Goal: Task Accomplishment & Management: Complete application form

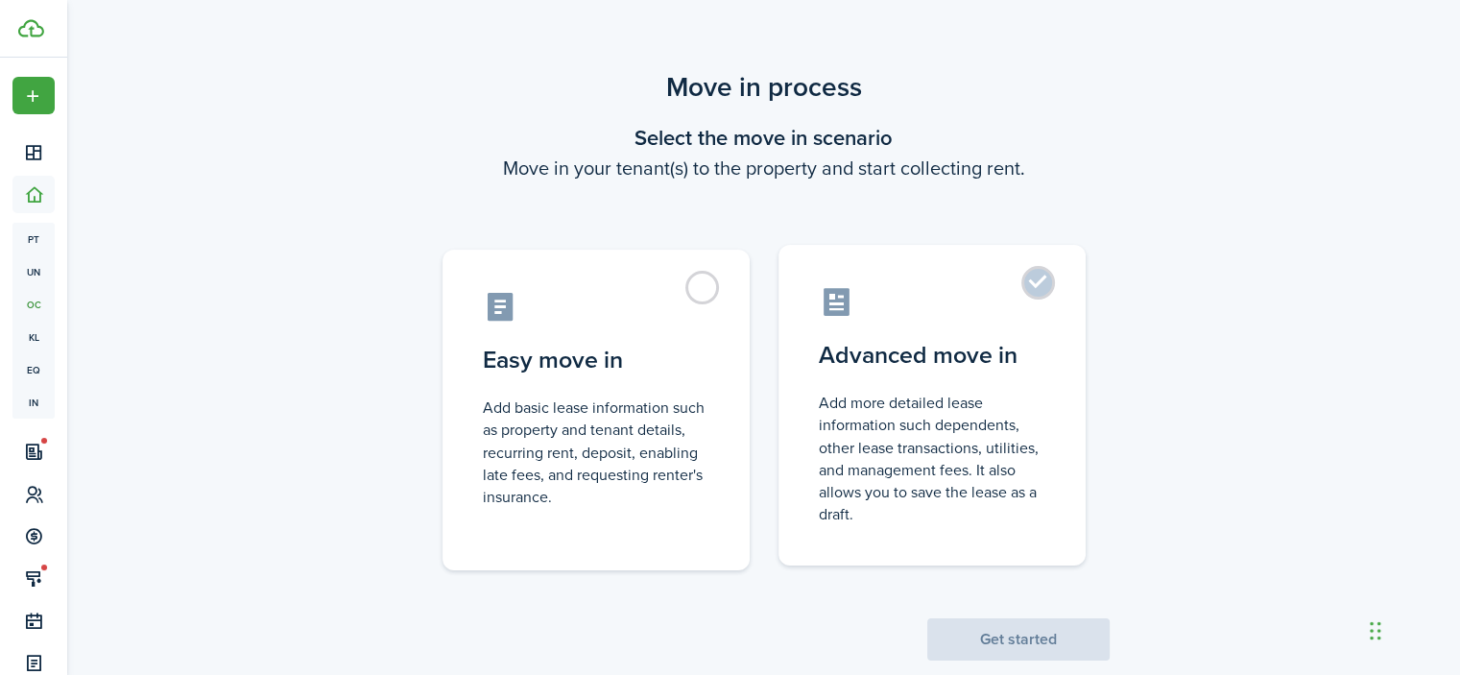
click at [1054, 287] on label "Advanced move in Add more detailed lease information such dependents, other lea…" at bounding box center [932, 405] width 307 height 321
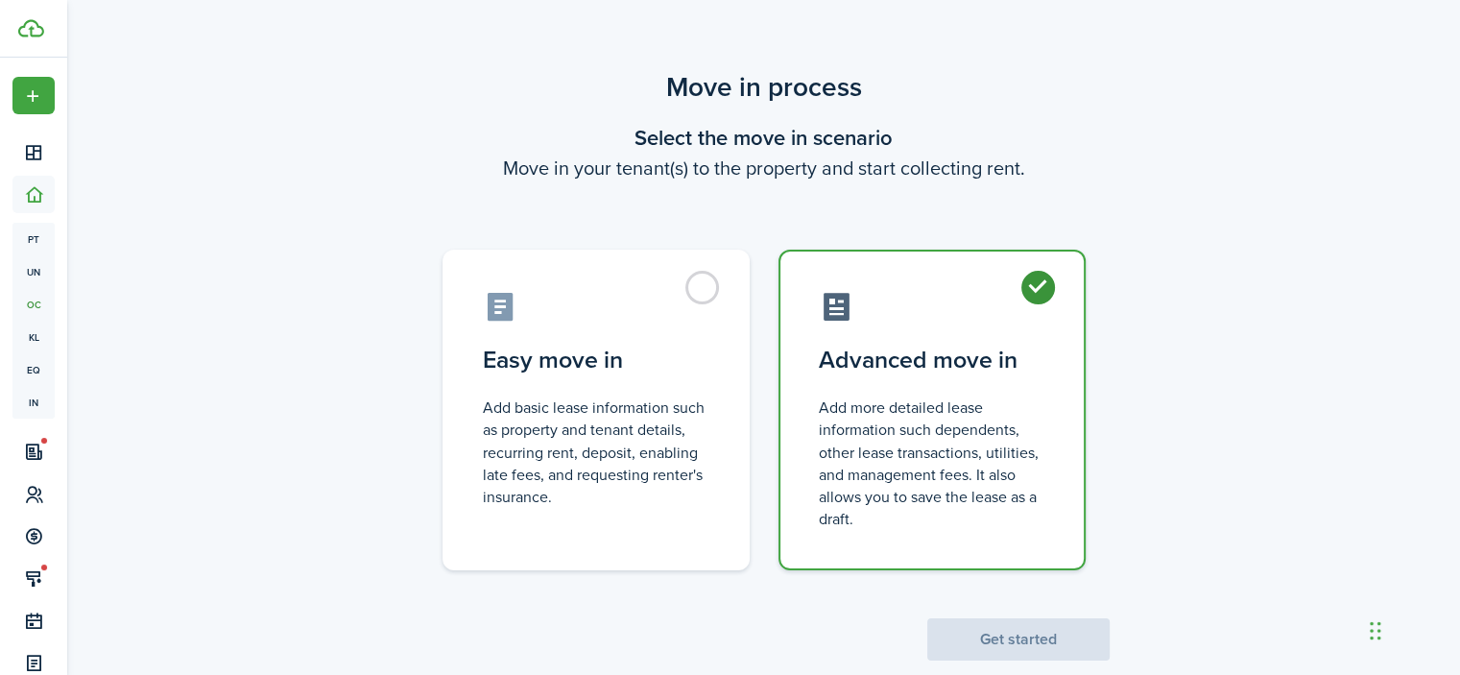
radio input "true"
click at [1011, 641] on button "Get started" at bounding box center [1018, 639] width 182 height 42
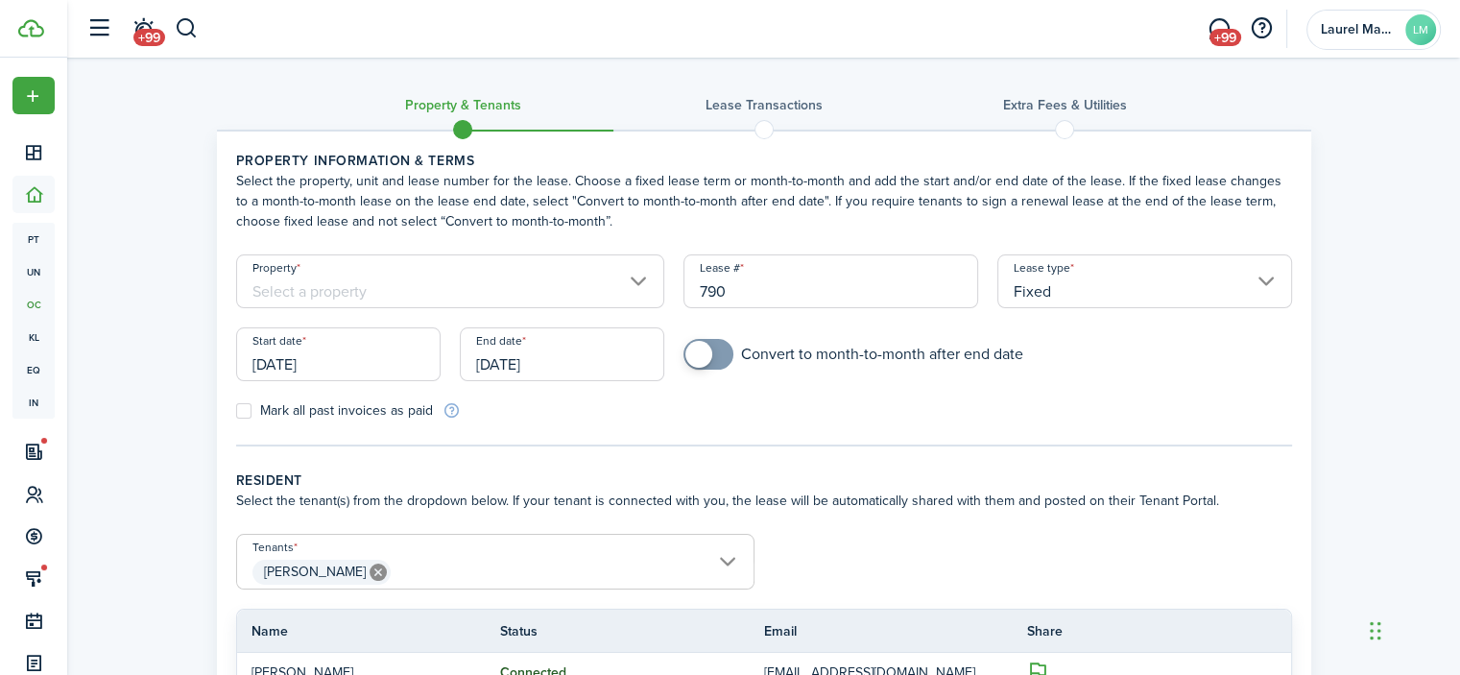
click at [357, 291] on input "Property" at bounding box center [450, 281] width 429 height 54
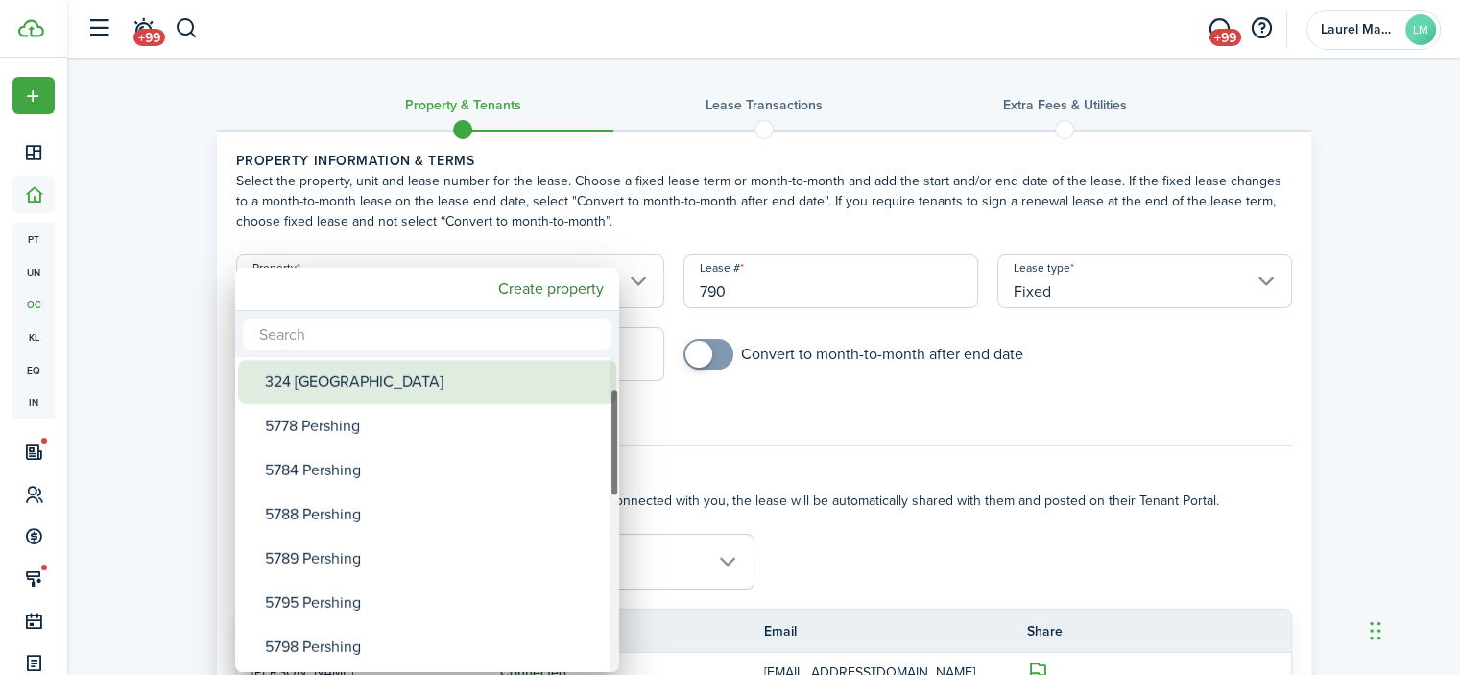
click at [313, 387] on div "324 [GEOGRAPHIC_DATA]" at bounding box center [435, 382] width 340 height 44
type input "324 [GEOGRAPHIC_DATA]"
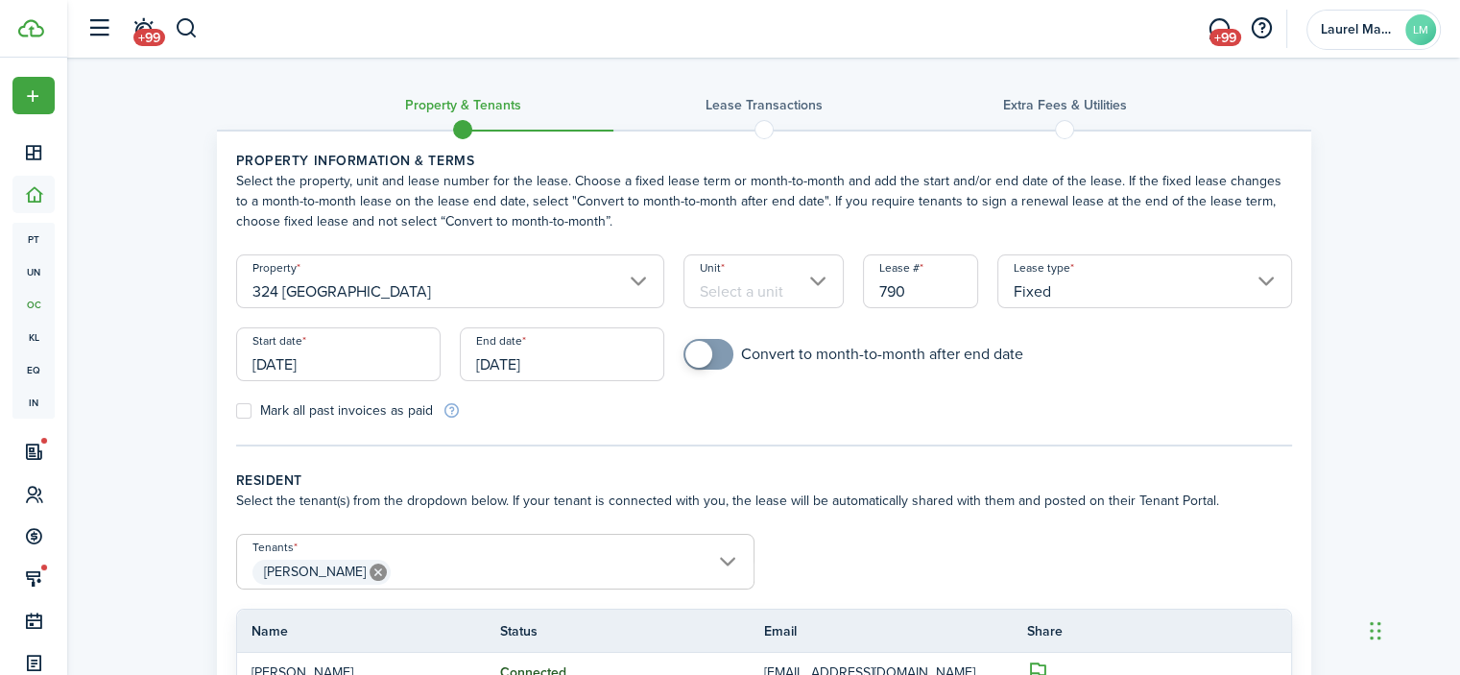
click at [750, 292] on input "Unit" at bounding box center [764, 281] width 160 height 54
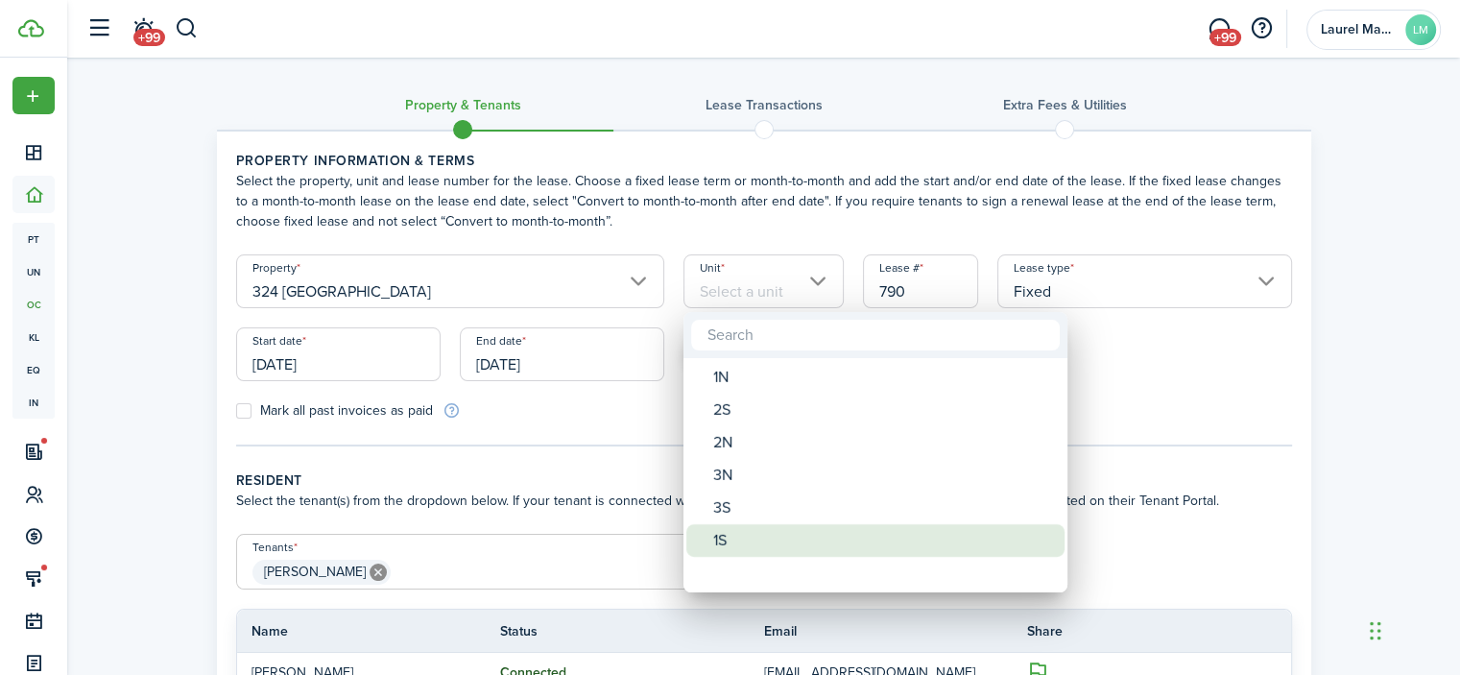
click at [726, 542] on div "1S" at bounding box center [883, 540] width 340 height 33
type input "1S"
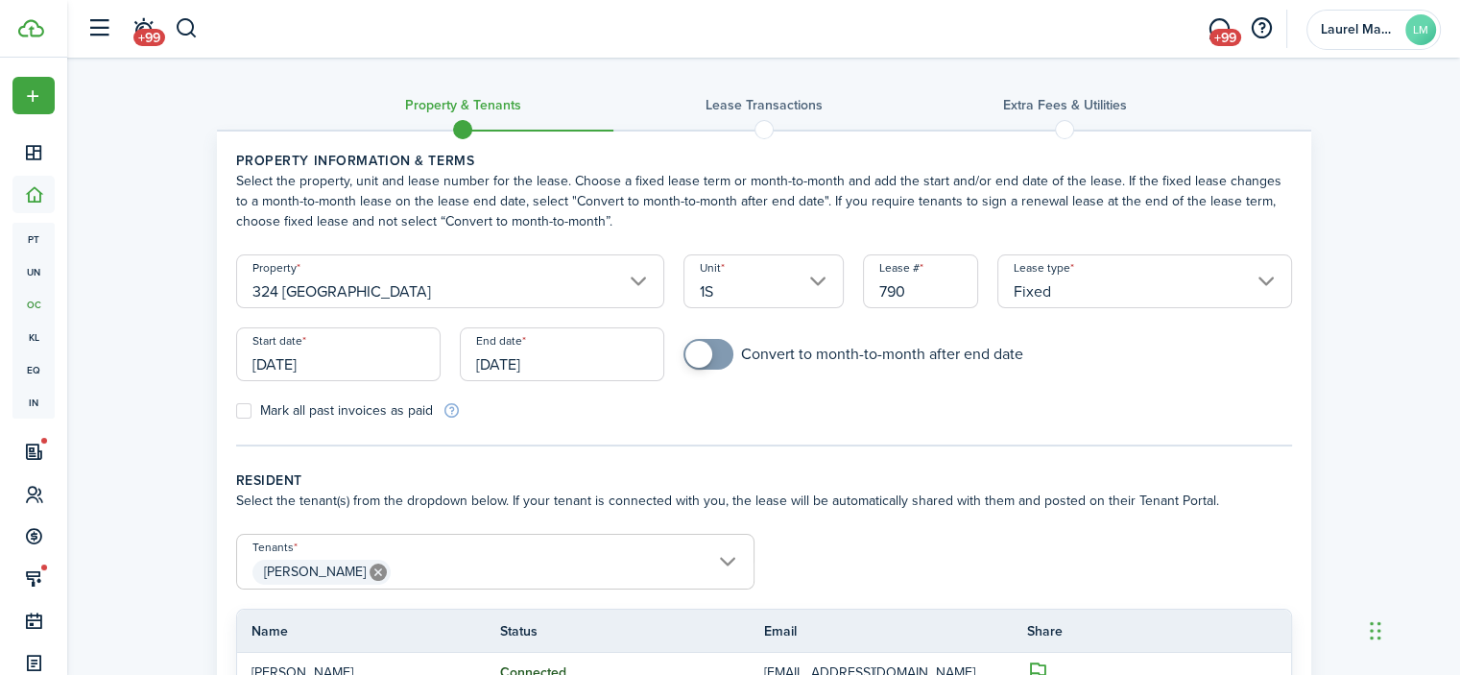
click at [335, 364] on input "[DATE]" at bounding box center [338, 354] width 204 height 54
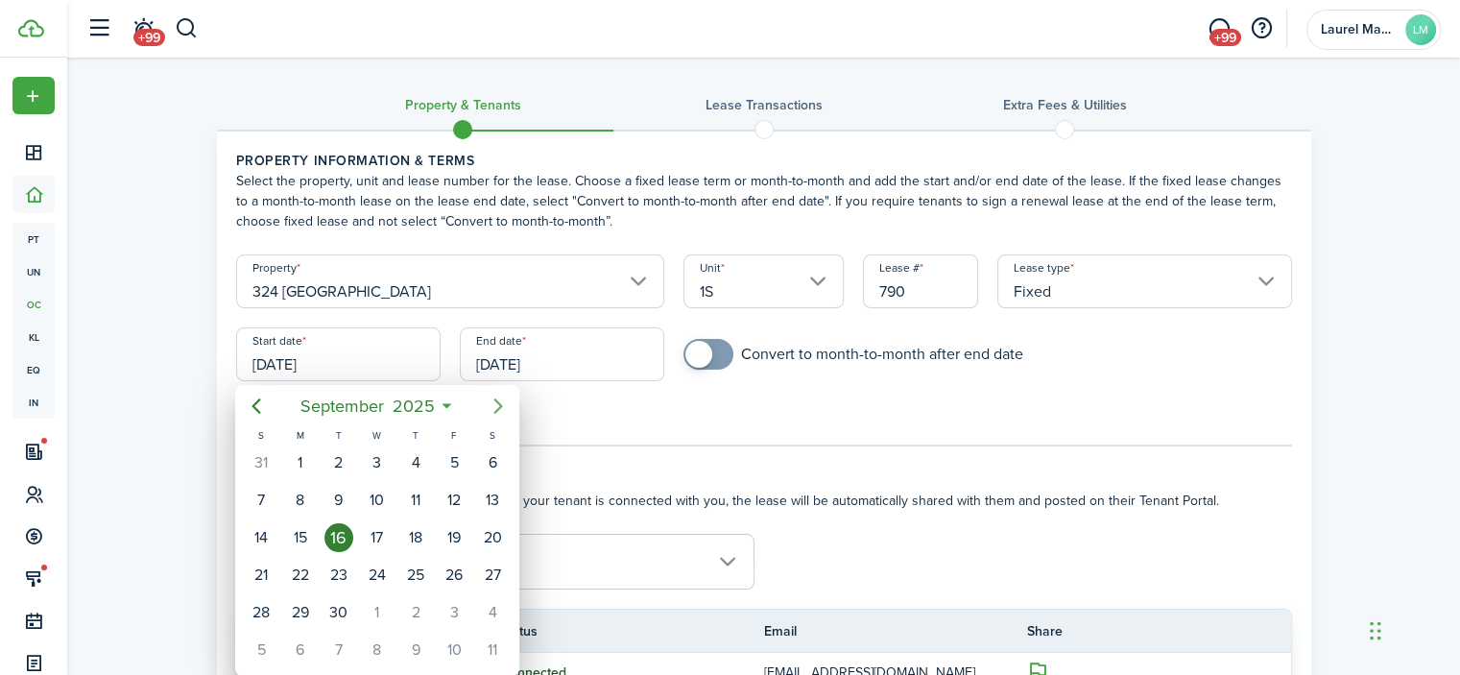
click at [504, 408] on icon "Next page" at bounding box center [498, 406] width 23 height 23
click at [371, 535] on div "15" at bounding box center [377, 537] width 29 height 29
type input "[DATE]"
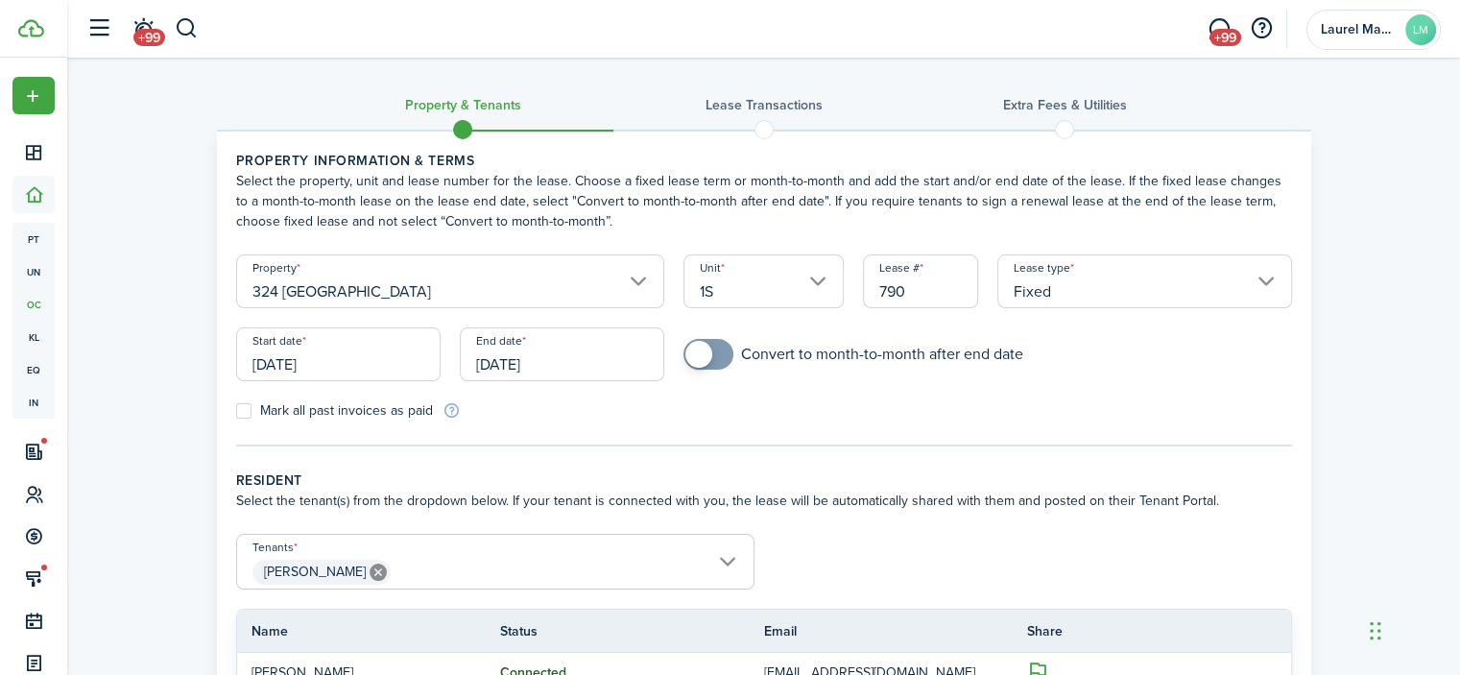
click at [554, 351] on input "[DATE]" at bounding box center [562, 354] width 204 height 54
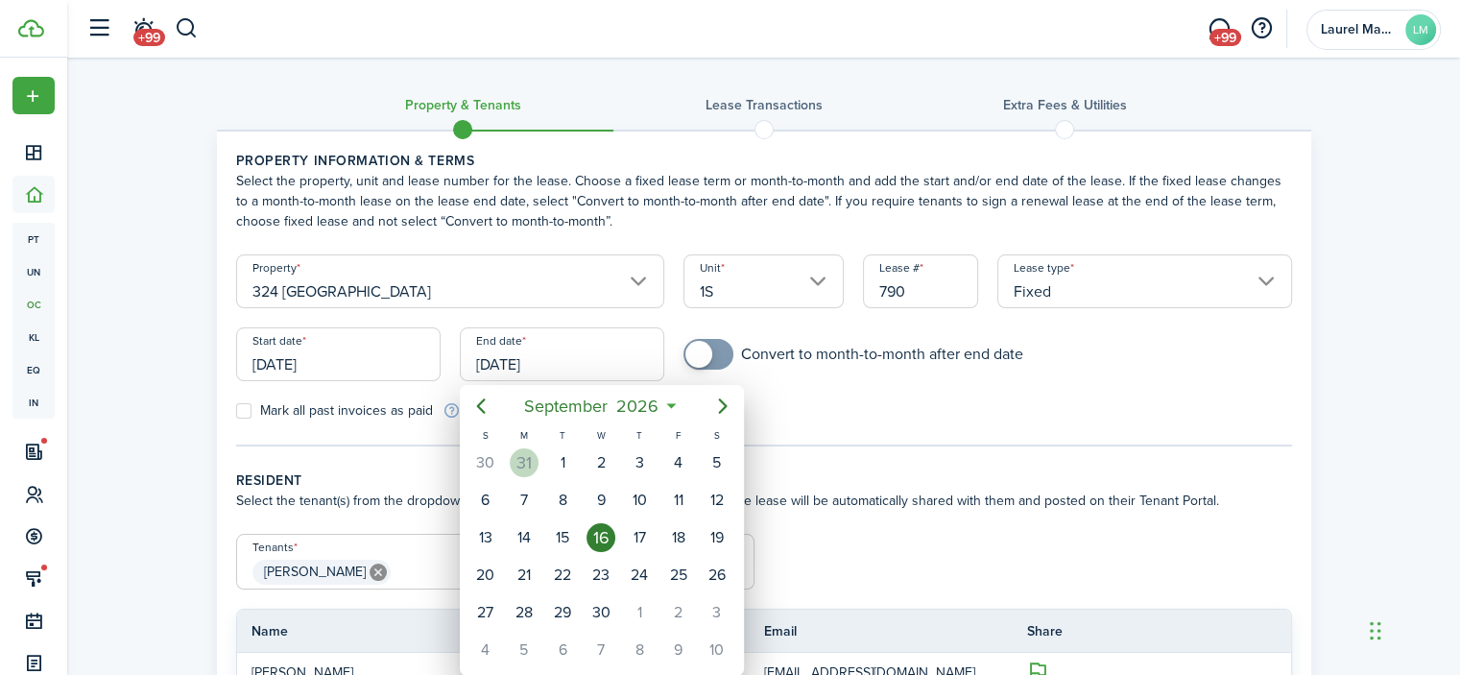
click at [517, 461] on div "31" at bounding box center [524, 462] width 29 height 29
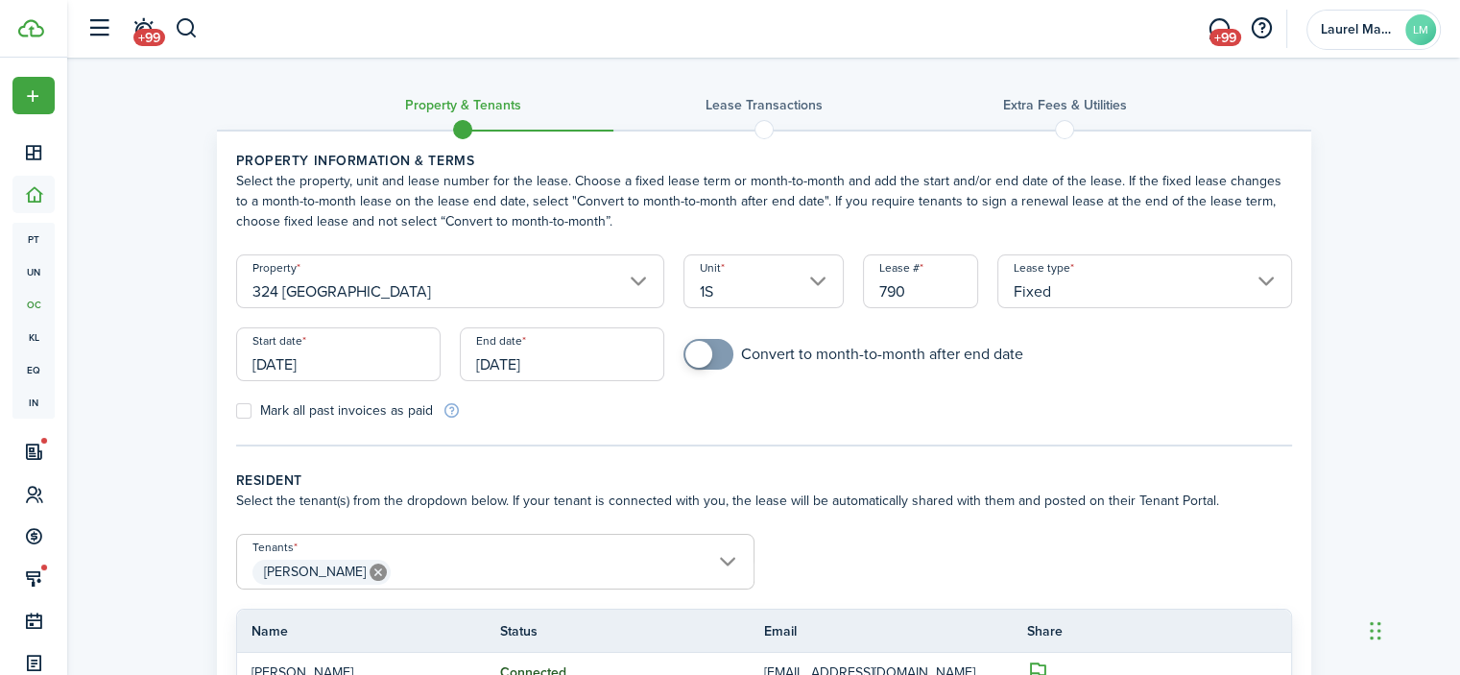
click at [616, 356] on input "[DATE]" at bounding box center [562, 354] width 204 height 54
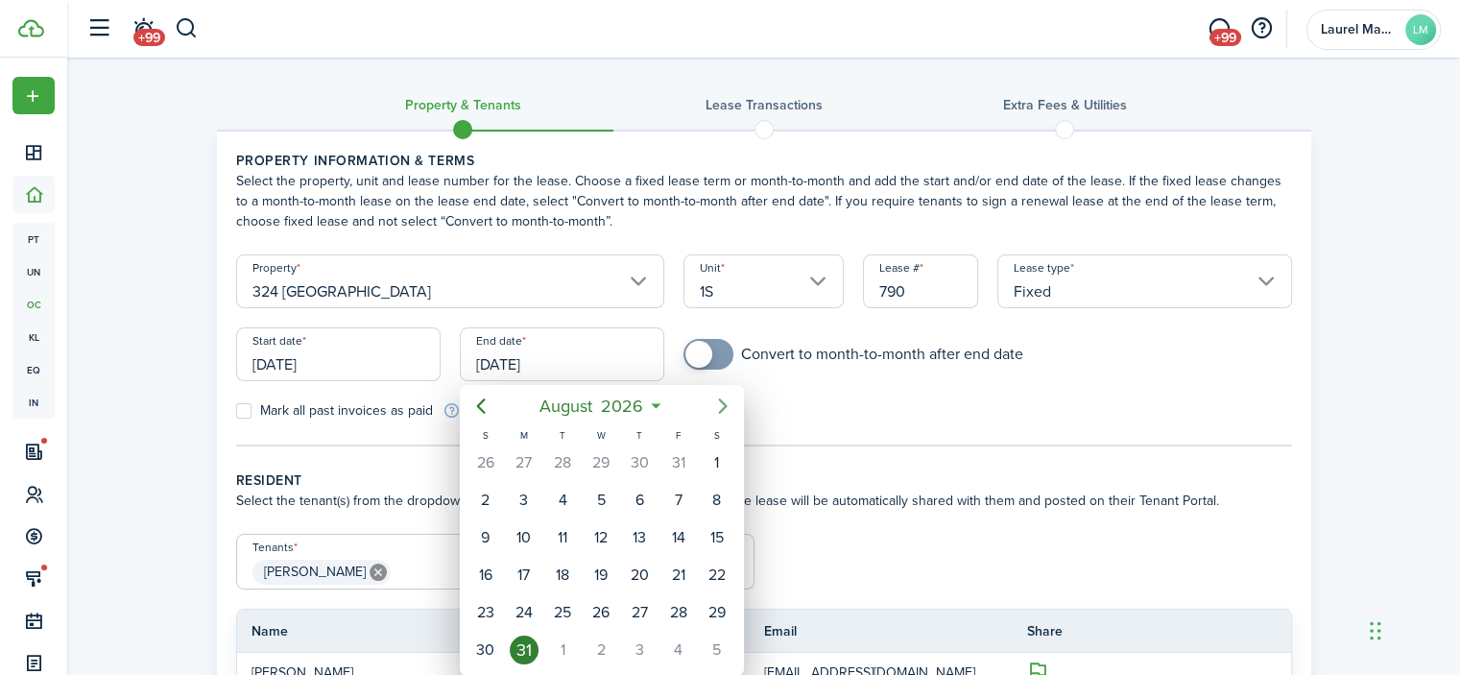
click at [711, 414] on icon "Next page" at bounding box center [722, 406] width 23 height 23
click at [603, 611] on div "30" at bounding box center [601, 612] width 29 height 29
type input "[DATE]"
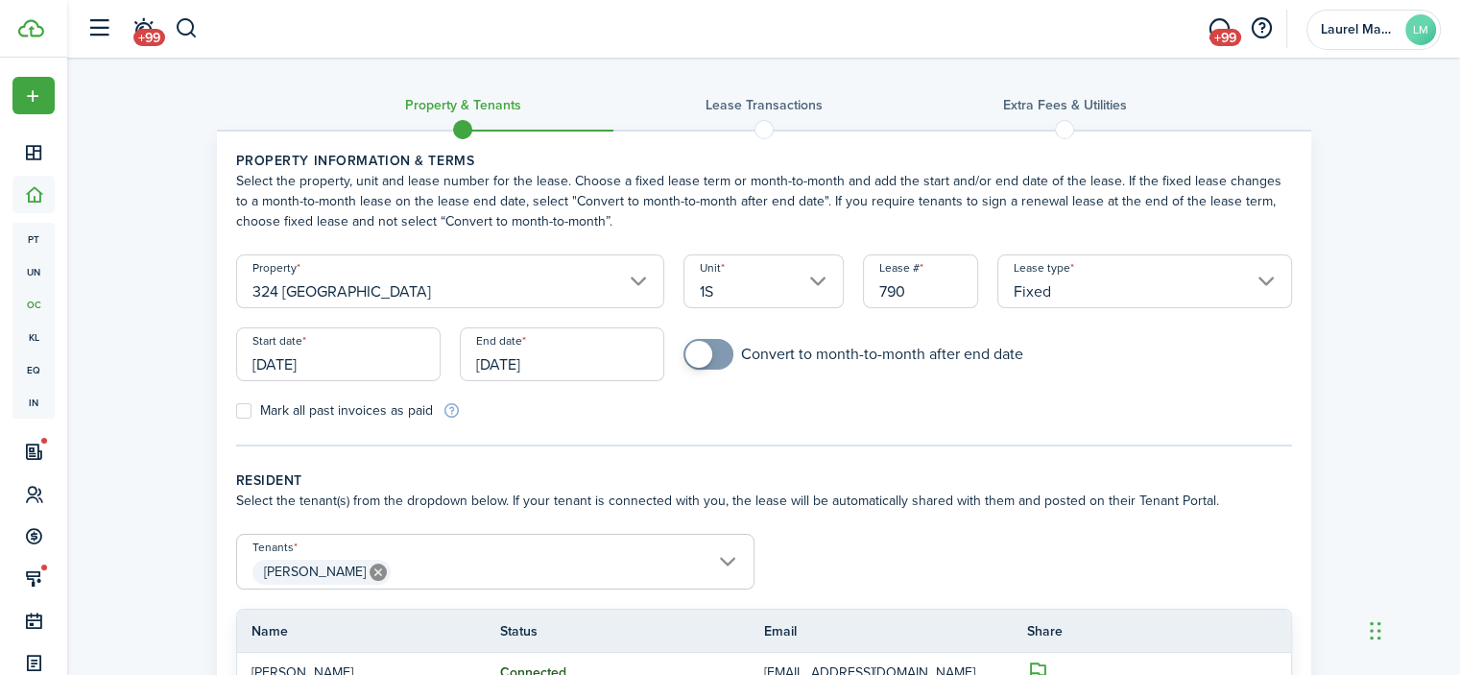
click at [729, 451] on panel-main-body "Property information & terms Select the property, unit and lease number for the…" at bounding box center [764, 443] width 1094 height 622
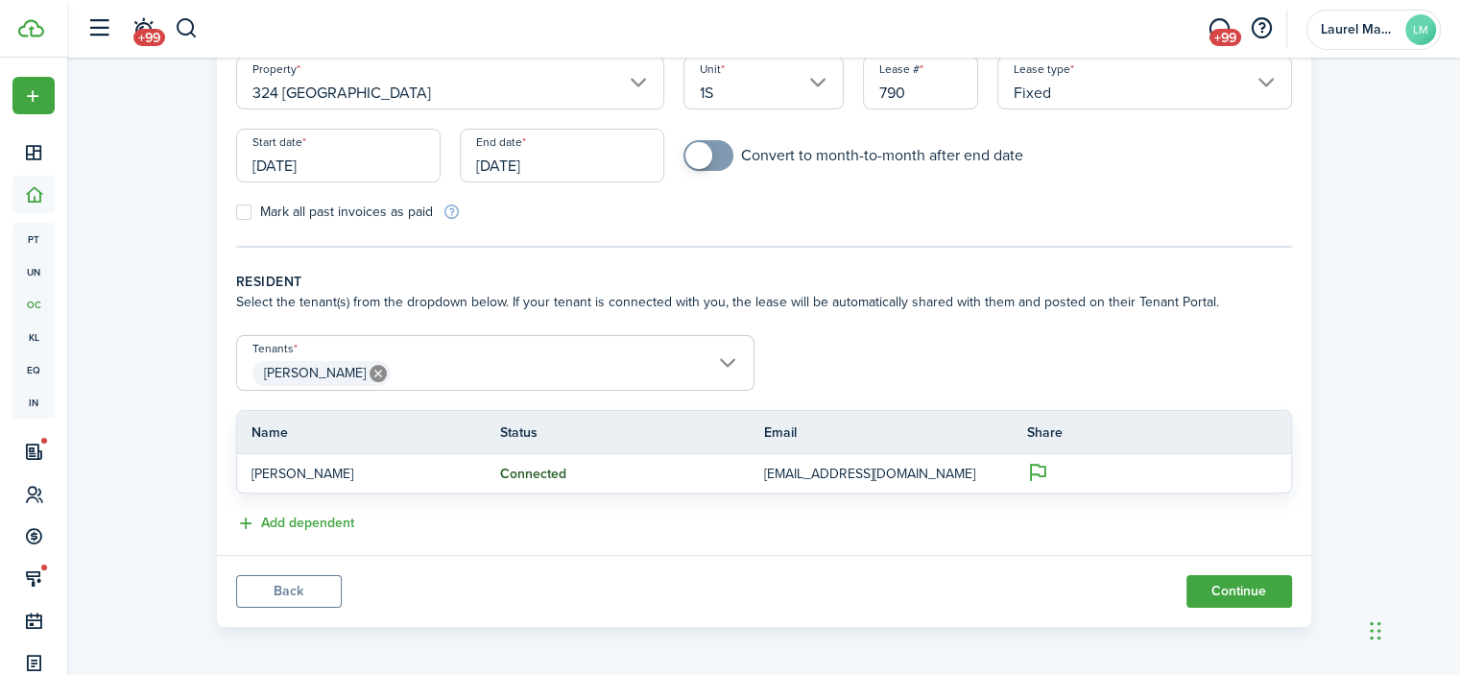
scroll to position [201, 0]
click at [1247, 592] on button "Continue" at bounding box center [1240, 589] width 106 height 33
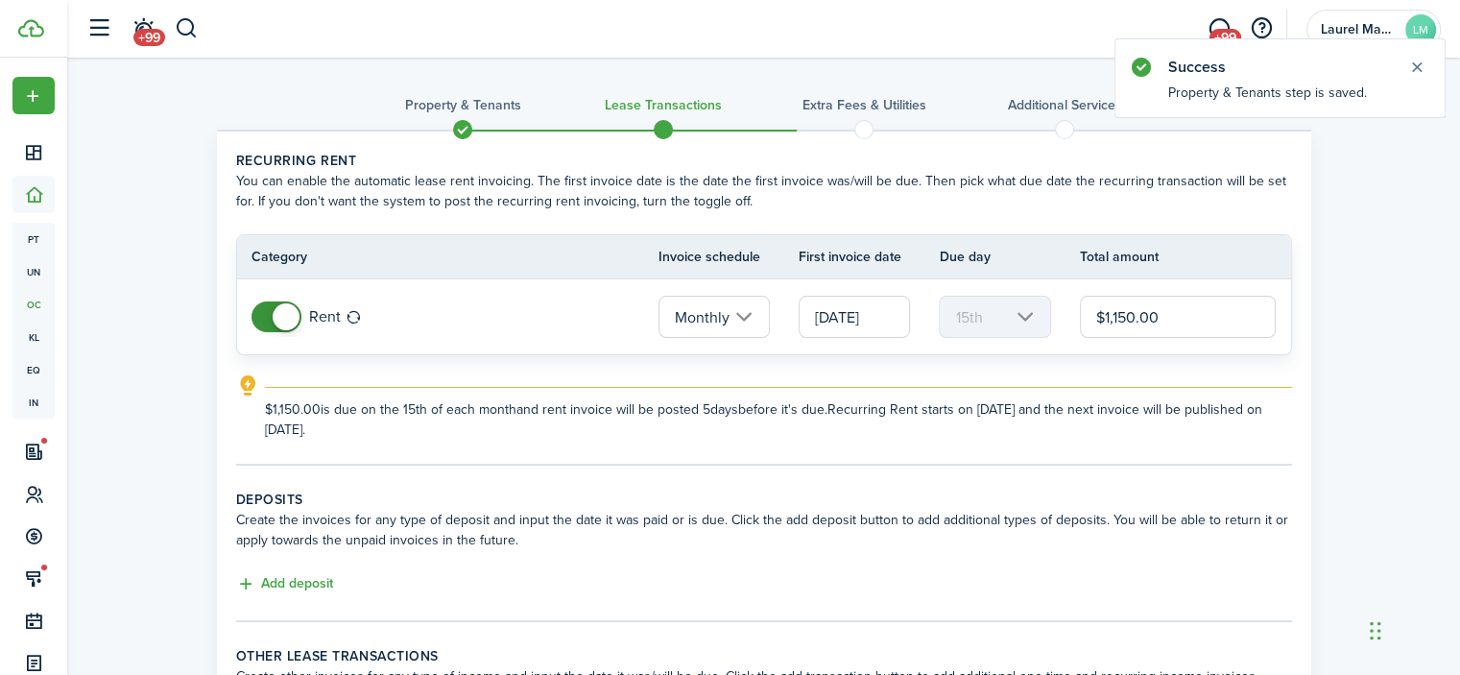
click at [1178, 314] on input "$1,150.00" at bounding box center [1178, 317] width 197 height 42
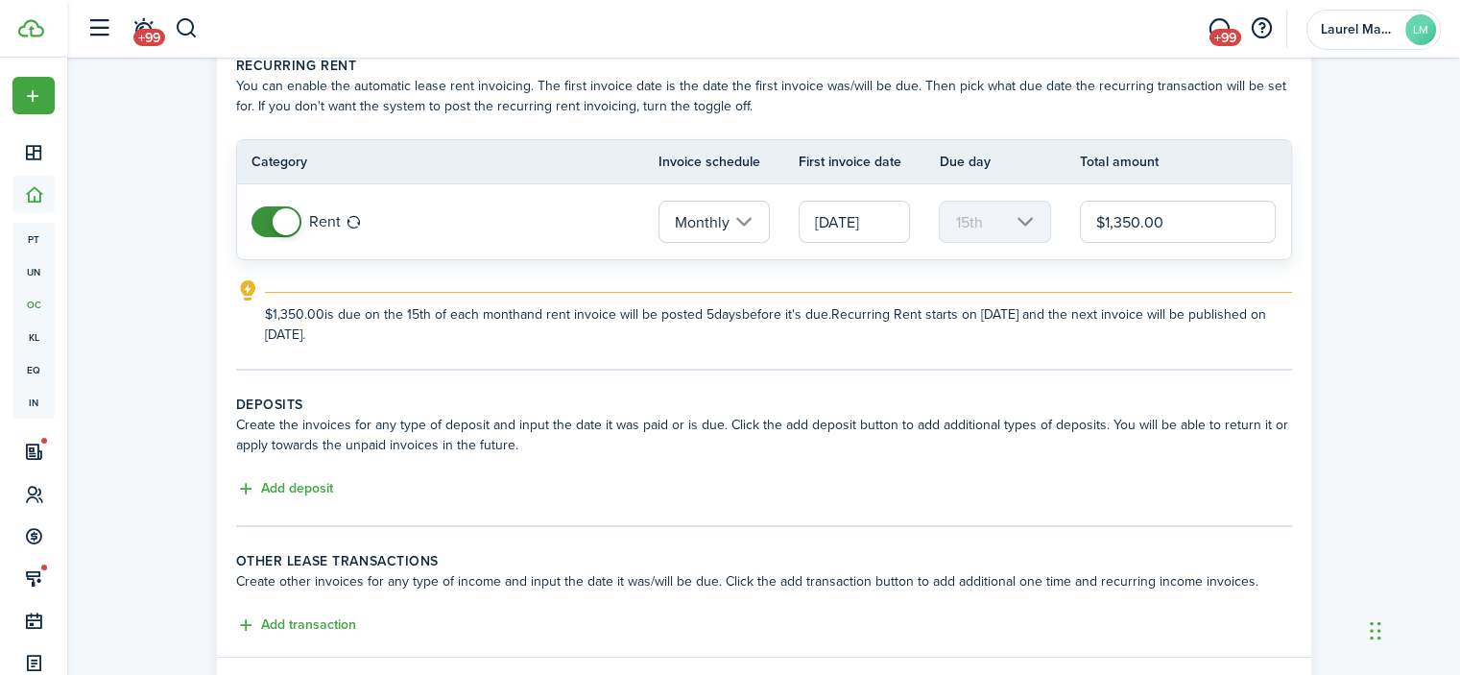
scroll to position [96, 0]
type input "$1,350.00"
click at [291, 491] on button "Add deposit" at bounding box center [284, 488] width 97 height 22
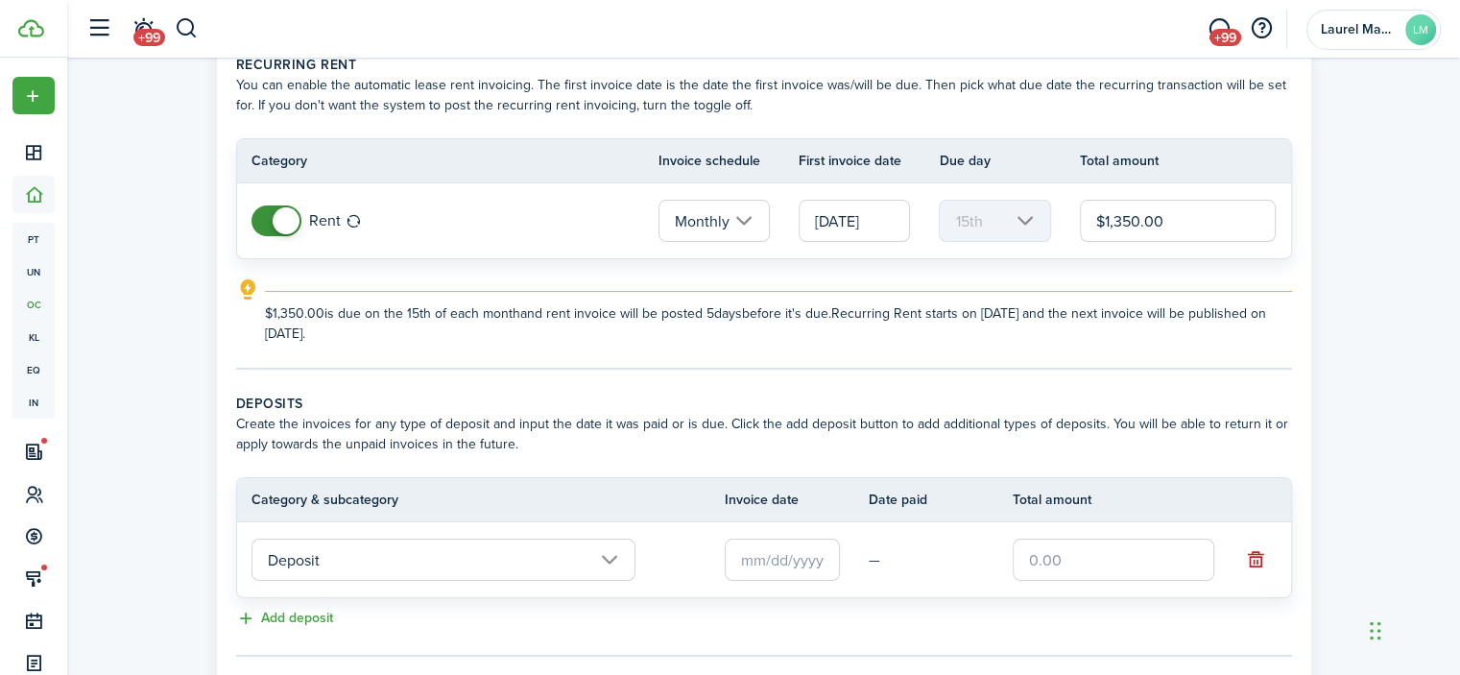
click at [783, 550] on input "text" at bounding box center [782, 560] width 115 height 42
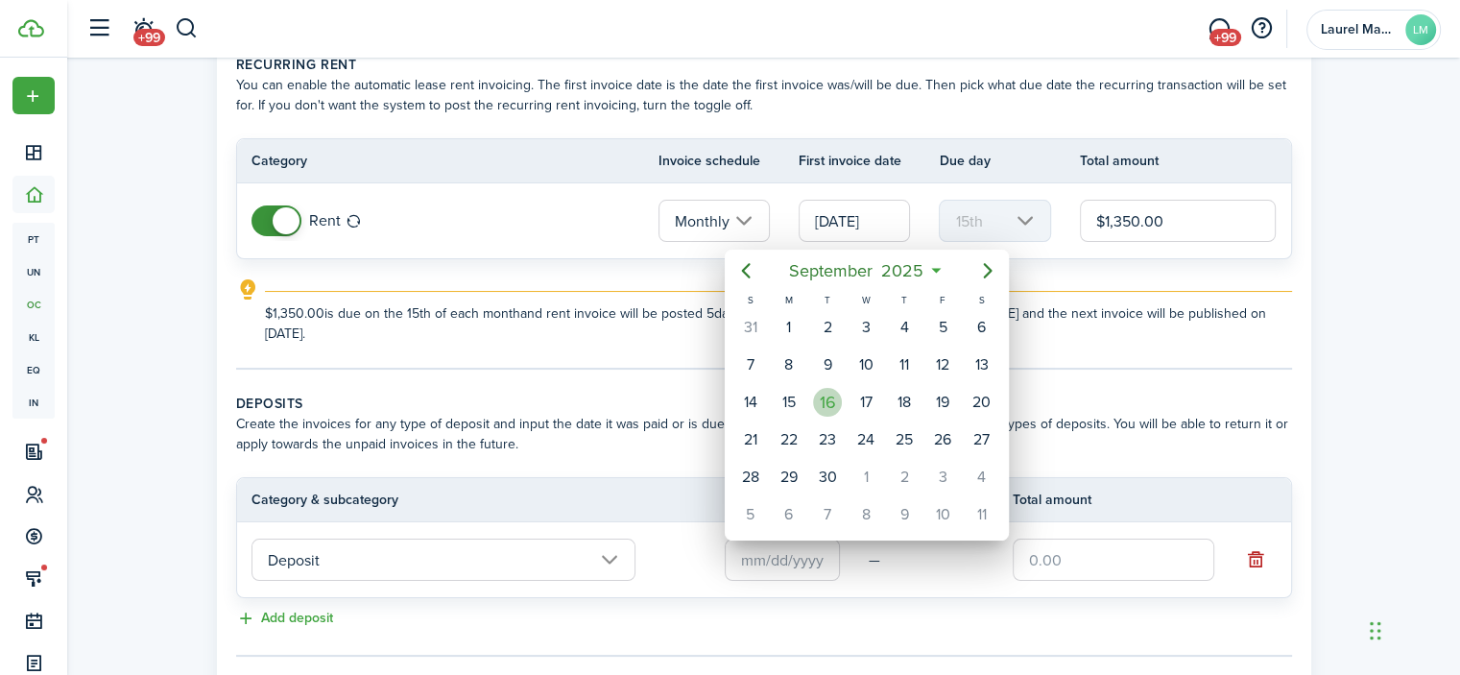
click at [831, 395] on div "16" at bounding box center [827, 402] width 29 height 29
type input "[DATE]"
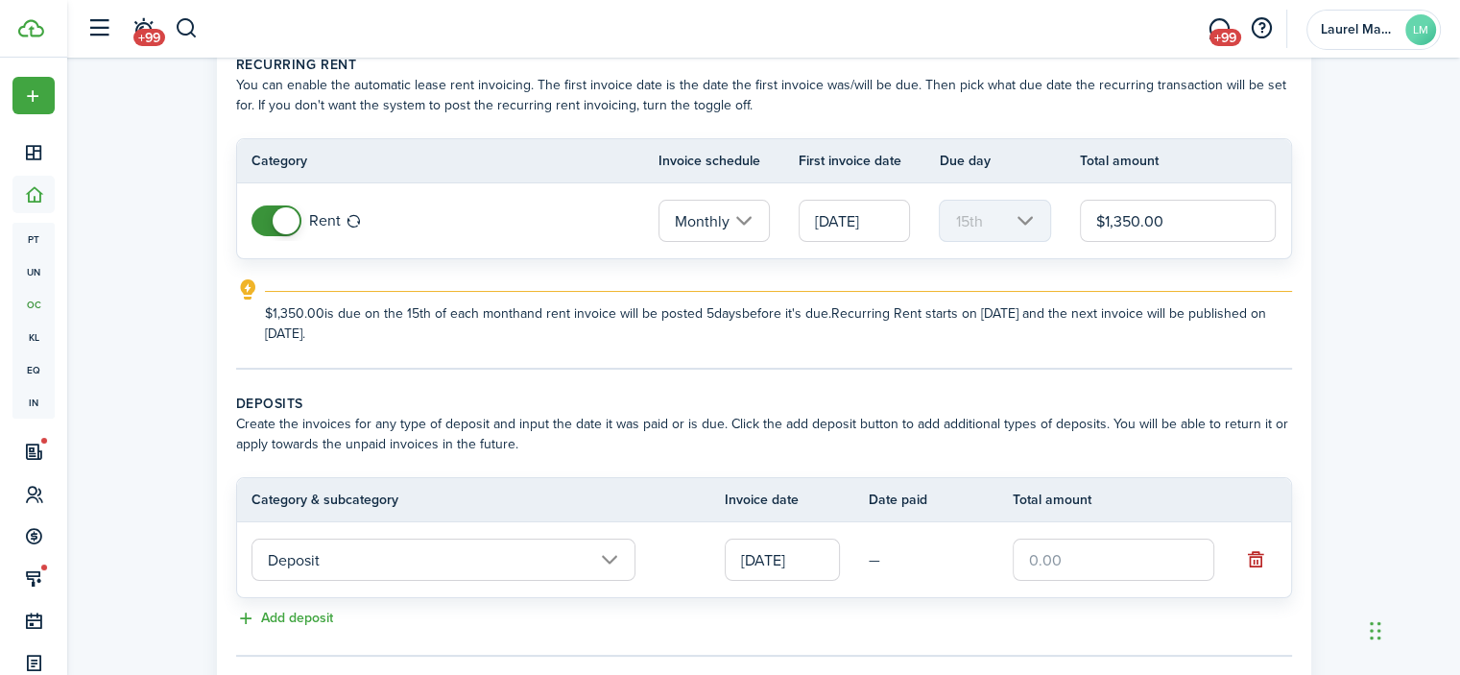
click at [1060, 560] on input "text" at bounding box center [1114, 560] width 202 height 42
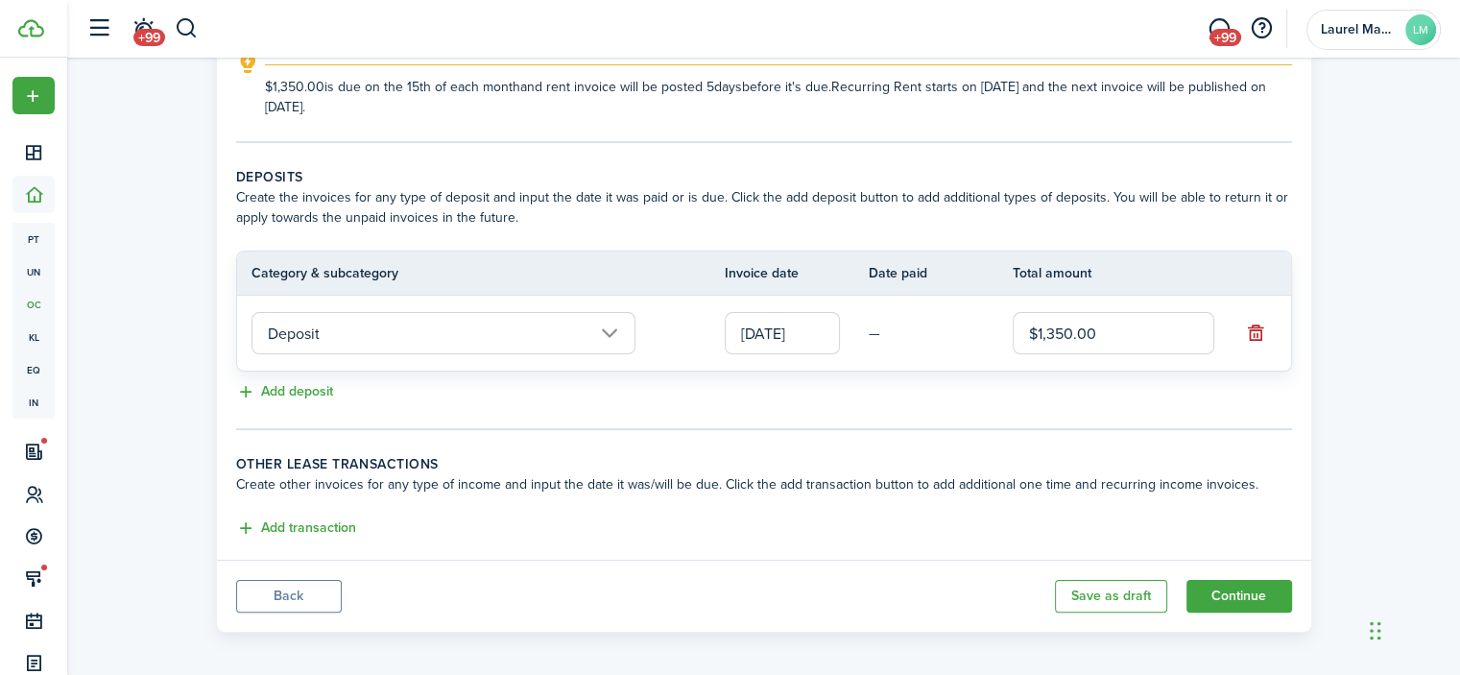
scroll to position [327, 0]
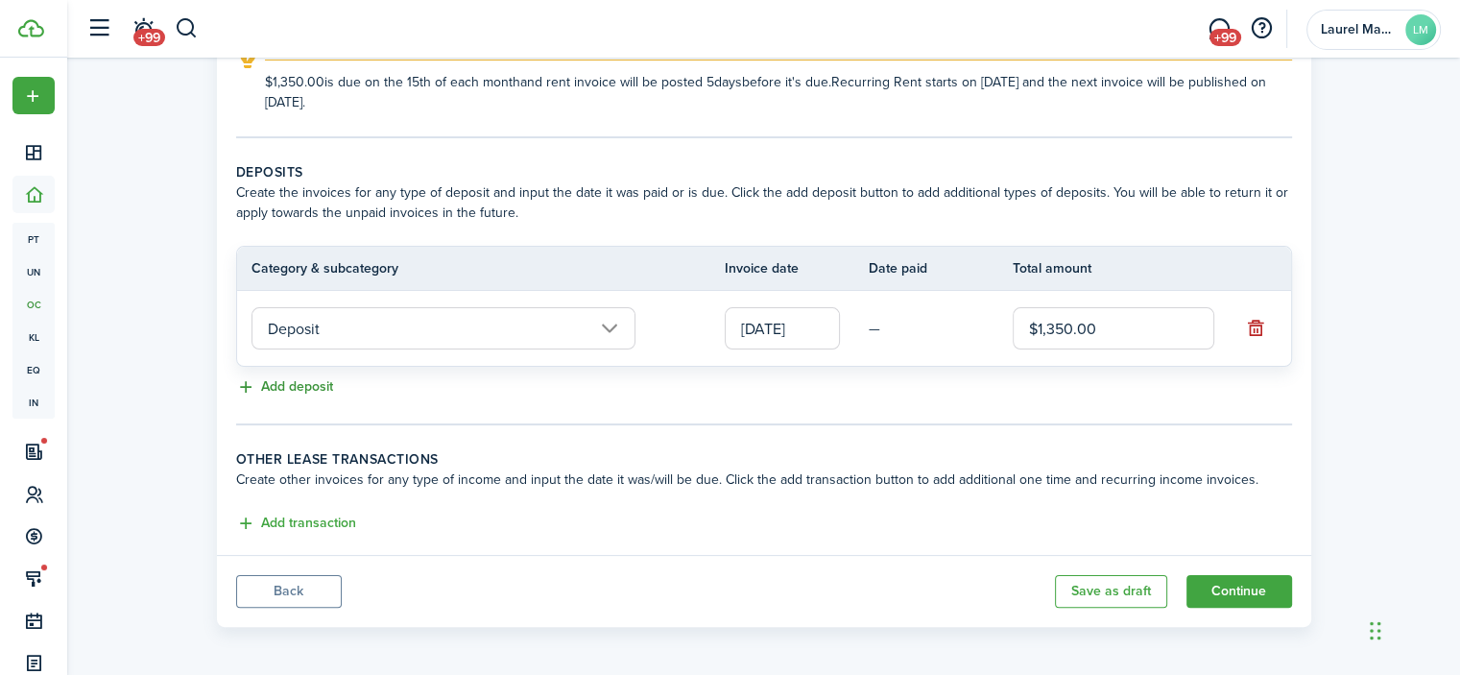
type input "$1,350.00"
click at [252, 387] on button "Add deposit" at bounding box center [284, 387] width 97 height 22
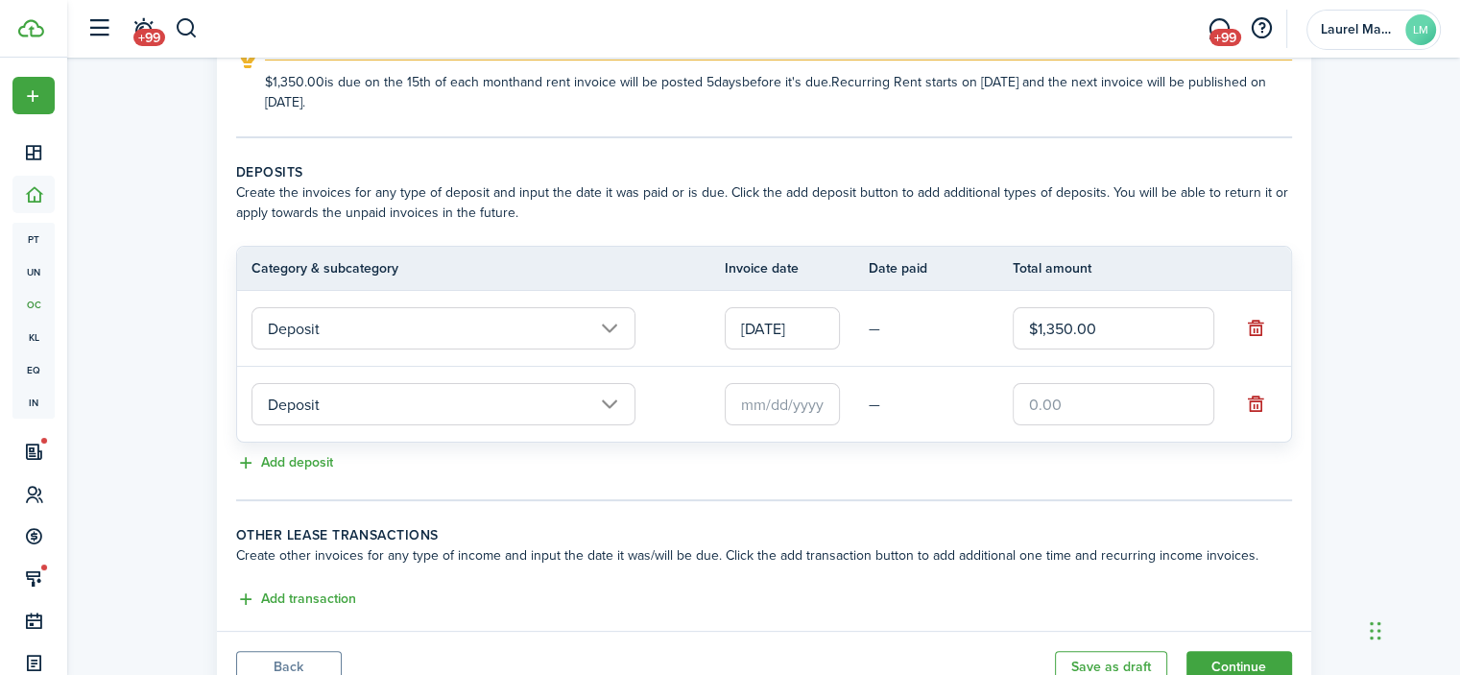
click at [324, 394] on input "Deposit" at bounding box center [444, 404] width 384 height 42
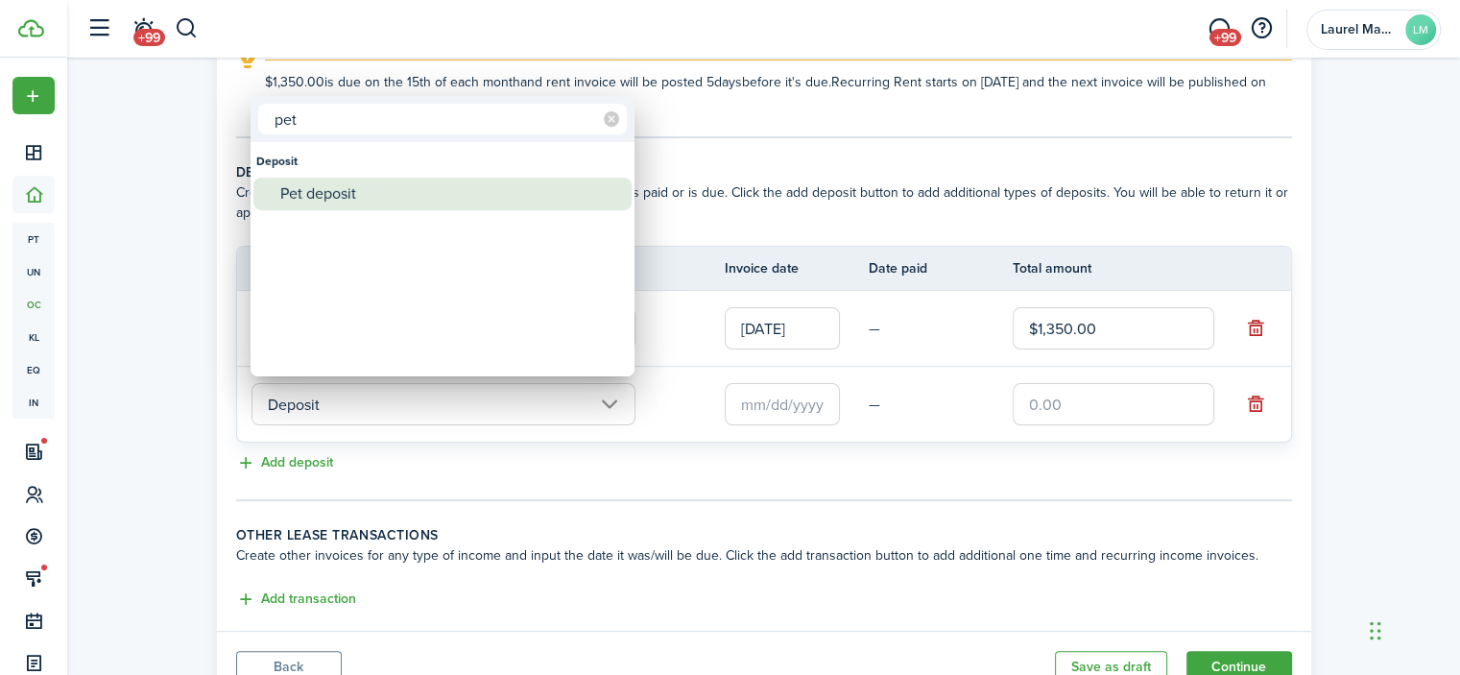
type input "pet"
click at [333, 187] on div "Pet deposit" at bounding box center [450, 194] width 340 height 33
type input "Deposit / Pet deposit"
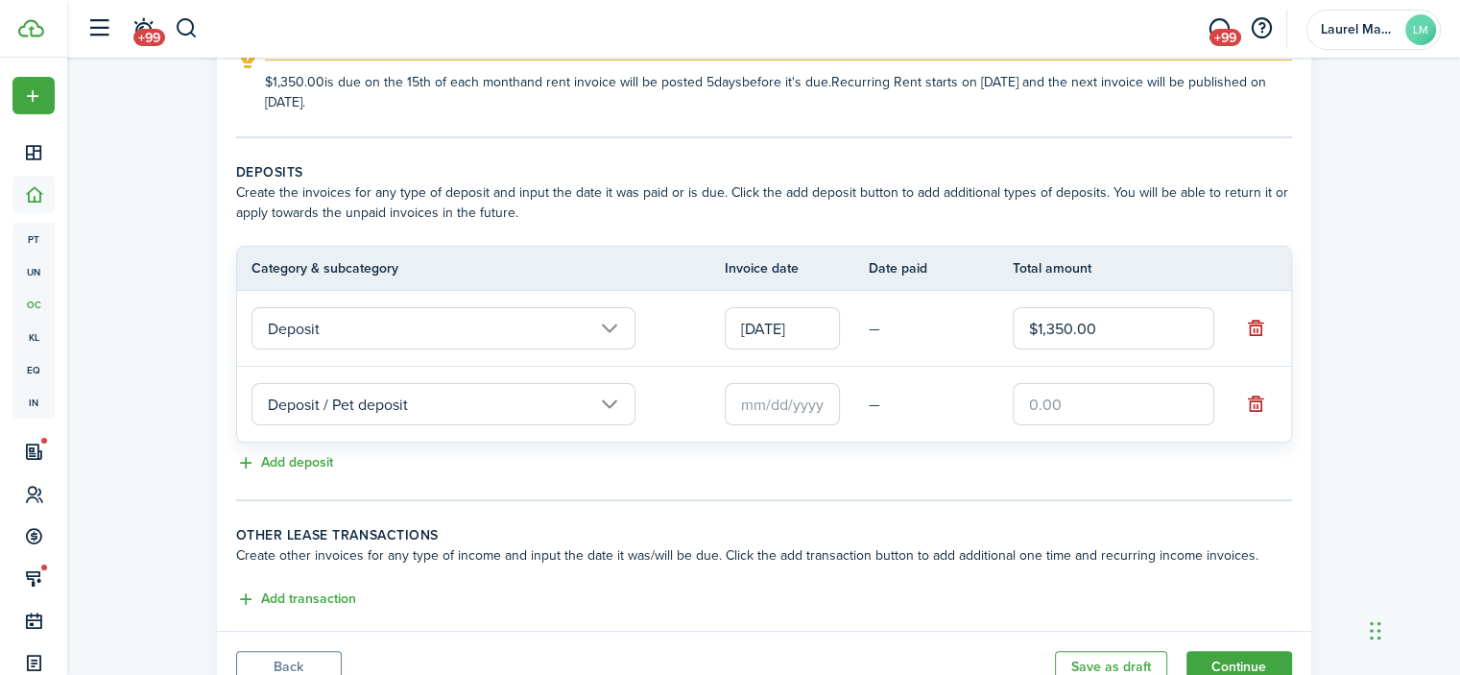
click at [796, 408] on input "text" at bounding box center [782, 404] width 115 height 42
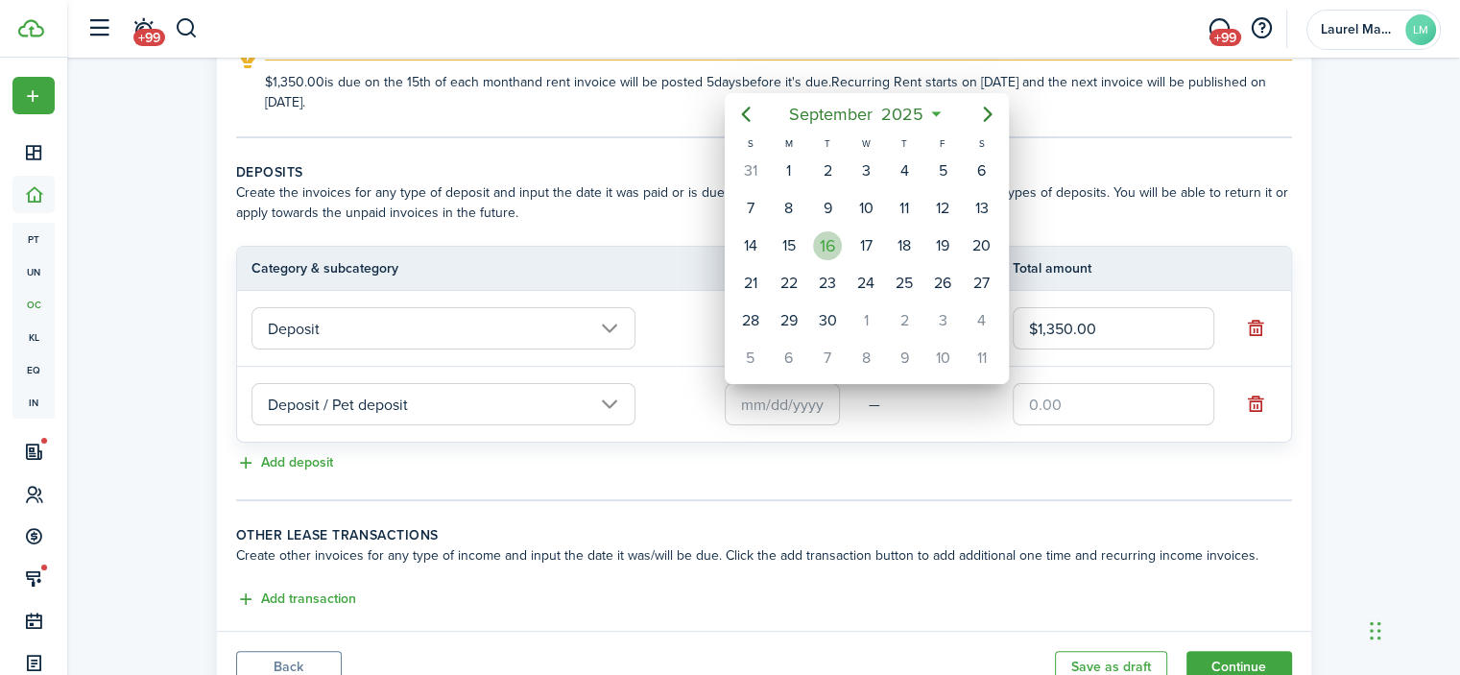
click at [822, 241] on div "16" at bounding box center [827, 245] width 29 height 29
type input "[DATE]"
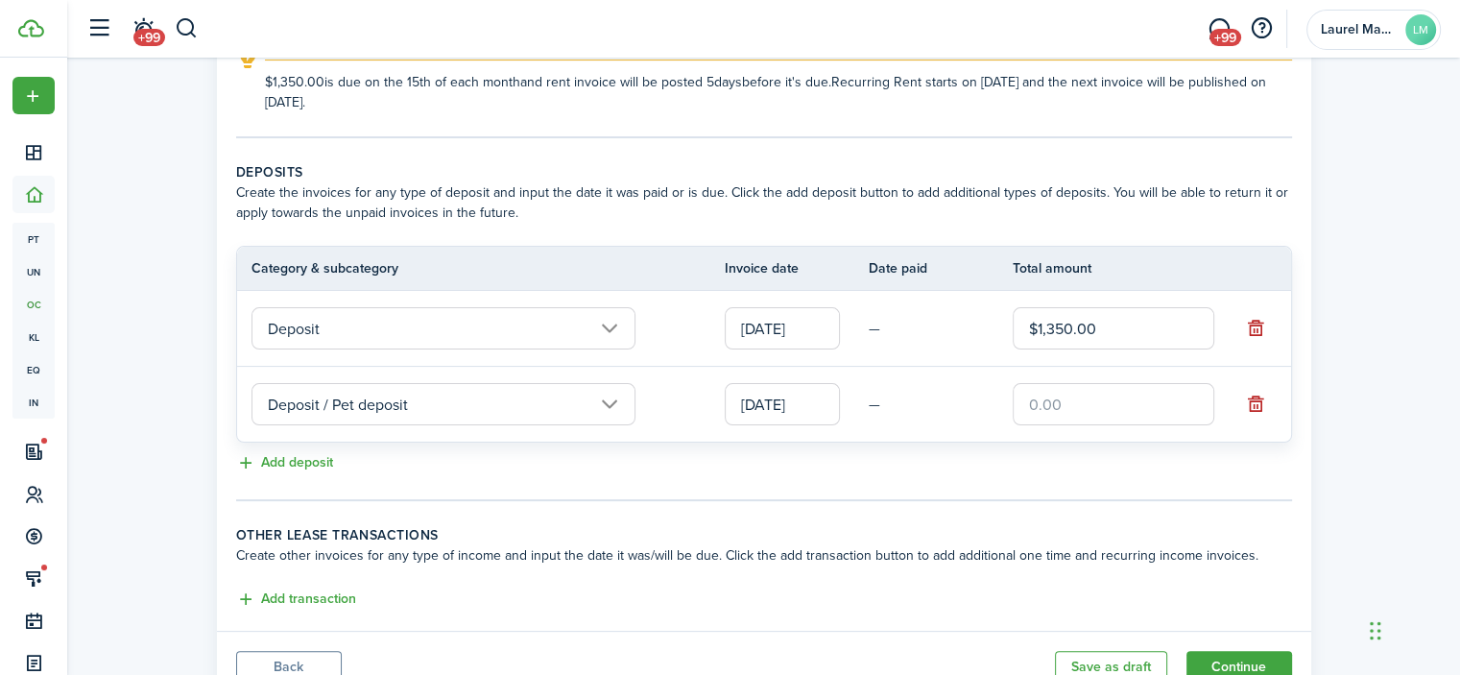
click at [1060, 404] on input "text" at bounding box center [1114, 404] width 202 height 42
type input "$200.00"
click at [321, 594] on button "Add transaction" at bounding box center [296, 599] width 120 height 22
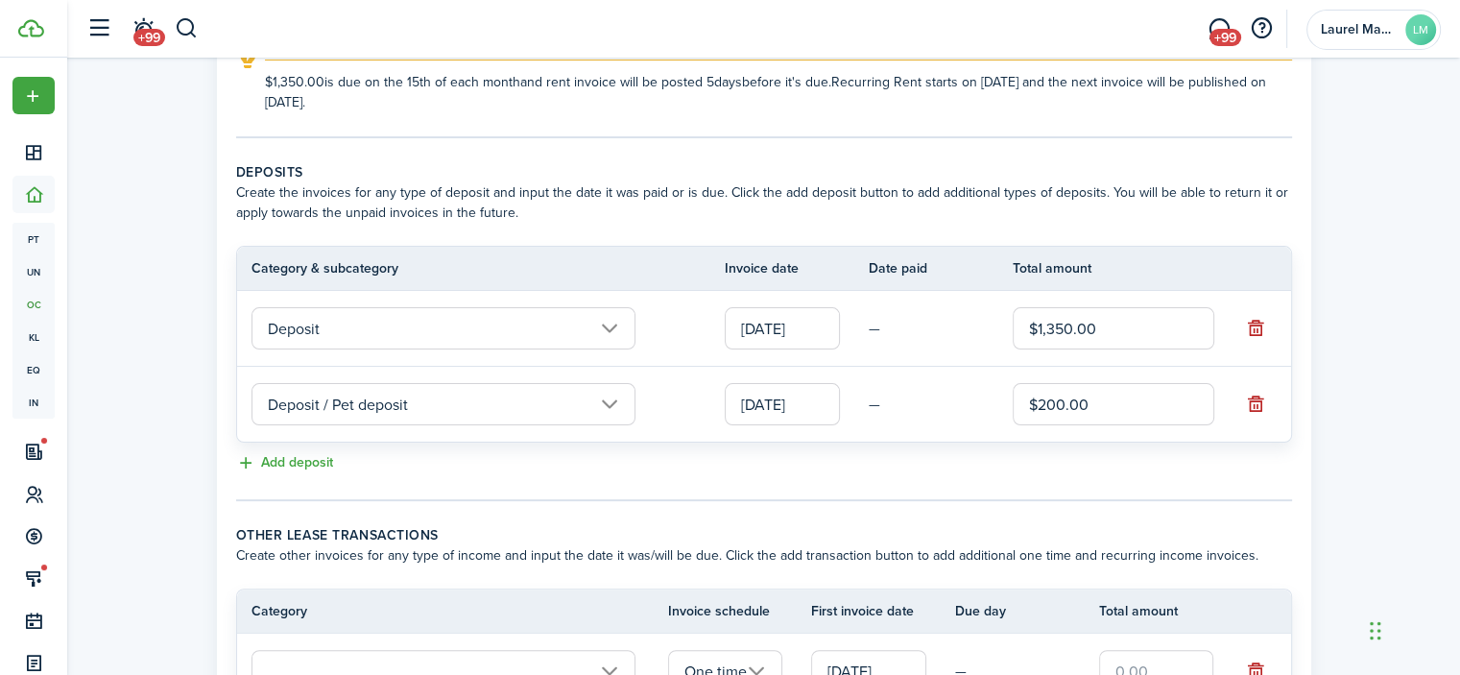
scroll to position [519, 0]
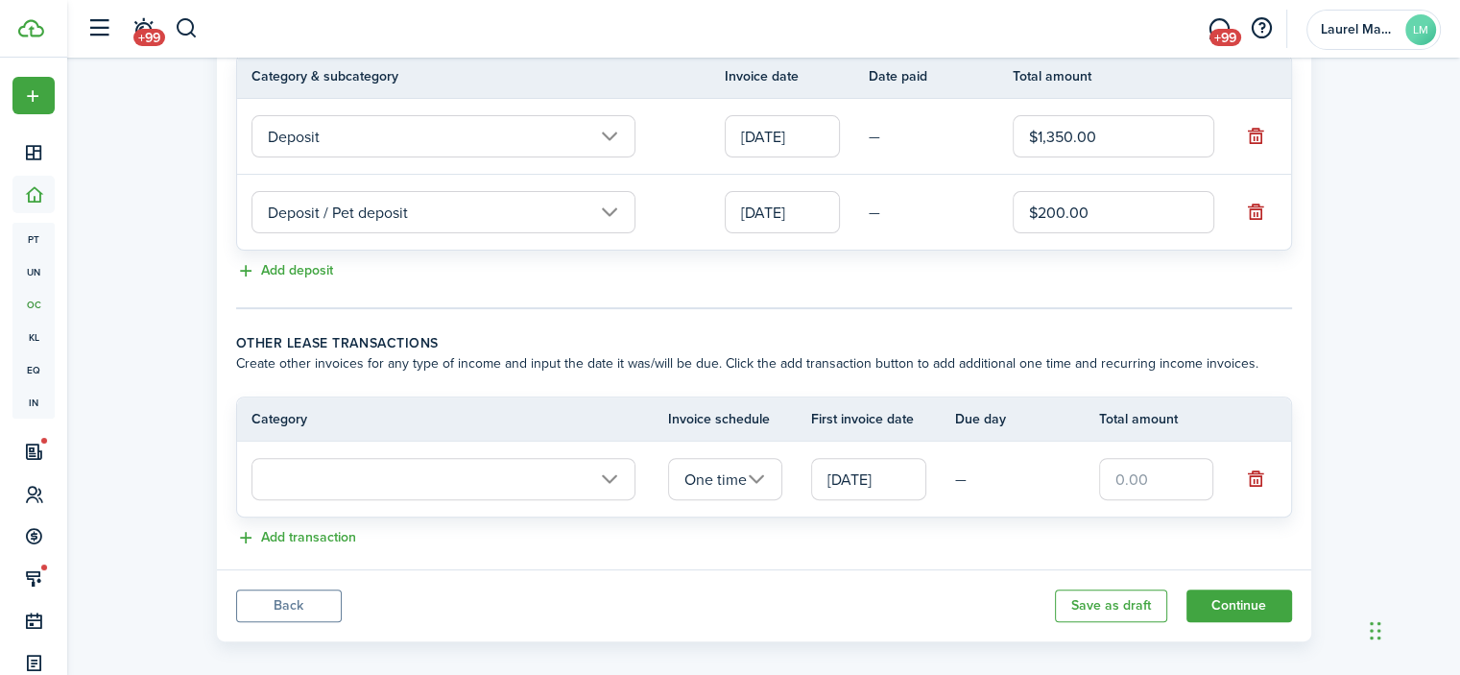
click at [453, 474] on input "text" at bounding box center [444, 479] width 384 height 42
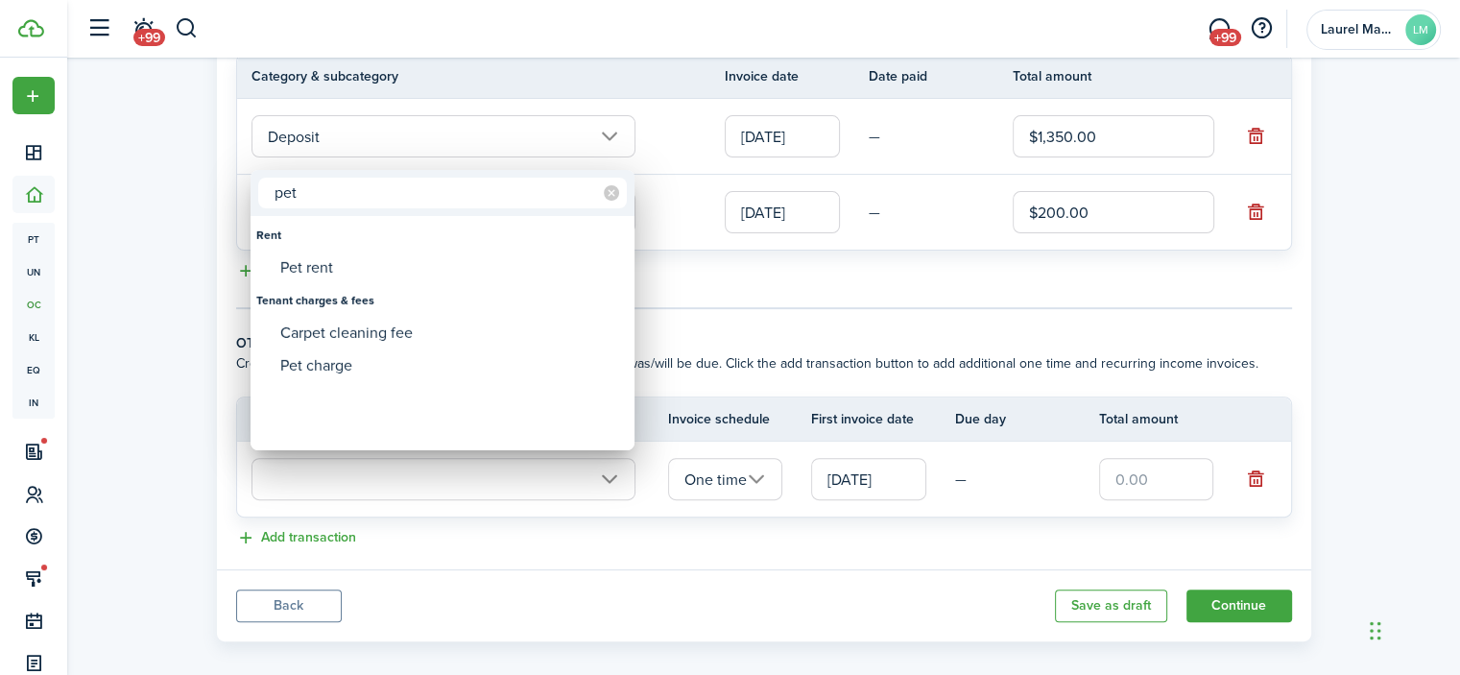
type input "pet"
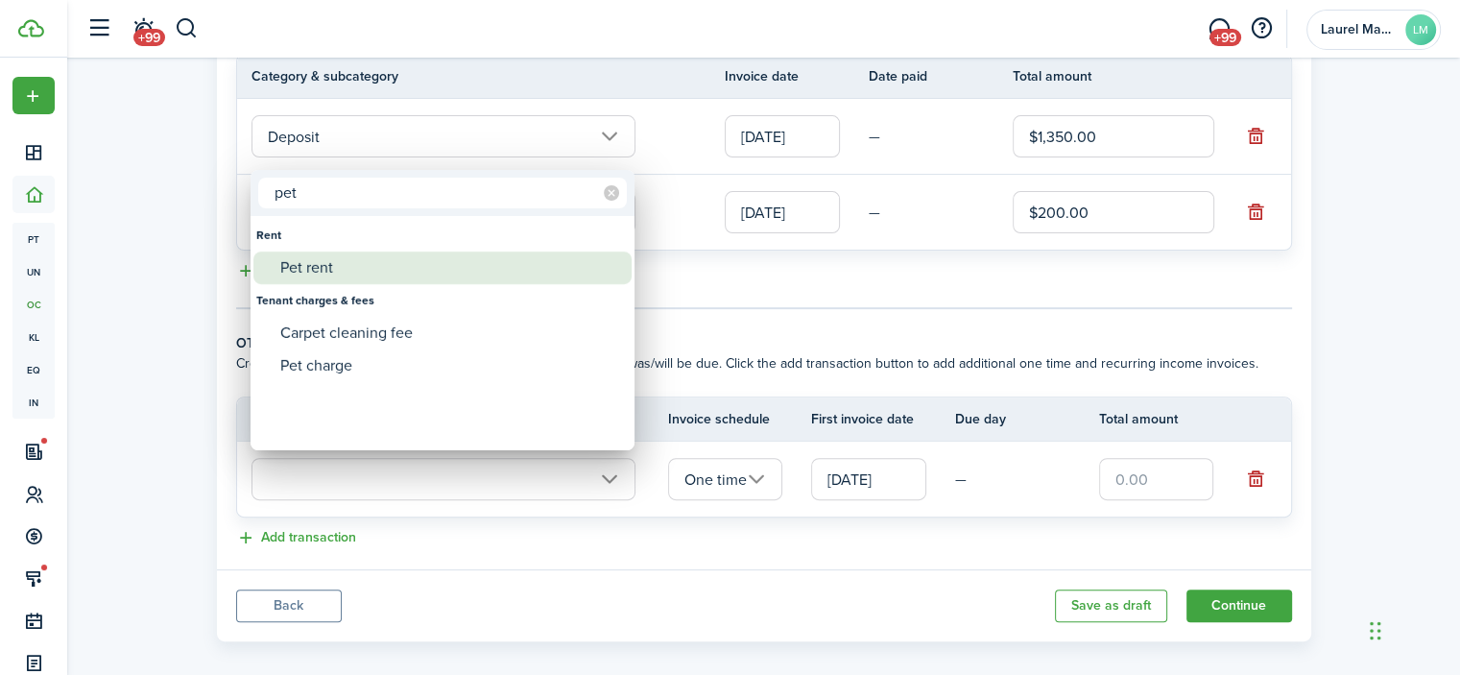
click at [319, 269] on div "Pet rent" at bounding box center [450, 268] width 340 height 33
type input "Rent / Pet rent"
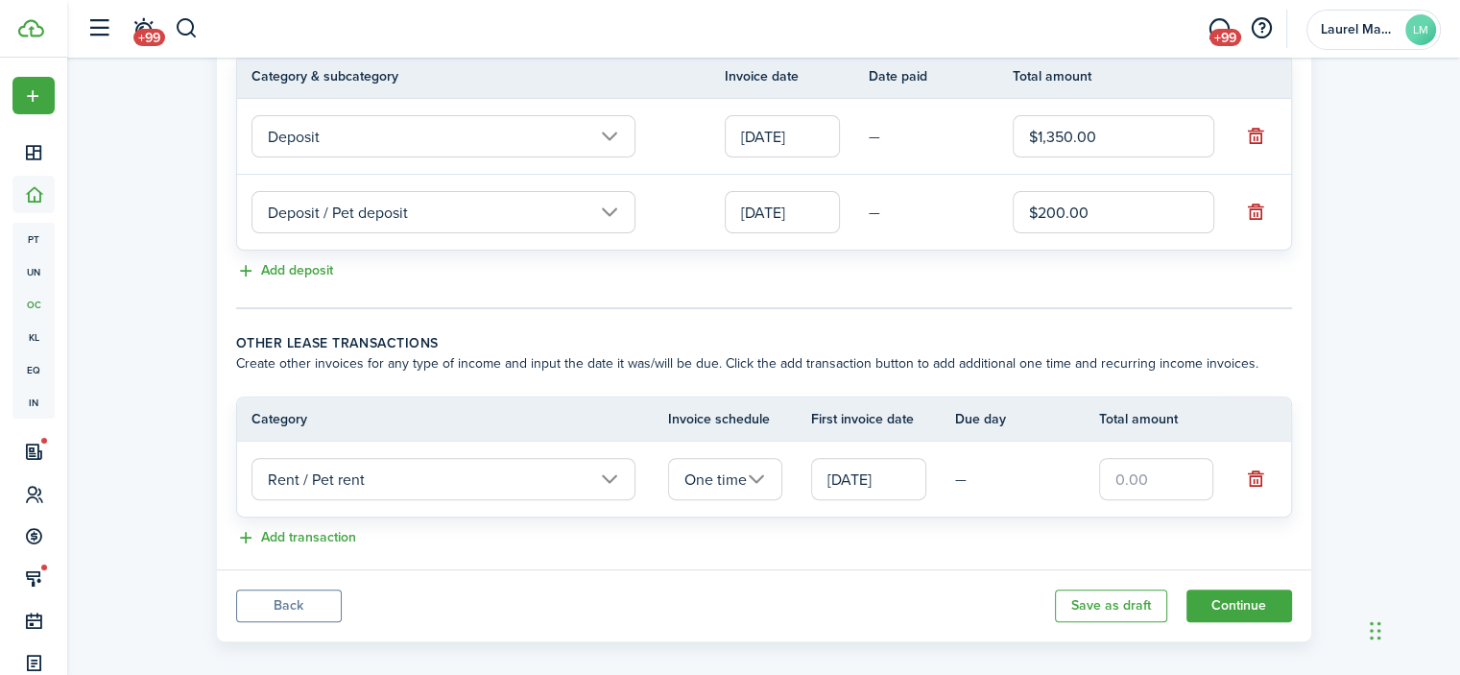
click at [776, 475] on input "One time" at bounding box center [725, 479] width 115 height 42
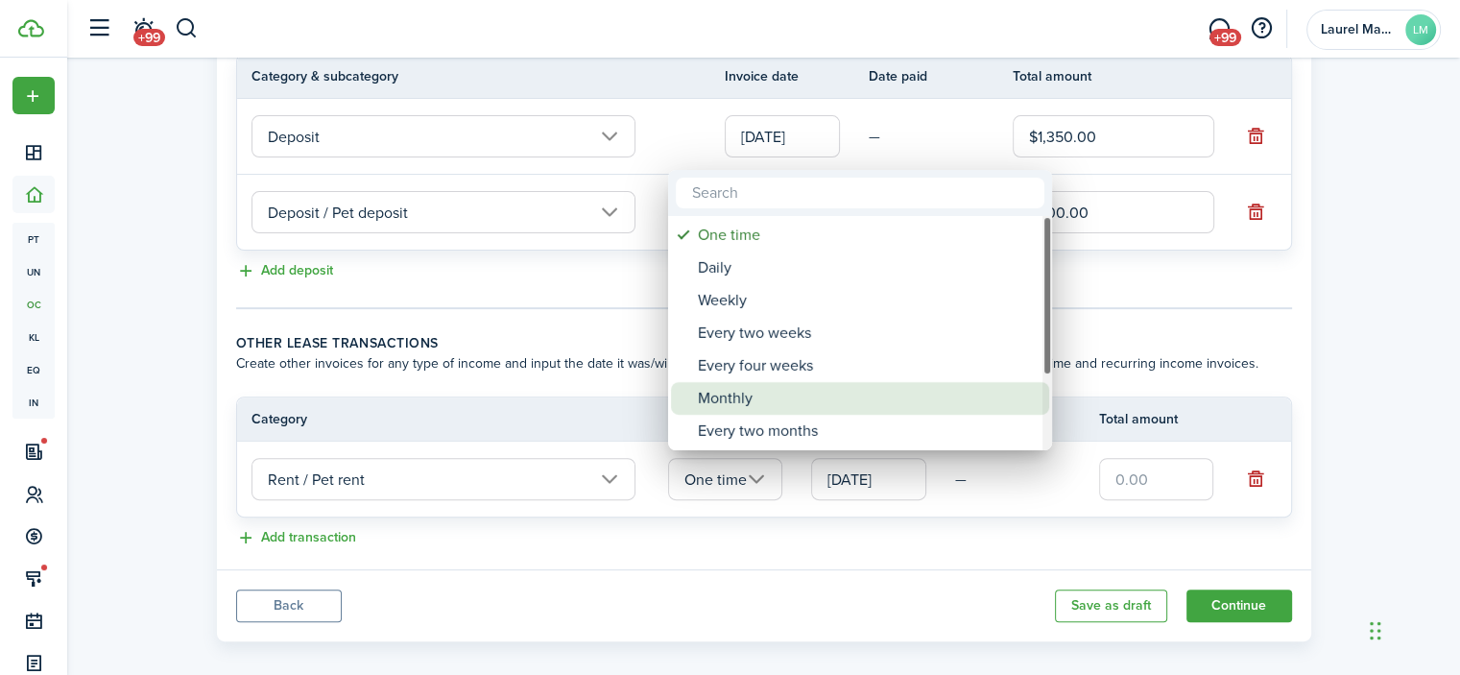
click at [734, 397] on div "Monthly" at bounding box center [868, 398] width 340 height 33
type input "Monthly"
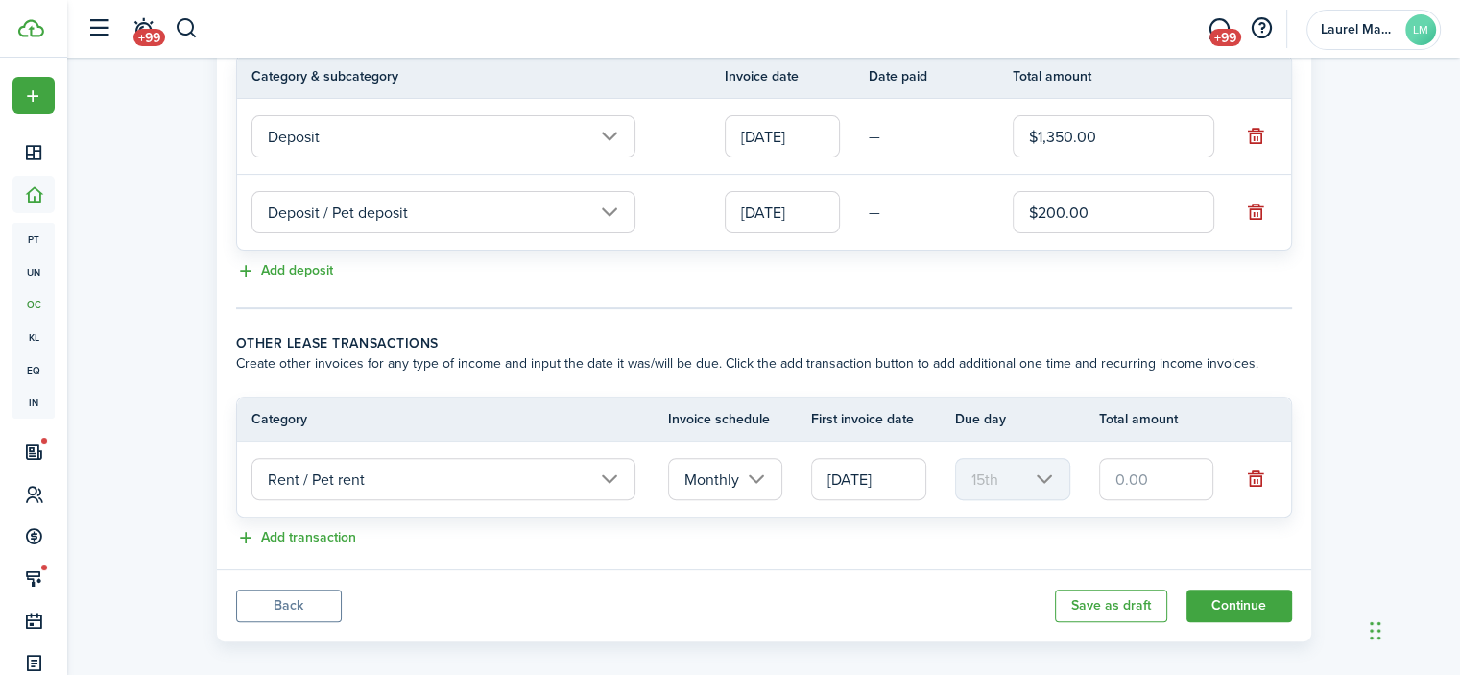
click at [1179, 470] on input "text" at bounding box center [1156, 479] width 115 height 42
type input "$20.00"
click at [1213, 599] on button "Continue" at bounding box center [1240, 605] width 106 height 33
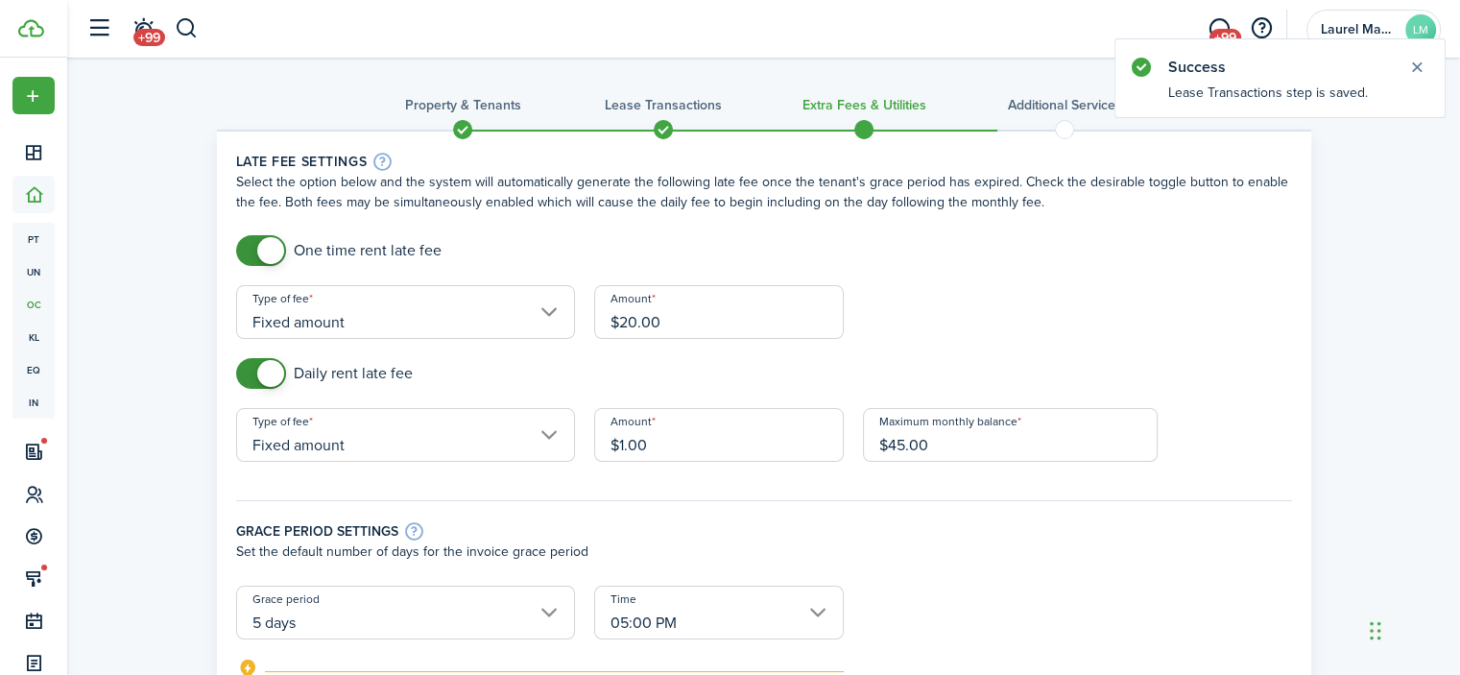
checkbox input "false"
click at [252, 358] on span at bounding box center [261, 373] width 19 height 31
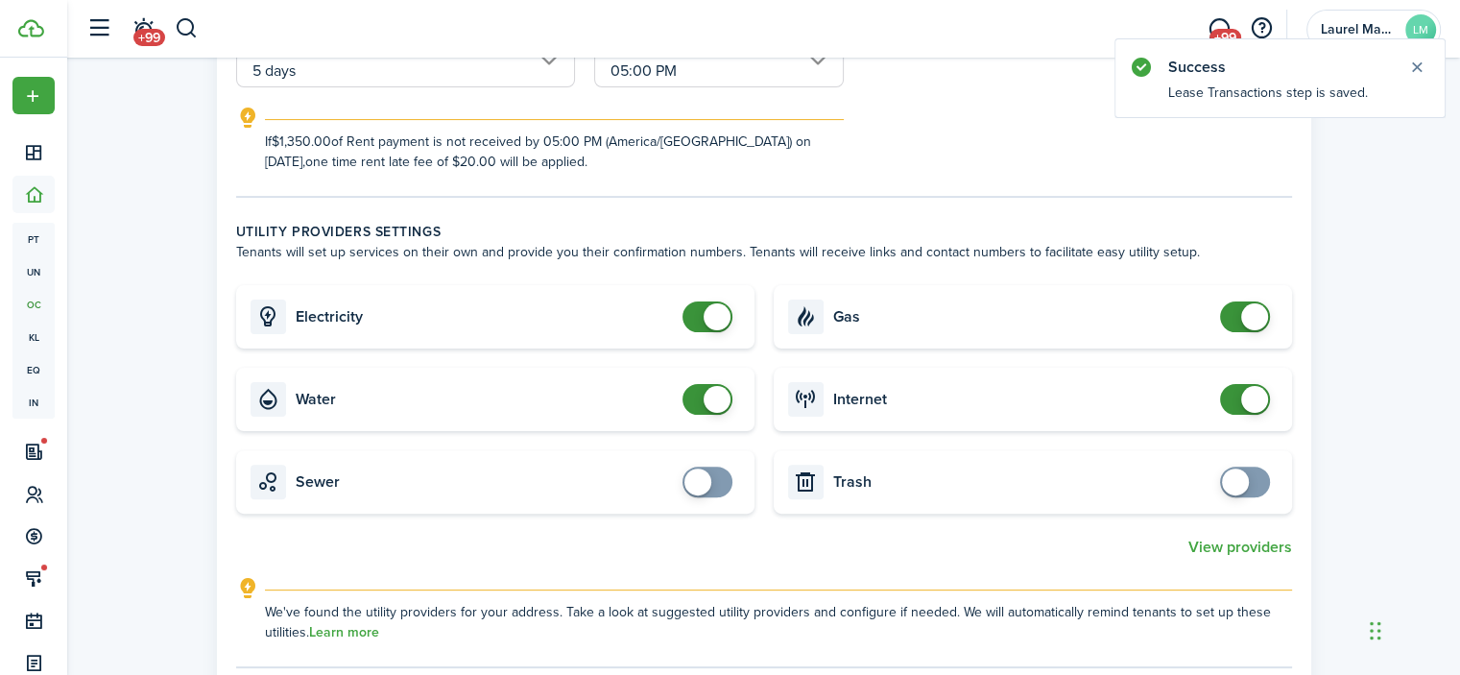
scroll to position [480, 0]
checkbox input "false"
click at [703, 398] on span at bounding box center [707, 398] width 19 height 31
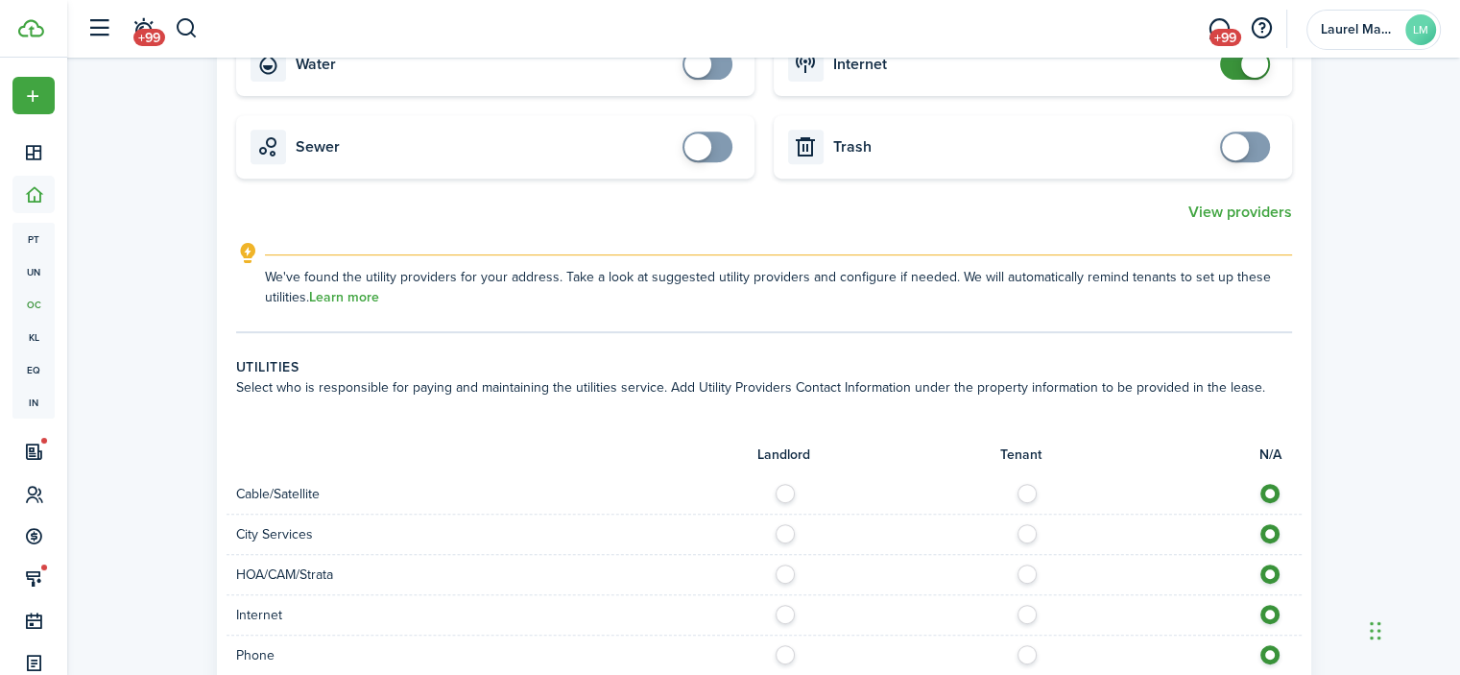
scroll to position [1056, 0]
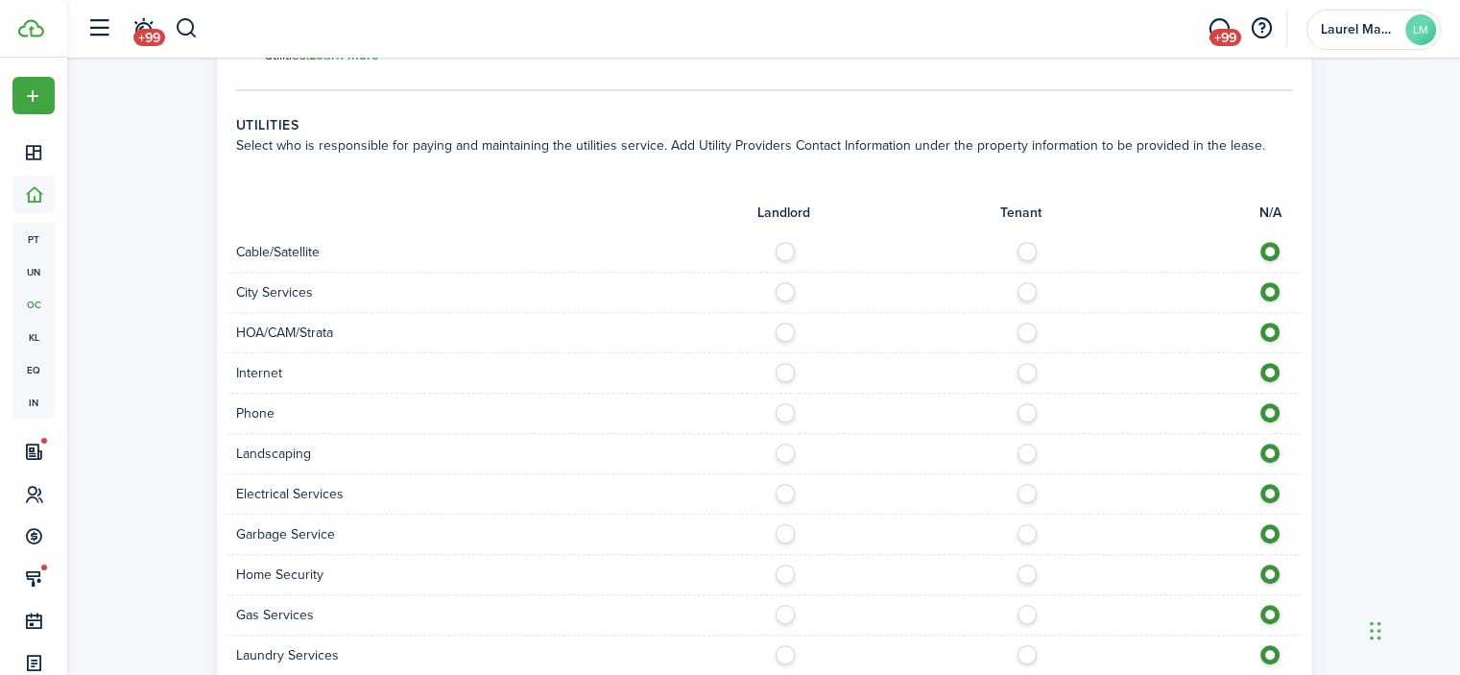
click at [1021, 251] on label at bounding box center [1033, 247] width 34 height 10
radio input "true"
click at [790, 290] on div at bounding box center [1033, 292] width 538 height 20
click at [789, 290] on label at bounding box center [791, 287] width 34 height 10
radio input "true"
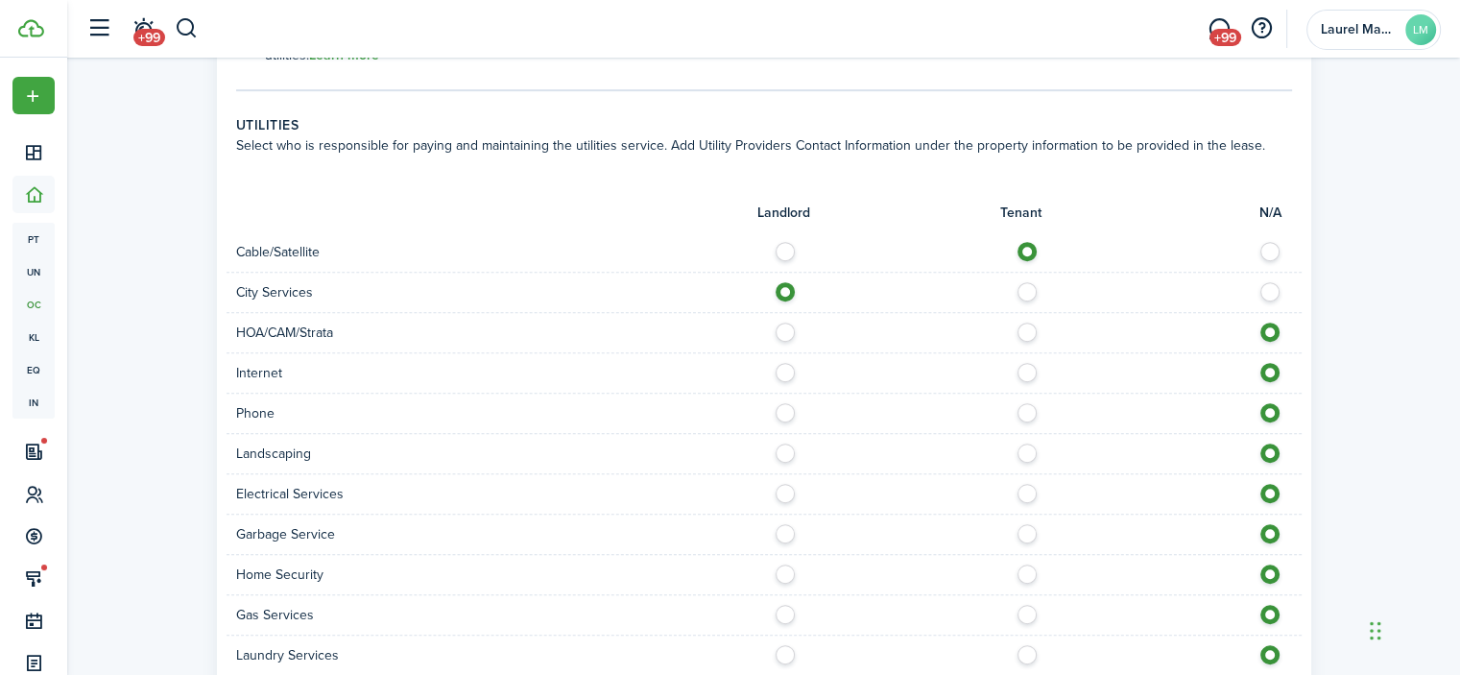
click at [1024, 331] on label at bounding box center [1033, 328] width 34 height 10
radio input "true"
click at [1026, 372] on label at bounding box center [1033, 368] width 34 height 10
radio input "true"
click at [784, 411] on label at bounding box center [791, 408] width 34 height 10
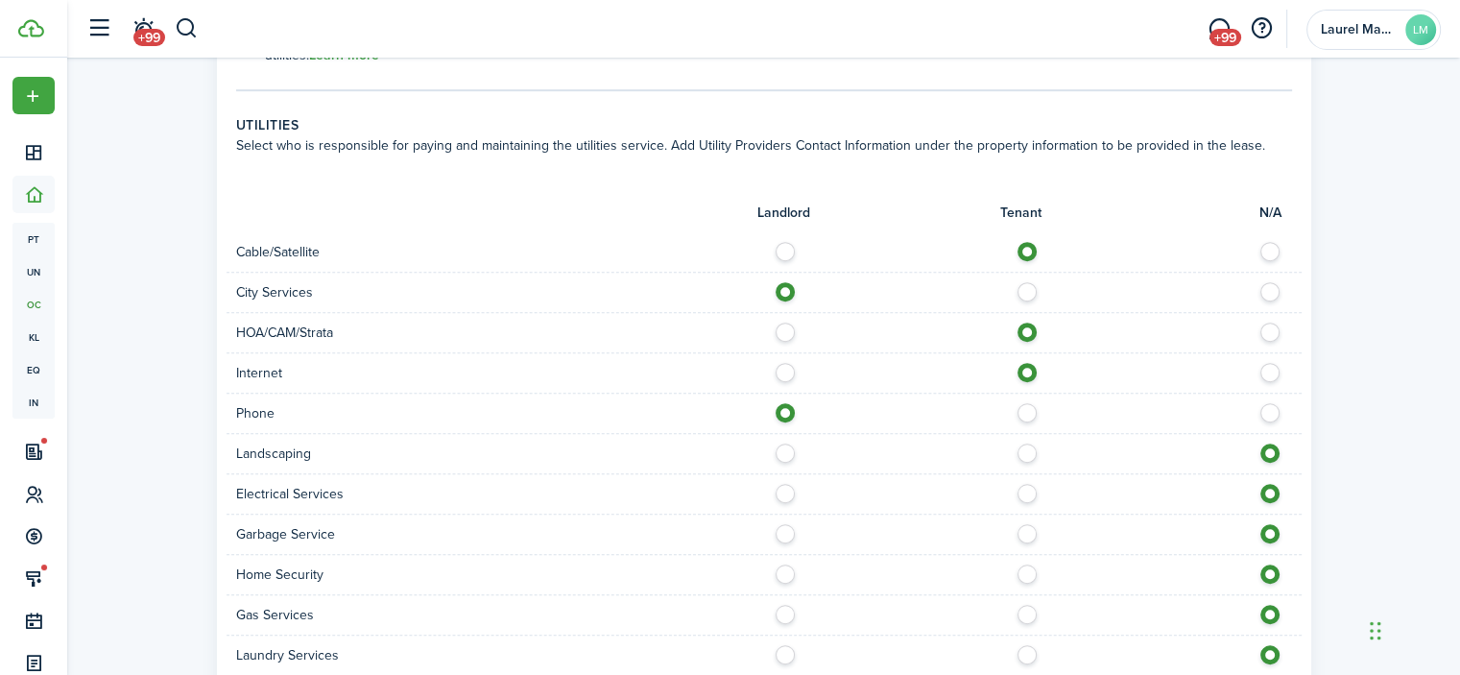
click at [1030, 412] on label at bounding box center [1033, 408] width 34 height 10
radio input "false"
radio input "true"
click at [787, 450] on label at bounding box center [791, 449] width 34 height 10
radio input "true"
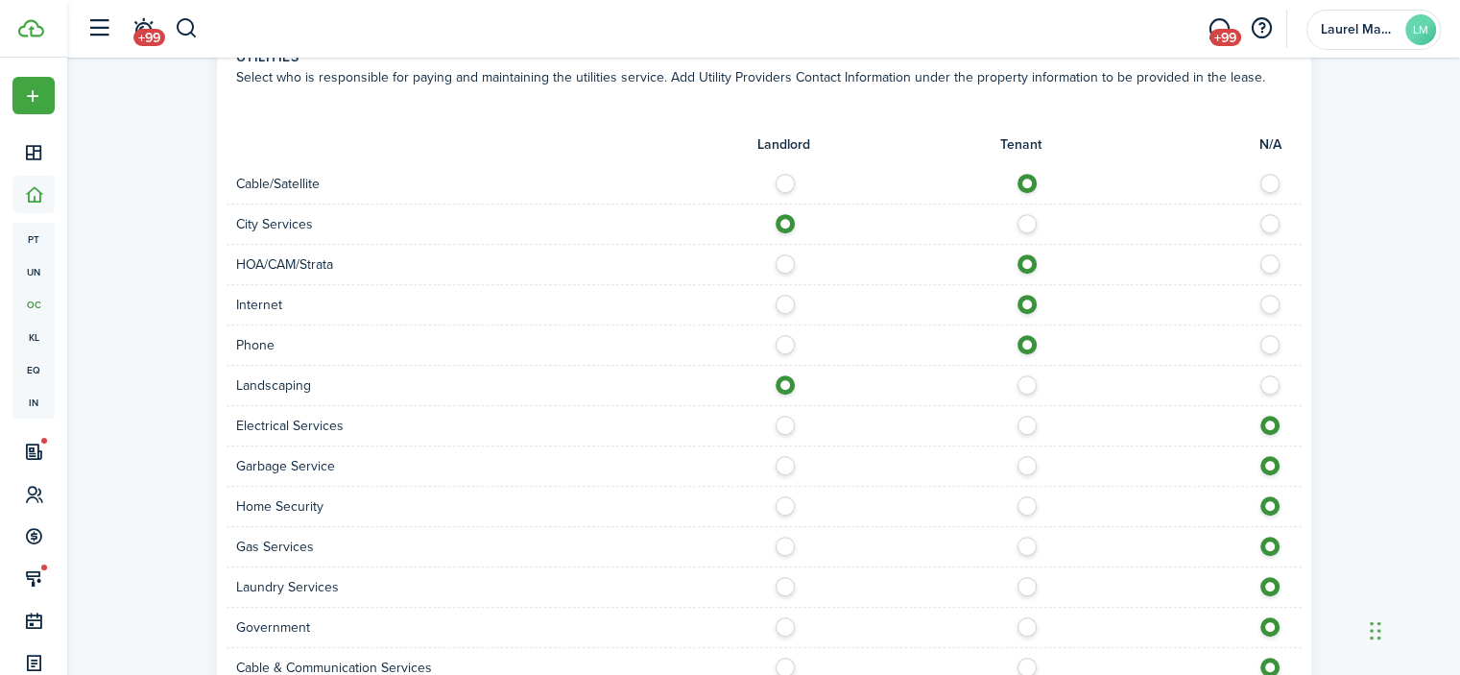
scroll to position [1152, 0]
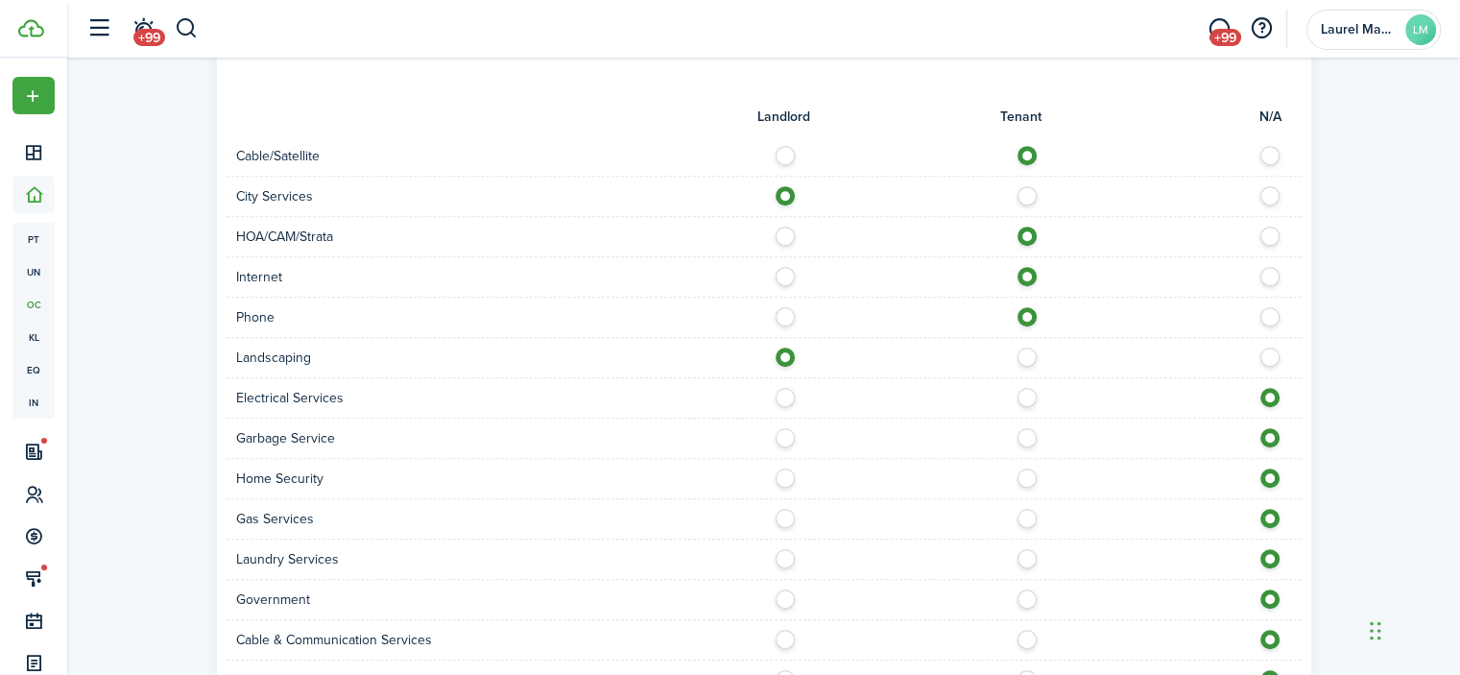
click at [1029, 389] on label at bounding box center [1033, 393] width 34 height 10
radio input "true"
click at [780, 433] on label at bounding box center [791, 433] width 34 height 10
radio input "true"
click at [1029, 478] on label at bounding box center [1033, 473] width 34 height 10
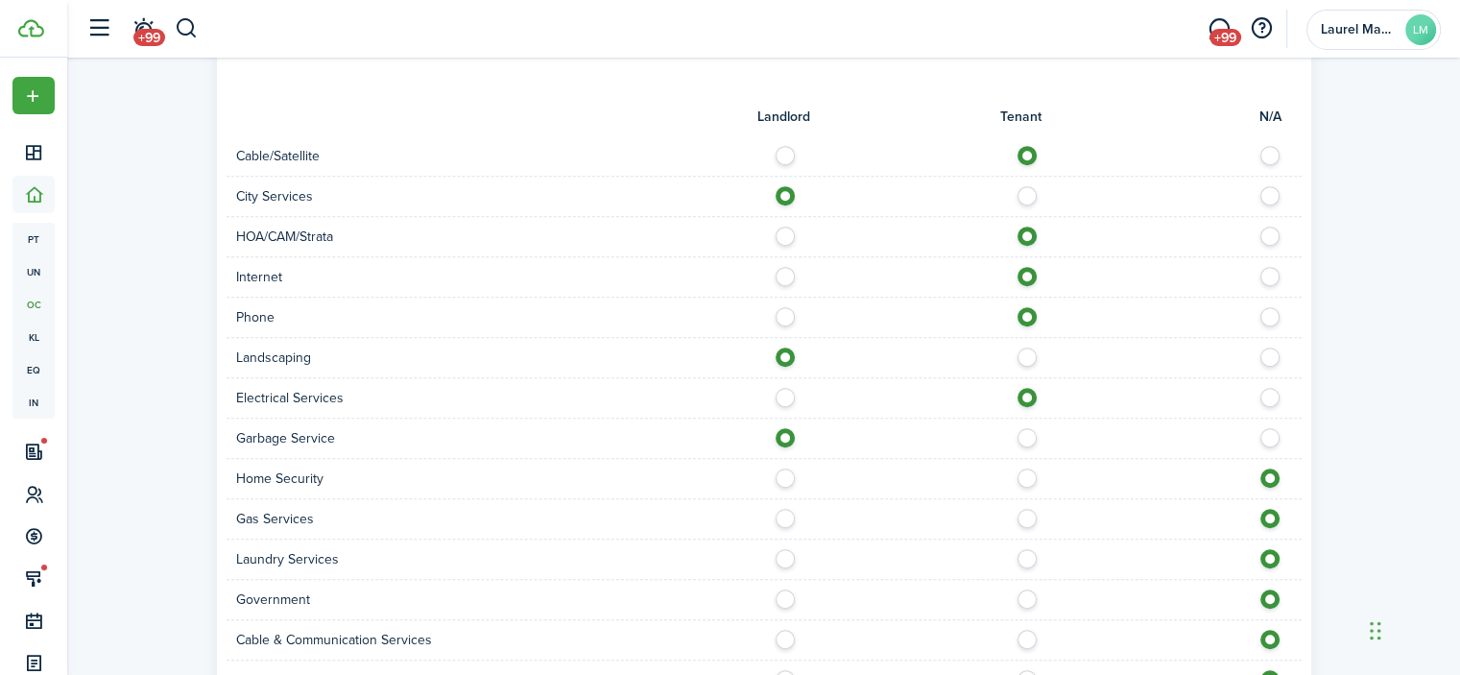
radio input "true"
click at [1024, 515] on label at bounding box center [1033, 514] width 34 height 10
radio input "true"
click at [1026, 554] on label at bounding box center [1033, 554] width 34 height 10
radio input "true"
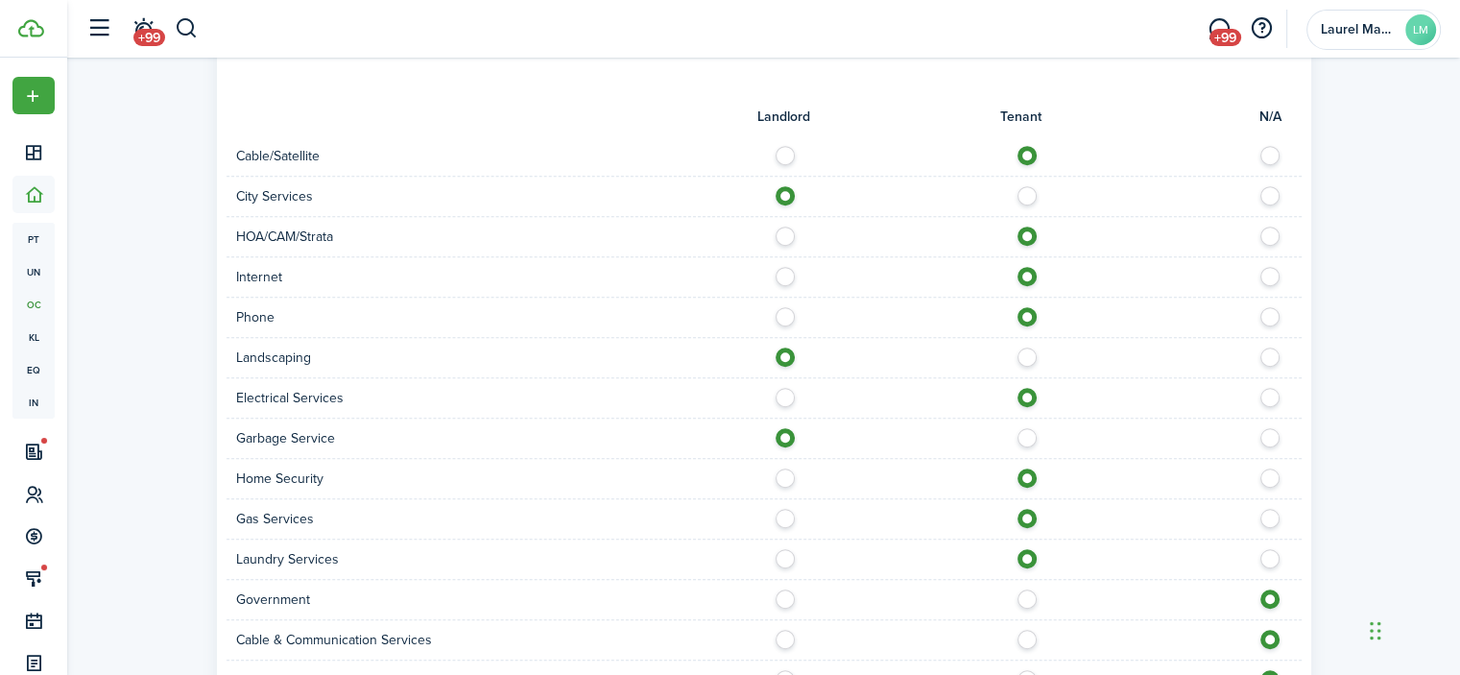
click at [787, 599] on label at bounding box center [791, 594] width 34 height 10
radio input "true"
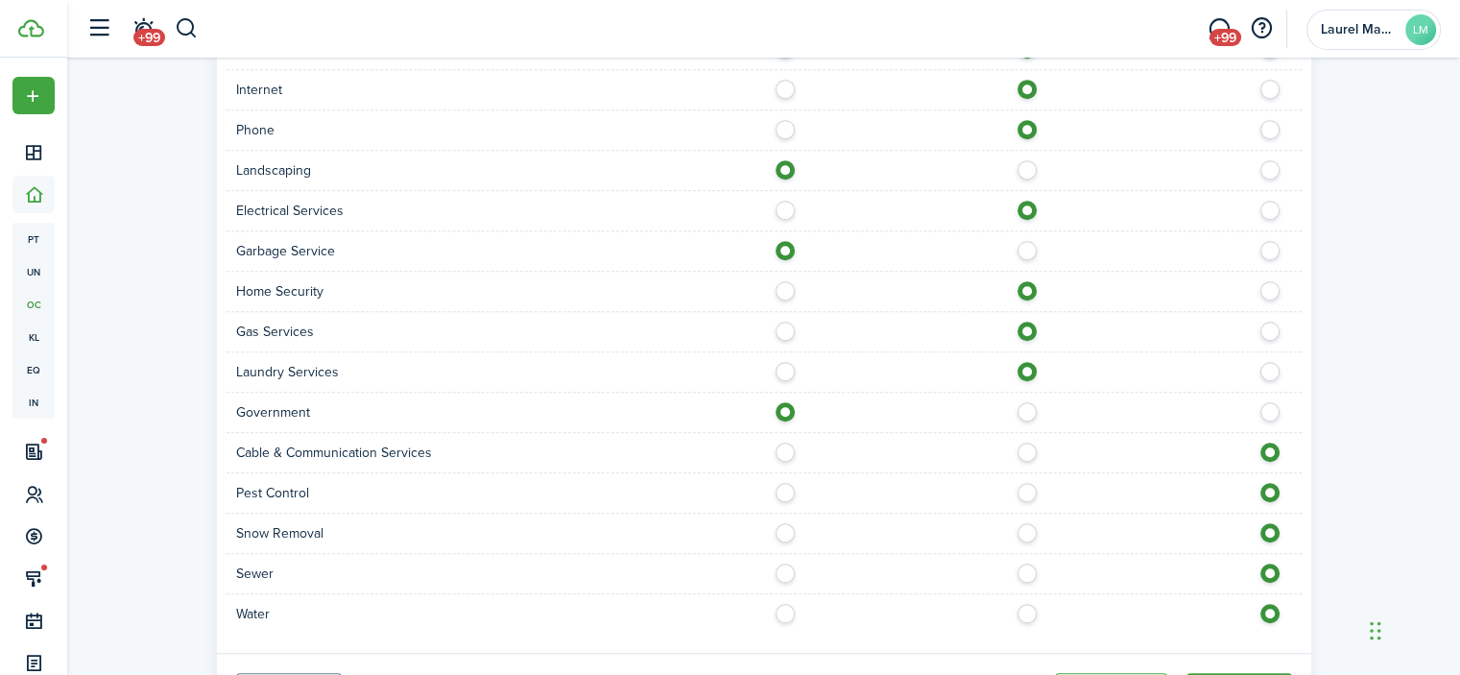
scroll to position [1344, 0]
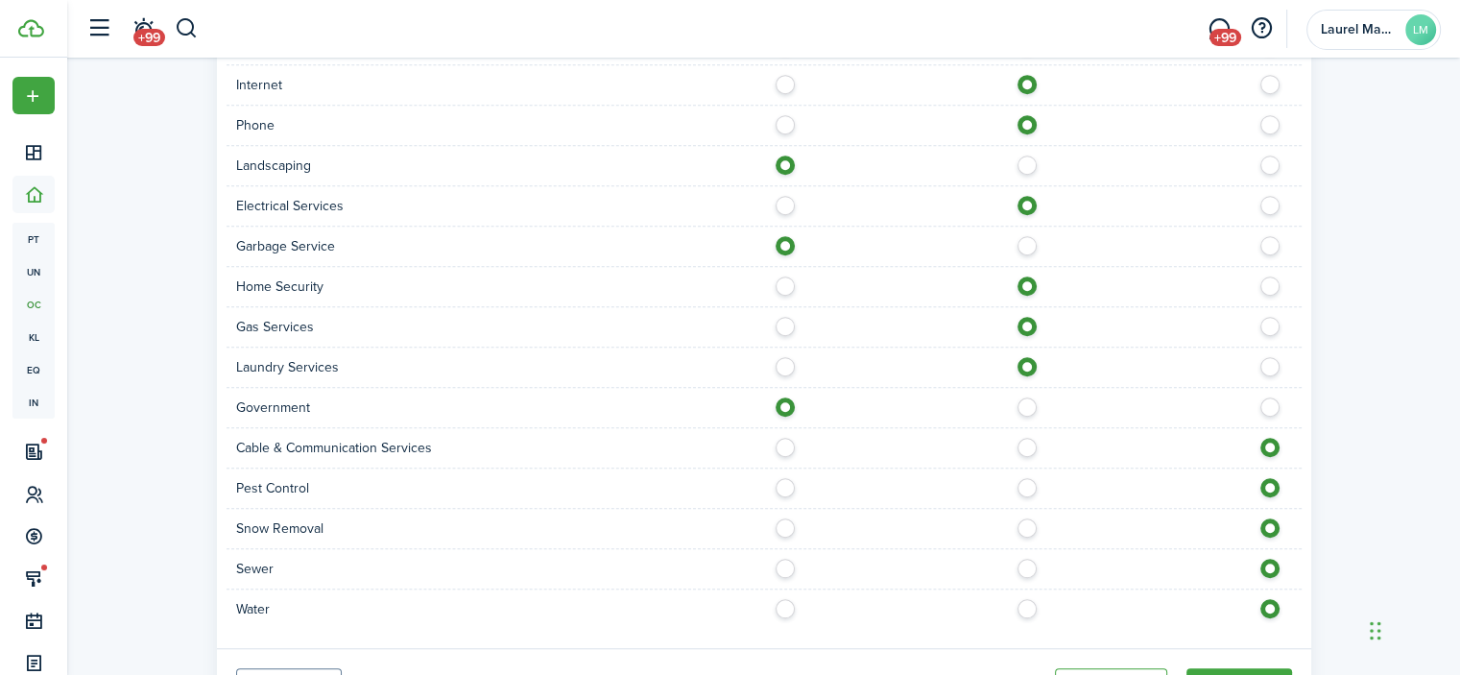
click at [1023, 444] on label at bounding box center [1033, 443] width 34 height 10
radio input "true"
click at [787, 486] on label at bounding box center [791, 483] width 34 height 10
radio input "true"
click at [779, 524] on label at bounding box center [791, 523] width 34 height 10
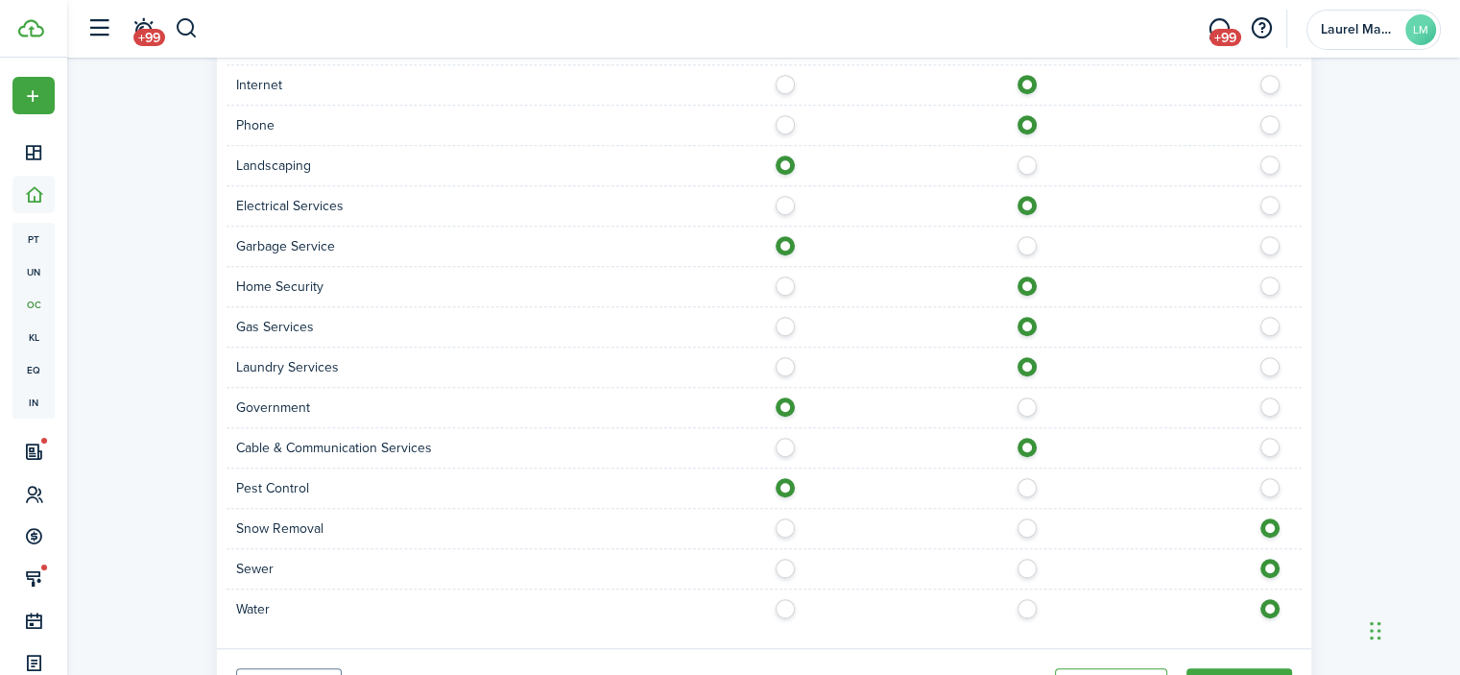
radio input "true"
click at [783, 559] on label at bounding box center [791, 564] width 34 height 10
radio input "true"
click at [780, 601] on label at bounding box center [791, 604] width 34 height 10
radio input "true"
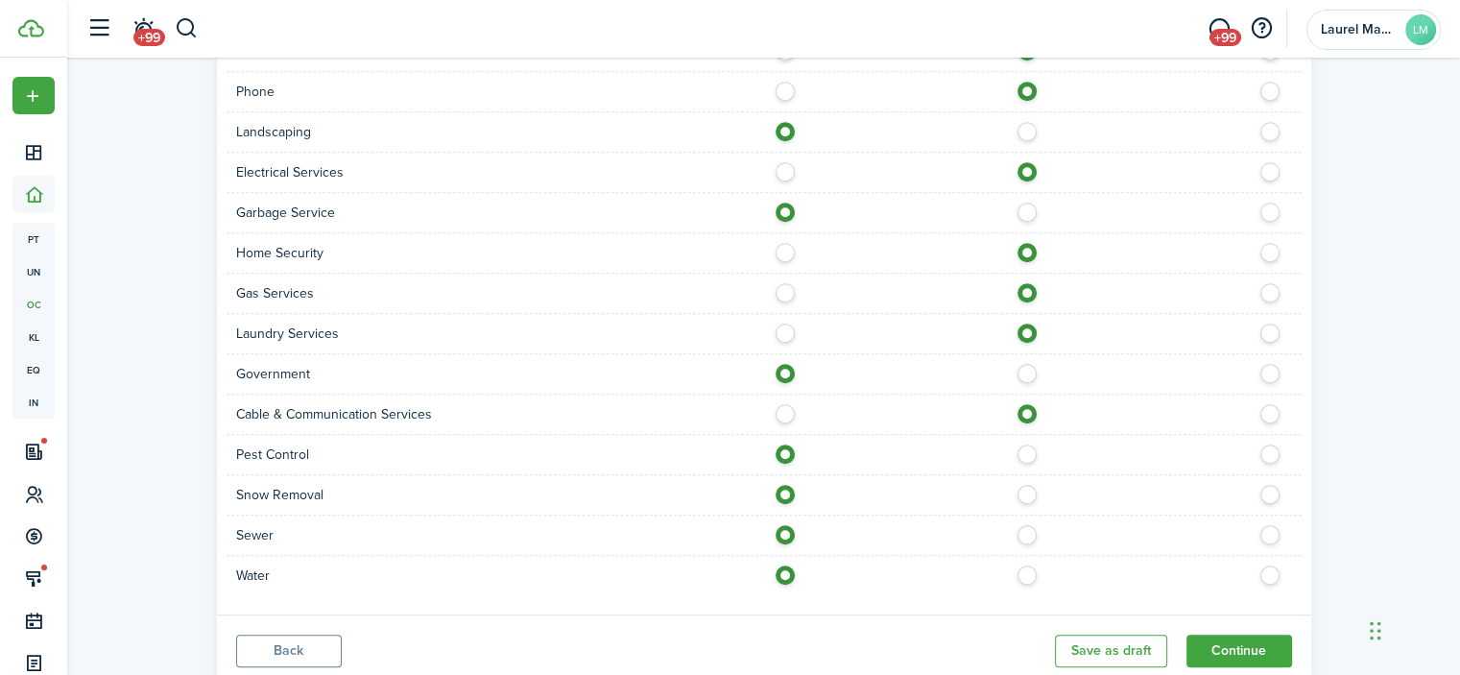
scroll to position [1436, 0]
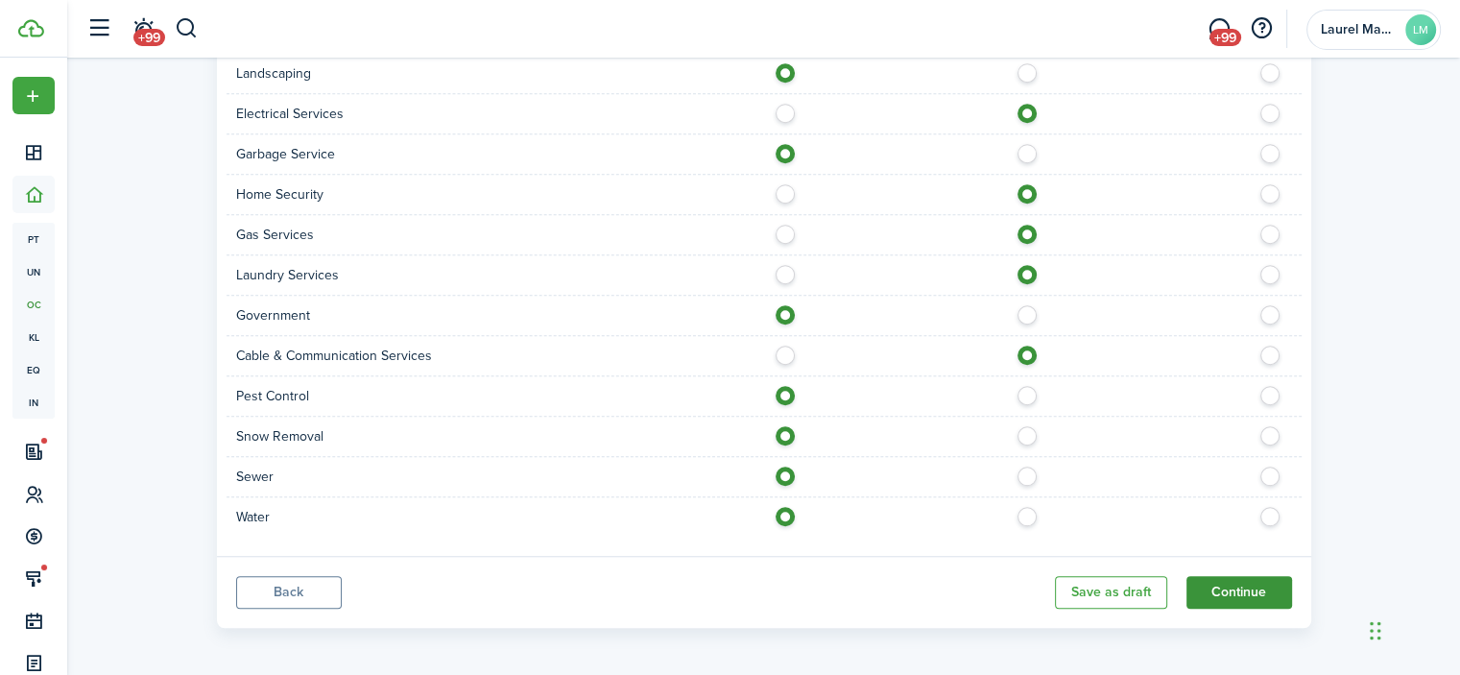
click at [1237, 588] on button "Continue" at bounding box center [1240, 592] width 106 height 33
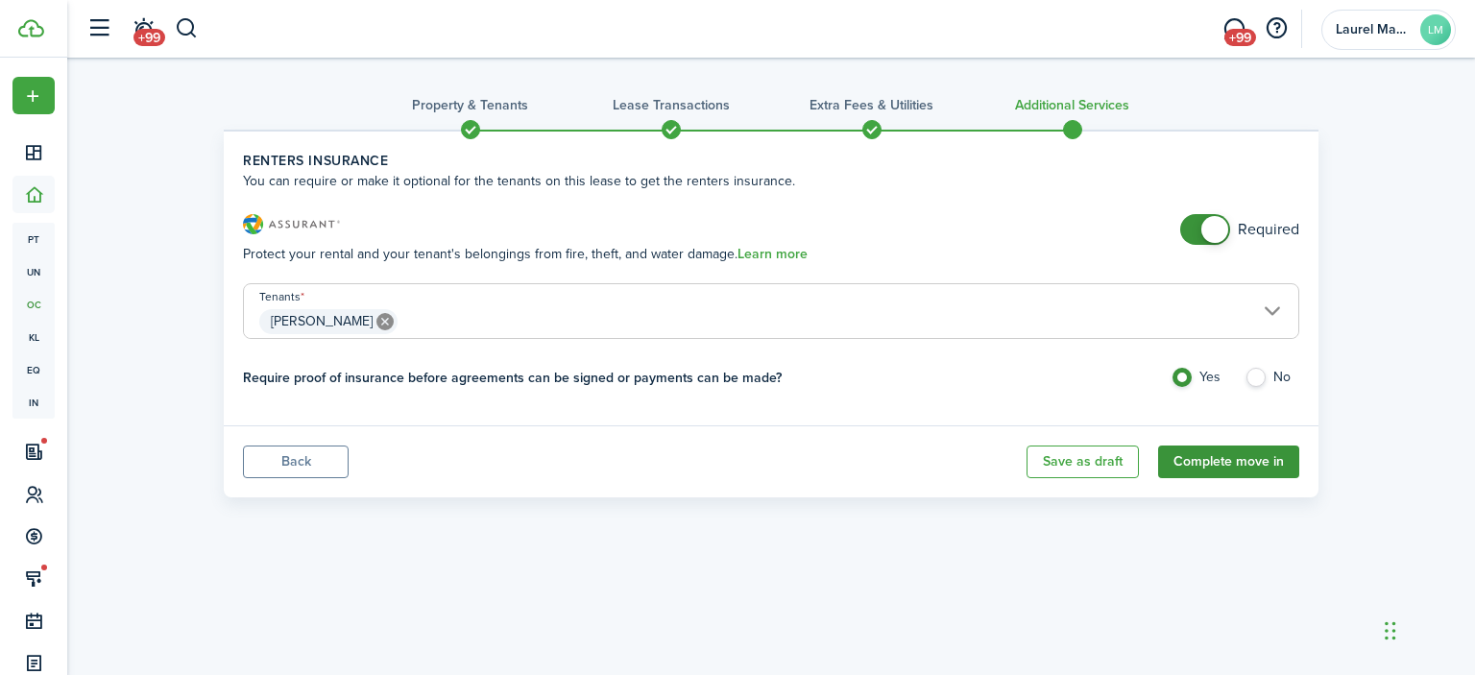
click at [1248, 459] on button "Complete move in" at bounding box center [1228, 461] width 141 height 33
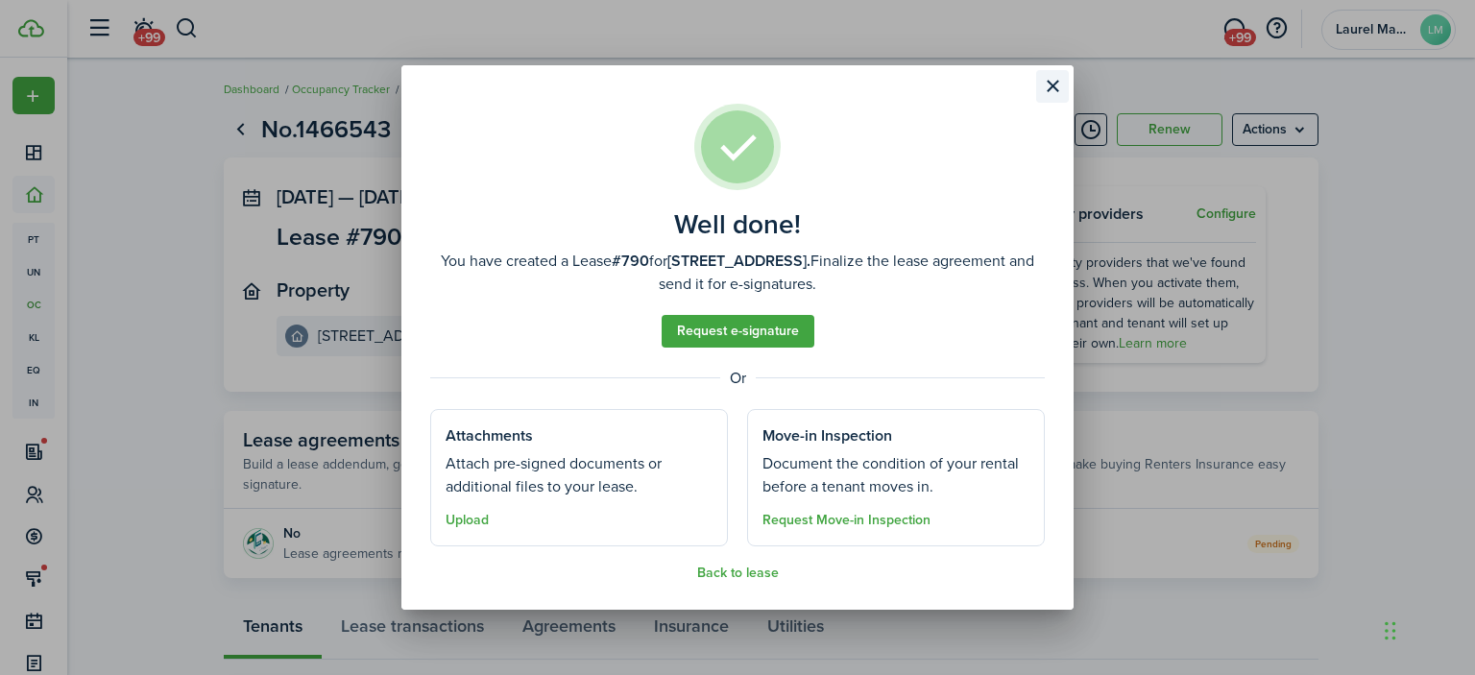
click at [1046, 90] on button "Close modal" at bounding box center [1052, 86] width 33 height 33
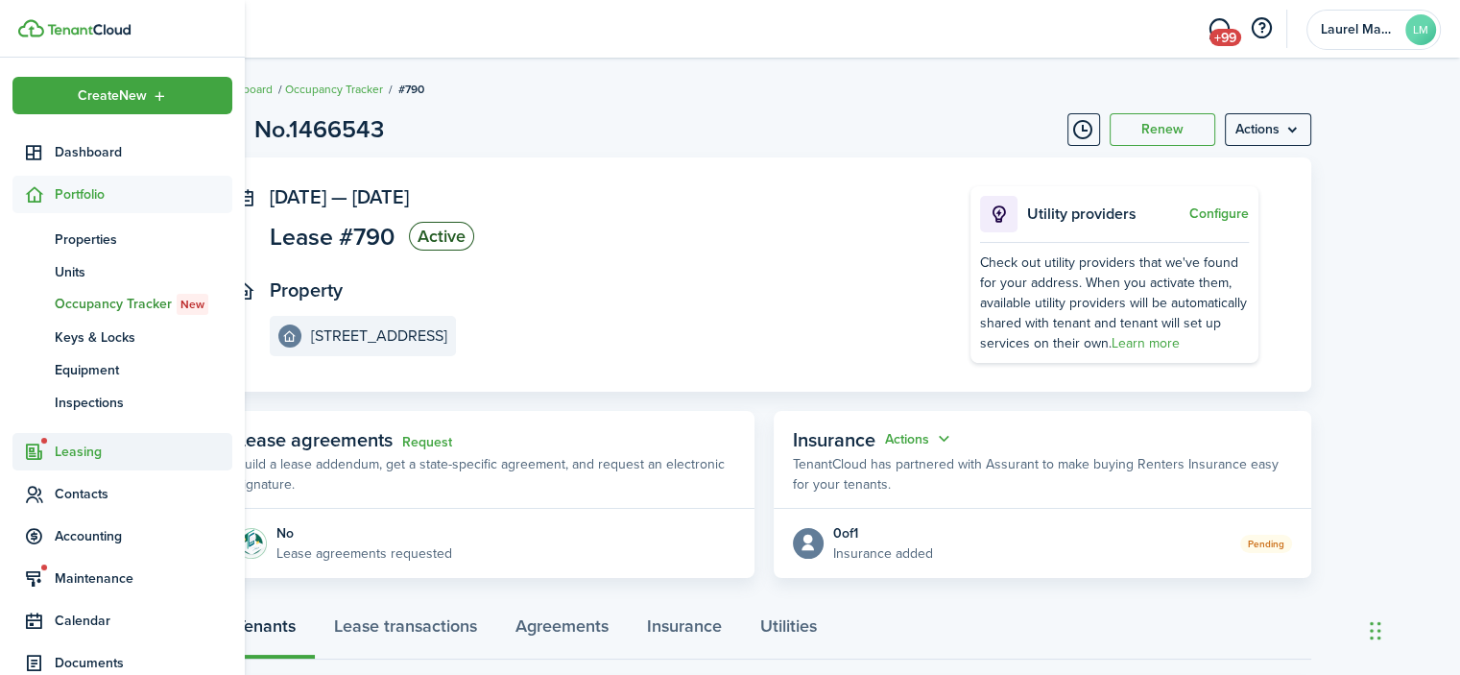
click at [74, 458] on span "Leasing" at bounding box center [144, 452] width 178 height 20
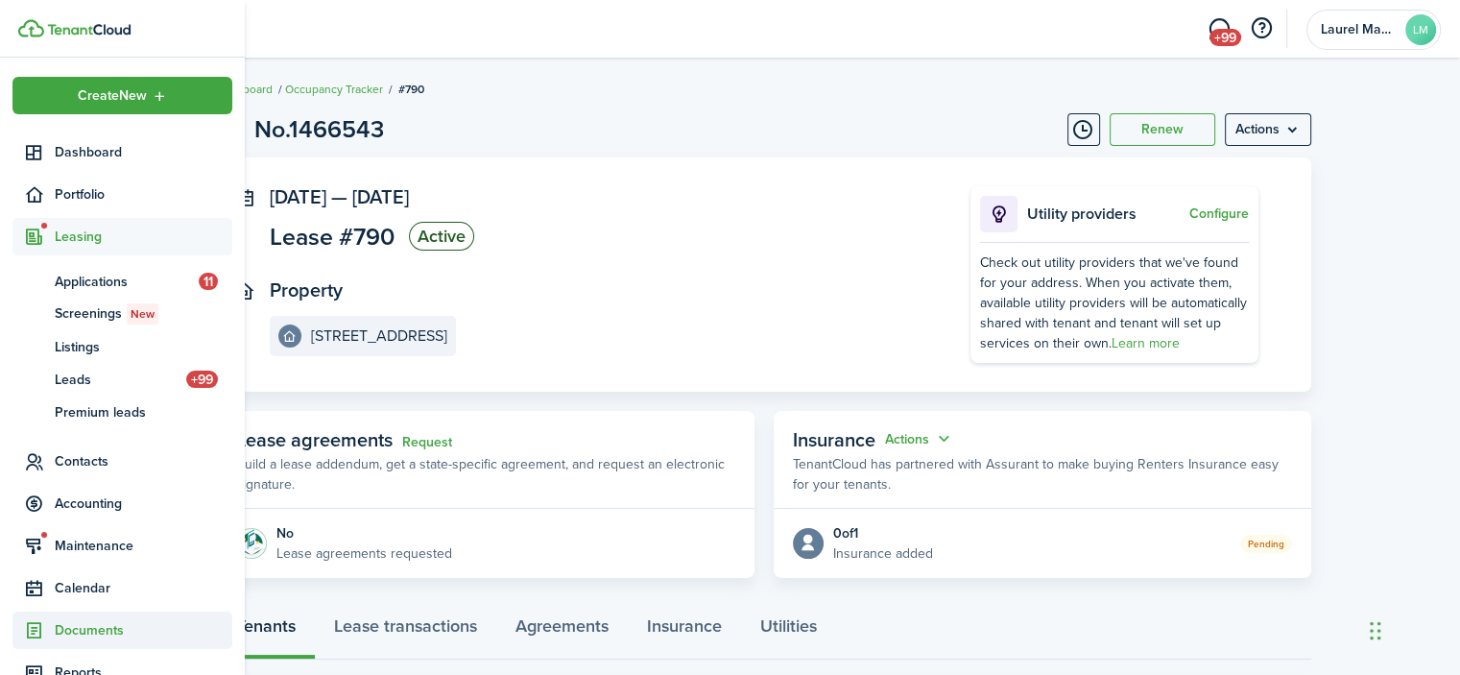
click at [115, 632] on span "Documents" at bounding box center [144, 630] width 178 height 20
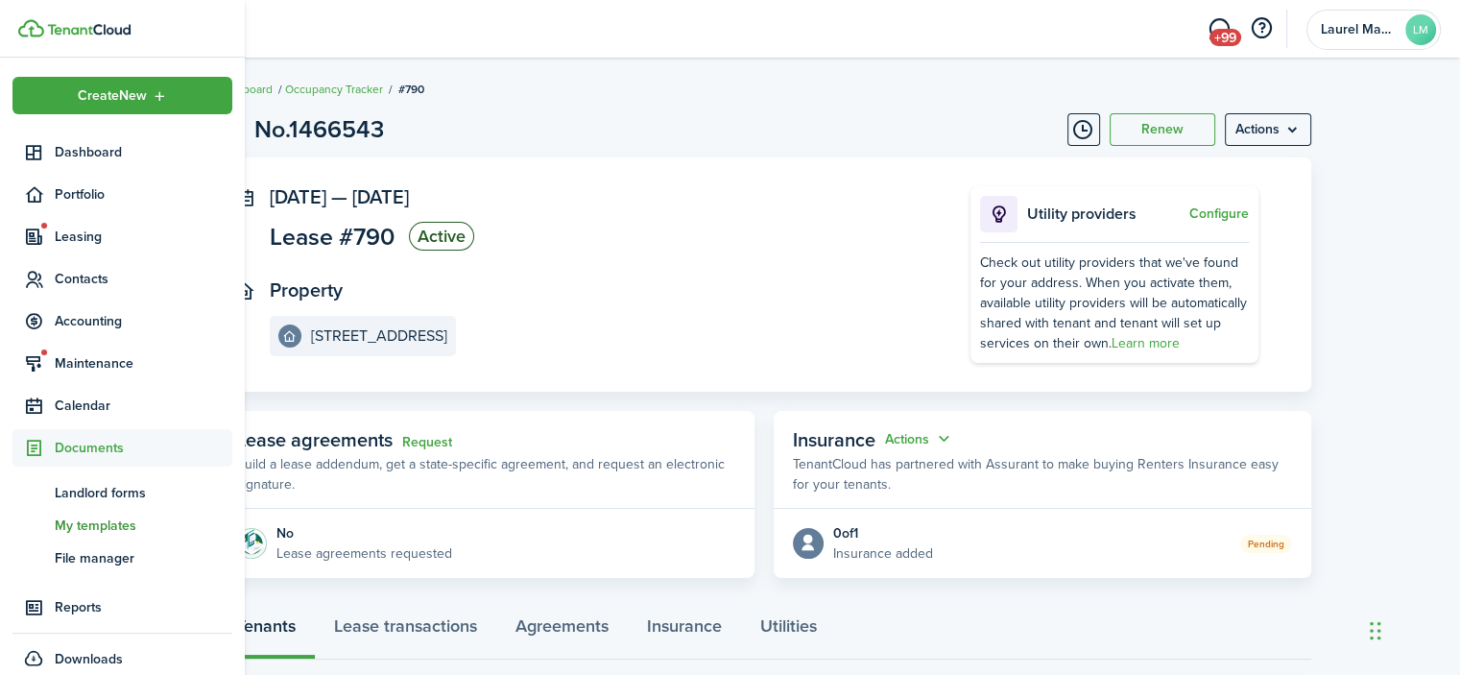
click at [111, 528] on span "My templates" at bounding box center [144, 526] width 178 height 20
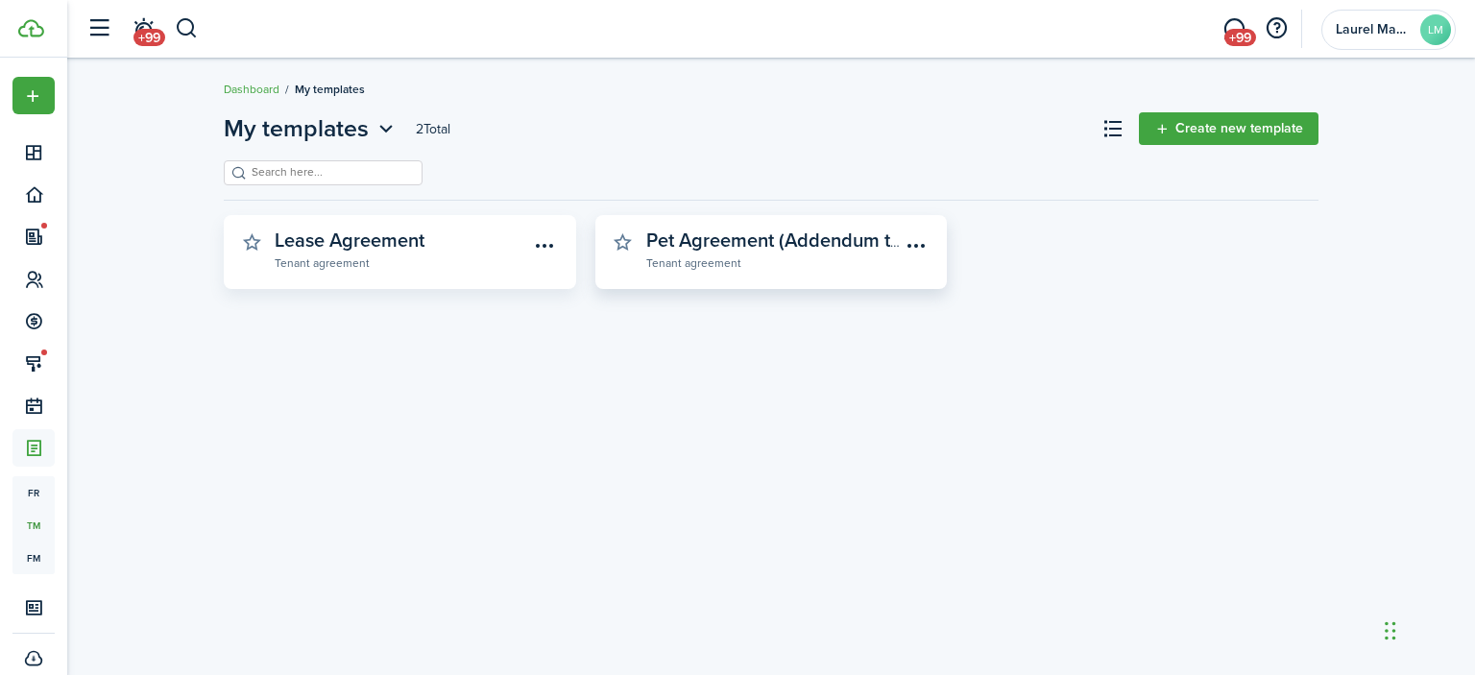
click at [713, 242] on widget-stats-description "Pet Agreement (Addendum to the Rental Agreement)" at bounding box center [871, 240] width 450 height 29
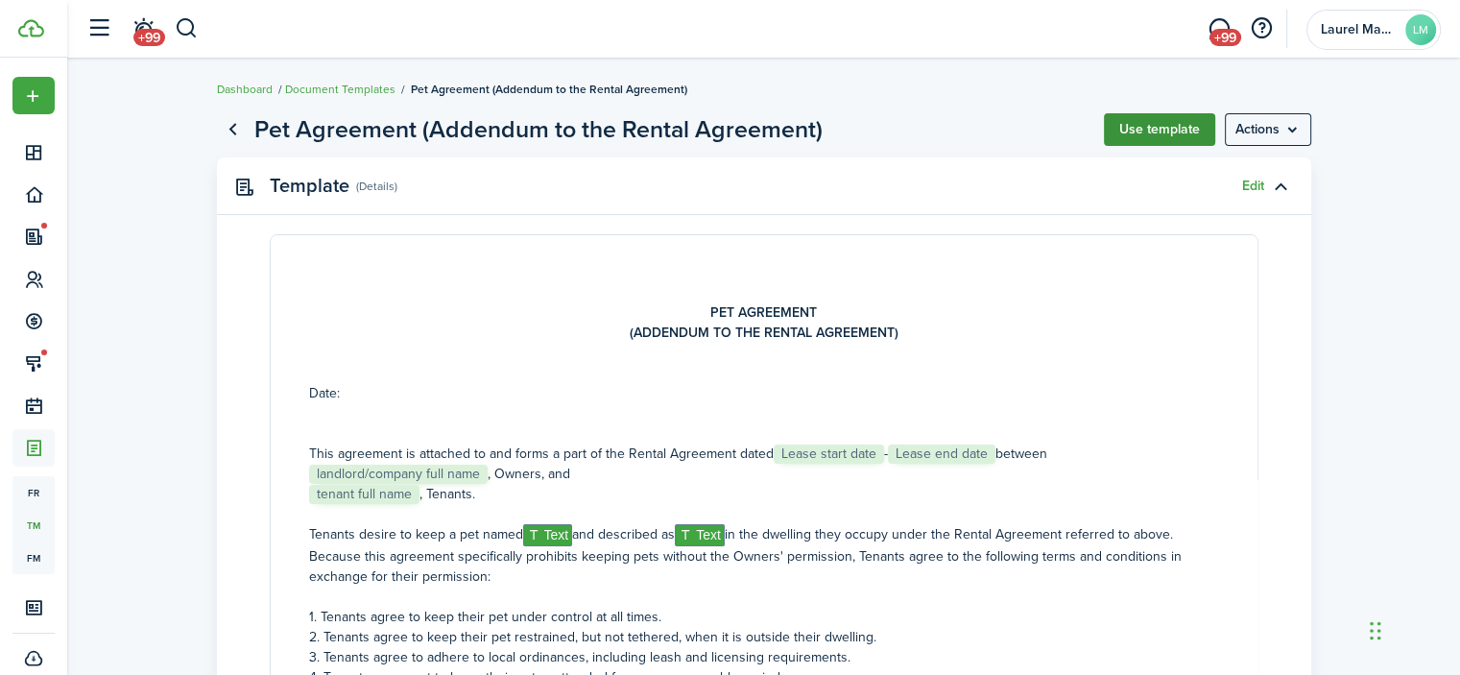
click at [1148, 126] on button "Use template" at bounding box center [1159, 129] width 111 height 33
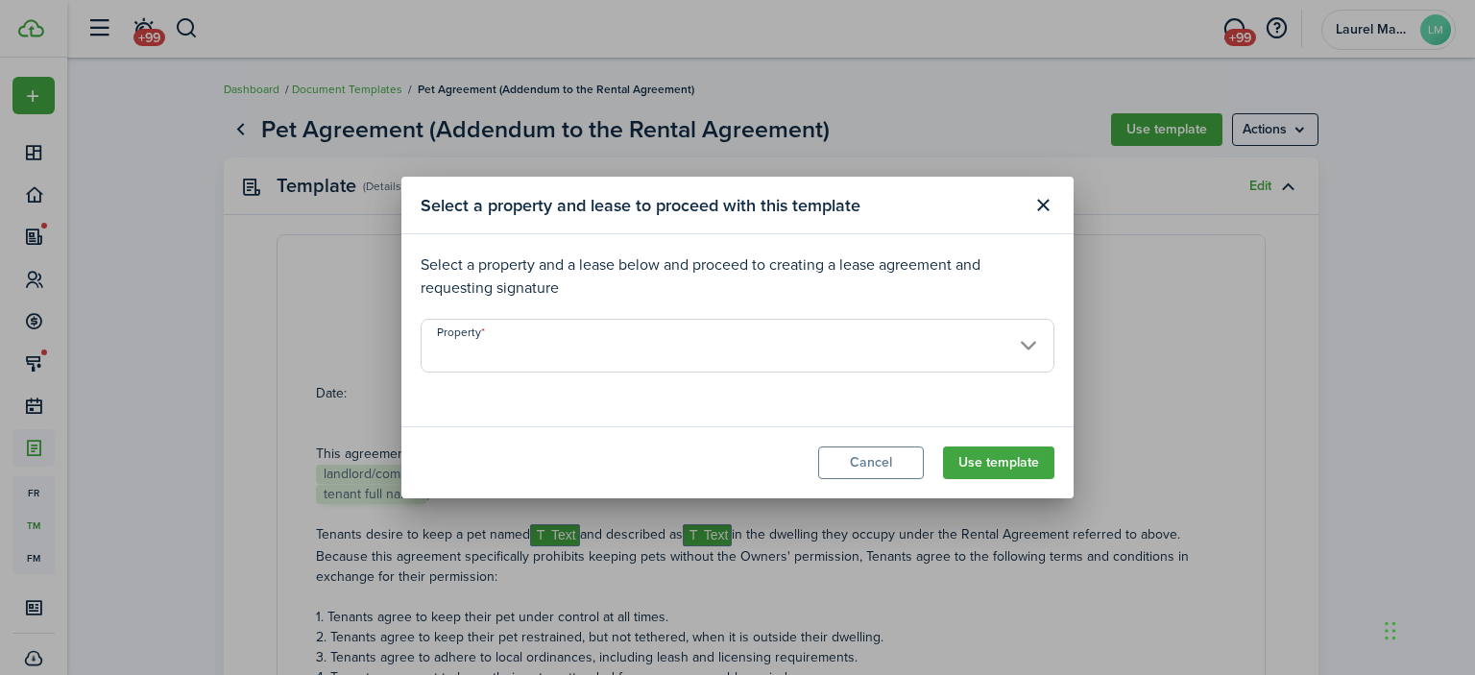
click at [471, 353] on input "Property" at bounding box center [737, 346] width 634 height 54
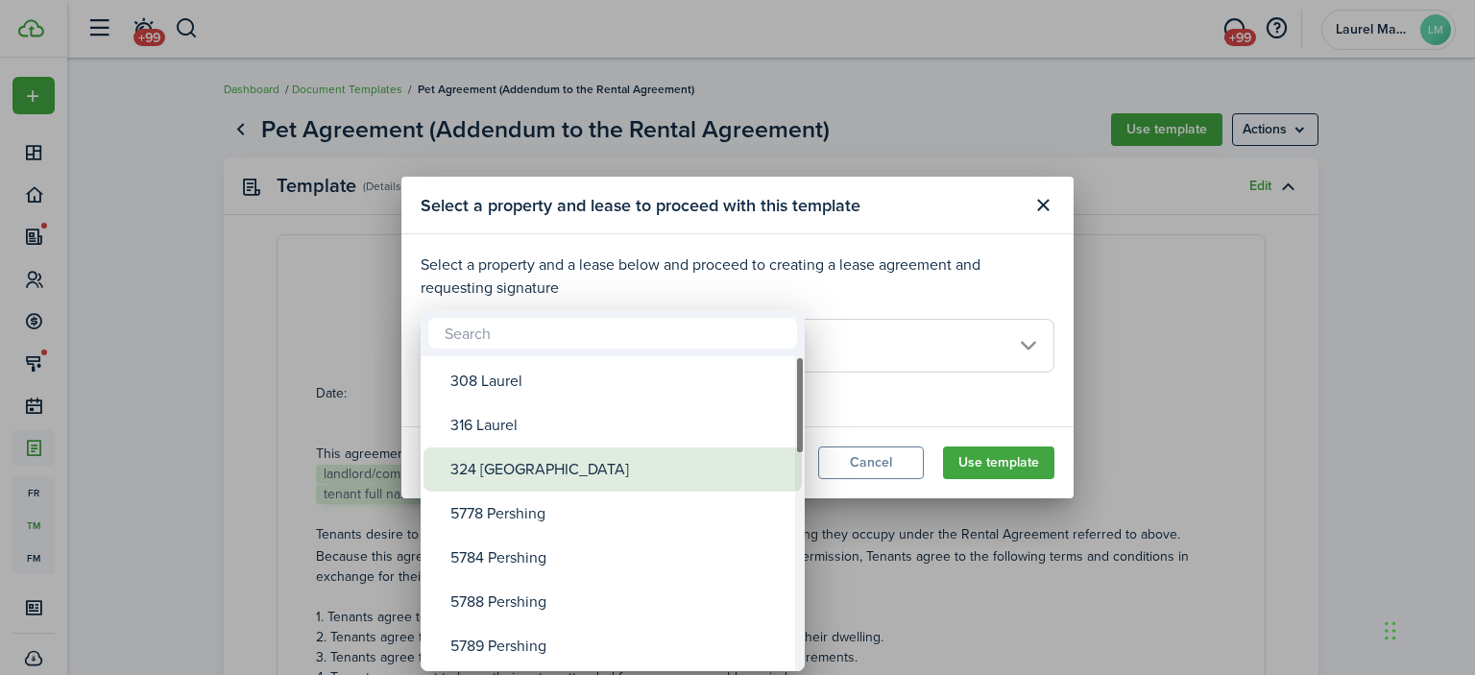
click at [498, 470] on div "324 [GEOGRAPHIC_DATA]" at bounding box center [620, 469] width 340 height 44
type input "324 [GEOGRAPHIC_DATA]"
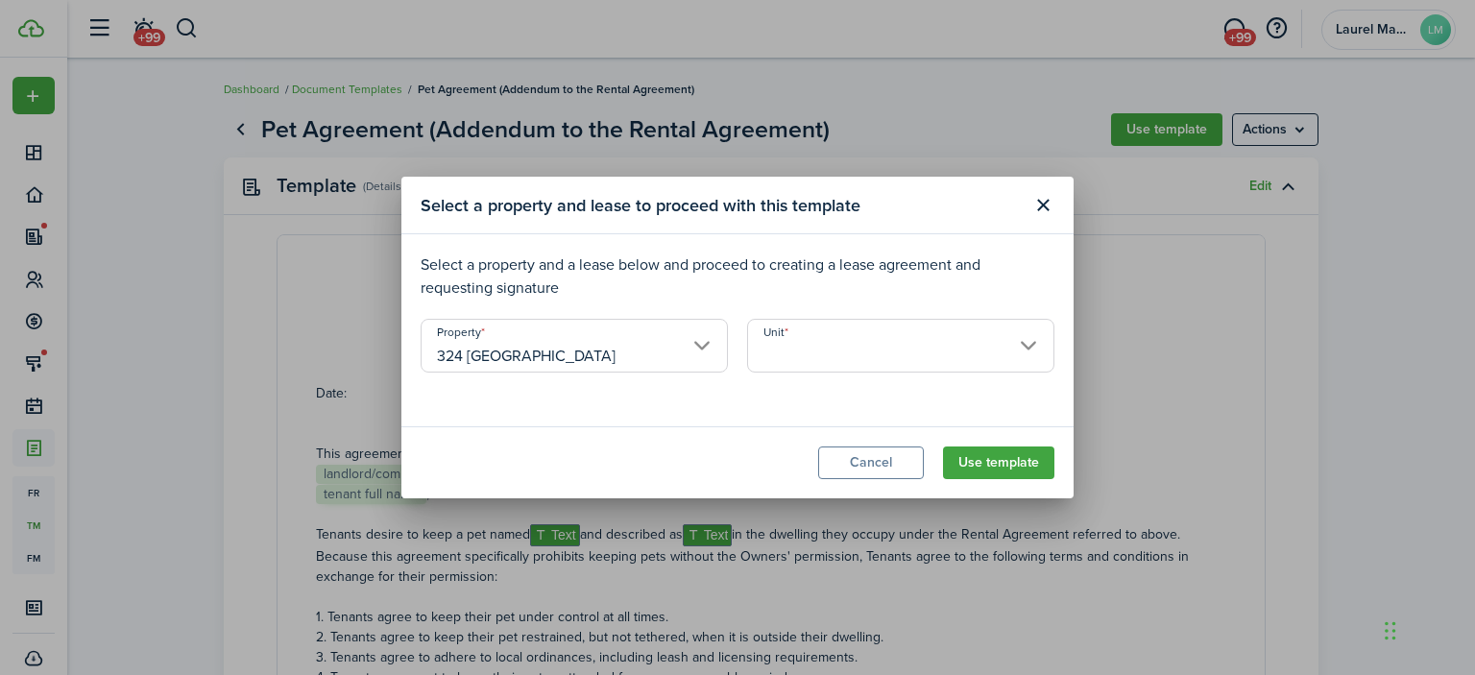
click at [780, 327] on input "Unit" at bounding box center [900, 346] width 307 height 54
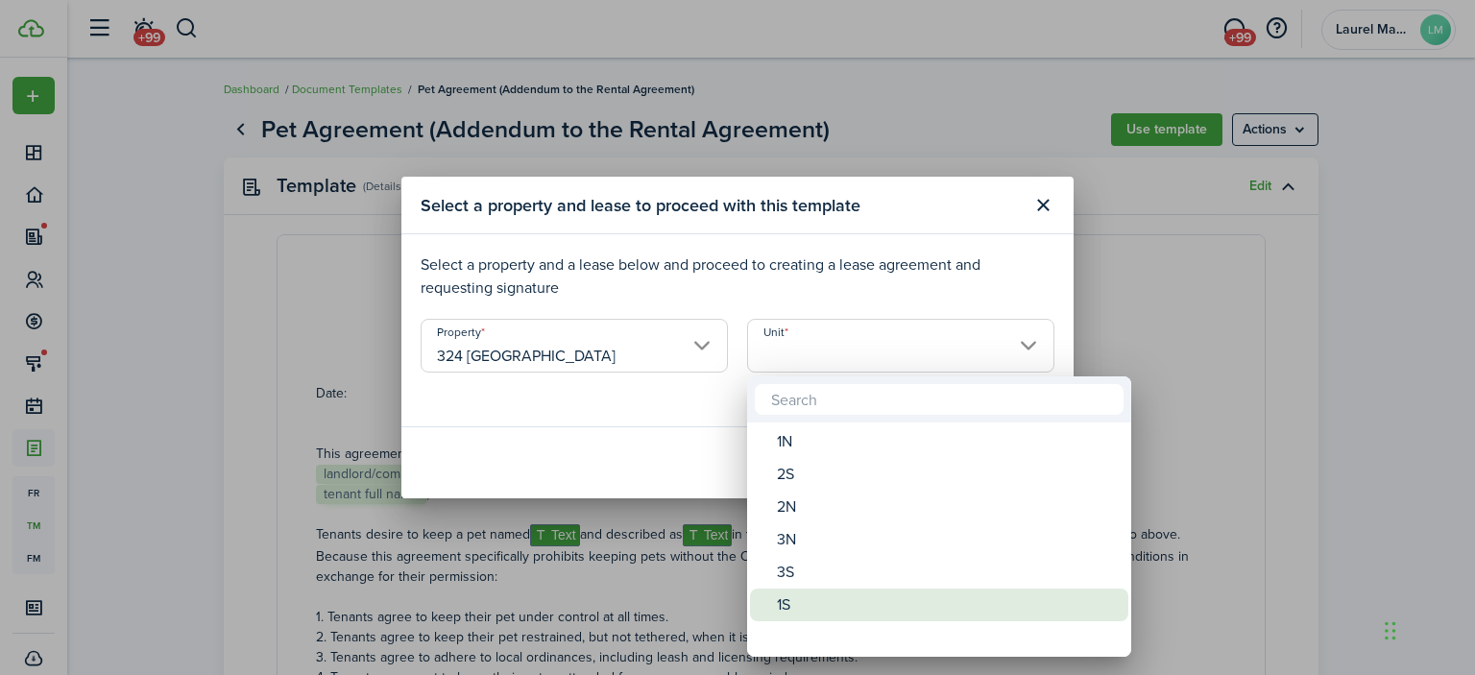
click at [788, 601] on div "1S" at bounding box center [947, 604] width 340 height 33
type input "1S"
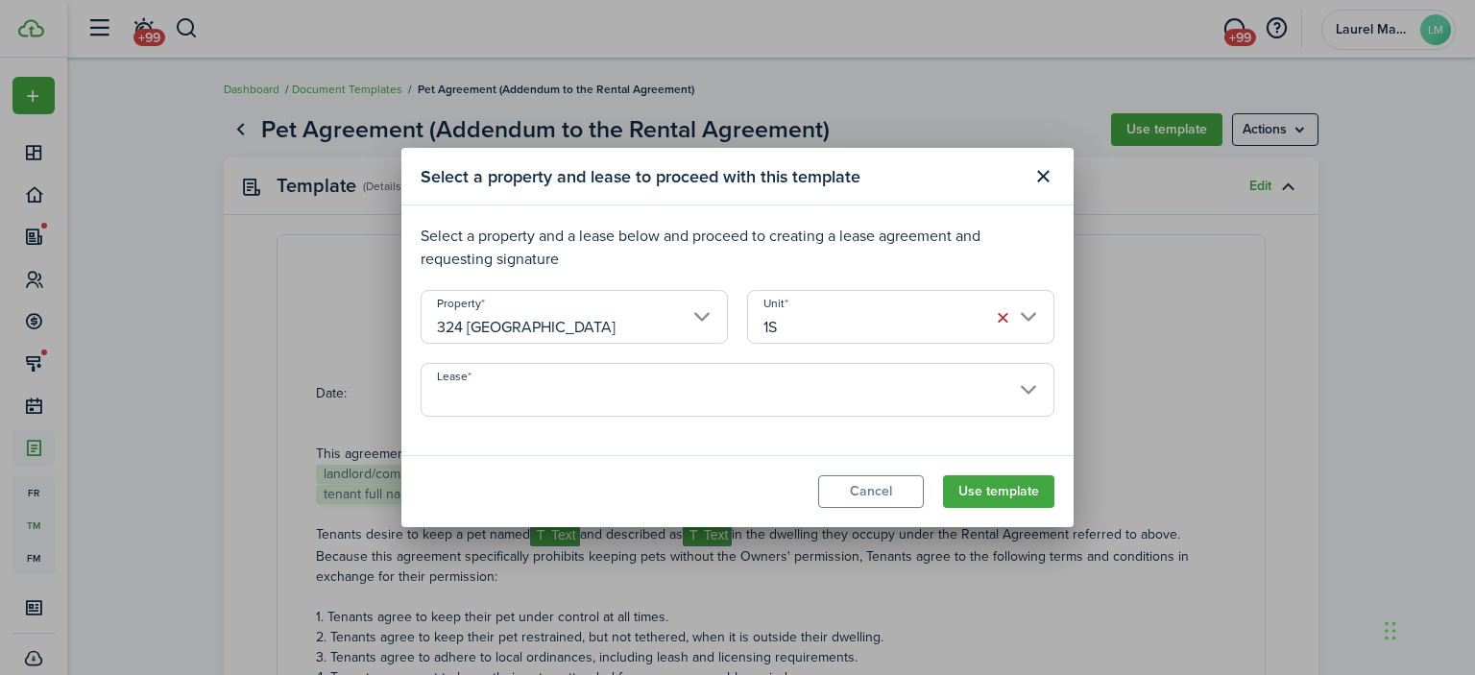
click at [605, 407] on input "Lease" at bounding box center [737, 390] width 634 height 54
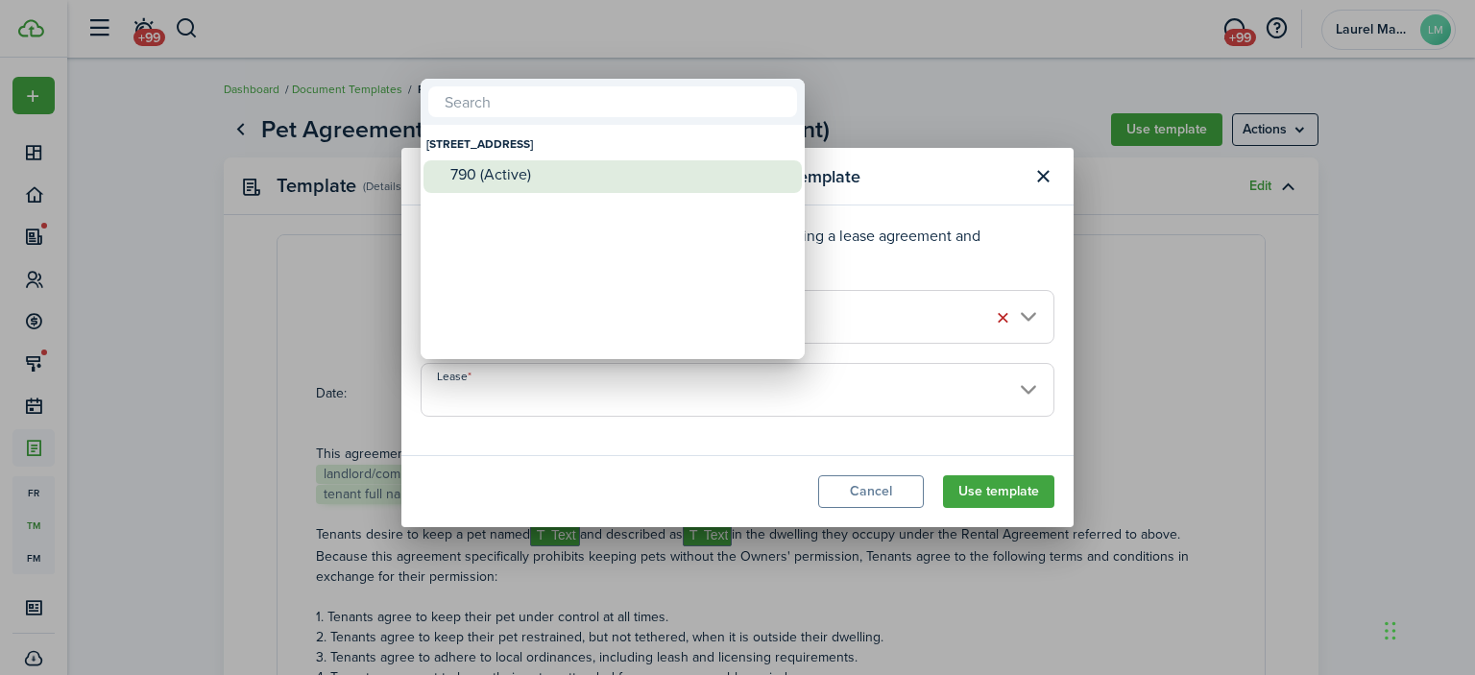
click at [493, 180] on div "790 (Active)" at bounding box center [620, 174] width 340 height 17
type input "[STREET_ADDRESS]. Lease #790 (Active)"
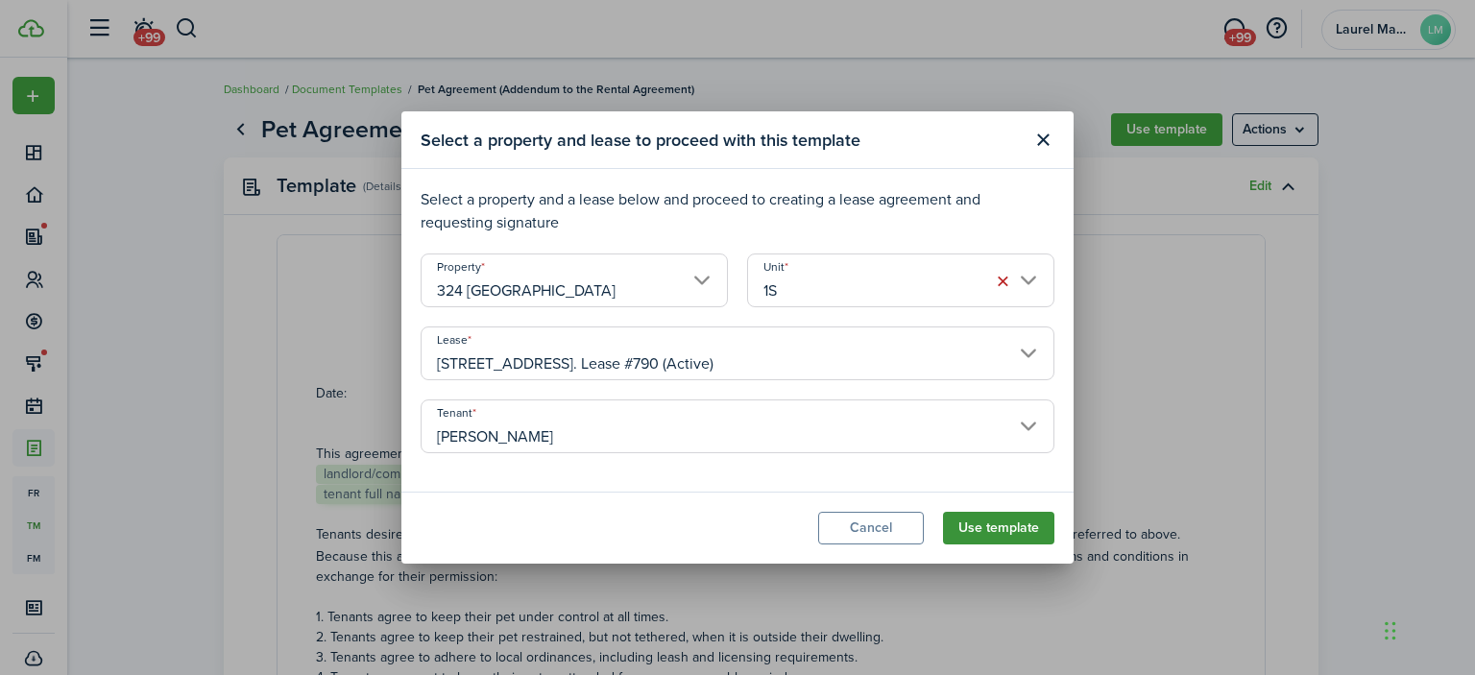
click at [999, 530] on button "Use template" at bounding box center [998, 528] width 111 height 33
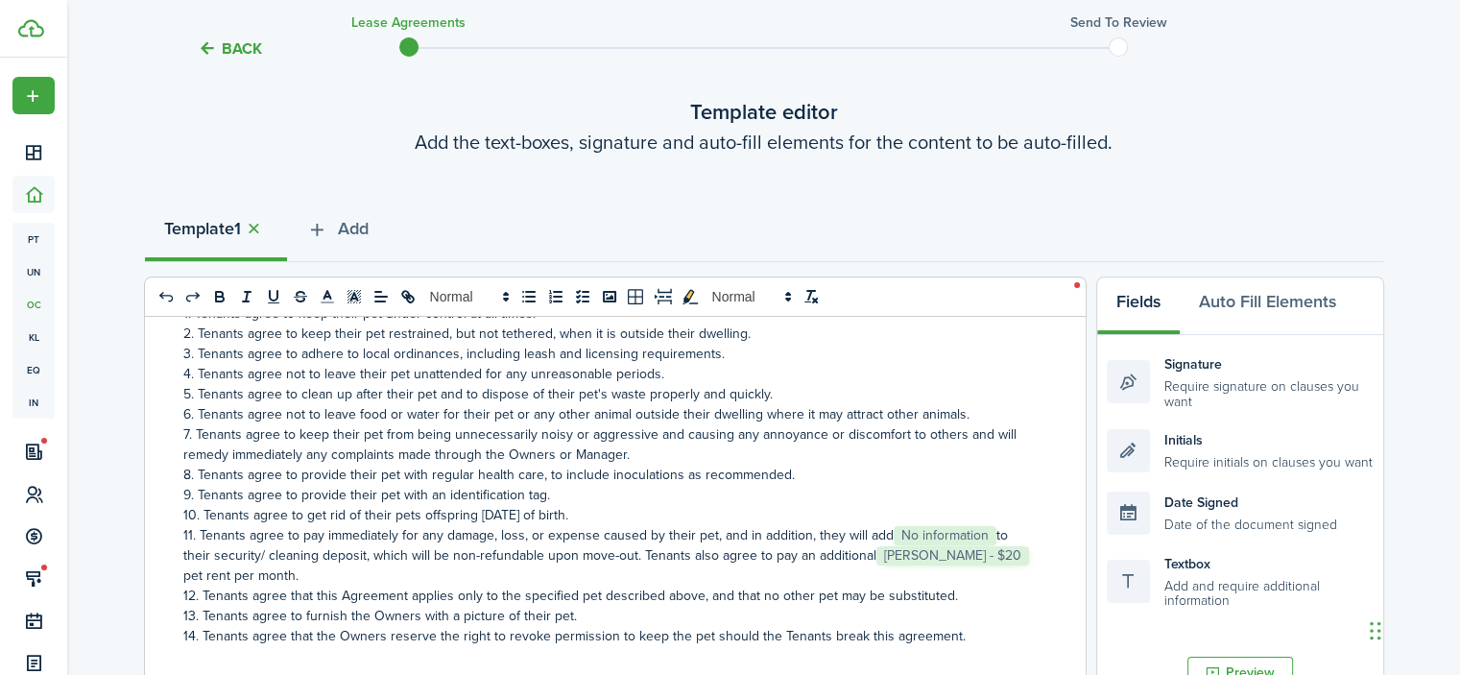
scroll to position [363, 0]
click at [923, 547] on span "No information" at bounding box center [945, 537] width 103 height 19
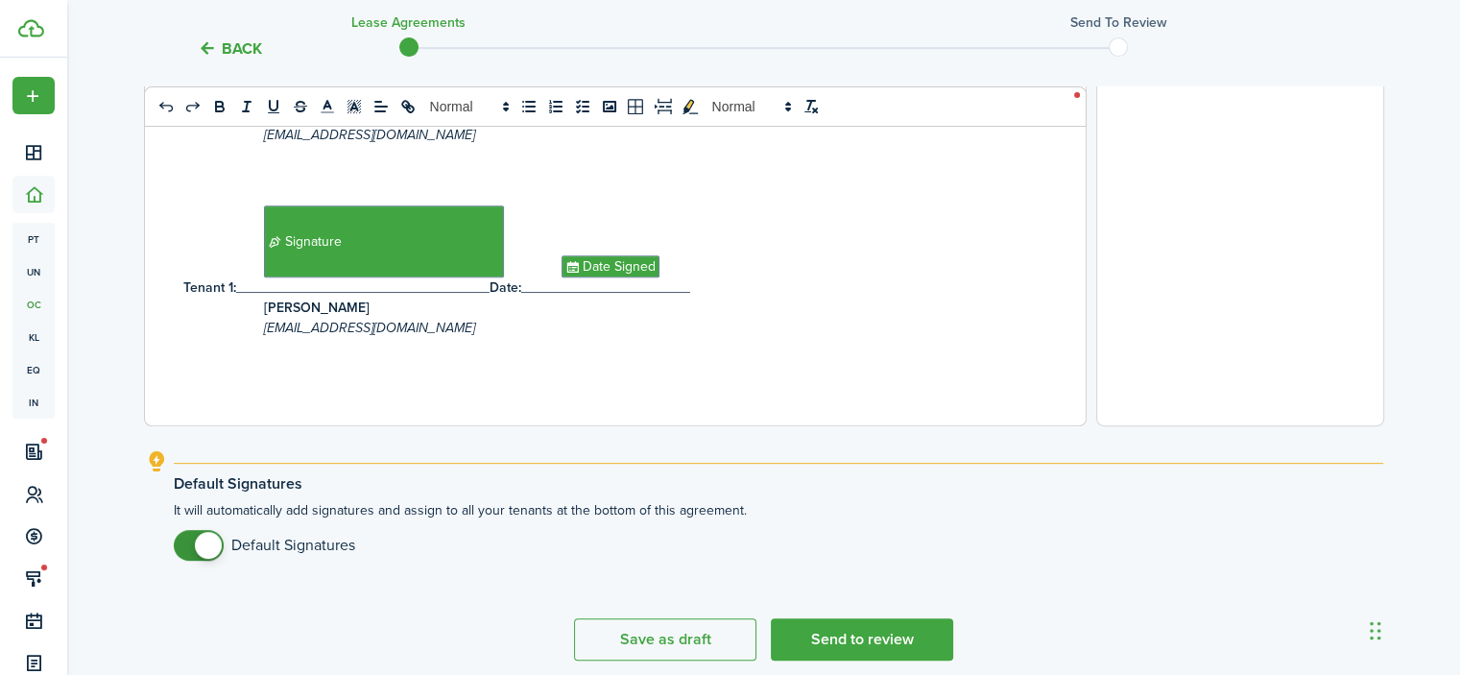
scroll to position [817, 0]
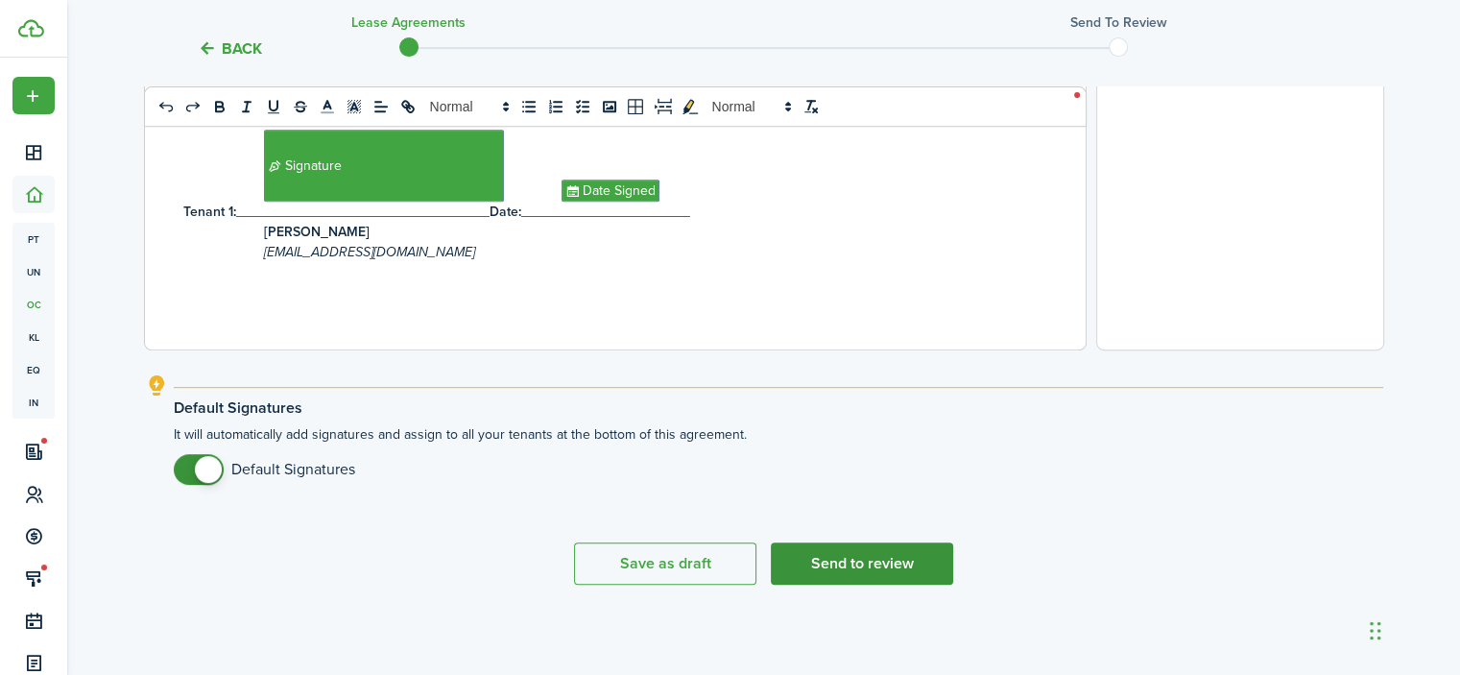
click at [884, 567] on button "Send to review" at bounding box center [862, 563] width 182 height 42
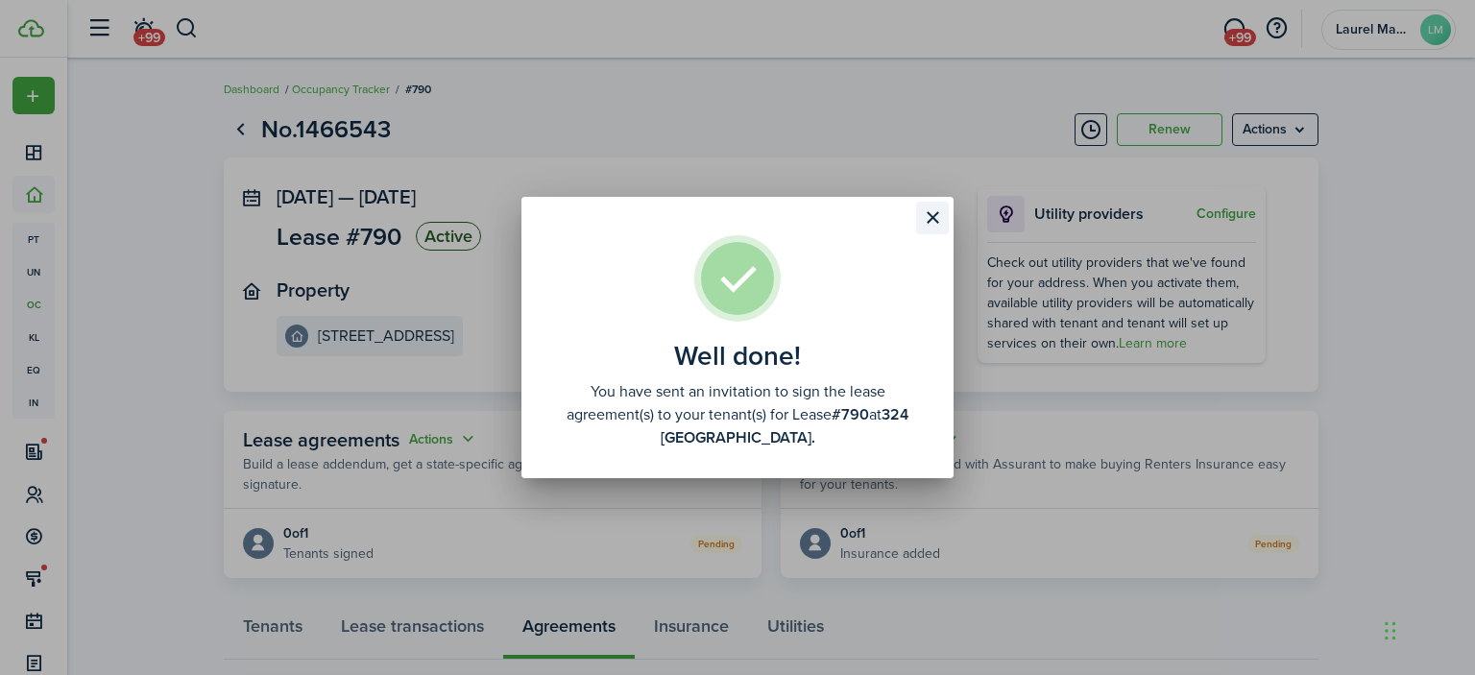
click at [924, 214] on button "Close modal" at bounding box center [932, 218] width 33 height 33
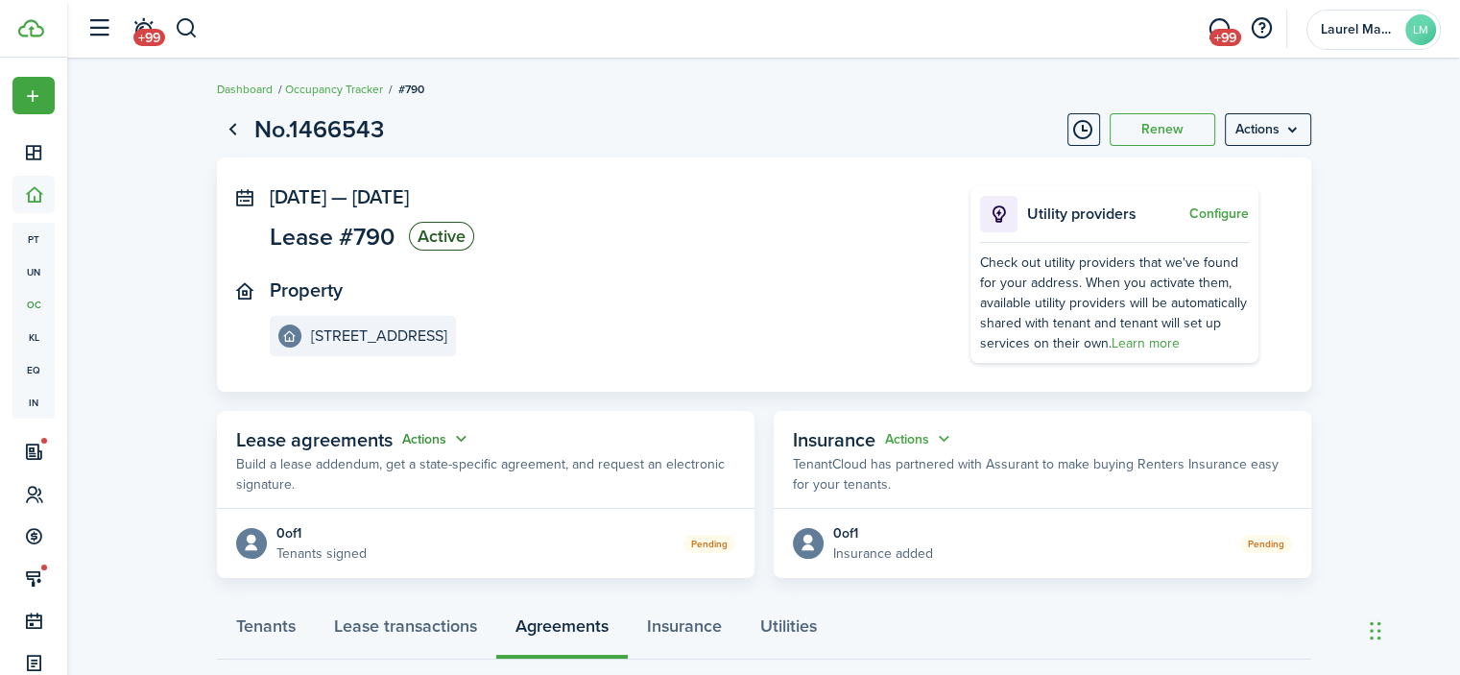
click at [436, 441] on button "Actions" at bounding box center [436, 439] width 69 height 22
click at [364, 472] on link "Edit" at bounding box center [388, 477] width 168 height 34
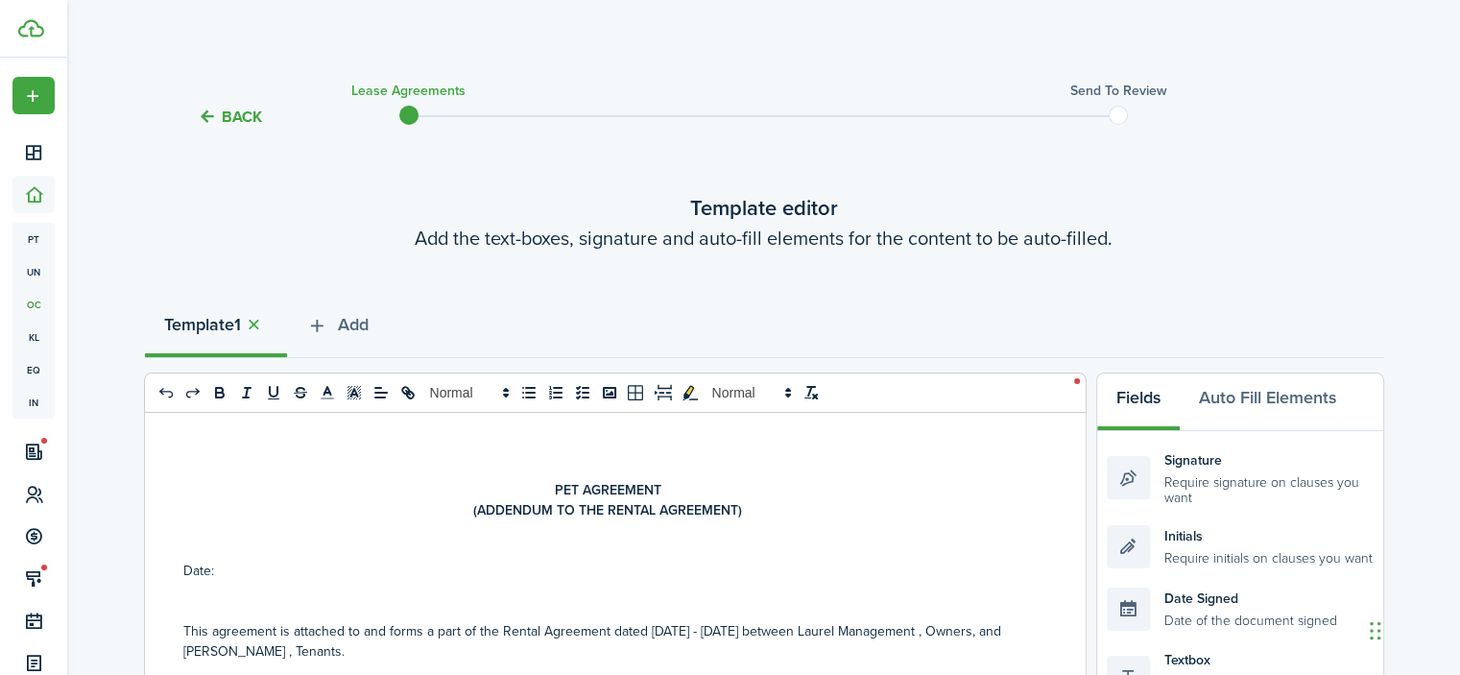
click at [215, 123] on button "Back" at bounding box center [230, 117] width 64 height 20
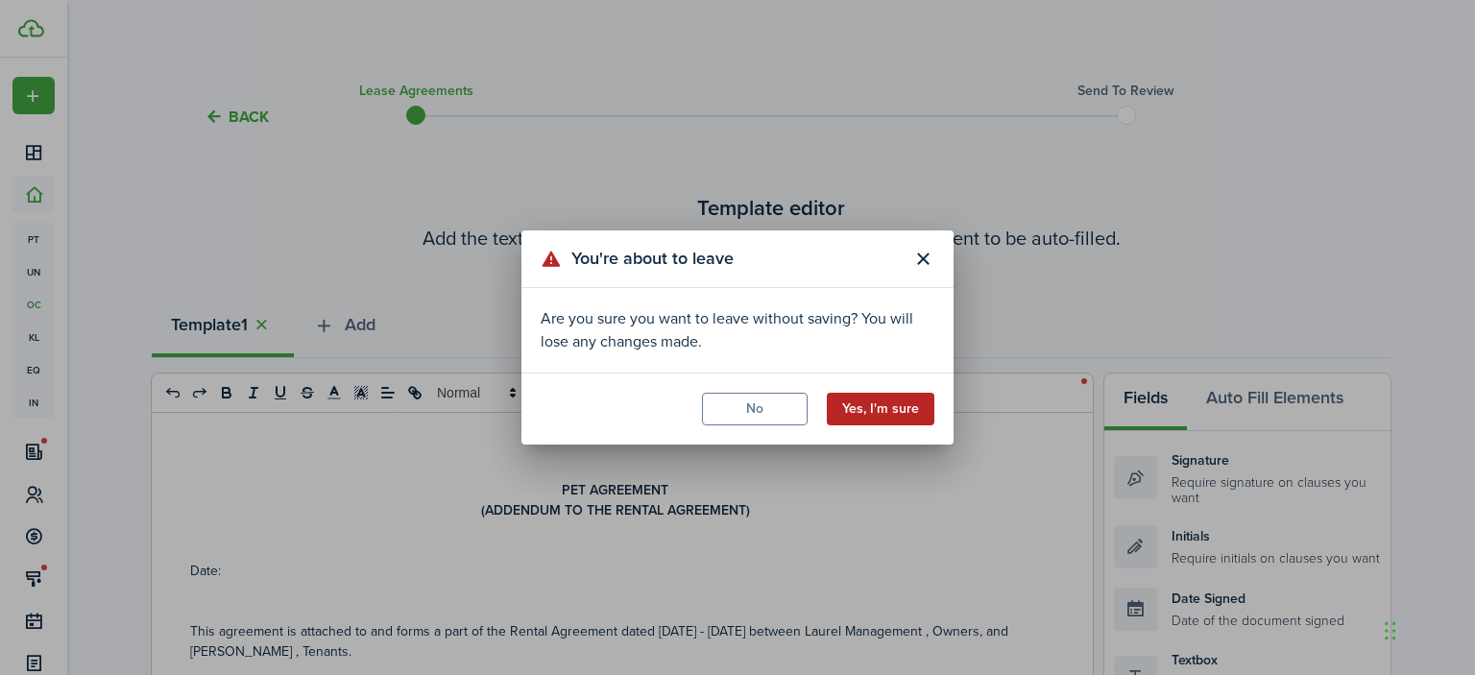
click at [896, 421] on button "Yes, I'm sure" at bounding box center [881, 409] width 108 height 33
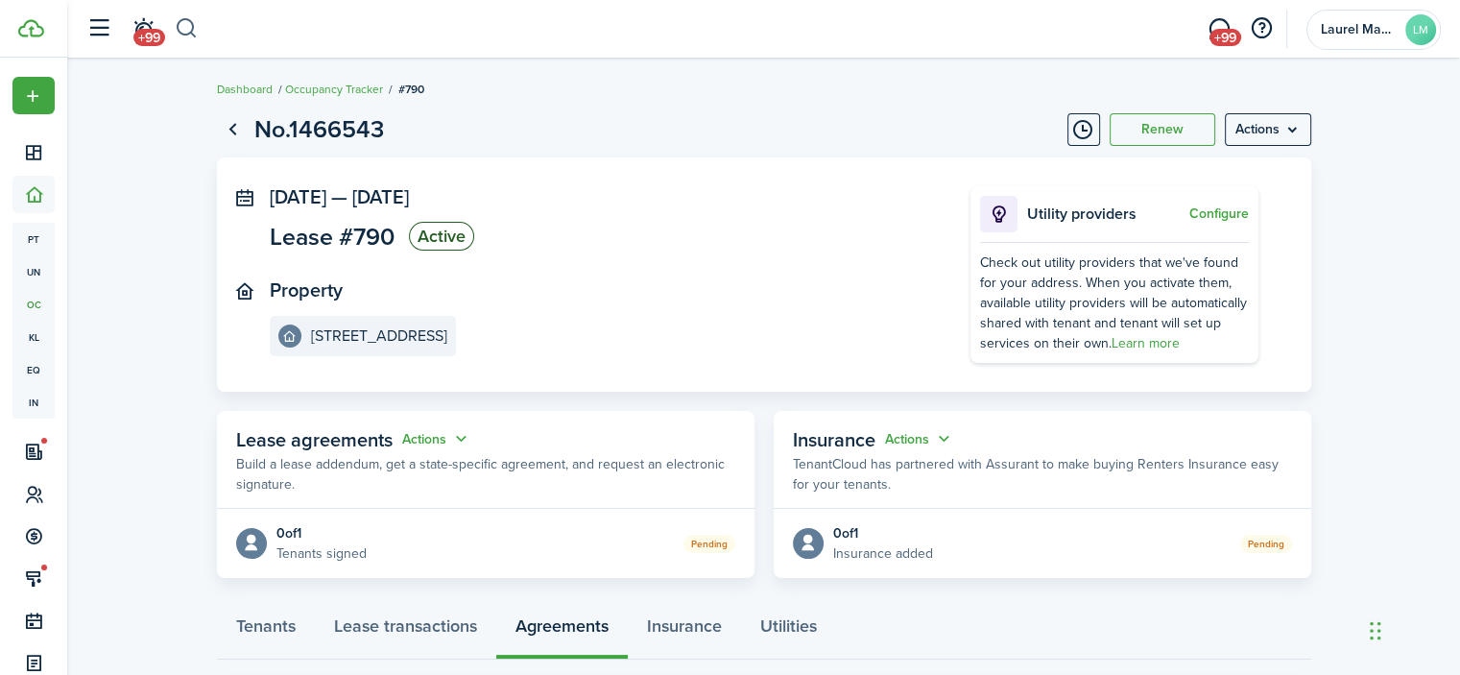
click at [190, 27] on button "button" at bounding box center [187, 28] width 24 height 33
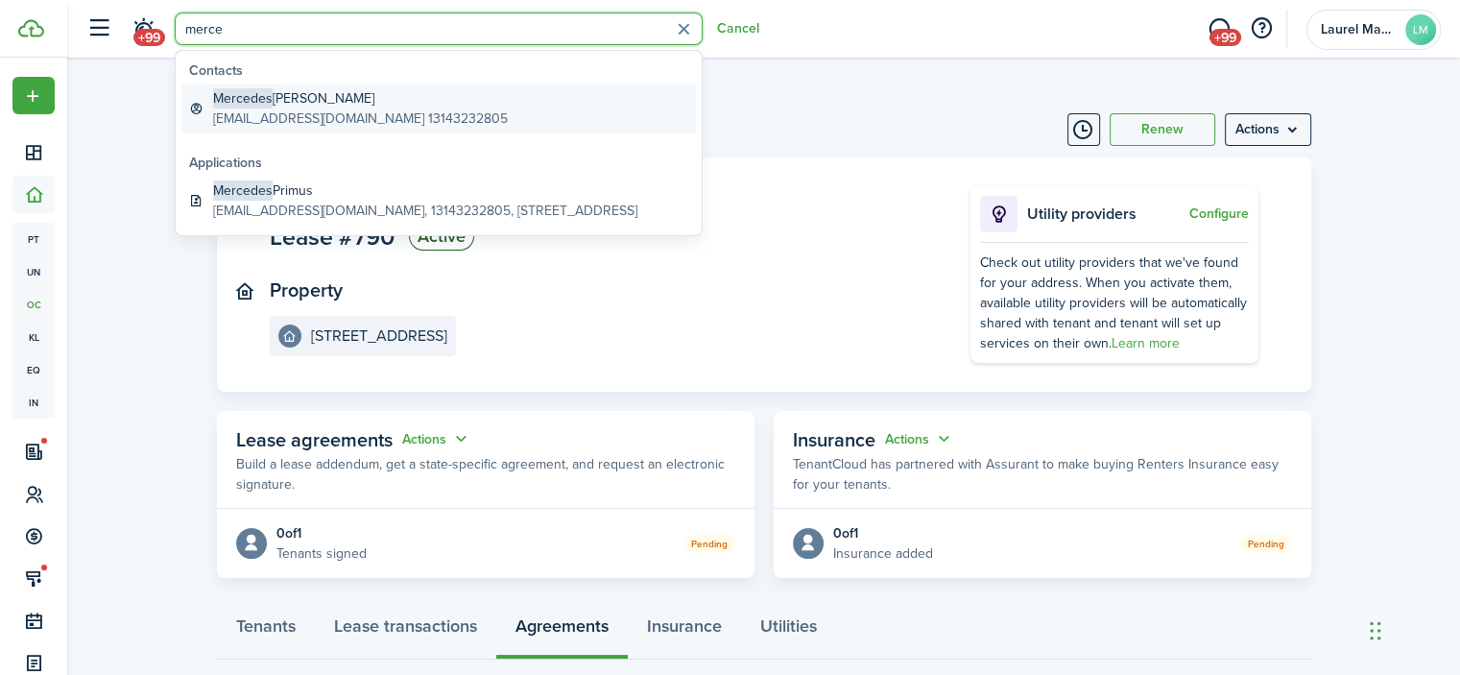
type input "merce"
click at [301, 88] on global-search-item-title "Mercedes [PERSON_NAME]" at bounding box center [360, 98] width 295 height 20
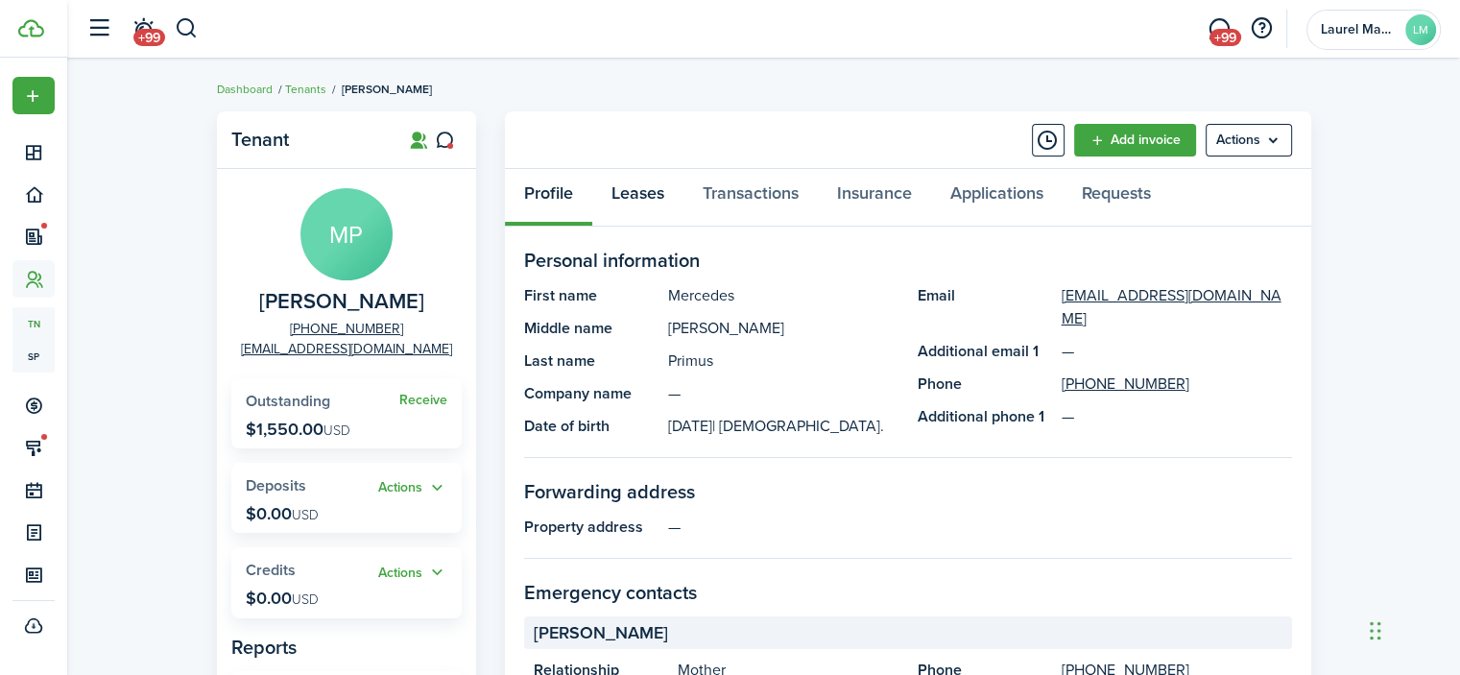
click at [637, 192] on link "Leases" at bounding box center [637, 198] width 91 height 58
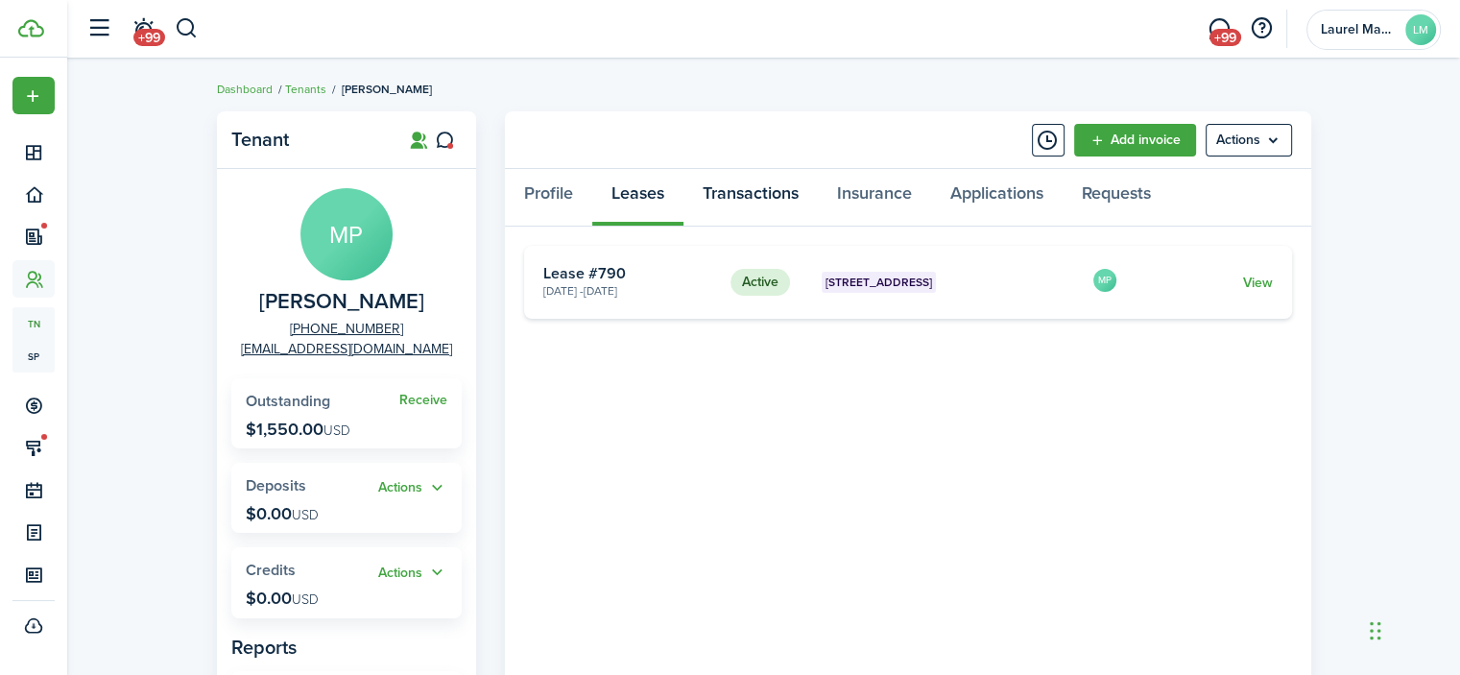
click at [754, 198] on link "Transactions" at bounding box center [751, 198] width 134 height 58
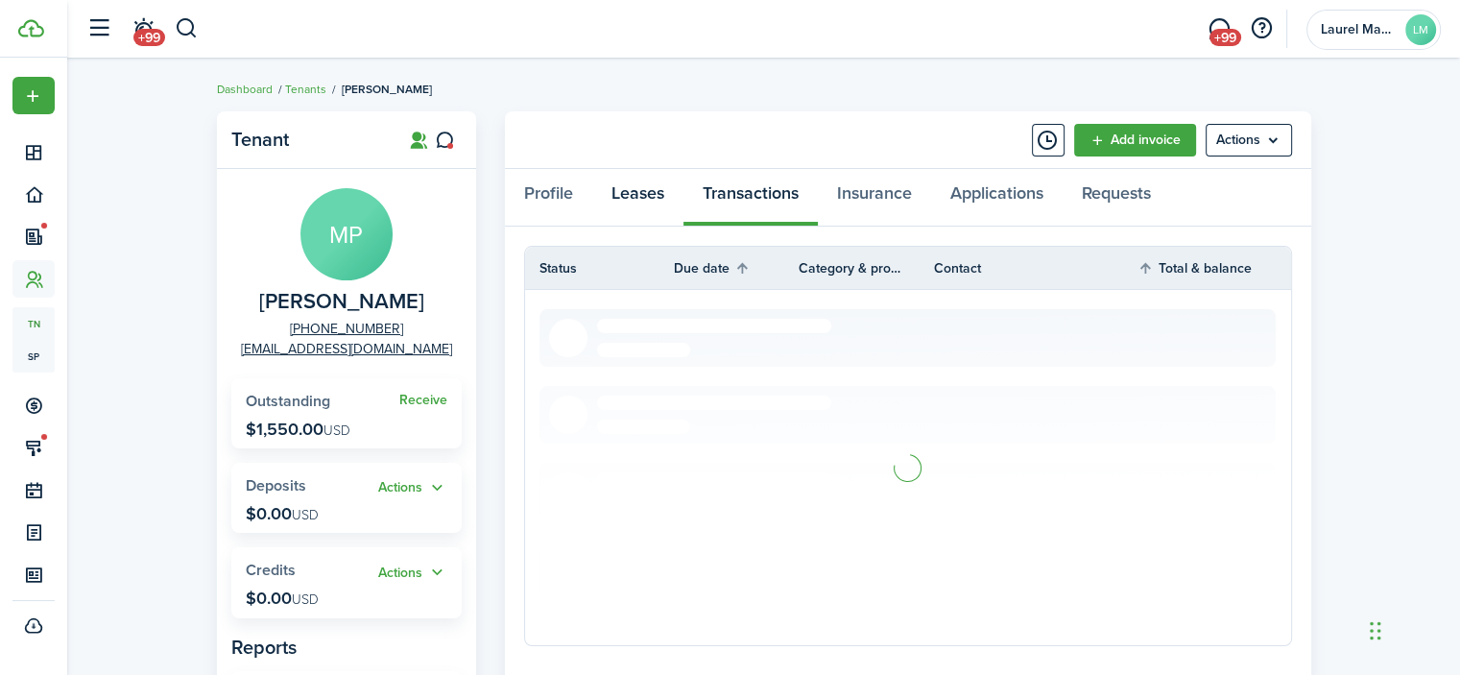
click at [647, 199] on link "Leases" at bounding box center [637, 198] width 91 height 58
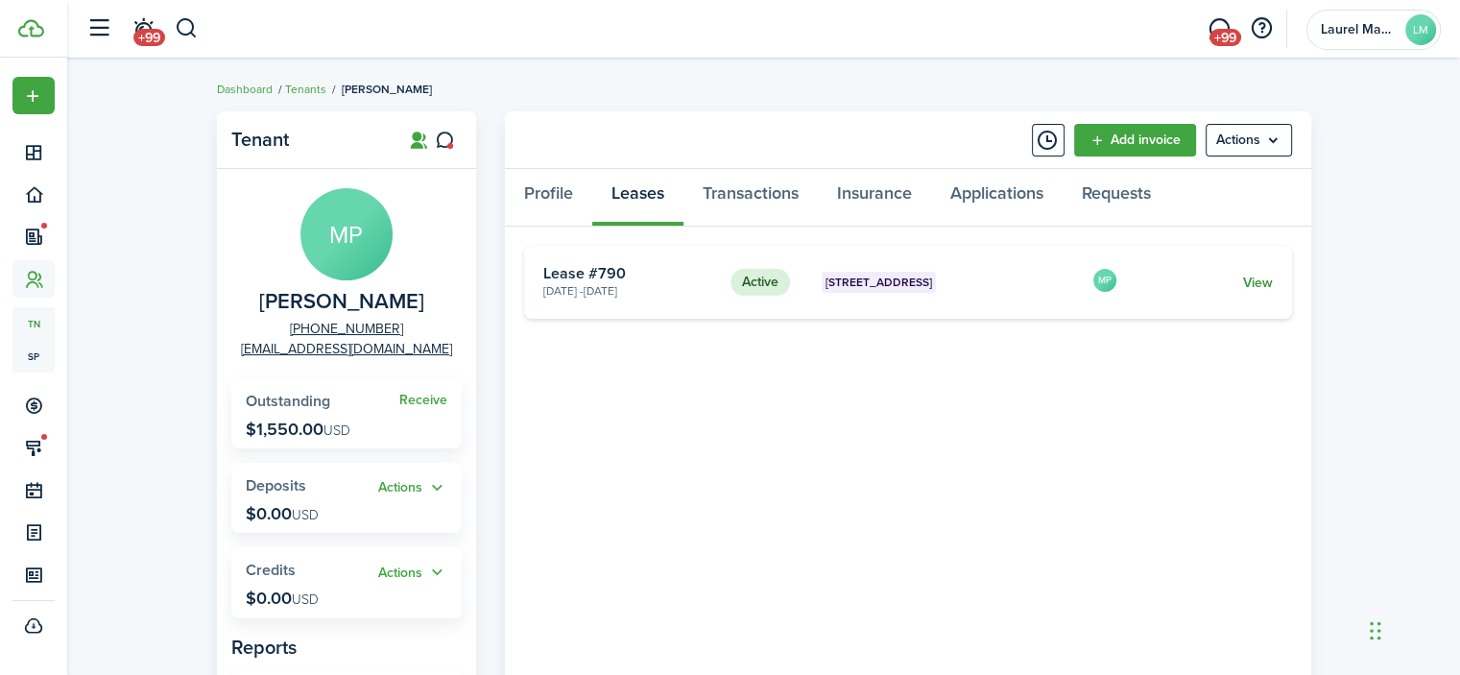
click at [1262, 276] on link "View" at bounding box center [1257, 283] width 30 height 20
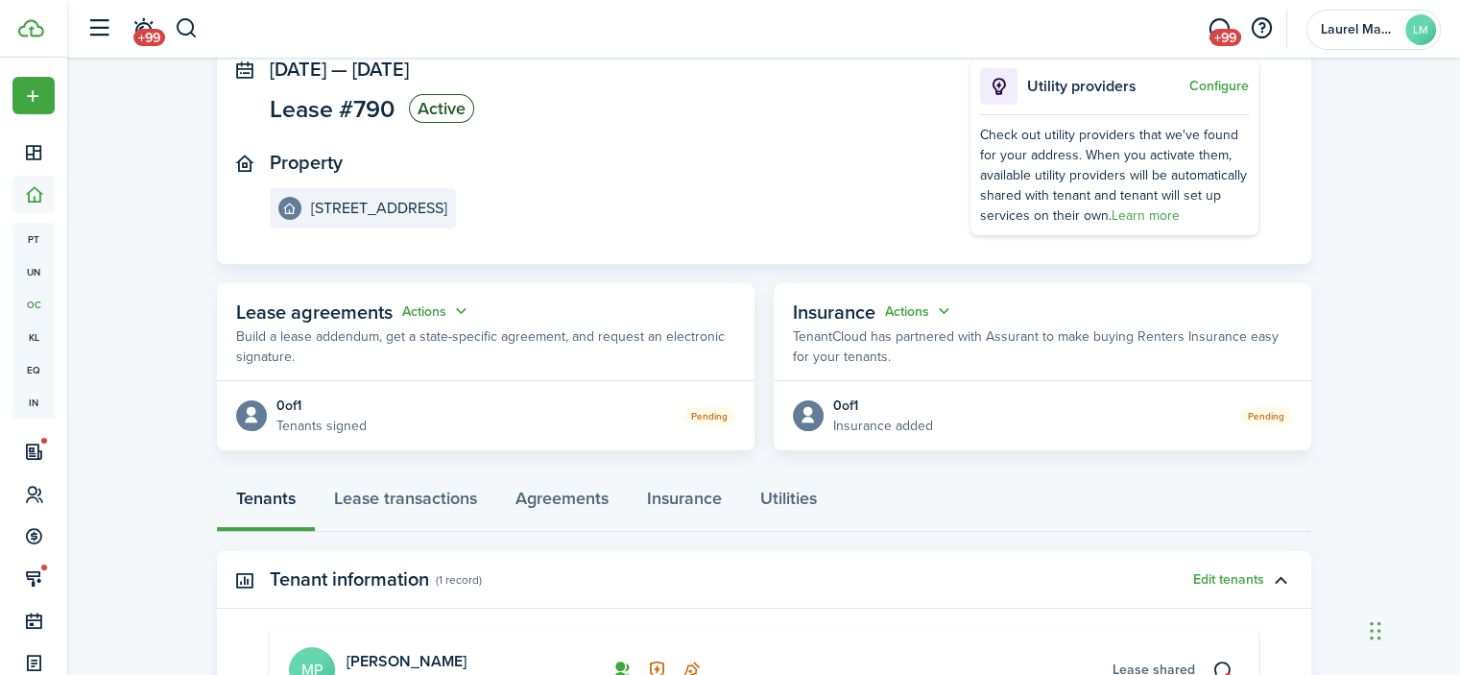
scroll to position [192, 0]
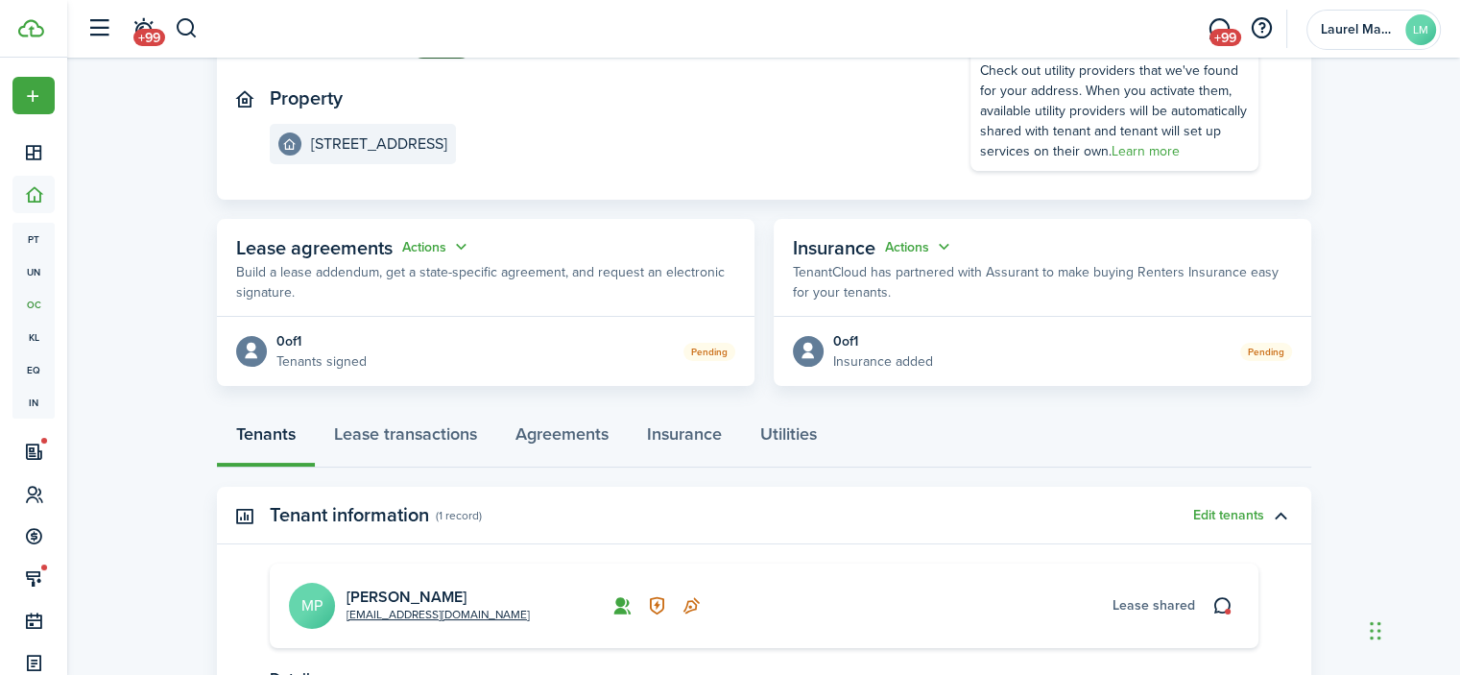
click at [415, 257] on div "Lease agreements Actions" at bounding box center [353, 247] width 235 height 29
click at [415, 249] on button "Actions" at bounding box center [436, 247] width 69 height 22
click at [366, 279] on link "Edit" at bounding box center [388, 285] width 168 height 34
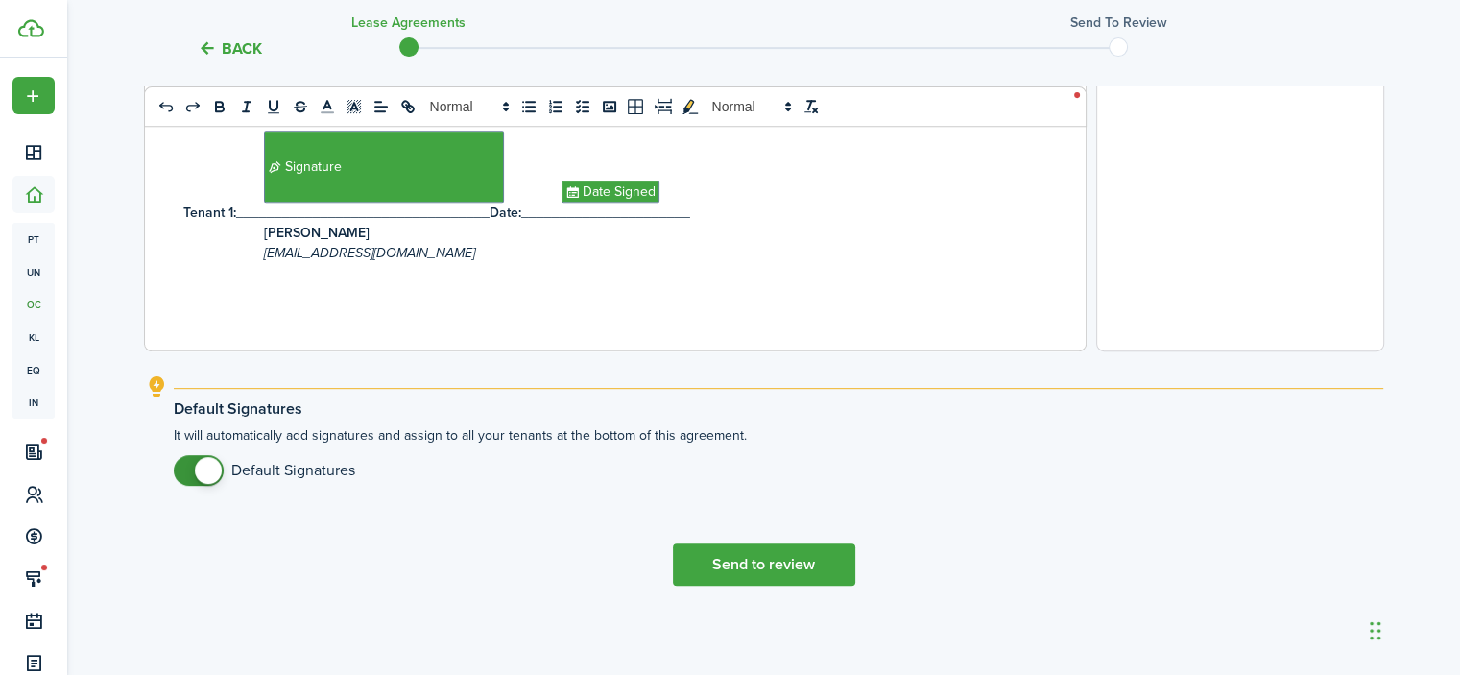
scroll to position [817, 0]
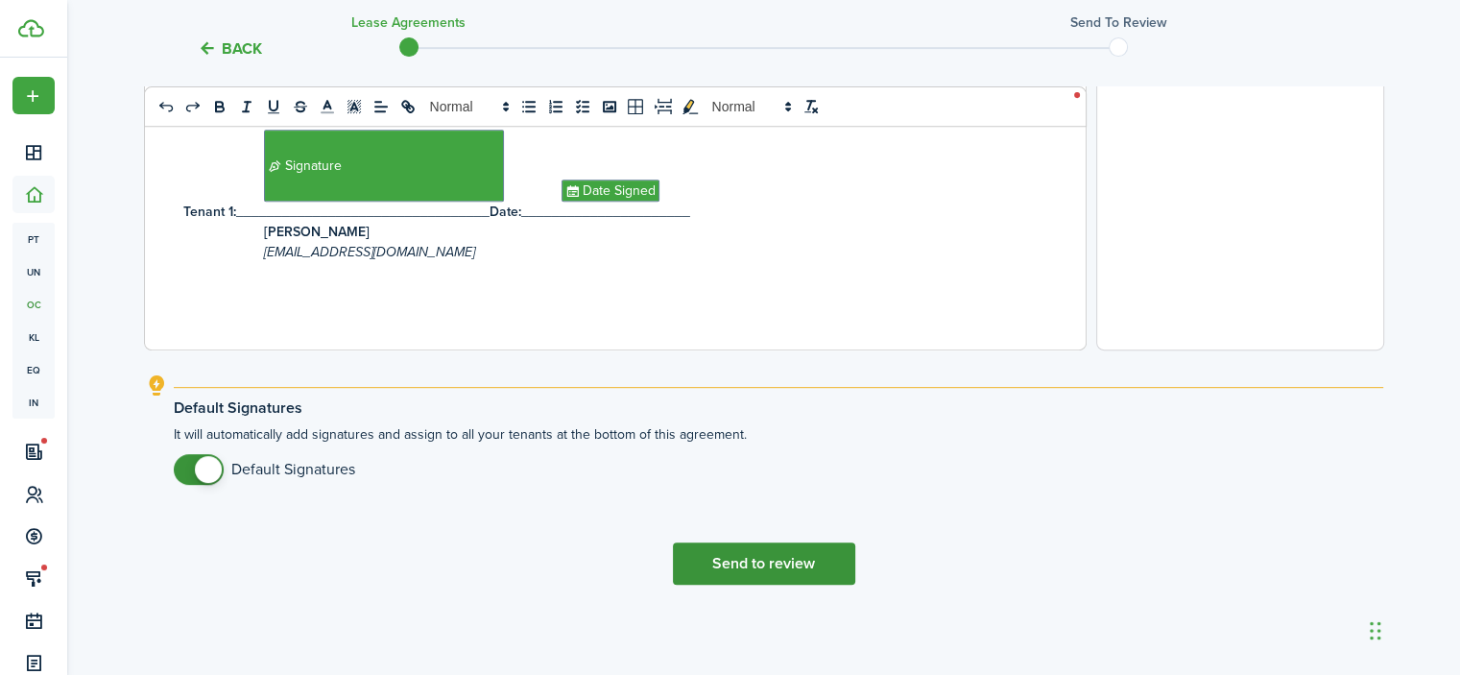
click at [790, 568] on button "Send to review" at bounding box center [764, 563] width 182 height 42
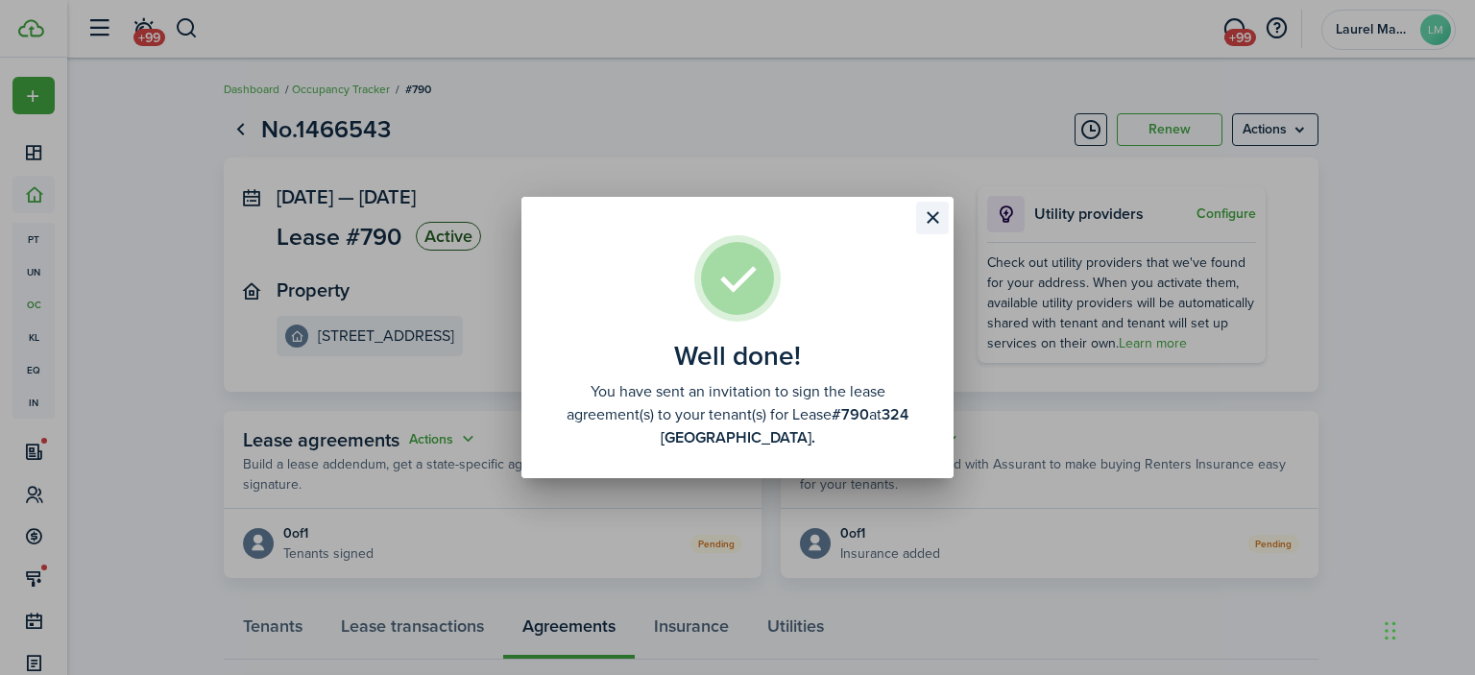
click at [936, 218] on button "Close modal" at bounding box center [932, 218] width 33 height 33
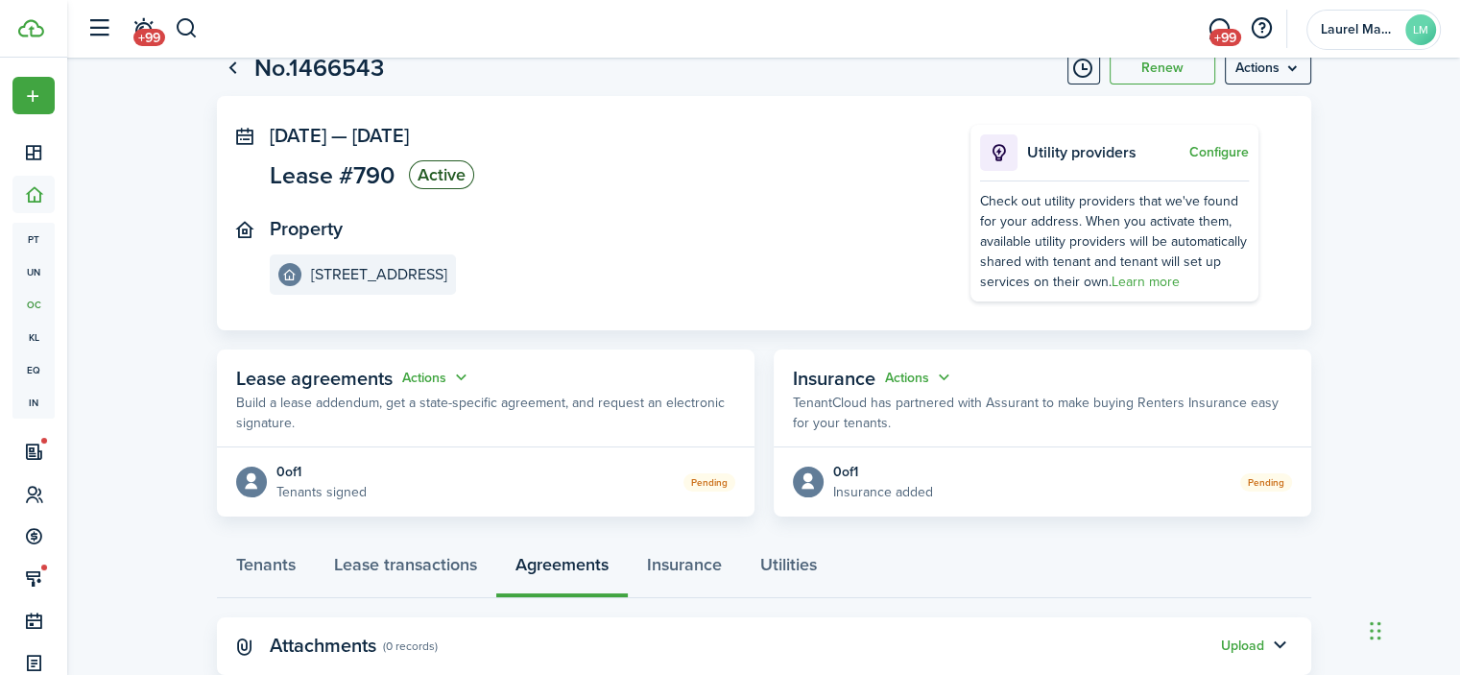
scroll to position [113, 0]
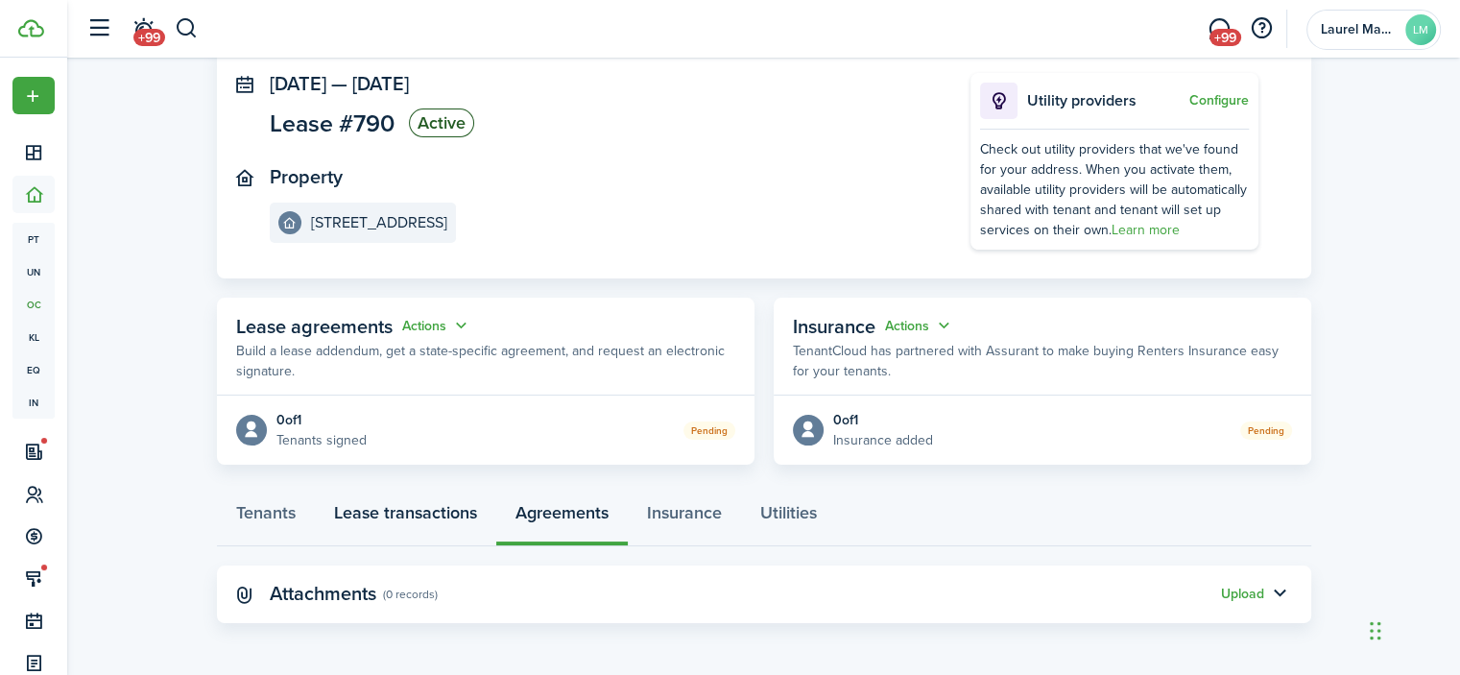
click at [424, 504] on link "Lease transactions" at bounding box center [405, 518] width 181 height 58
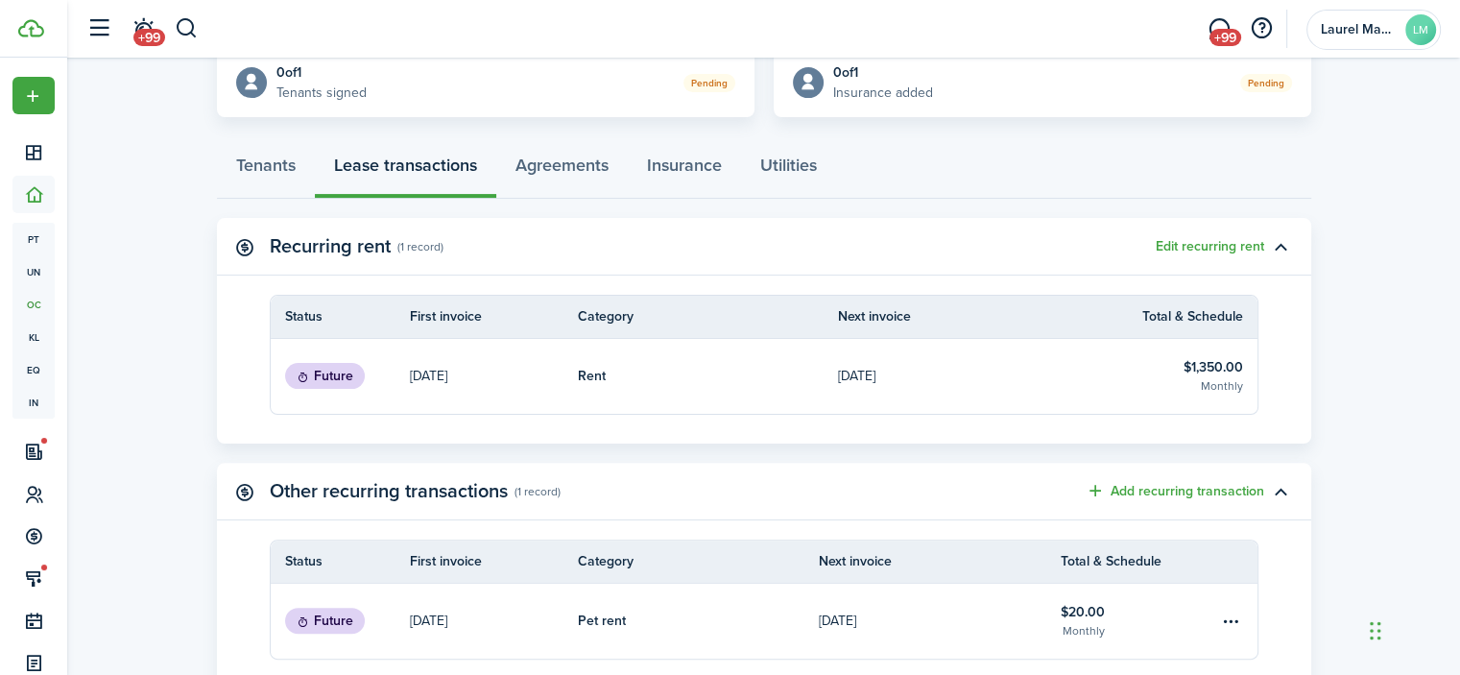
scroll to position [480, 0]
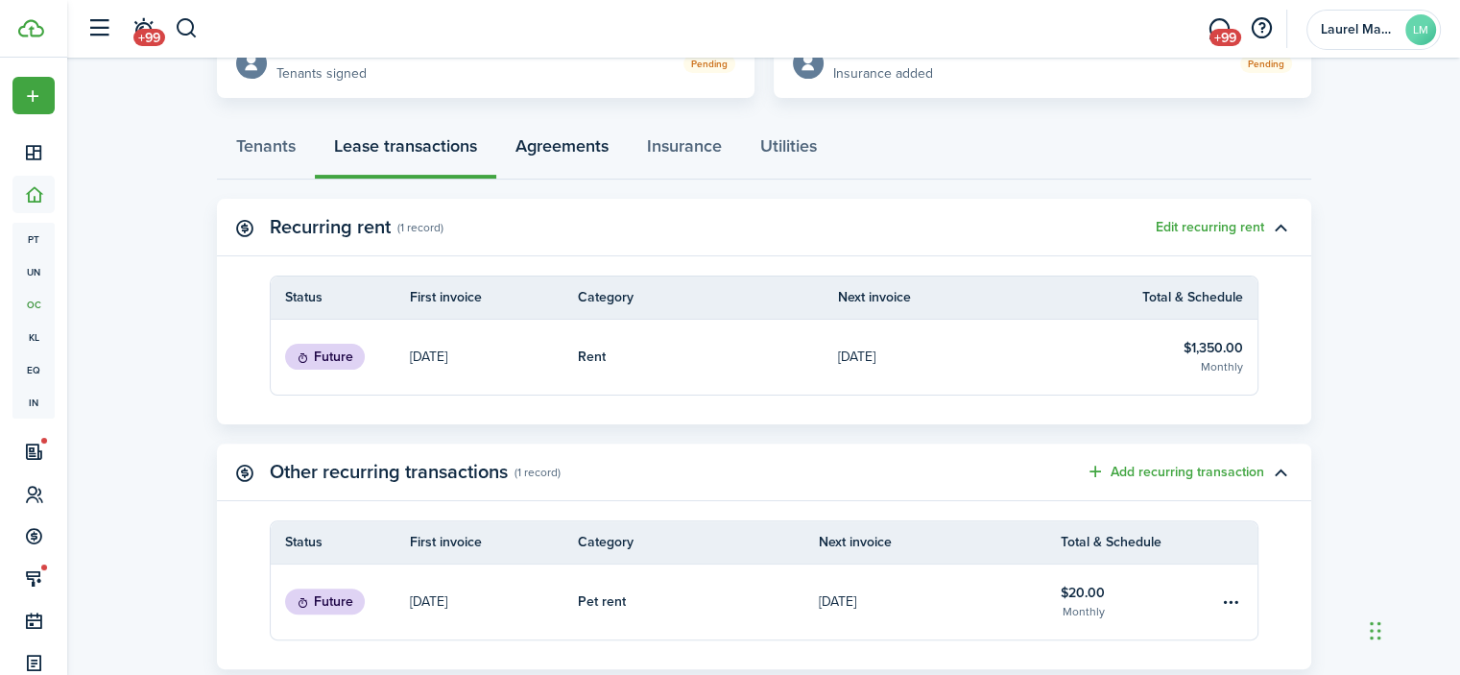
click at [553, 156] on link "Agreements" at bounding box center [562, 151] width 132 height 58
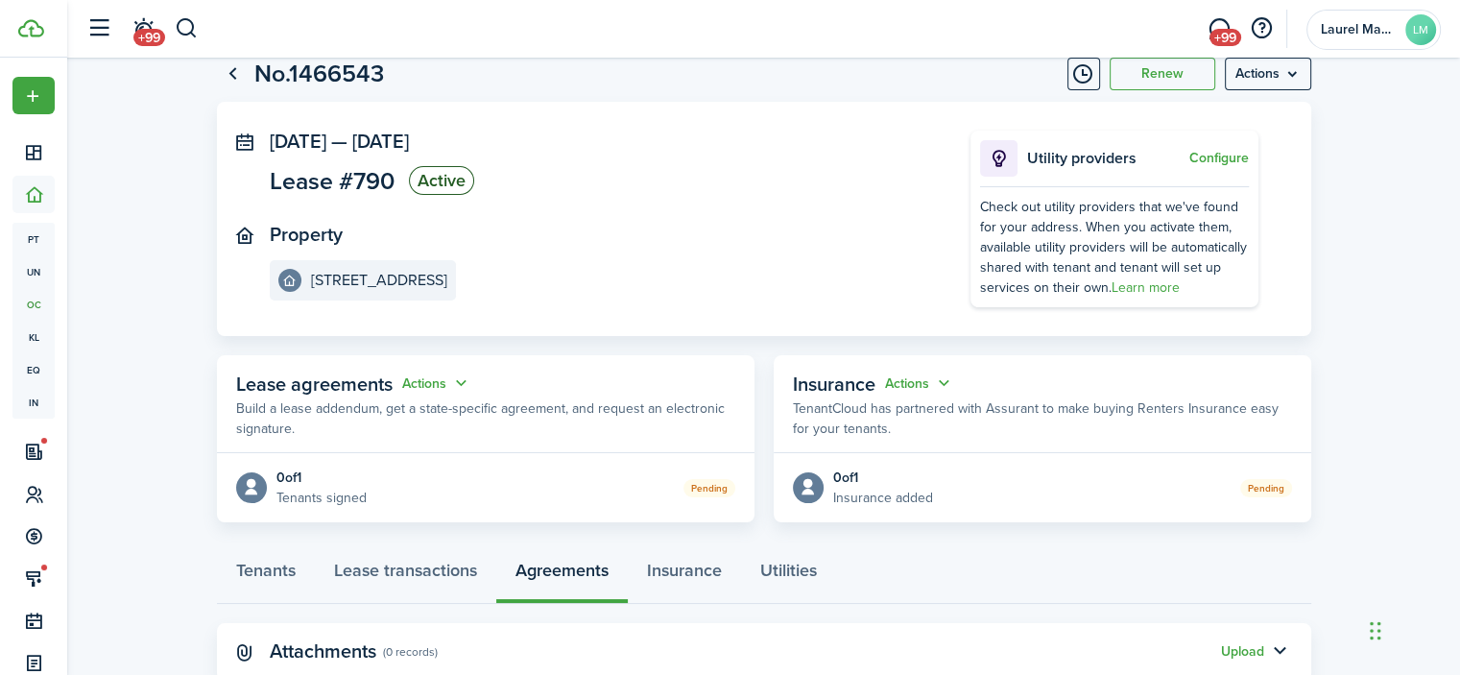
scroll to position [113, 0]
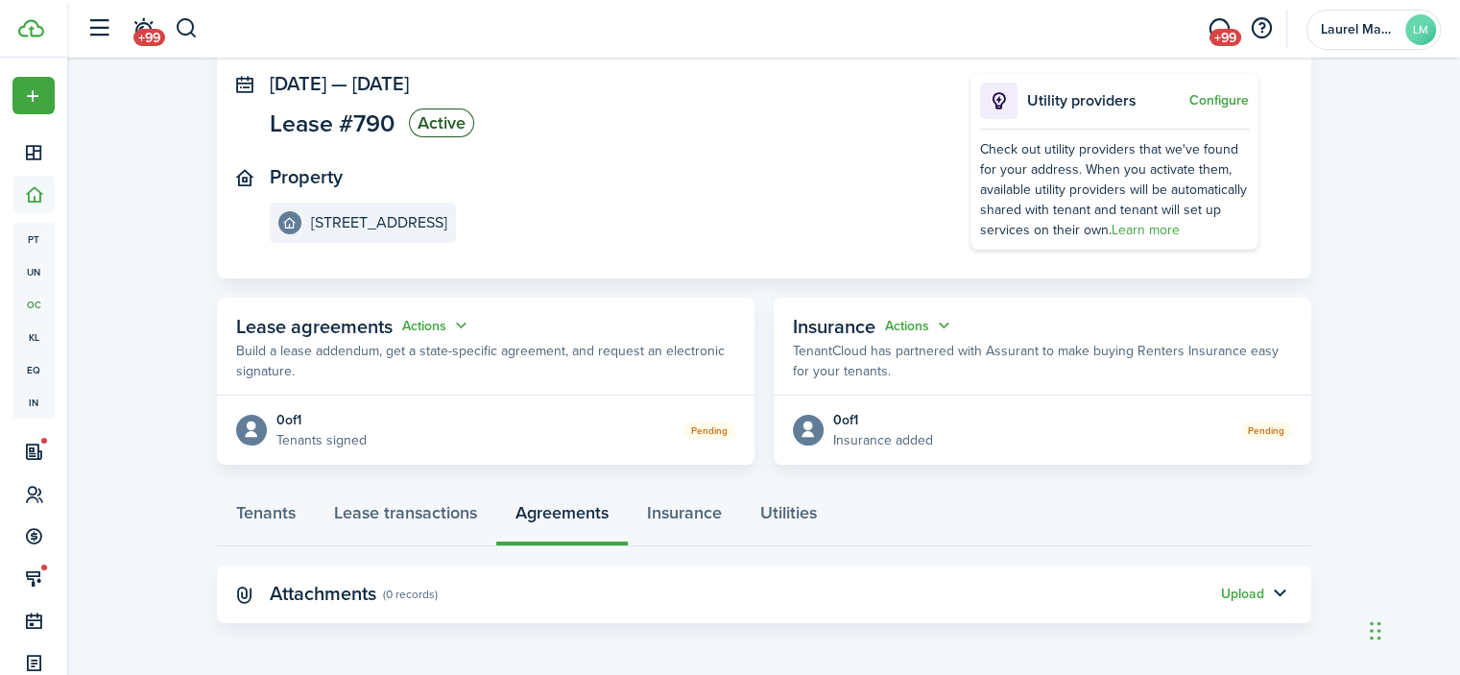
click at [400, 328] on div "Lease agreements Actions" at bounding box center [353, 326] width 235 height 29
click at [436, 329] on button "Actions" at bounding box center [436, 326] width 69 height 22
click at [394, 356] on link "Edit" at bounding box center [388, 363] width 168 height 34
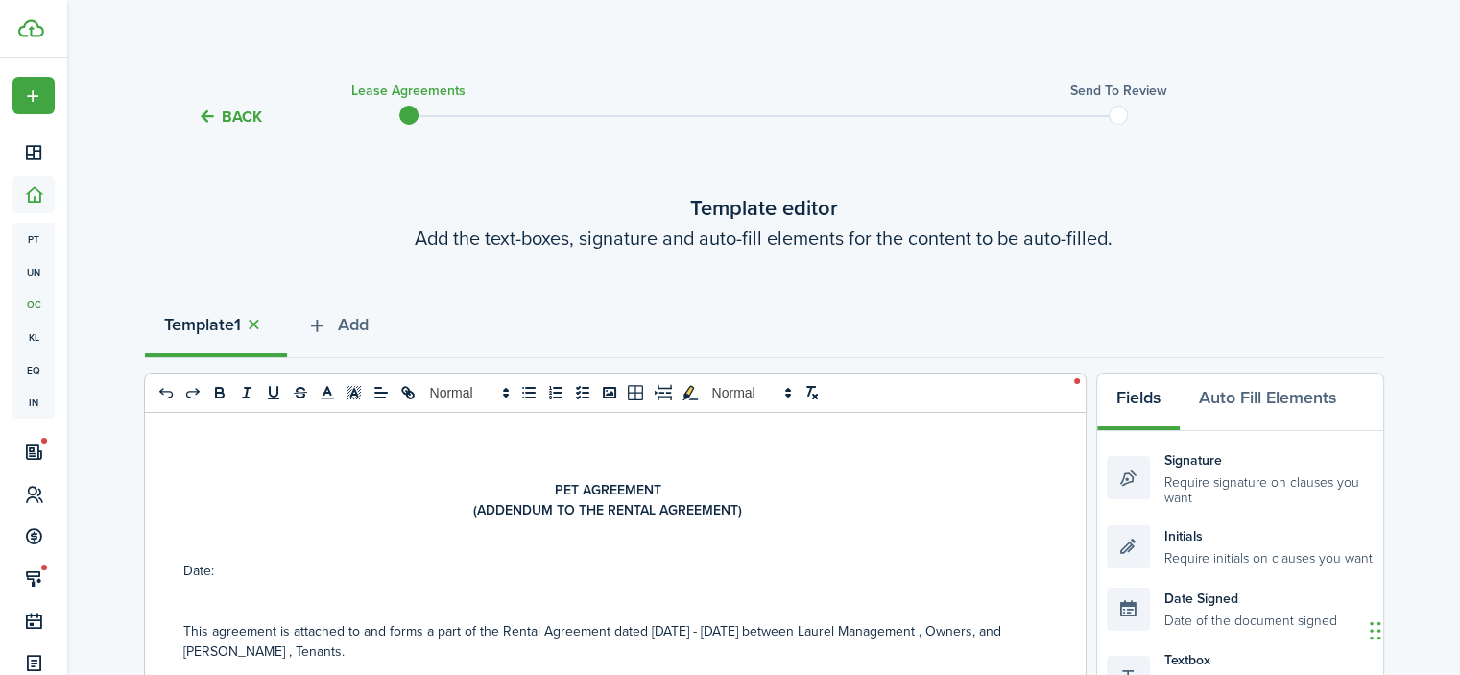
click at [203, 119] on button "Back" at bounding box center [230, 117] width 64 height 20
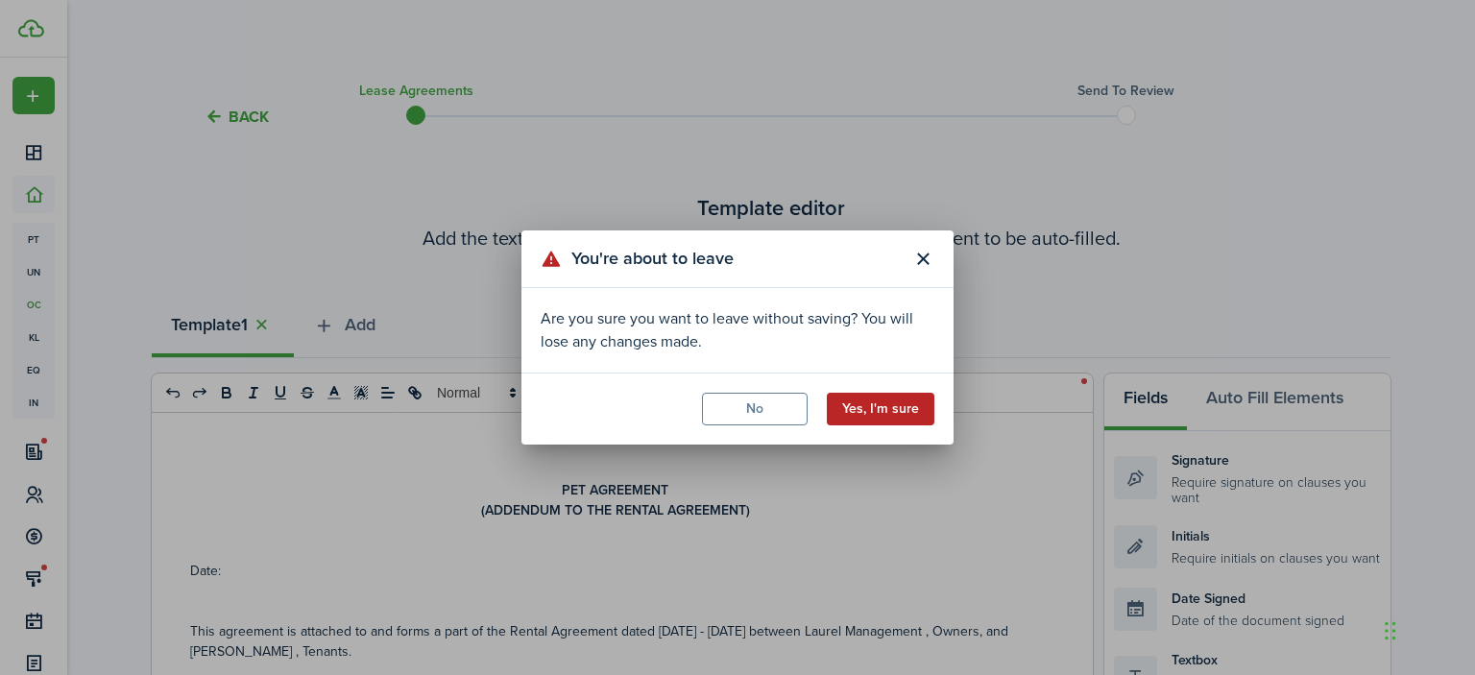
click at [929, 399] on button "Yes, I'm sure" at bounding box center [881, 409] width 108 height 33
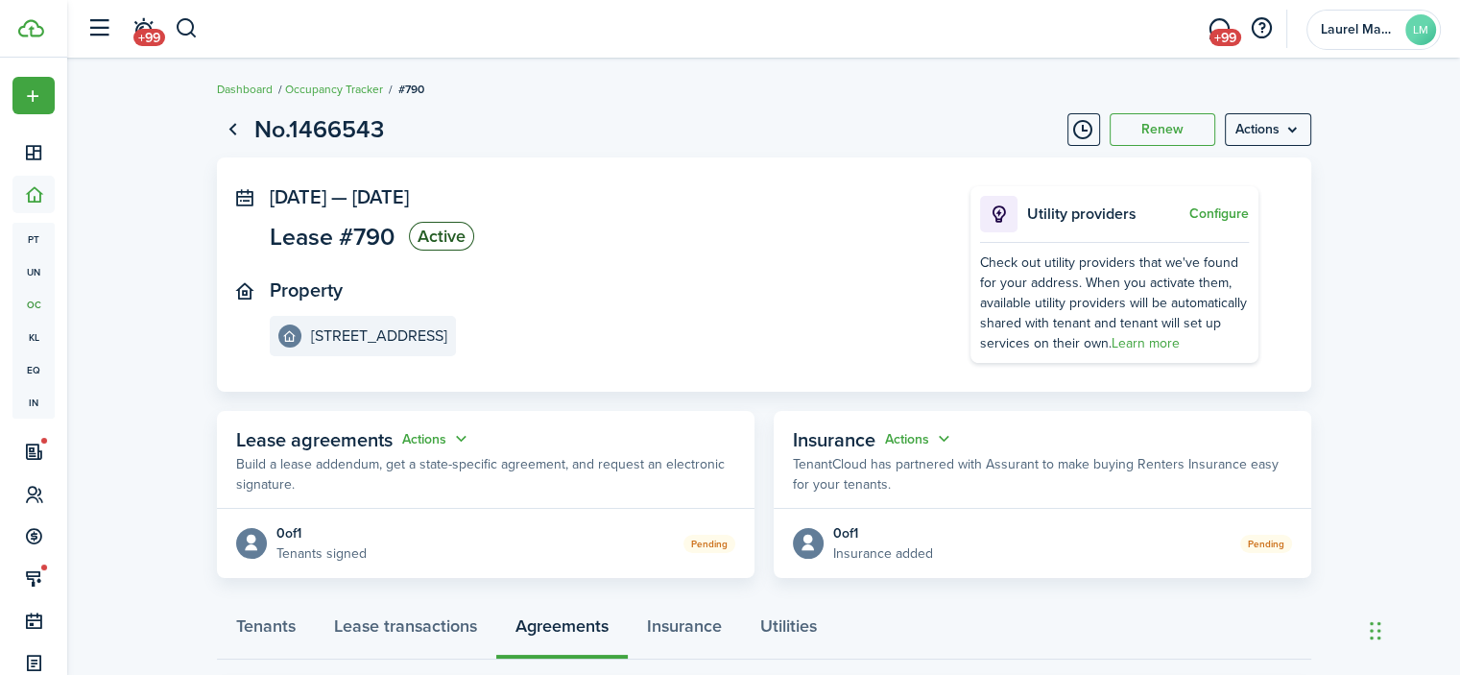
scroll to position [113, 0]
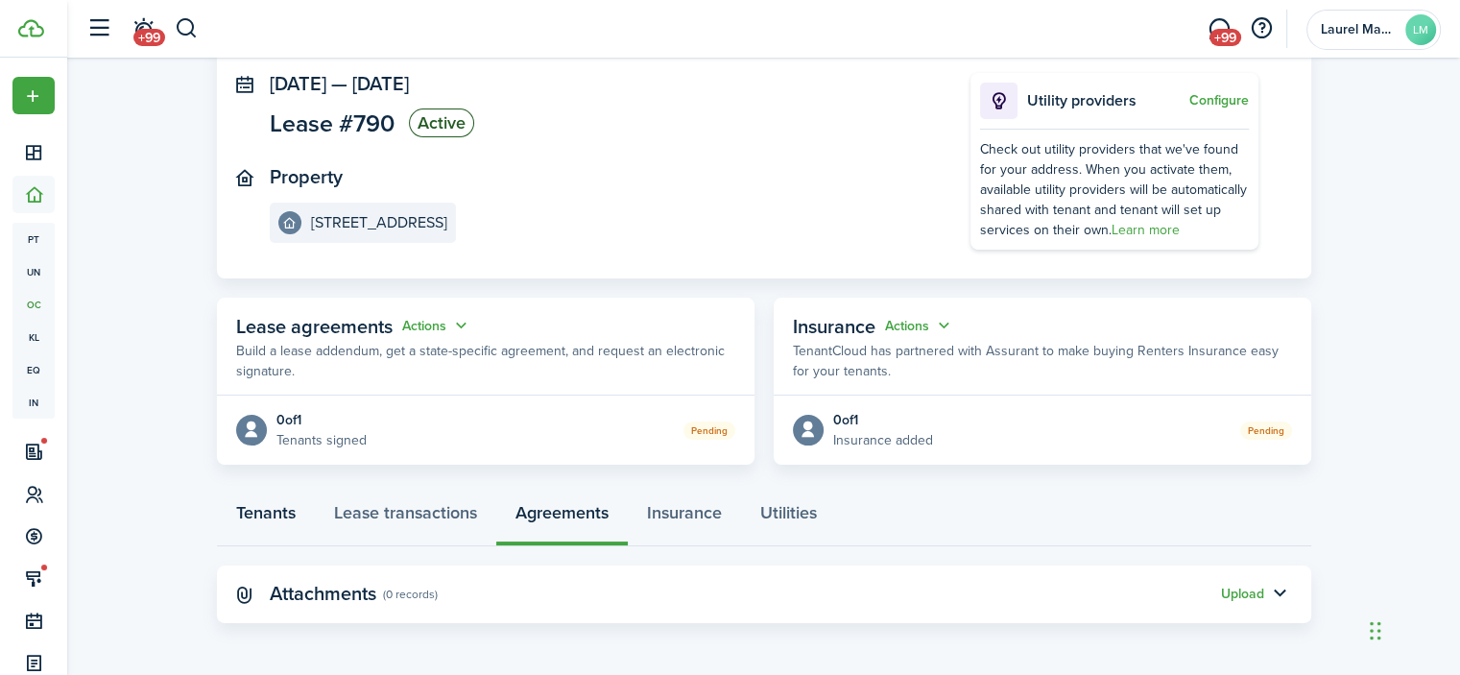
click at [265, 511] on link "Tenants" at bounding box center [266, 518] width 98 height 58
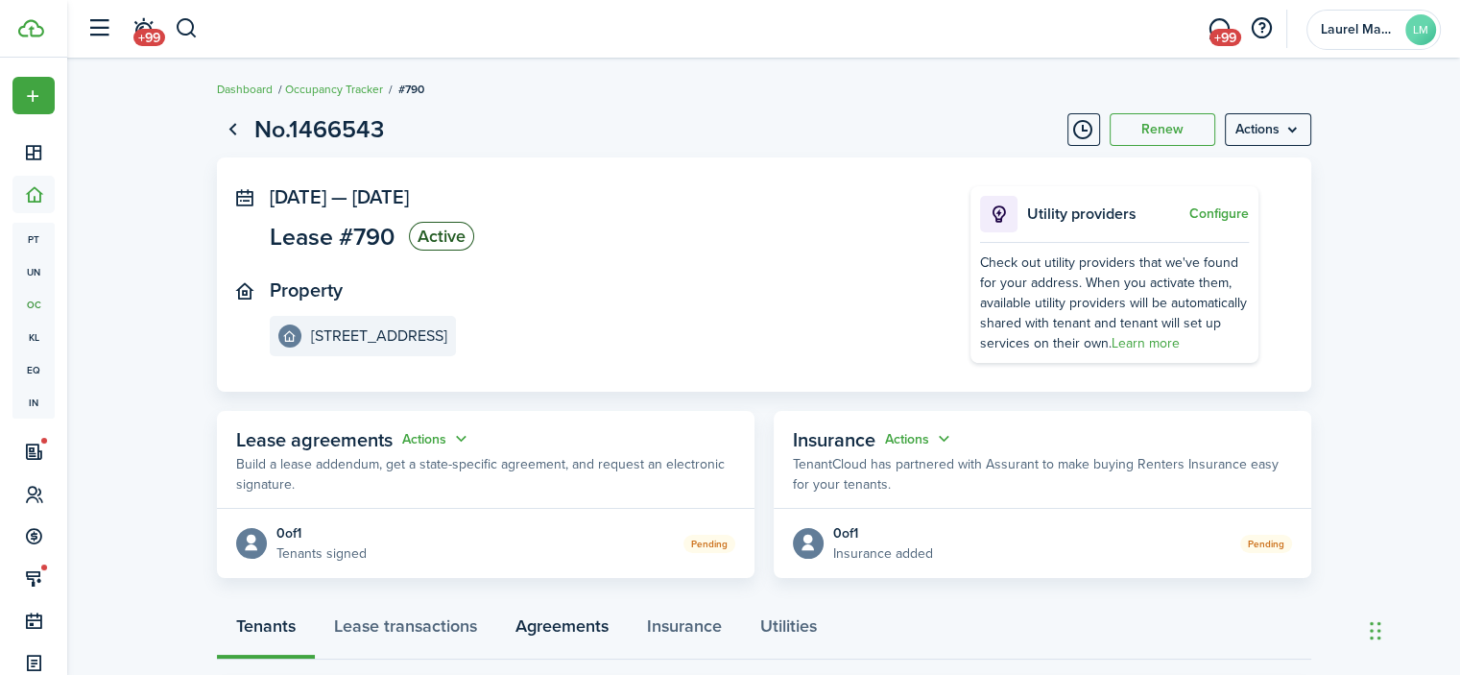
click at [553, 620] on link "Agreements" at bounding box center [562, 631] width 132 height 58
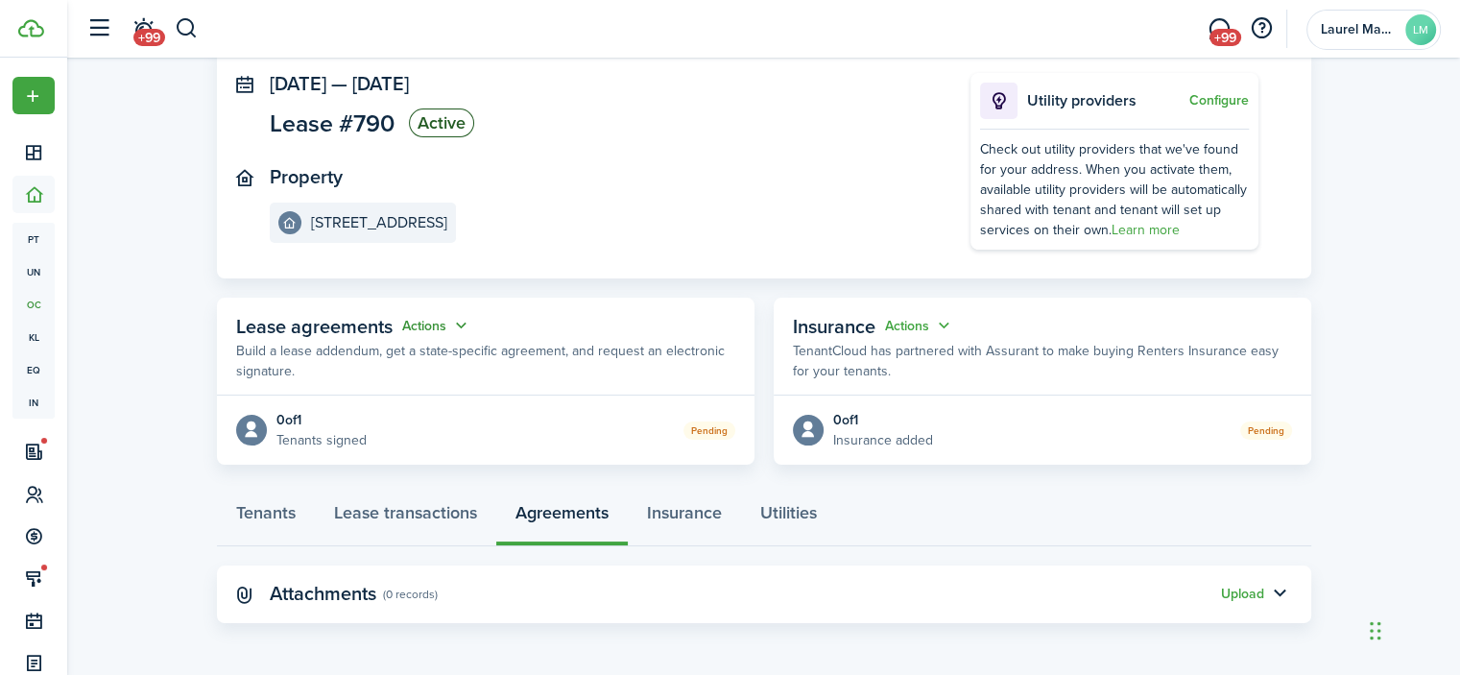
click at [420, 324] on button "Actions" at bounding box center [436, 326] width 69 height 22
click at [376, 365] on link "Edit" at bounding box center [388, 363] width 168 height 34
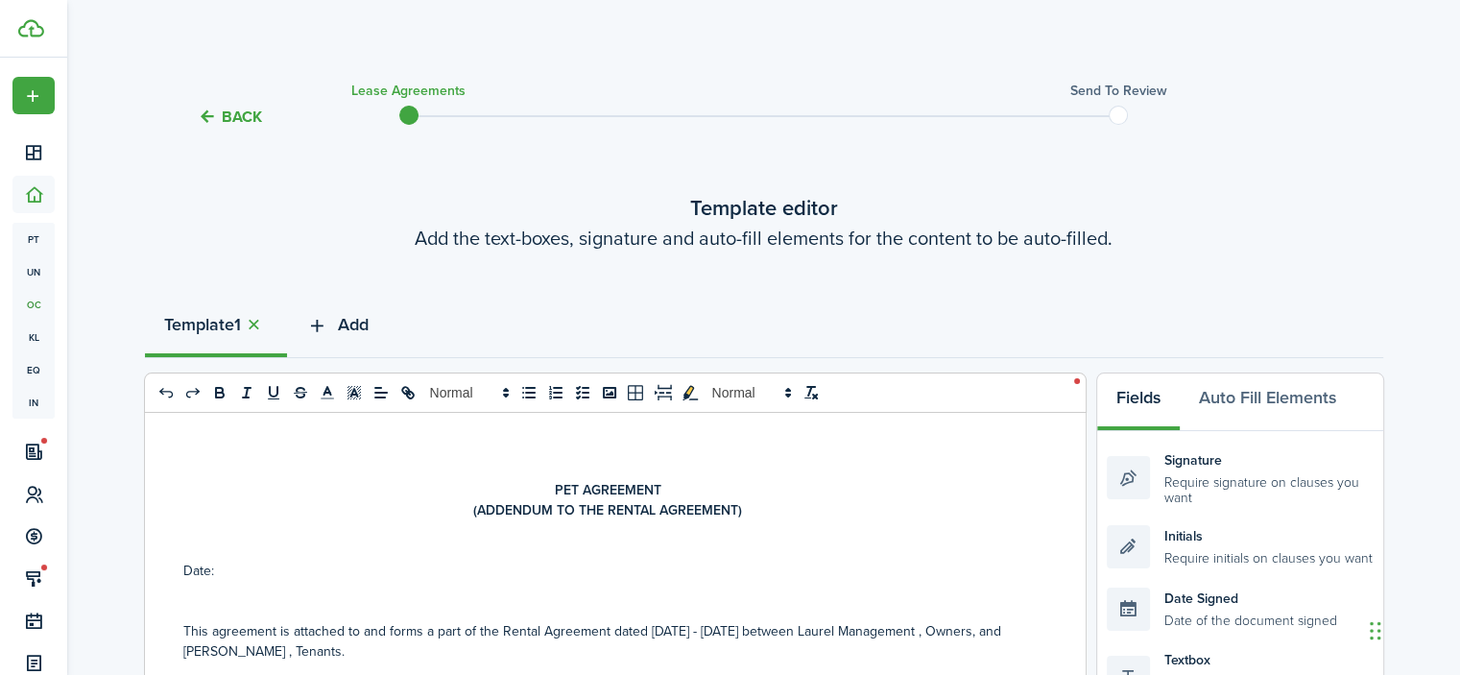
click at [321, 319] on icon "button" at bounding box center [317, 325] width 22 height 21
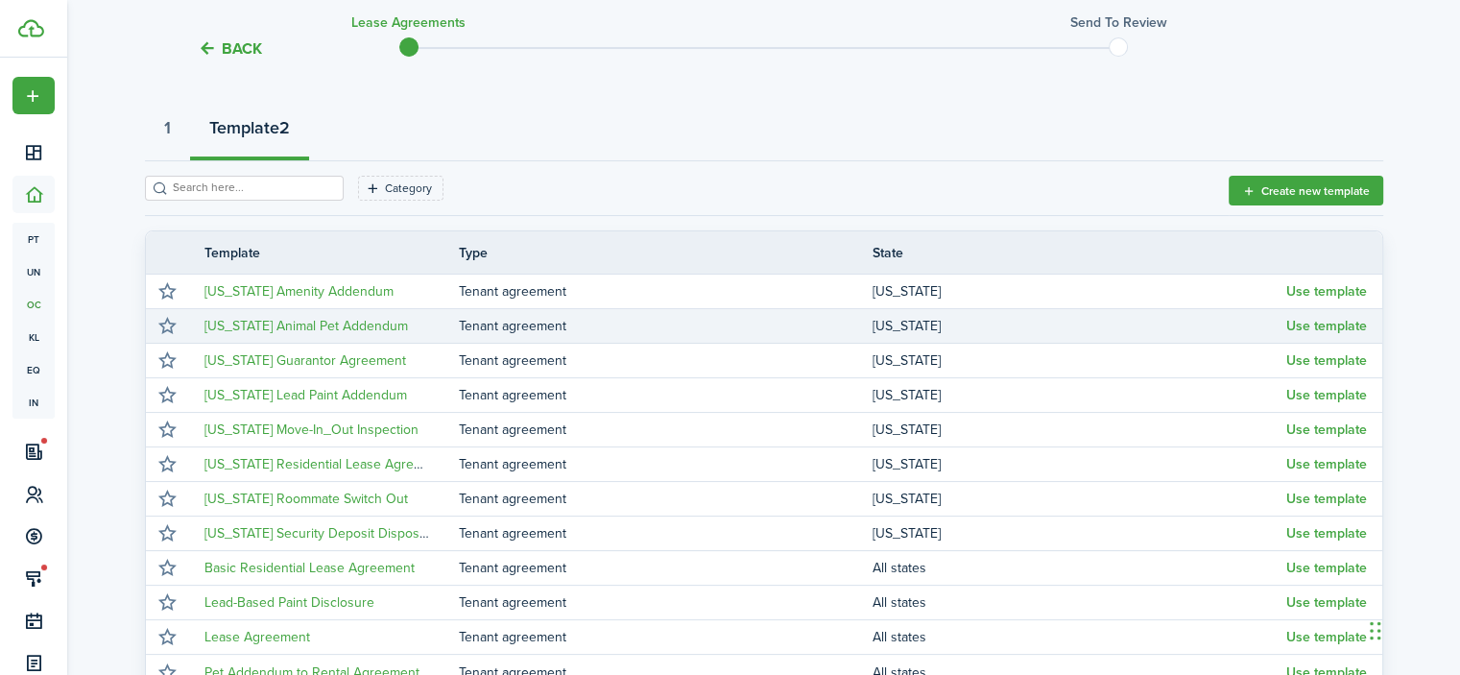
scroll to position [445, 0]
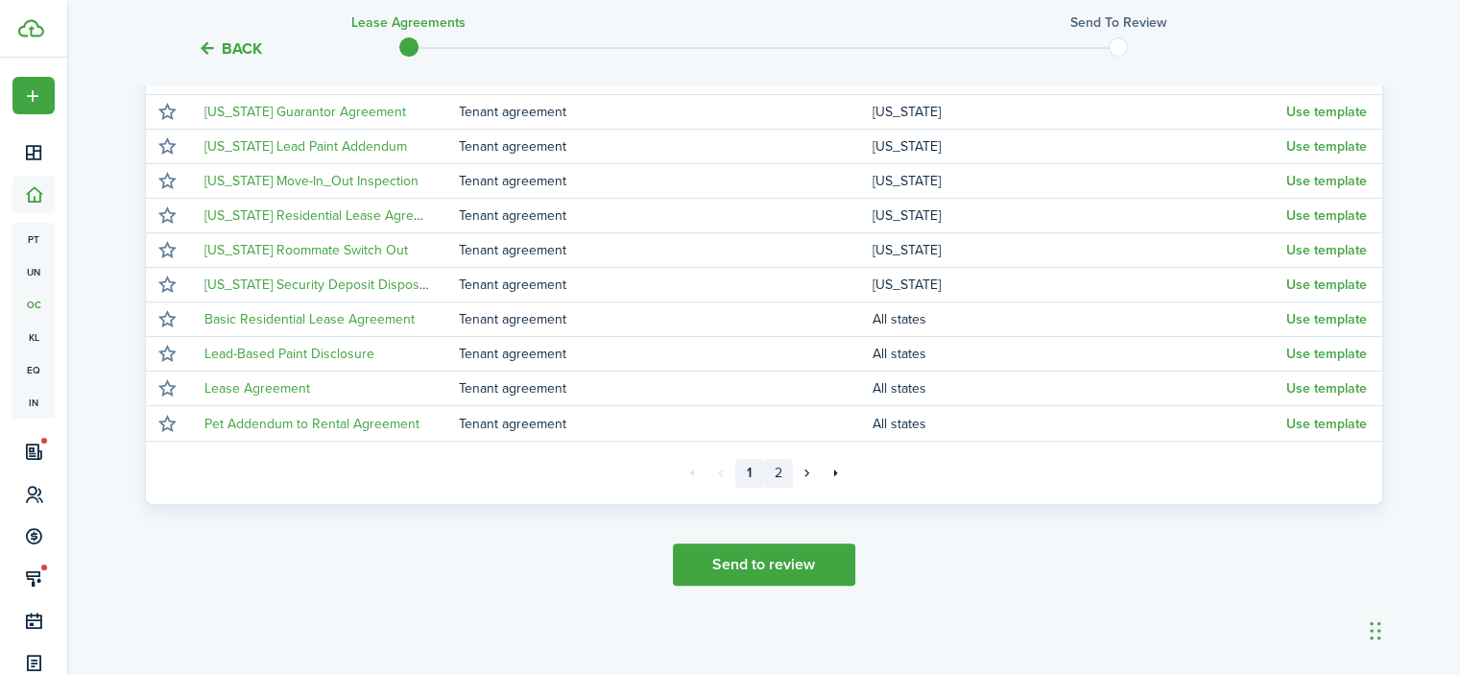
click at [775, 471] on link "2" at bounding box center [778, 473] width 29 height 29
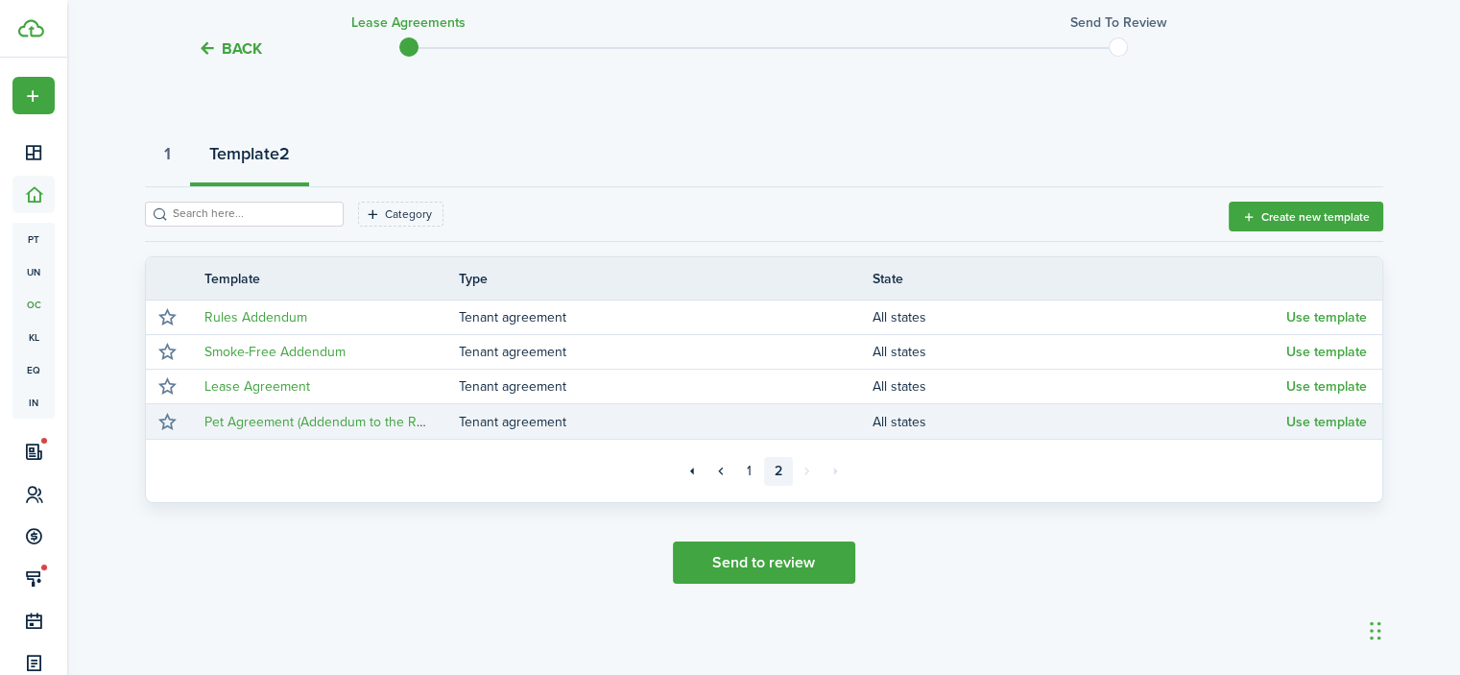
scroll to position [169, 0]
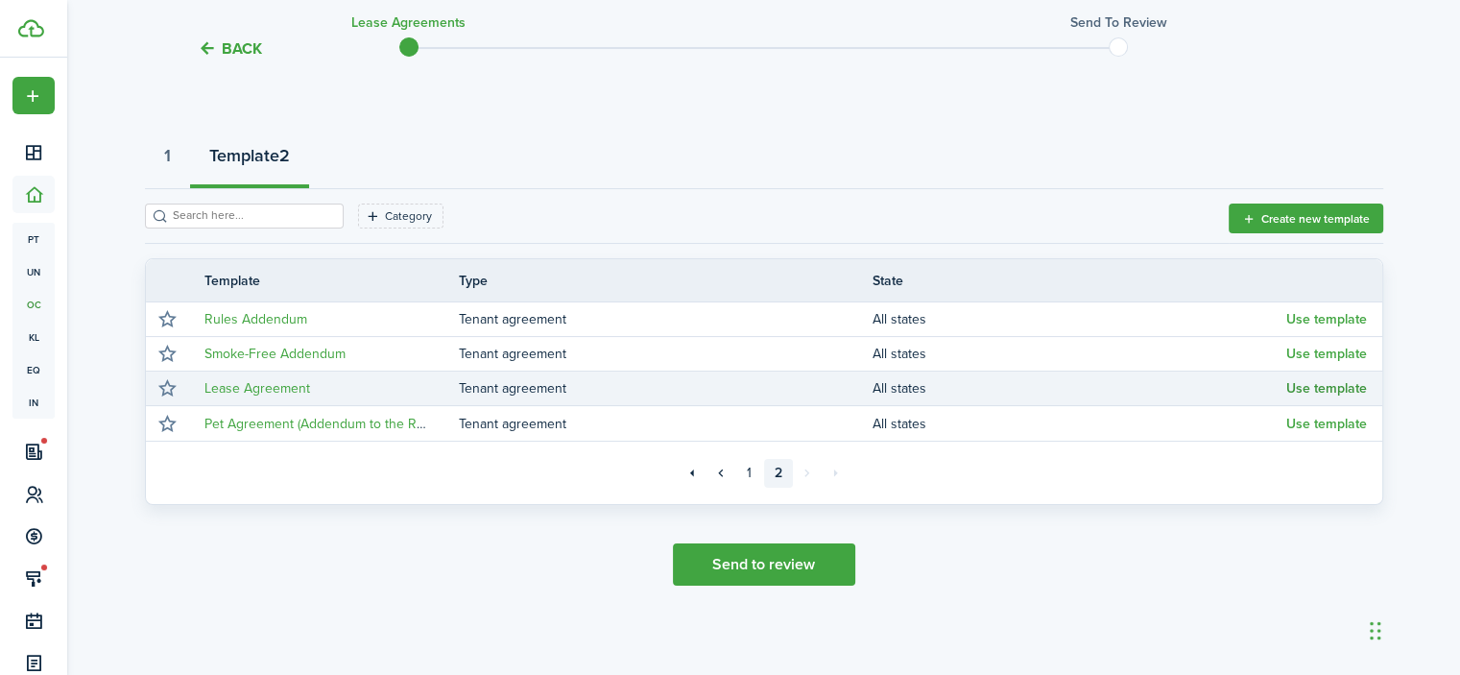
click at [1300, 387] on button "Use template" at bounding box center [1326, 388] width 81 height 15
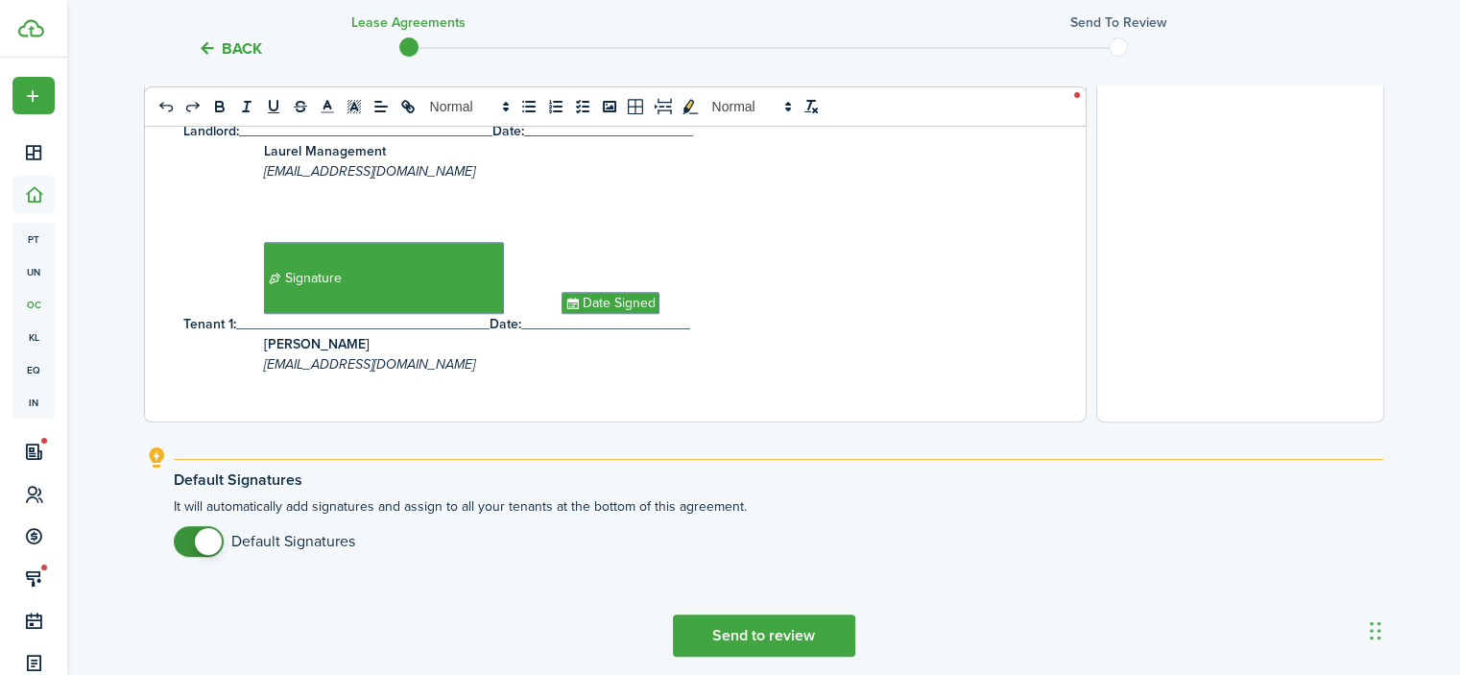
scroll to position [817, 0]
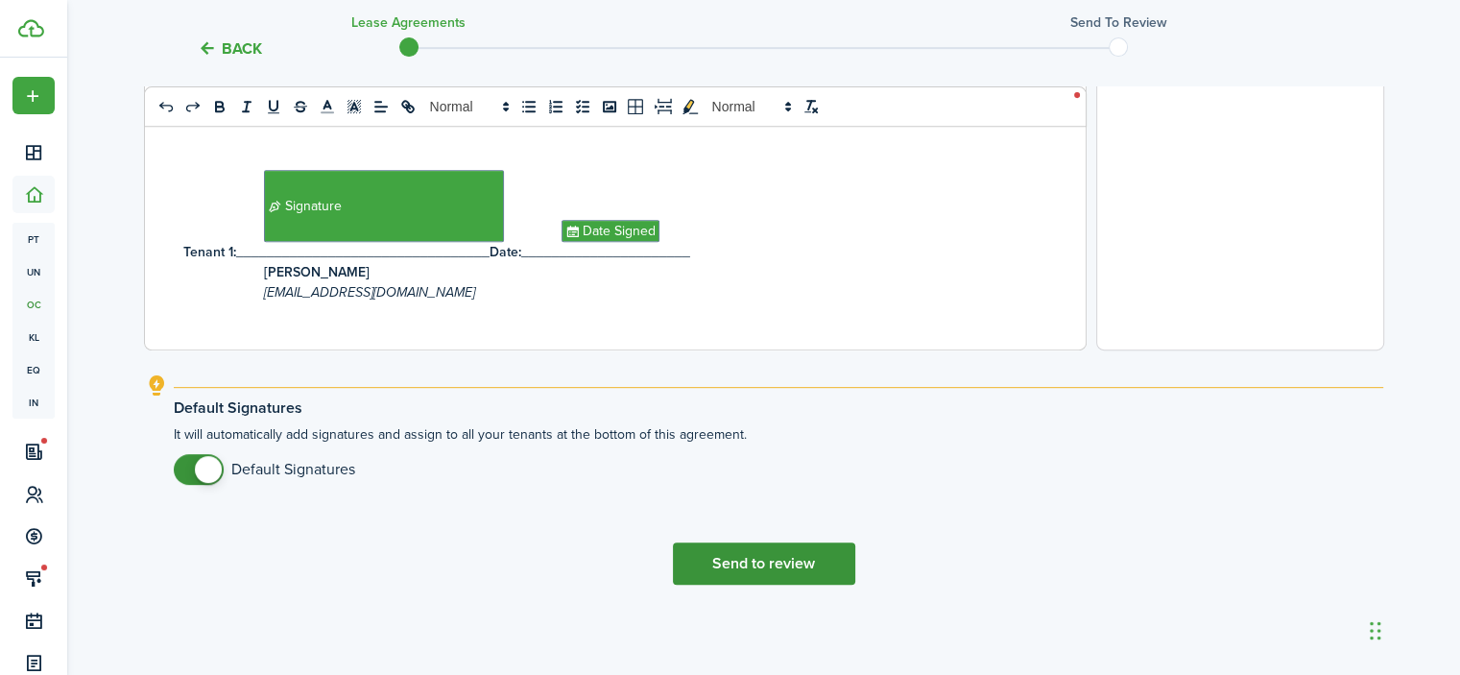
click at [772, 556] on button "Send to review" at bounding box center [764, 563] width 182 height 42
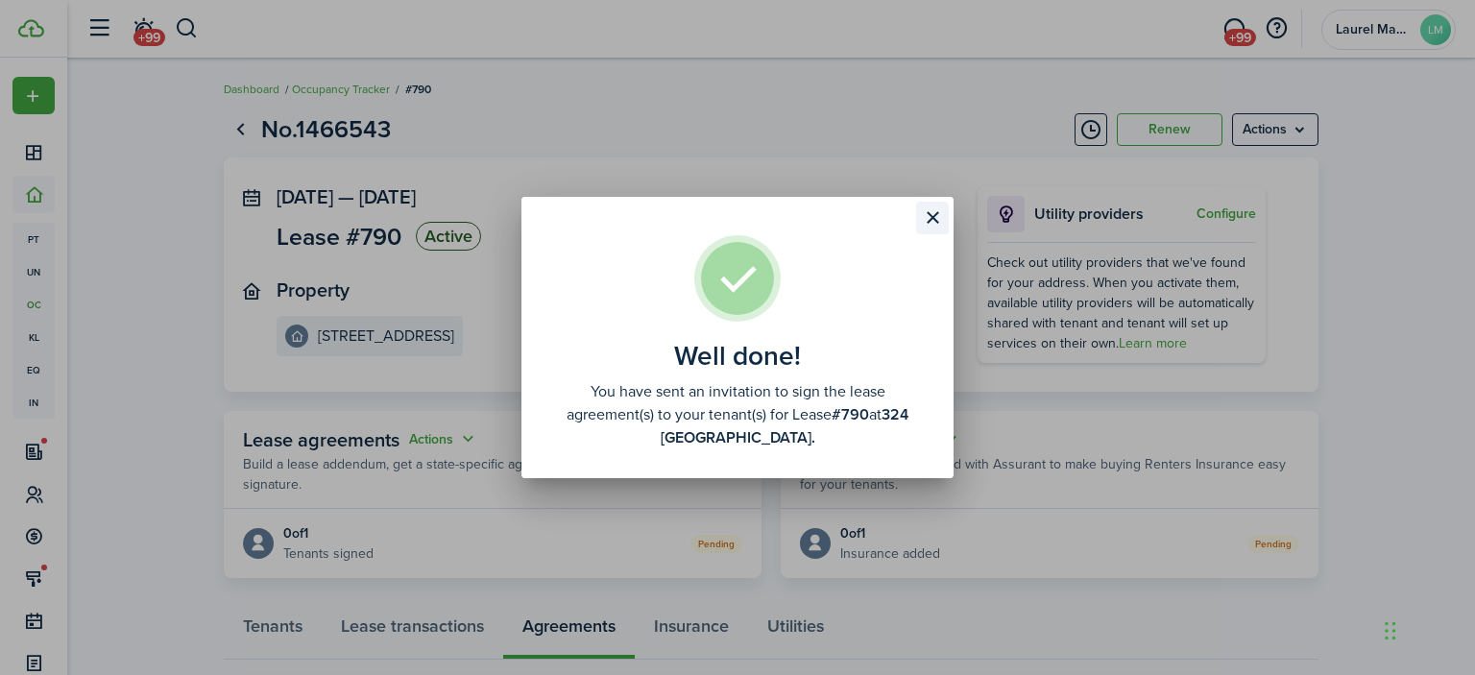
click at [933, 218] on button "Close modal" at bounding box center [932, 218] width 33 height 33
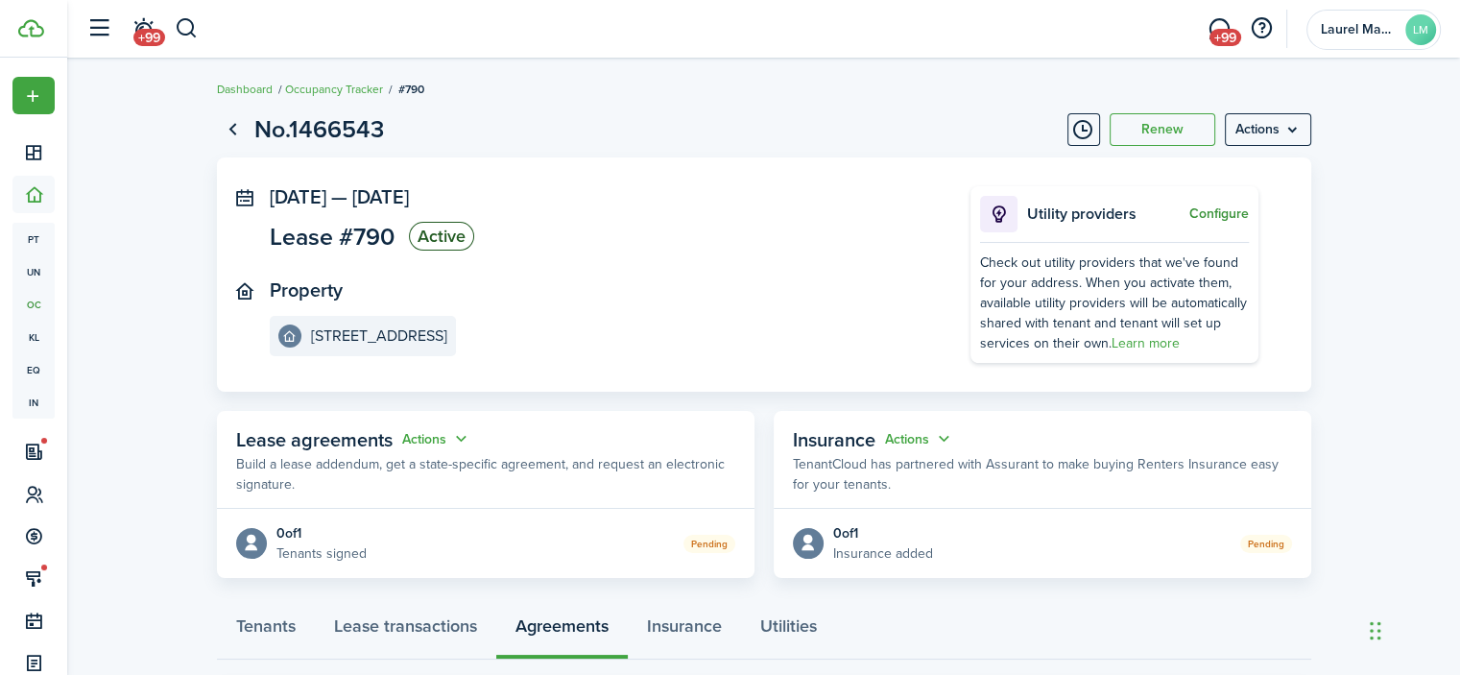
click at [1236, 211] on button "Configure" at bounding box center [1219, 213] width 60 height 15
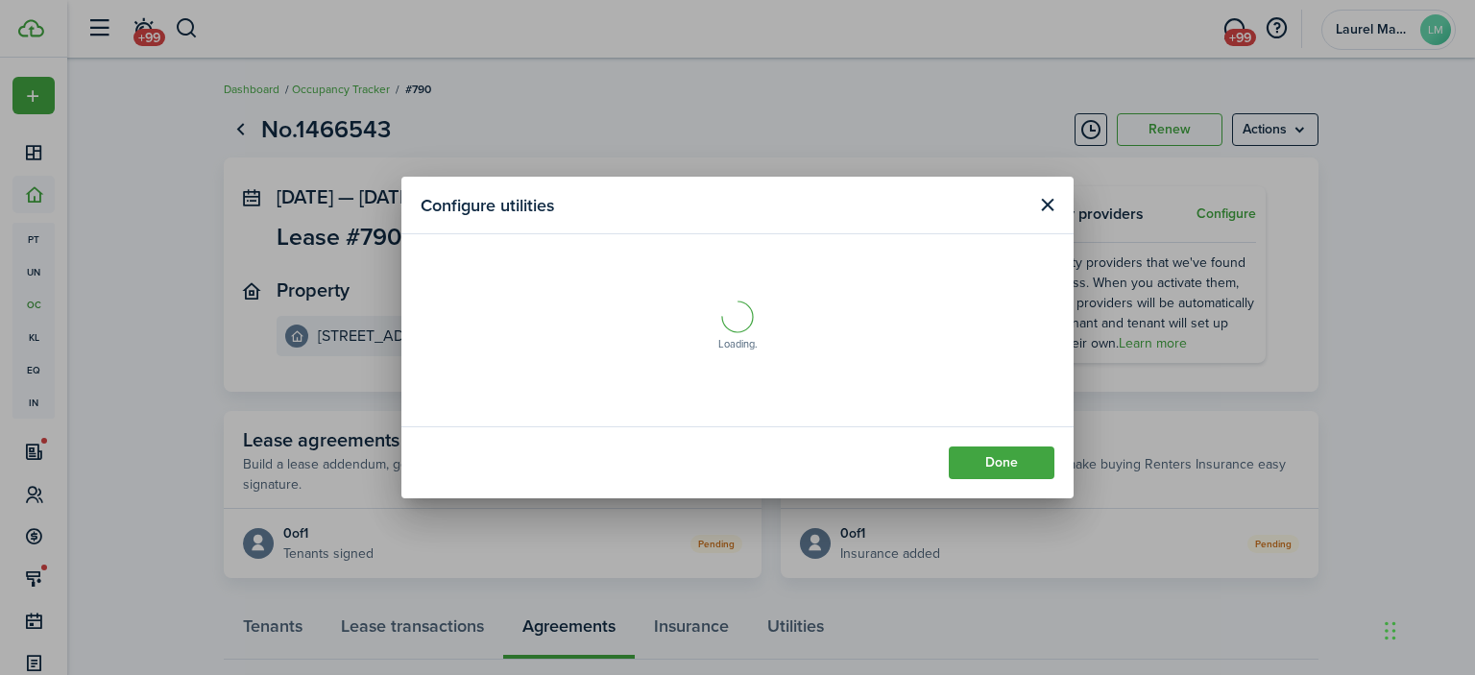
click at [1046, 206] on button "Close modal" at bounding box center [1047, 205] width 24 height 24
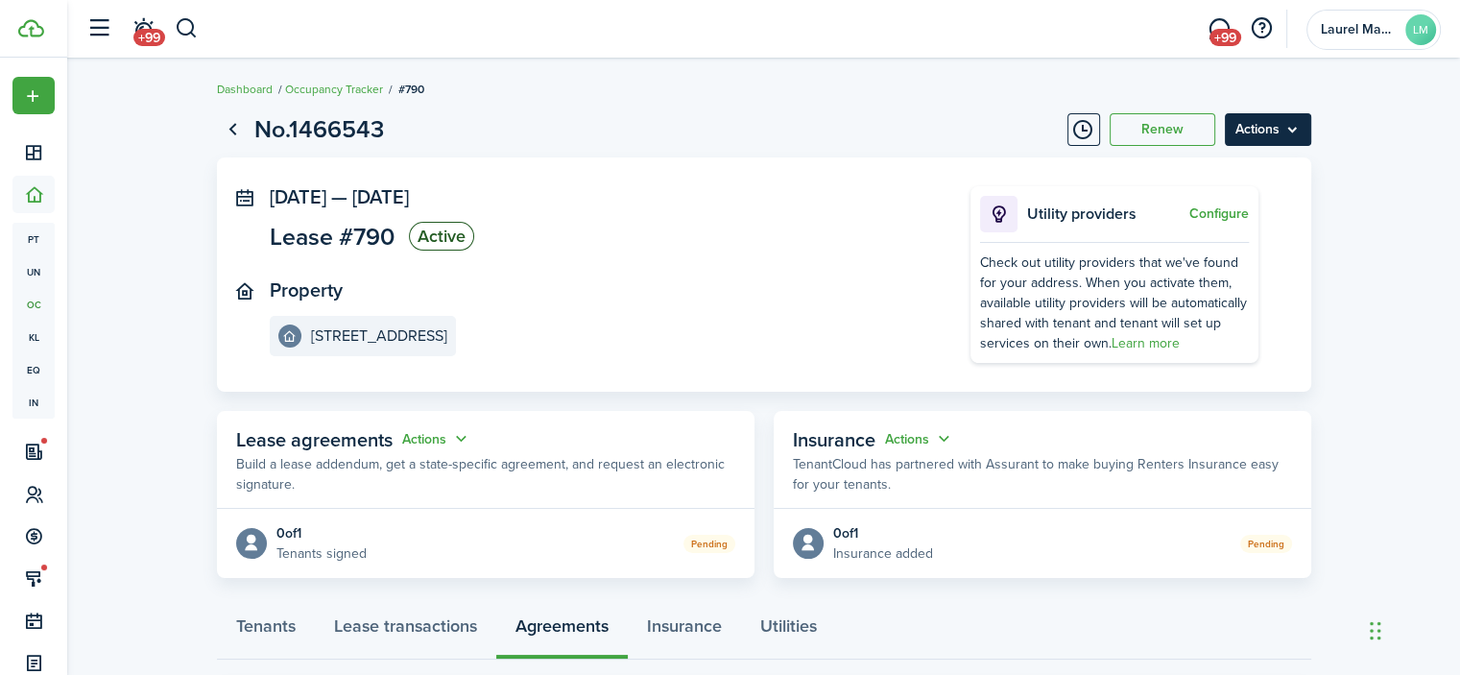
click at [1280, 137] on menu-btn "Actions" at bounding box center [1268, 129] width 86 height 33
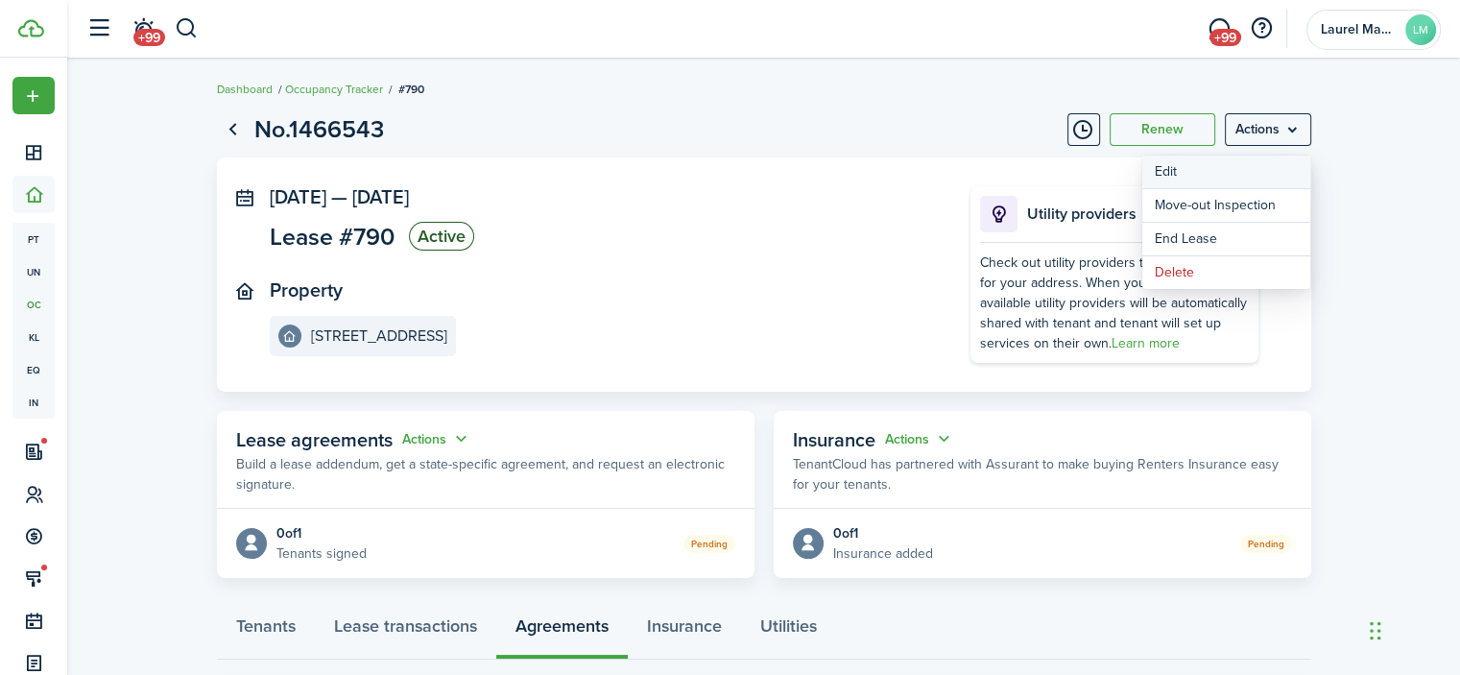
click at [1171, 166] on button "Edit" at bounding box center [1226, 172] width 168 height 33
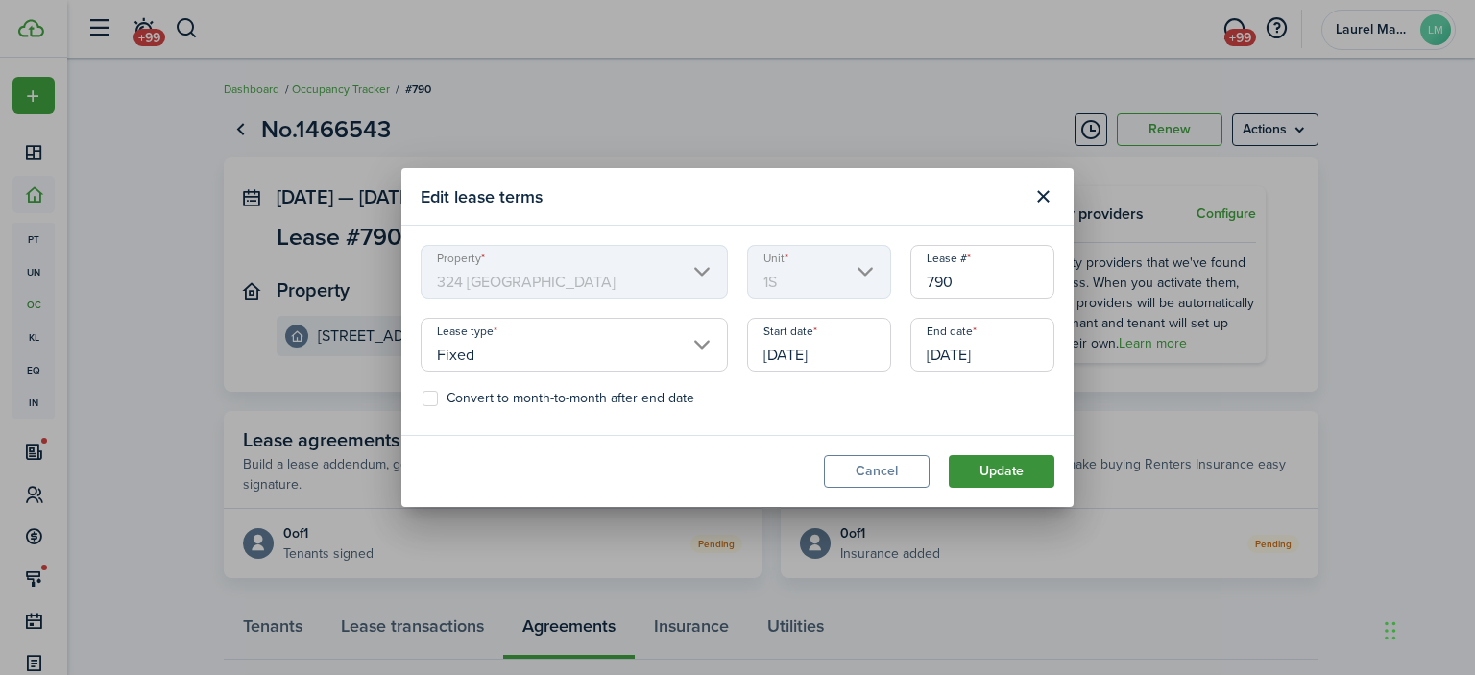
click at [991, 478] on button "Update" at bounding box center [1001, 471] width 106 height 33
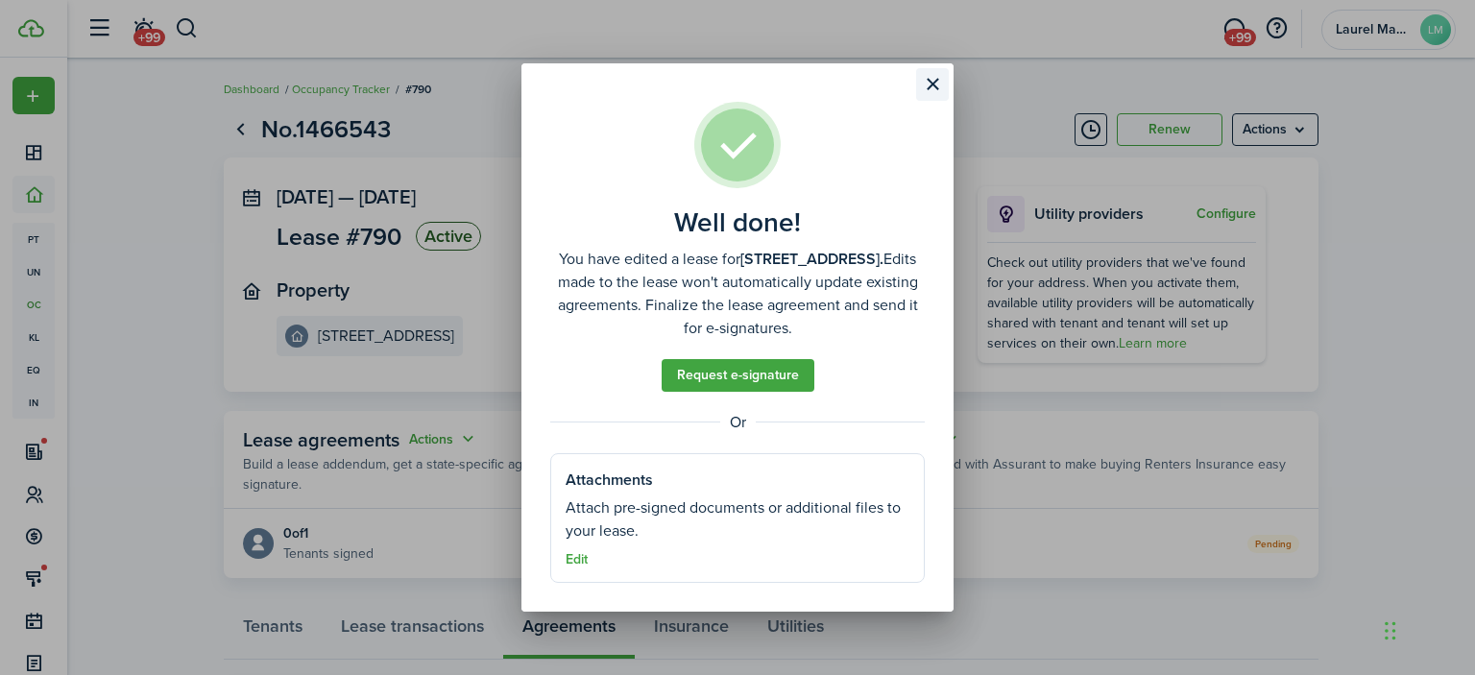
drag, startPoint x: 932, startPoint y: 87, endPoint x: 1018, endPoint y: 130, distance: 95.3
click at [933, 86] on button "Close modal" at bounding box center [932, 84] width 33 height 33
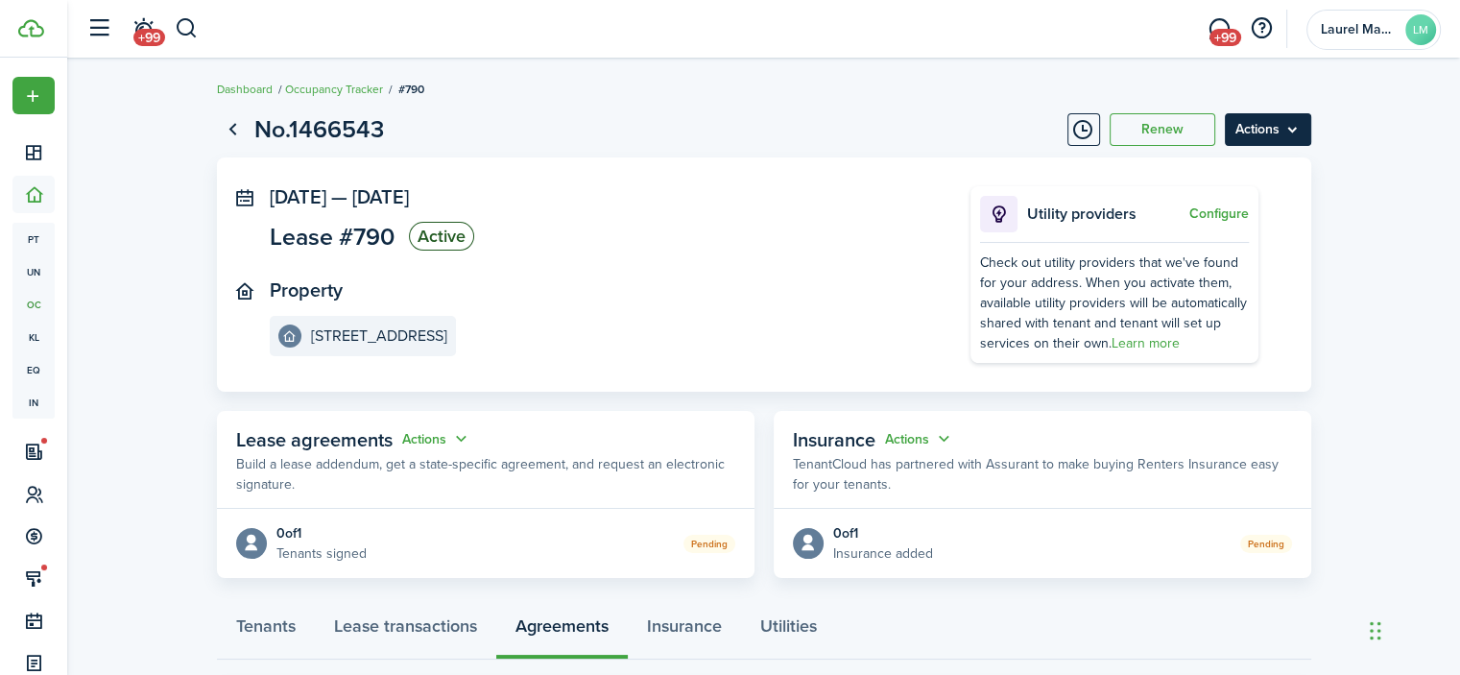
click at [1237, 132] on menu-btn "Actions" at bounding box center [1268, 129] width 86 height 33
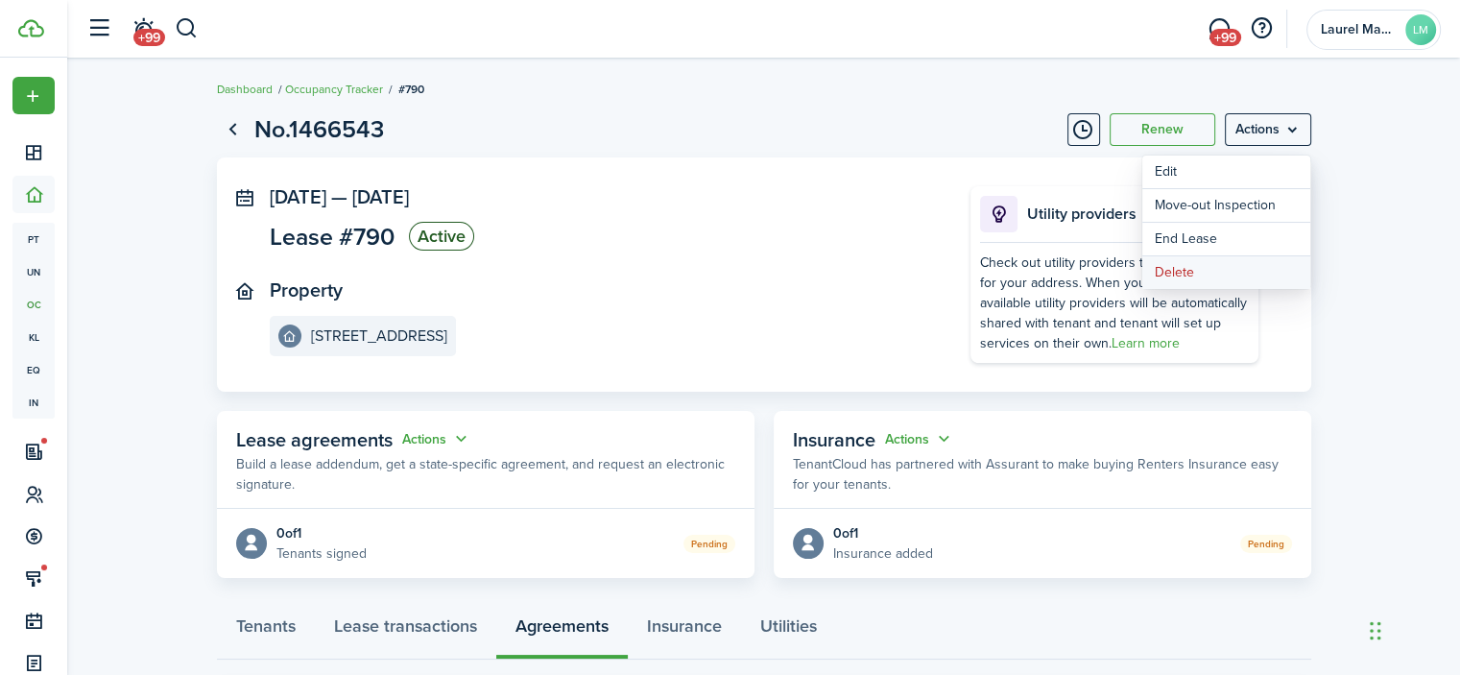
click at [1180, 269] on button "Delete" at bounding box center [1226, 272] width 168 height 33
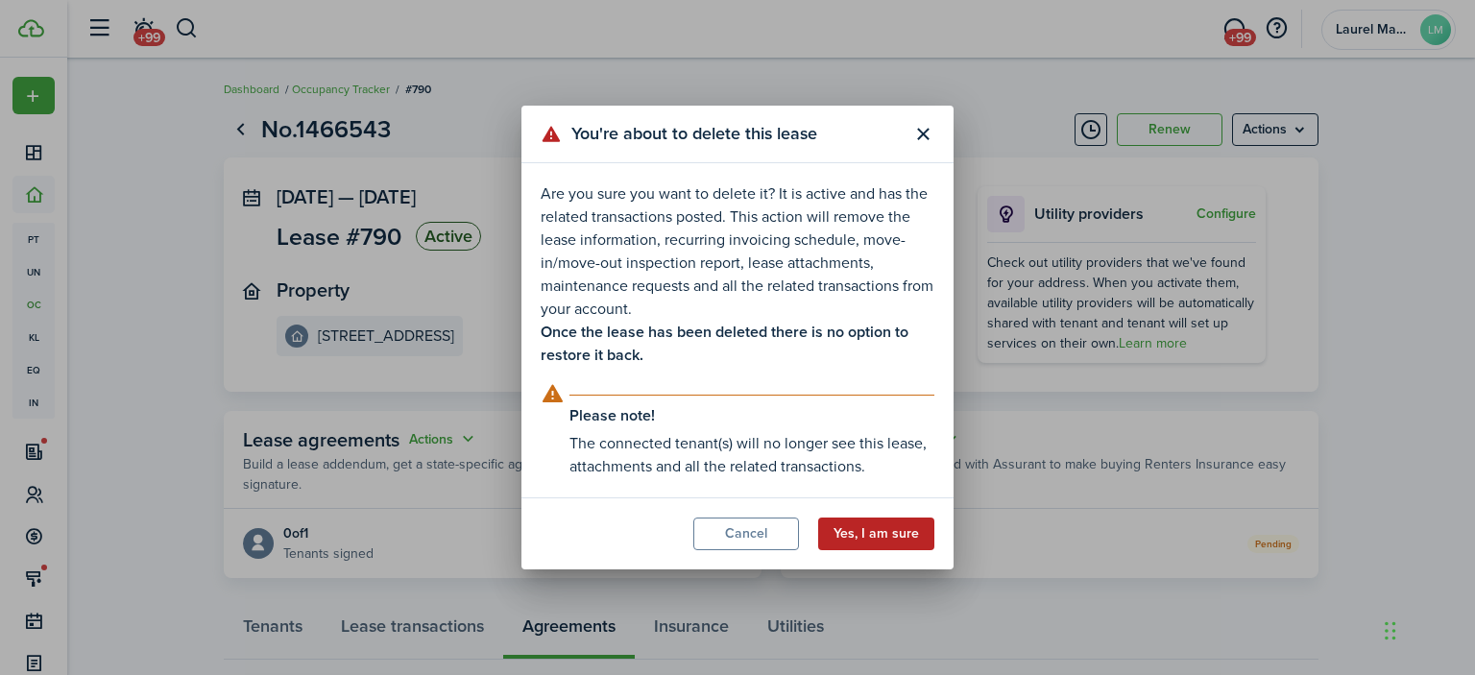
click at [918, 533] on button "Yes, I am sure" at bounding box center [876, 533] width 116 height 33
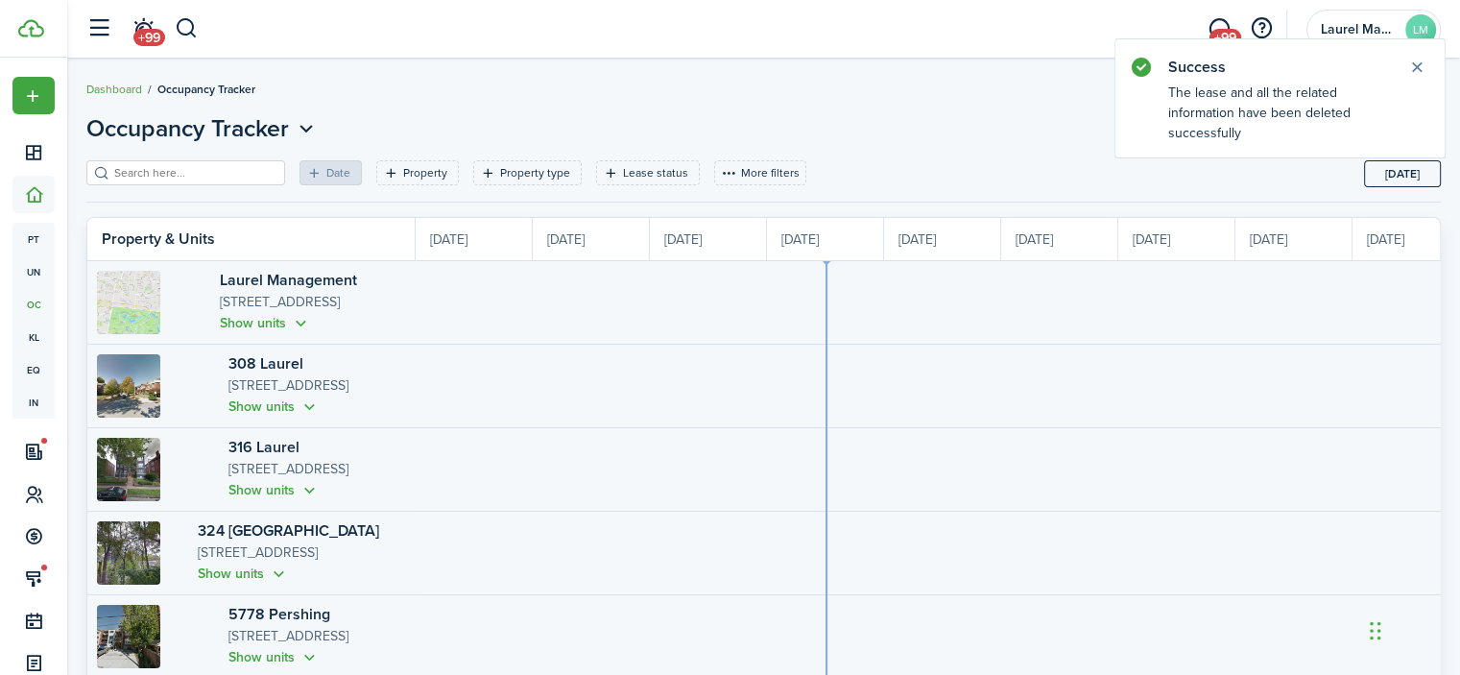
scroll to position [0, 351]
click at [184, 40] on button "button" at bounding box center [187, 28] width 24 height 33
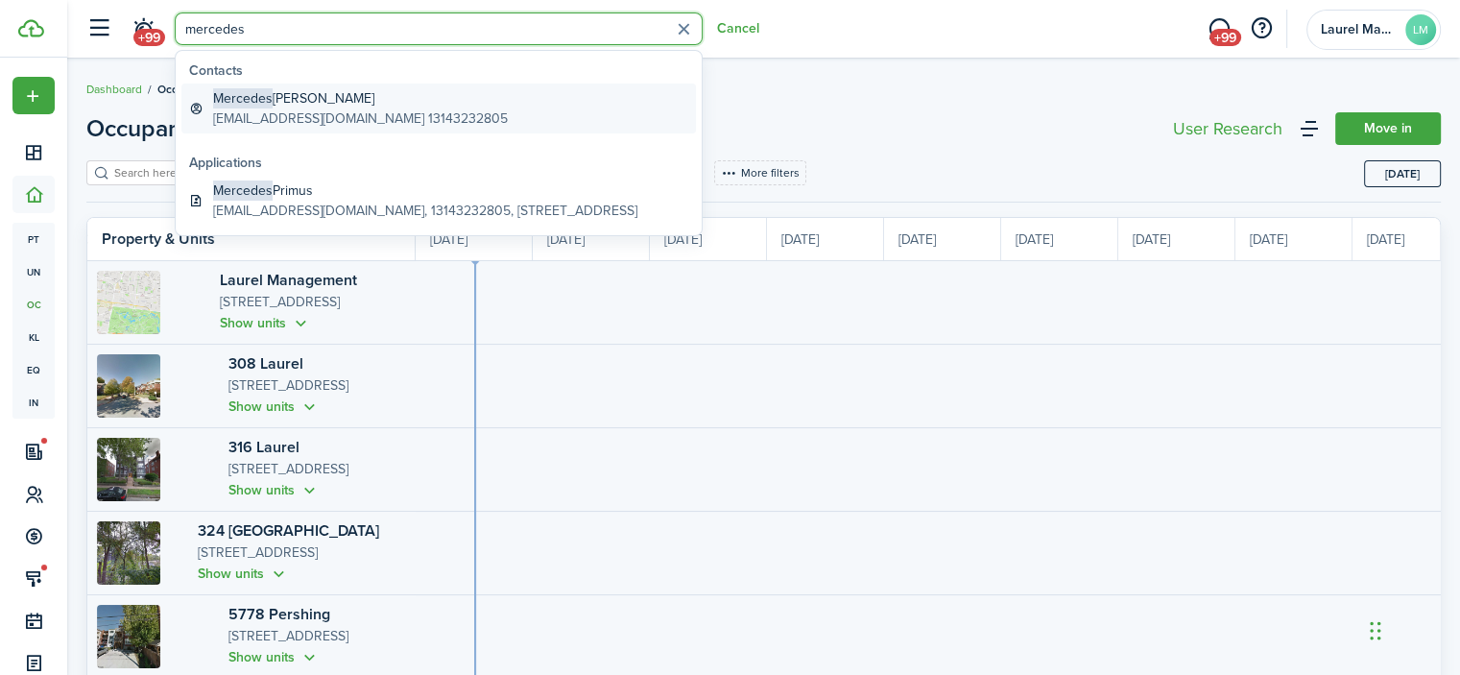
type input "mercedes"
click at [342, 110] on global-search-item-description "[EMAIL_ADDRESS][DOMAIN_NAME] 13143232805" at bounding box center [360, 118] width 295 height 20
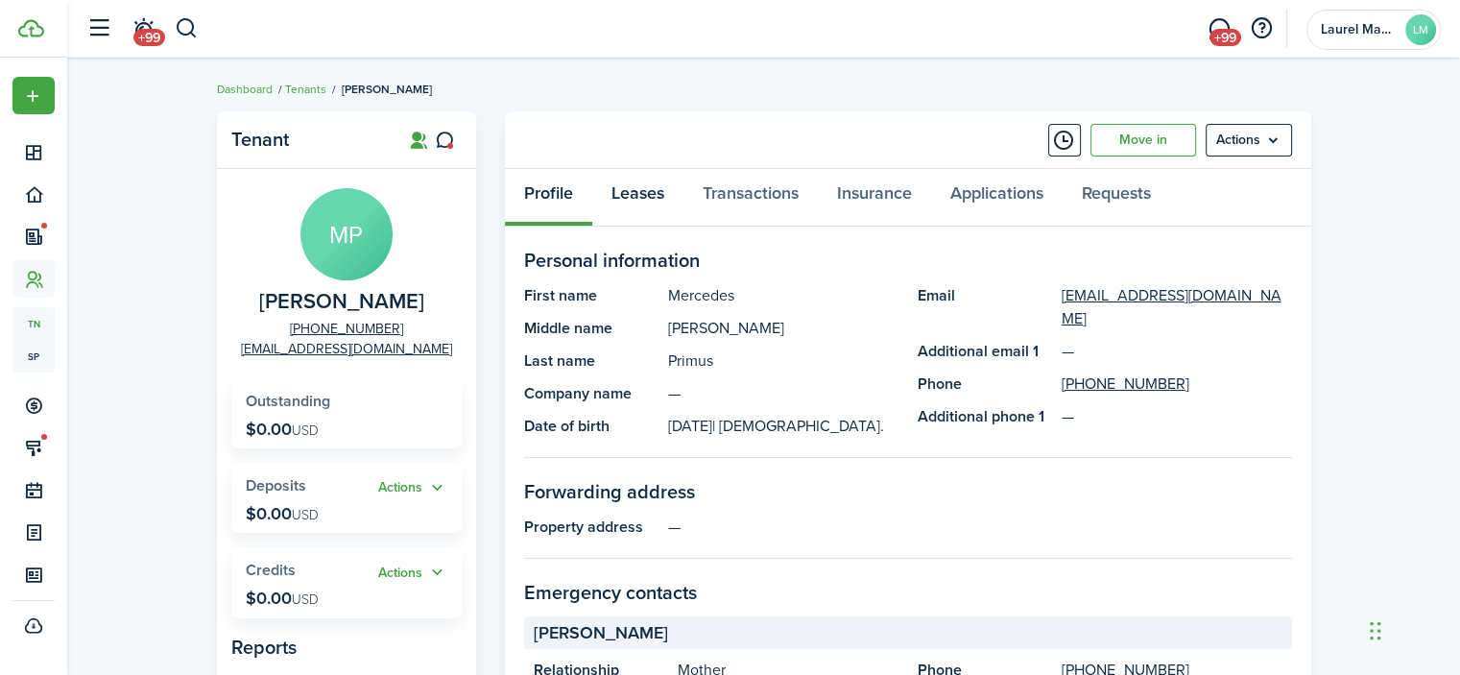
click at [655, 201] on link "Leases" at bounding box center [637, 198] width 91 height 58
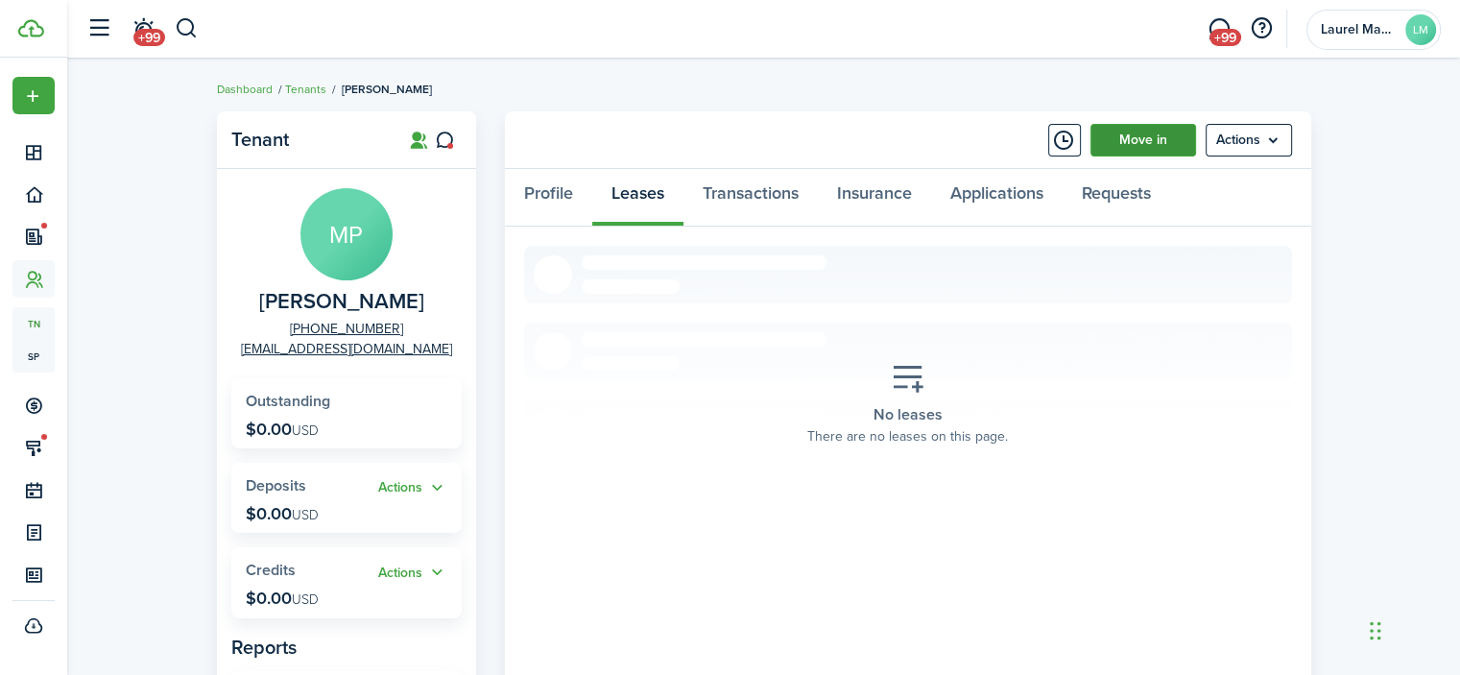
click at [1106, 148] on link "Move in" at bounding box center [1144, 140] width 106 height 33
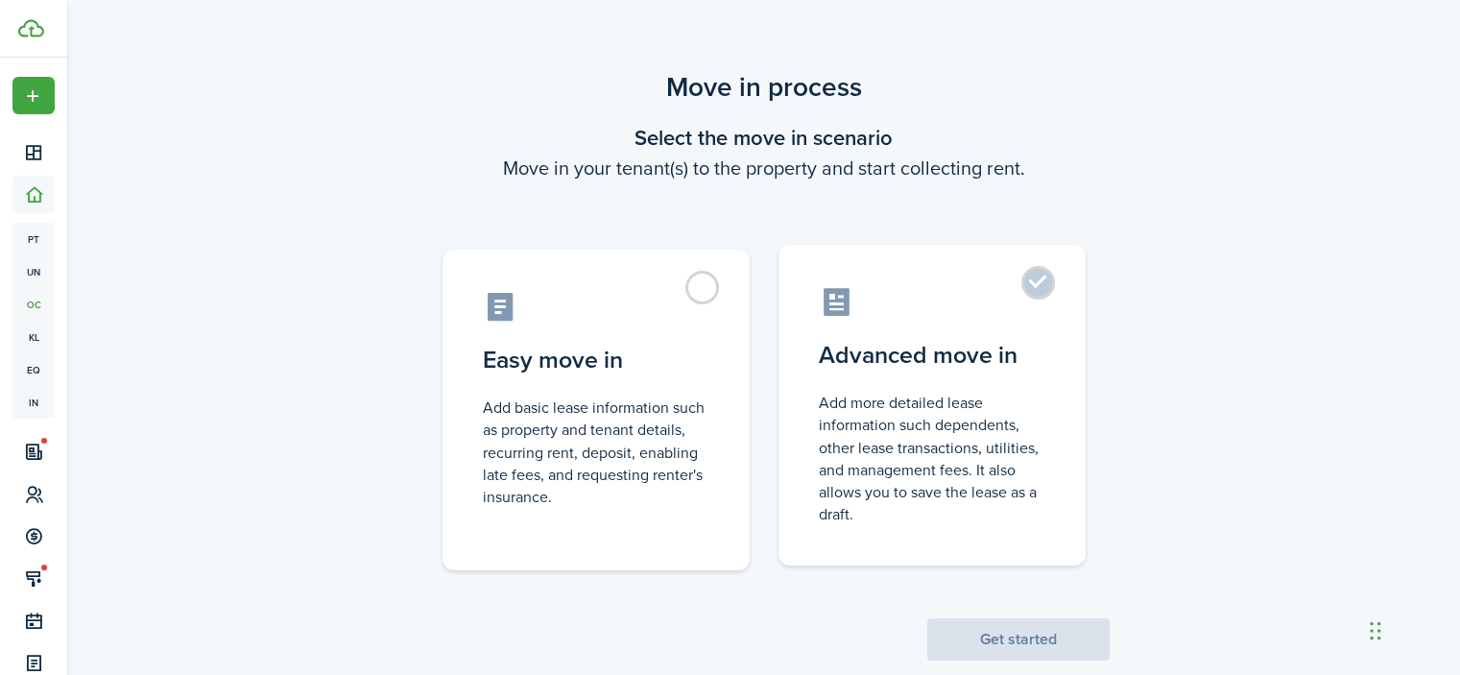
click at [1046, 280] on label "Advanced move in Add more detailed lease information such dependents, other lea…" at bounding box center [932, 405] width 307 height 321
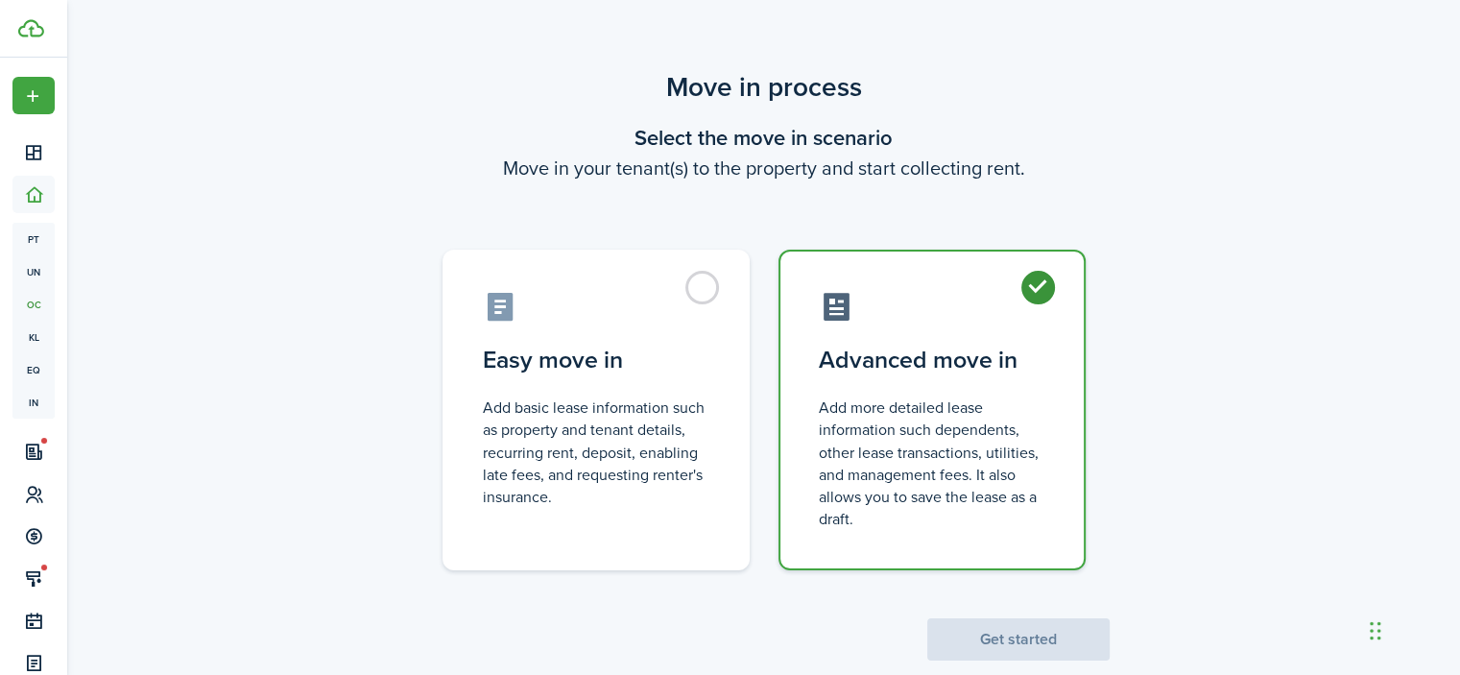
radio input "true"
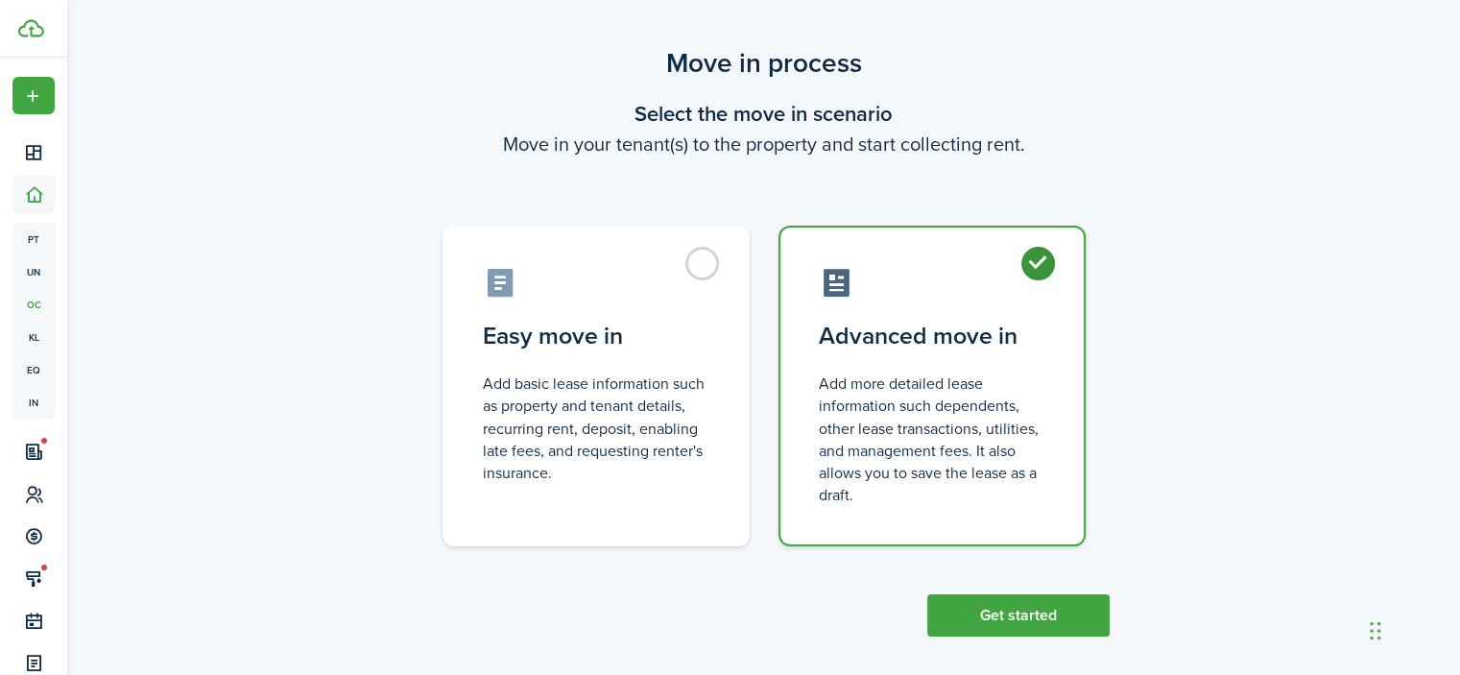
scroll to position [37, 0]
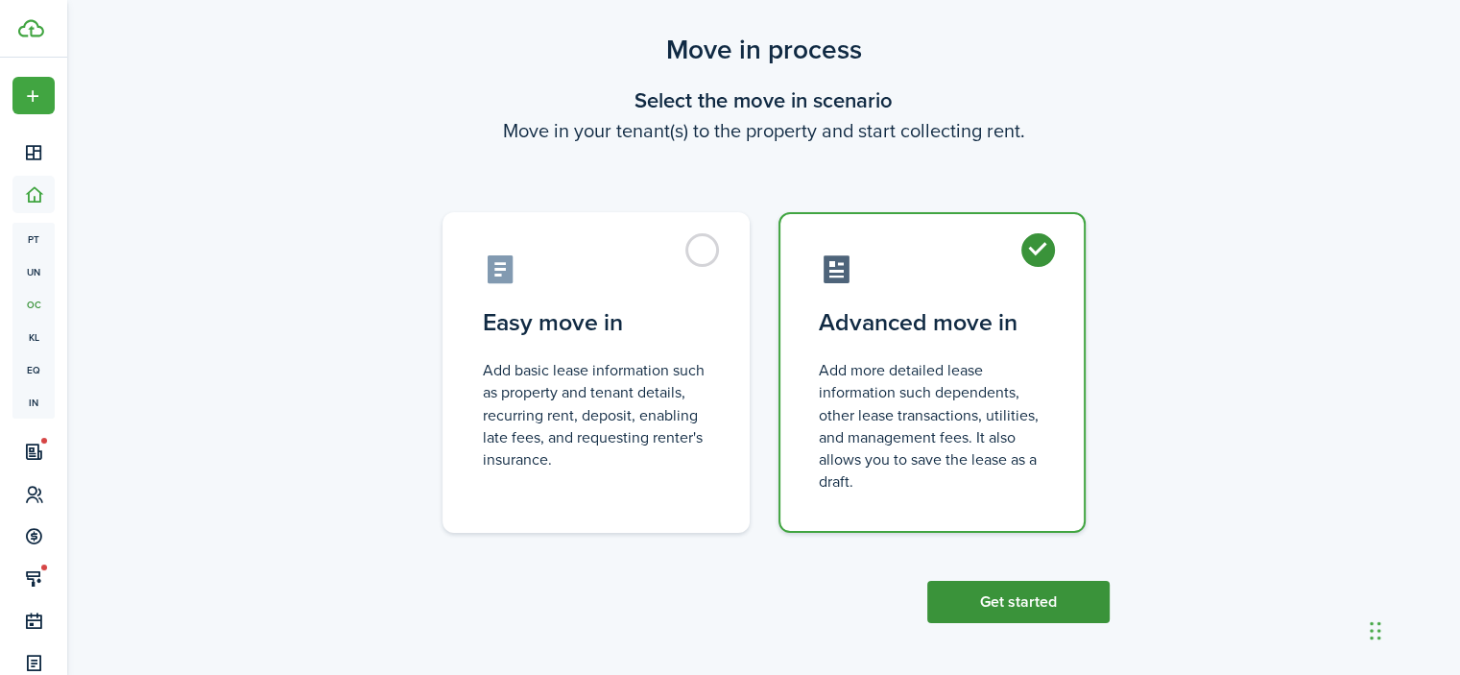
click at [983, 595] on button "Get started" at bounding box center [1018, 602] width 182 height 42
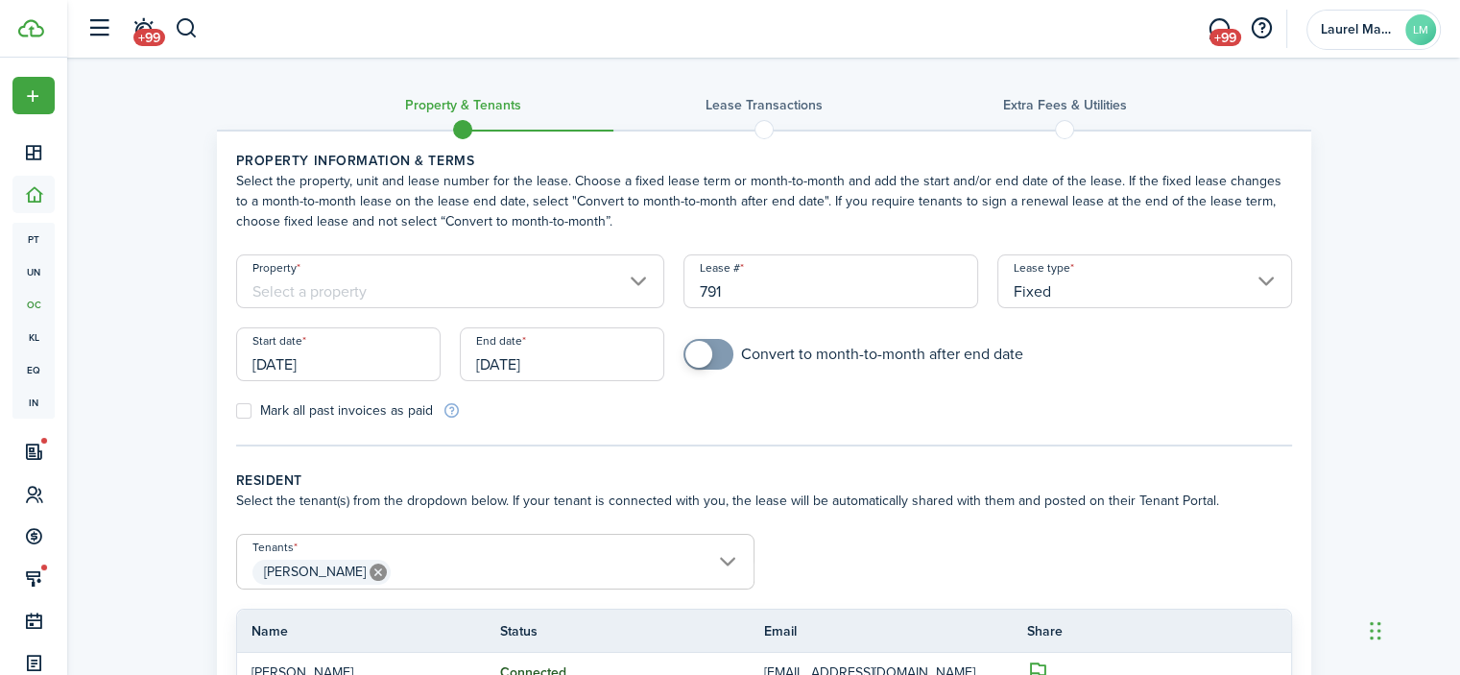
click at [367, 292] on input "Property" at bounding box center [450, 281] width 429 height 54
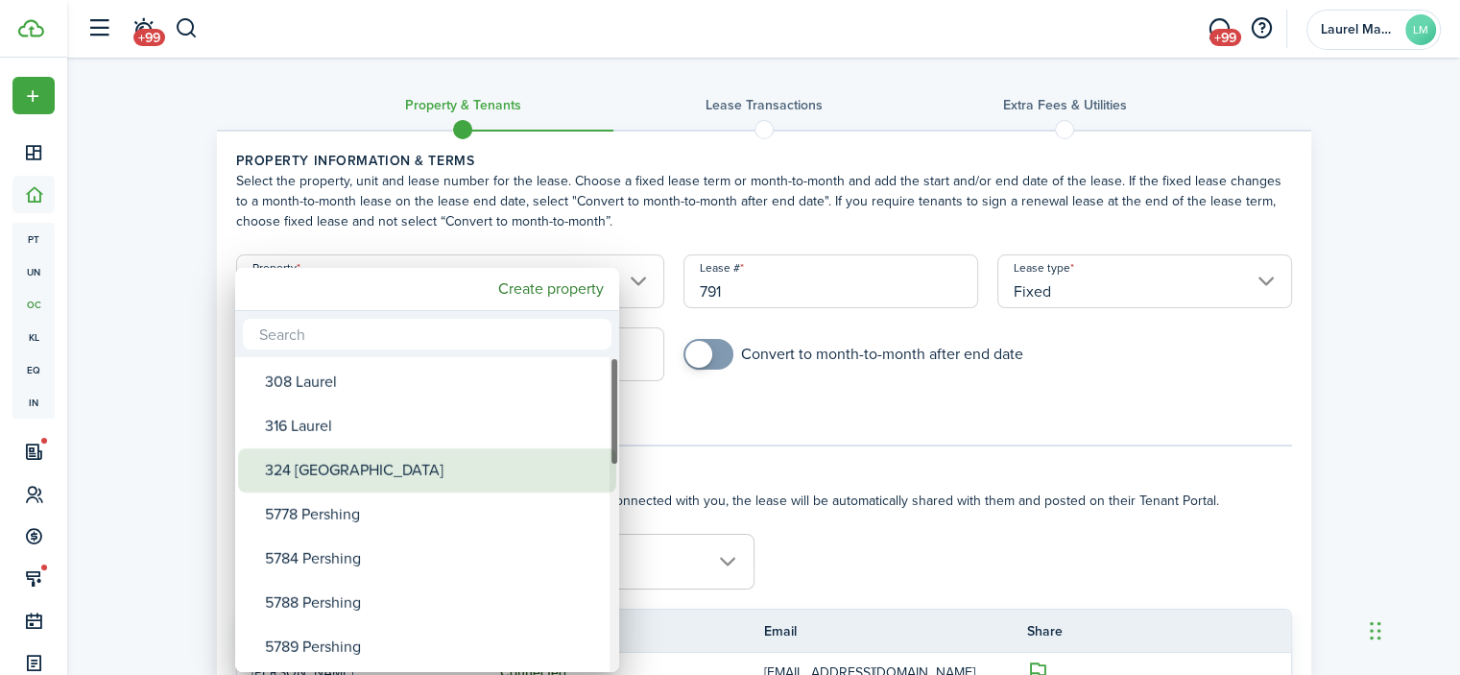
click at [307, 471] on div "324 [GEOGRAPHIC_DATA]" at bounding box center [435, 470] width 340 height 44
type input "324 [GEOGRAPHIC_DATA]"
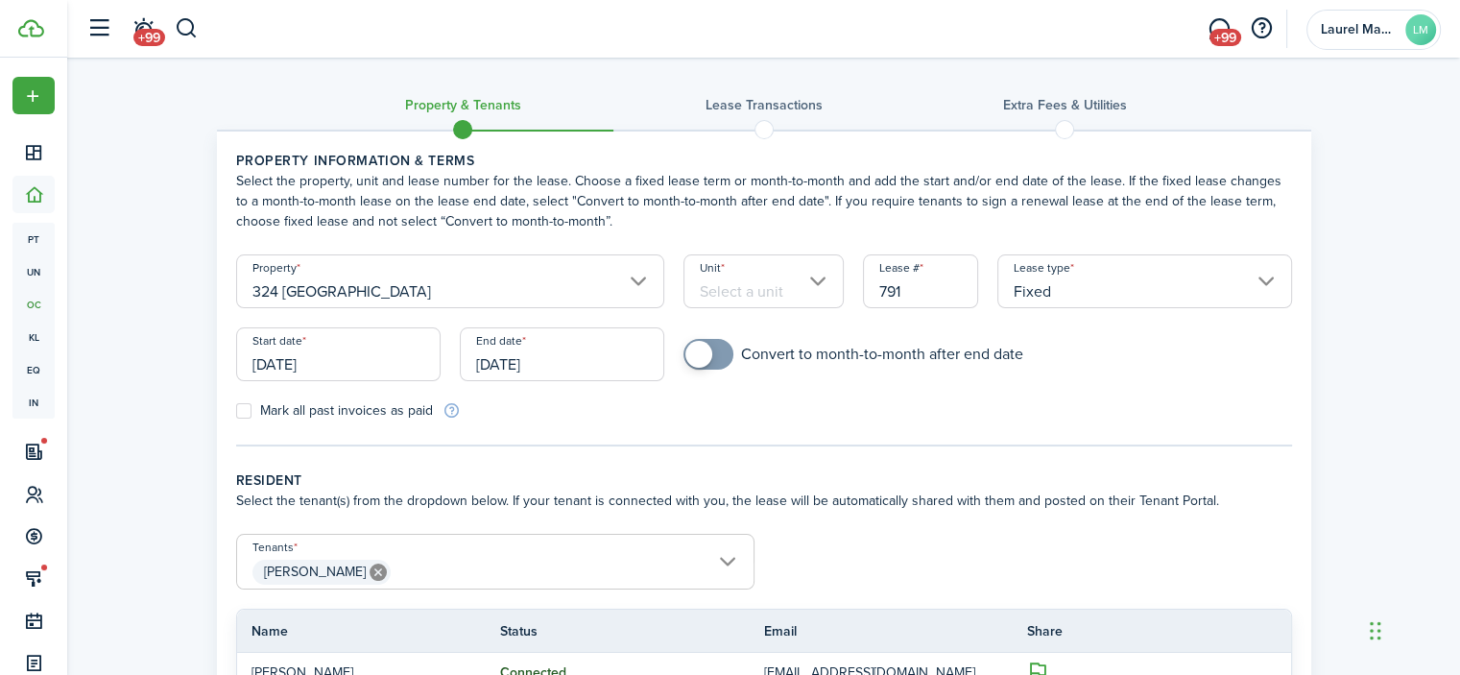
click at [339, 350] on input "[DATE]" at bounding box center [338, 354] width 204 height 54
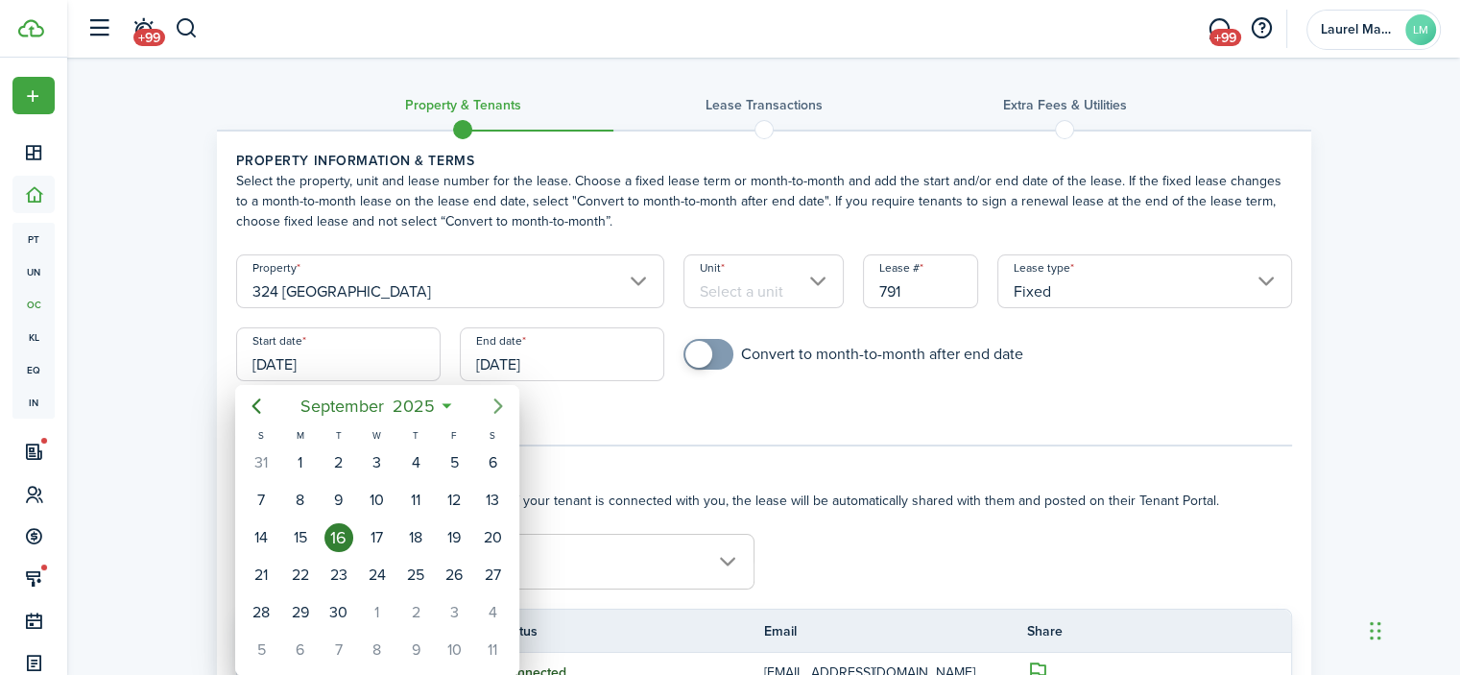
click at [498, 398] on icon "Next page" at bounding box center [498, 406] width 23 height 23
click at [379, 535] on div "15" at bounding box center [377, 537] width 29 height 29
type input "[DATE]"
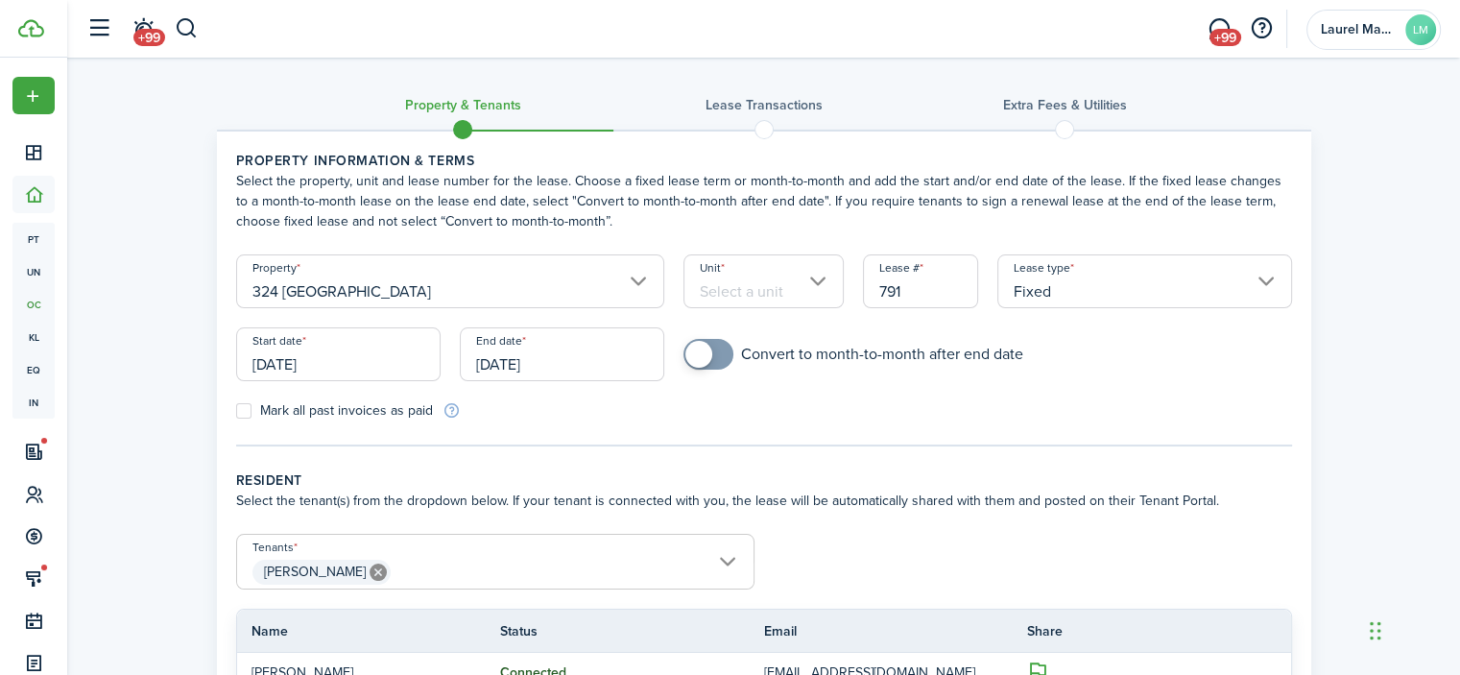
click at [553, 350] on input "[DATE]" at bounding box center [562, 354] width 204 height 54
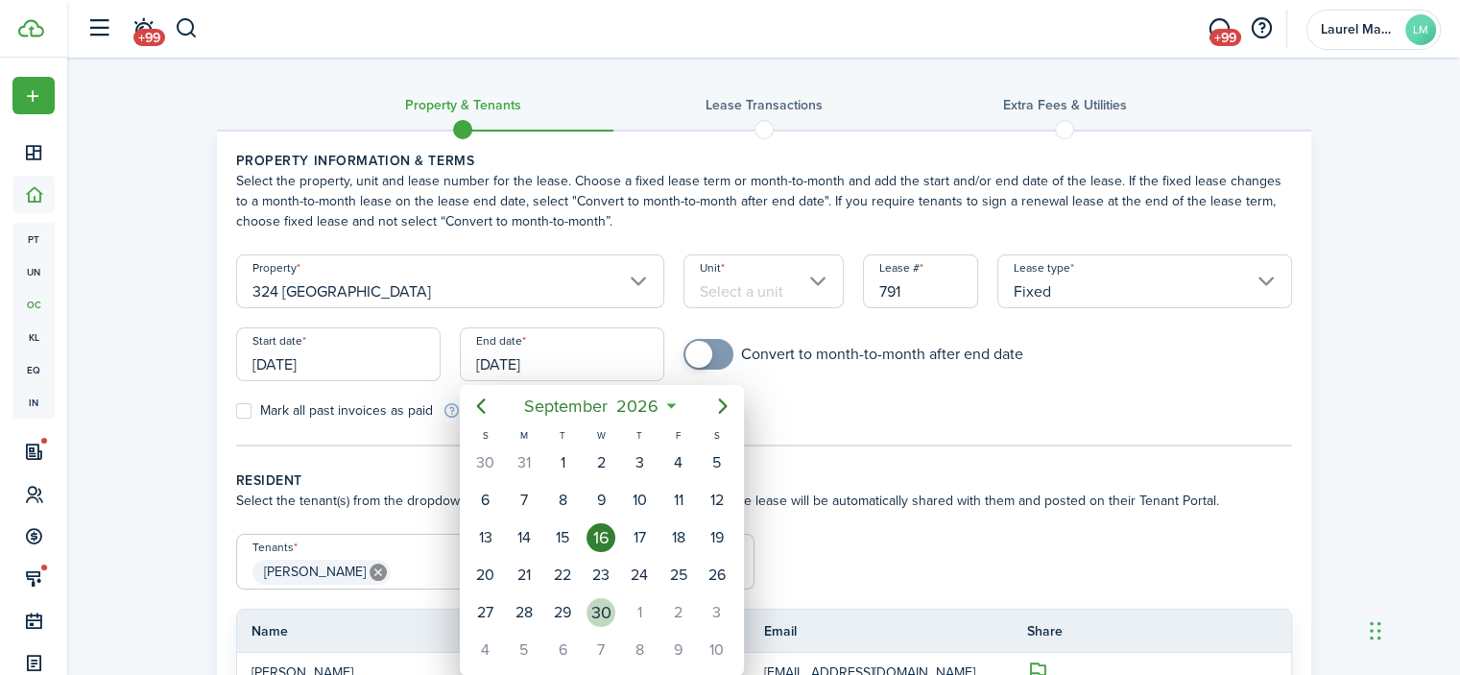
click at [612, 609] on div "30" at bounding box center [601, 612] width 29 height 29
type input "[DATE]"
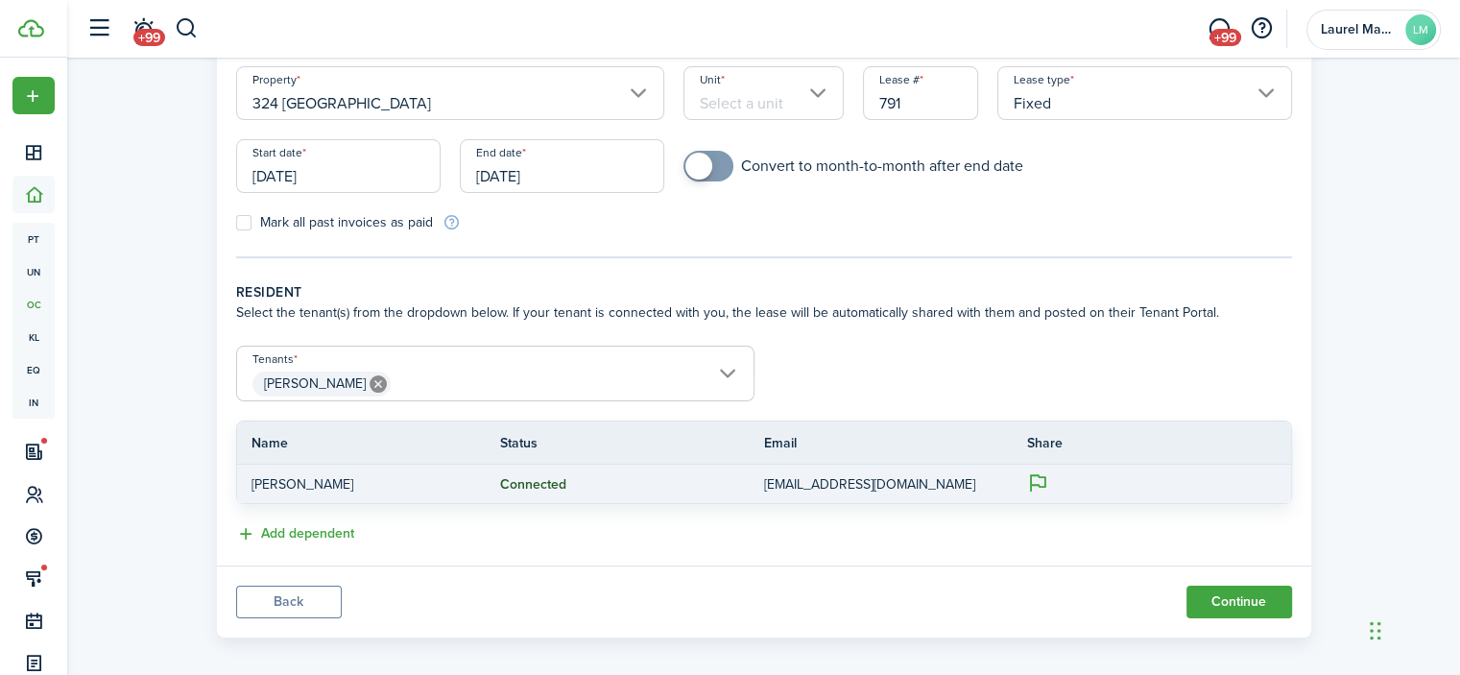
scroll to position [201, 0]
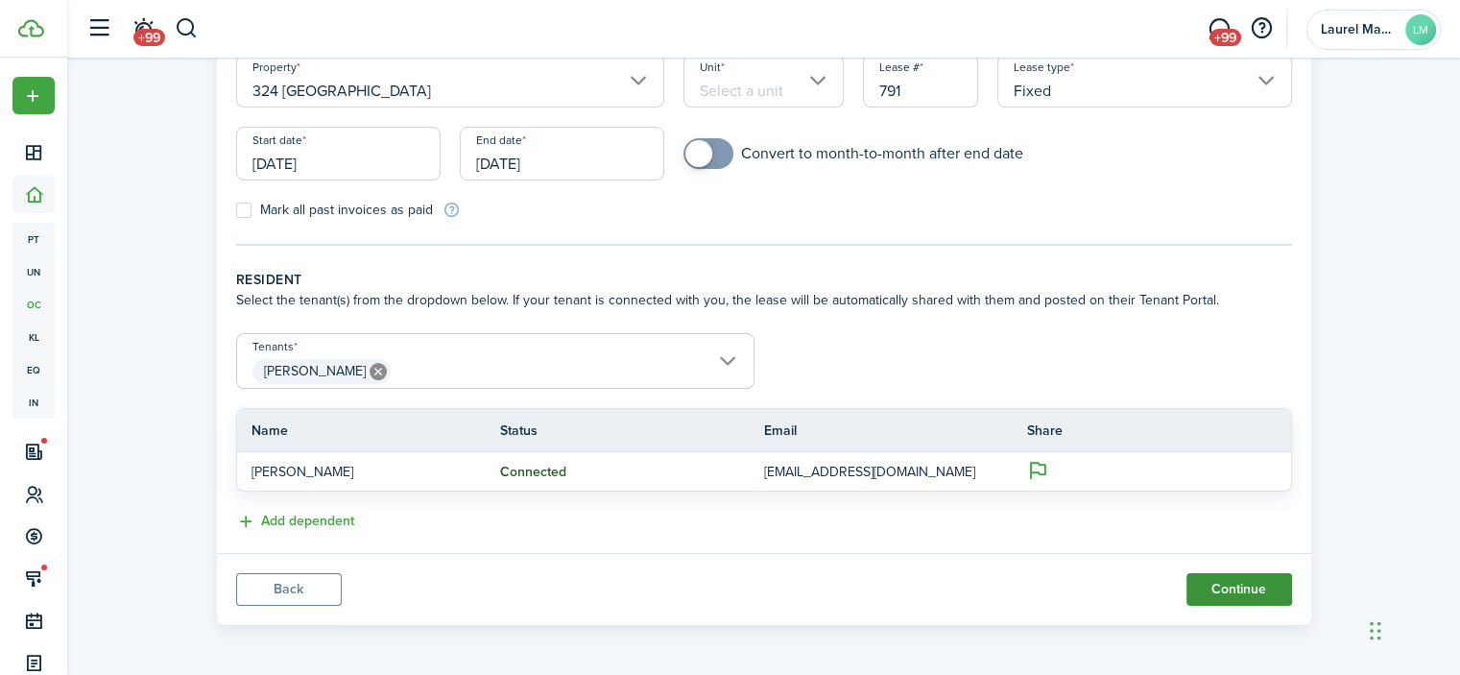
click at [1244, 598] on button "Continue" at bounding box center [1240, 589] width 106 height 33
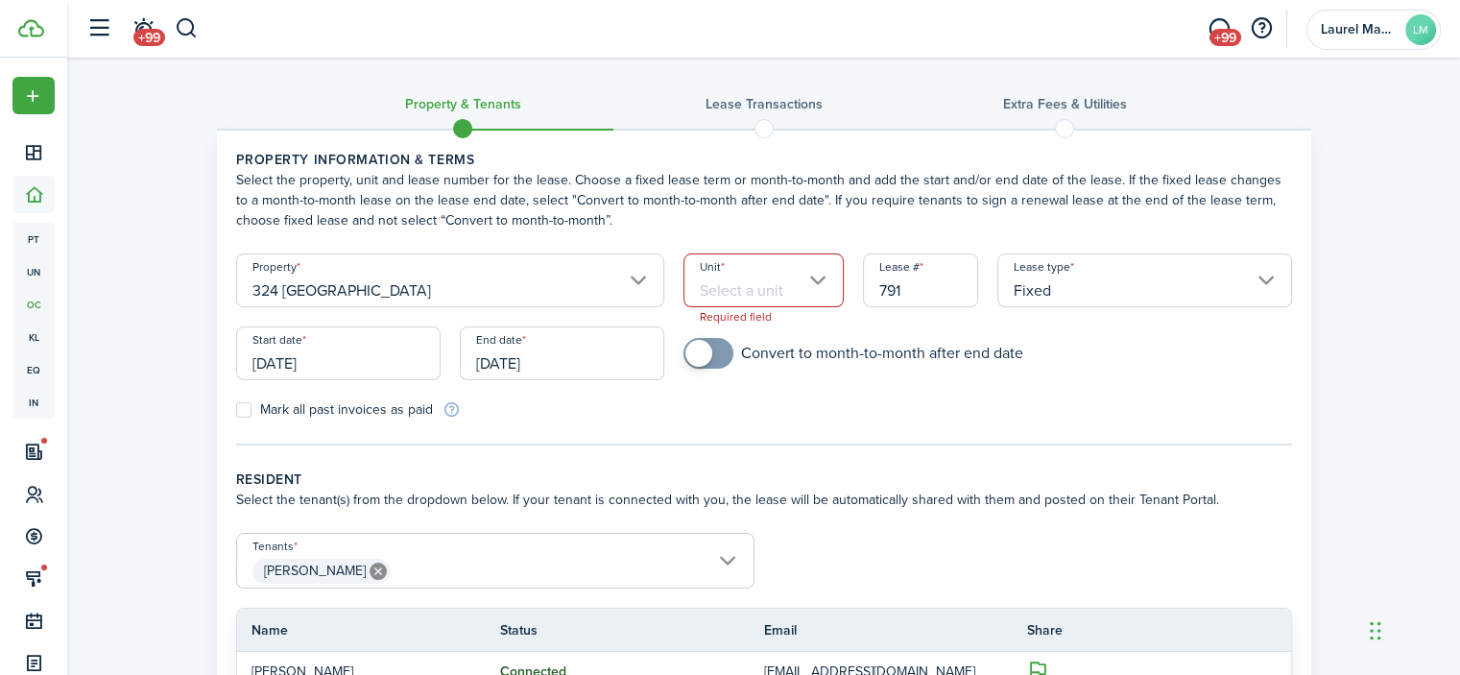
scroll to position [0, 0]
click at [768, 277] on input "Unit" at bounding box center [764, 281] width 160 height 54
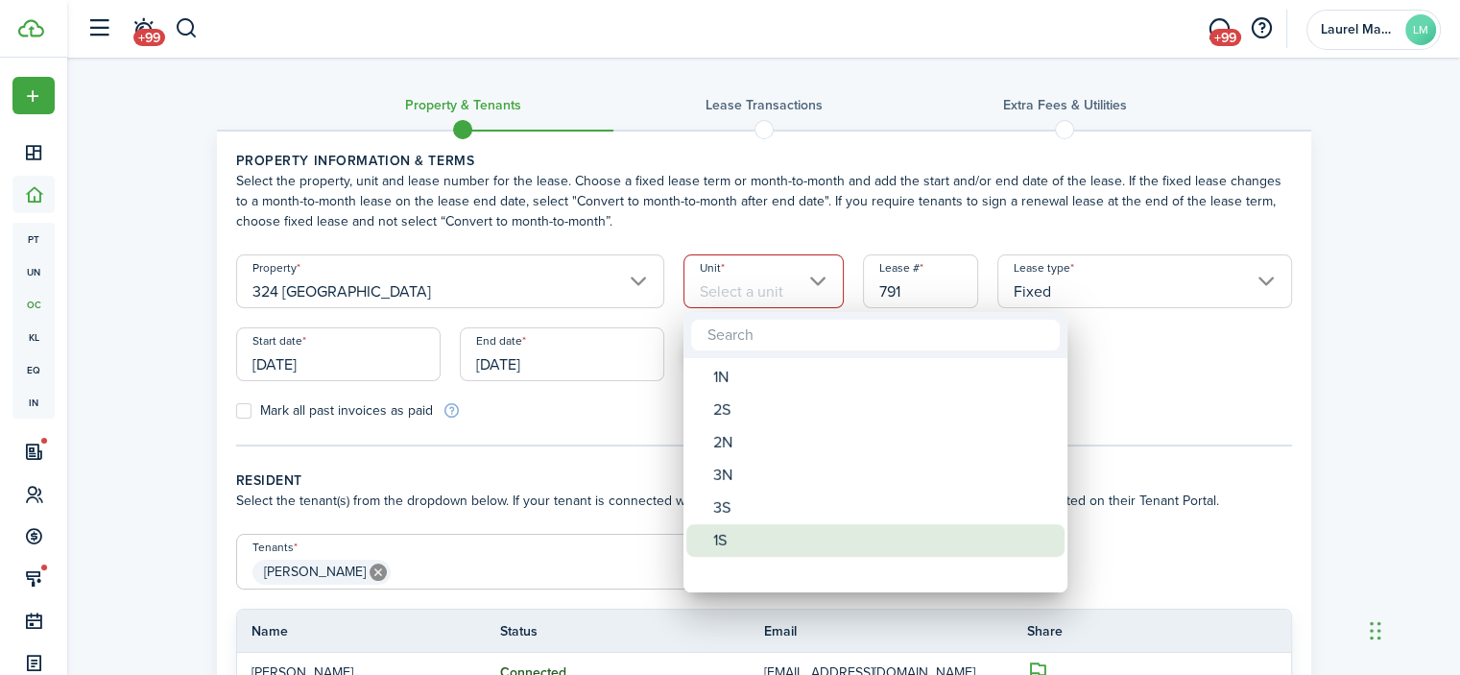
click at [718, 540] on div "1S" at bounding box center [883, 540] width 340 height 33
type input "1S"
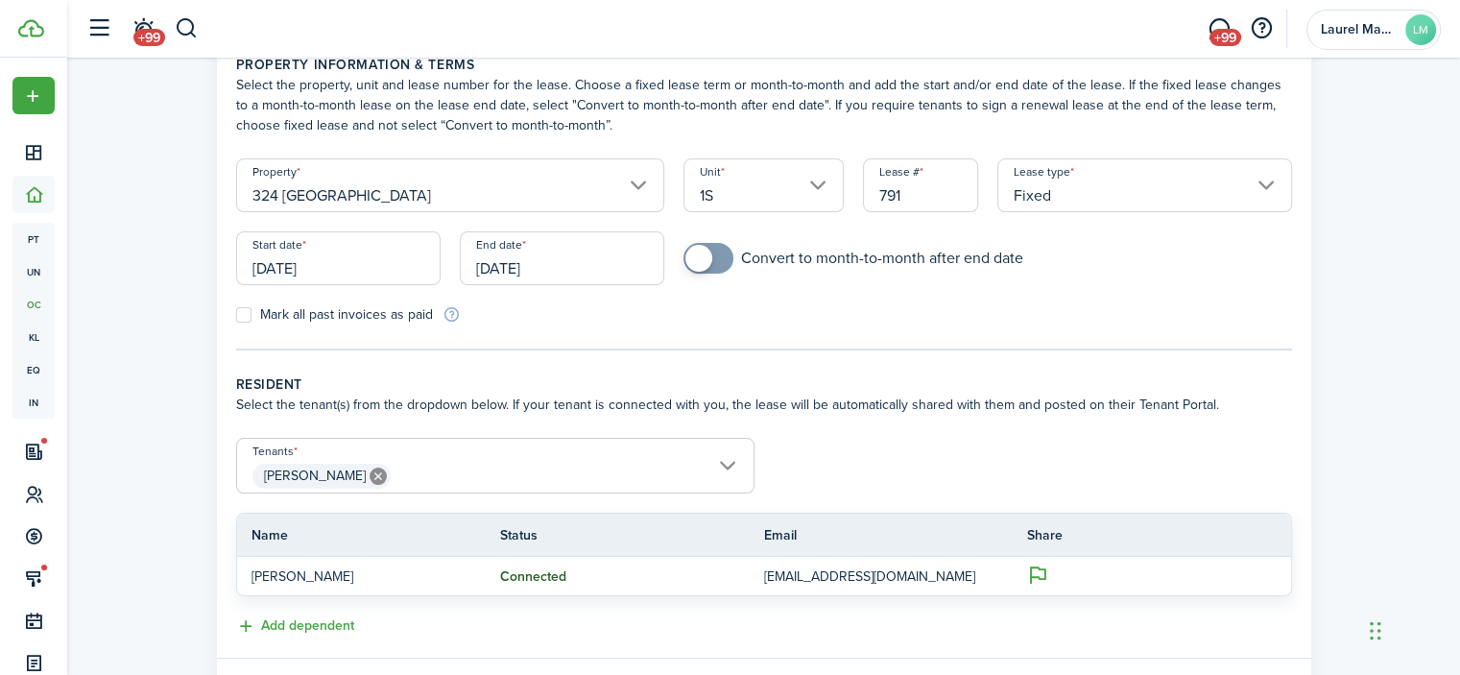
scroll to position [201, 0]
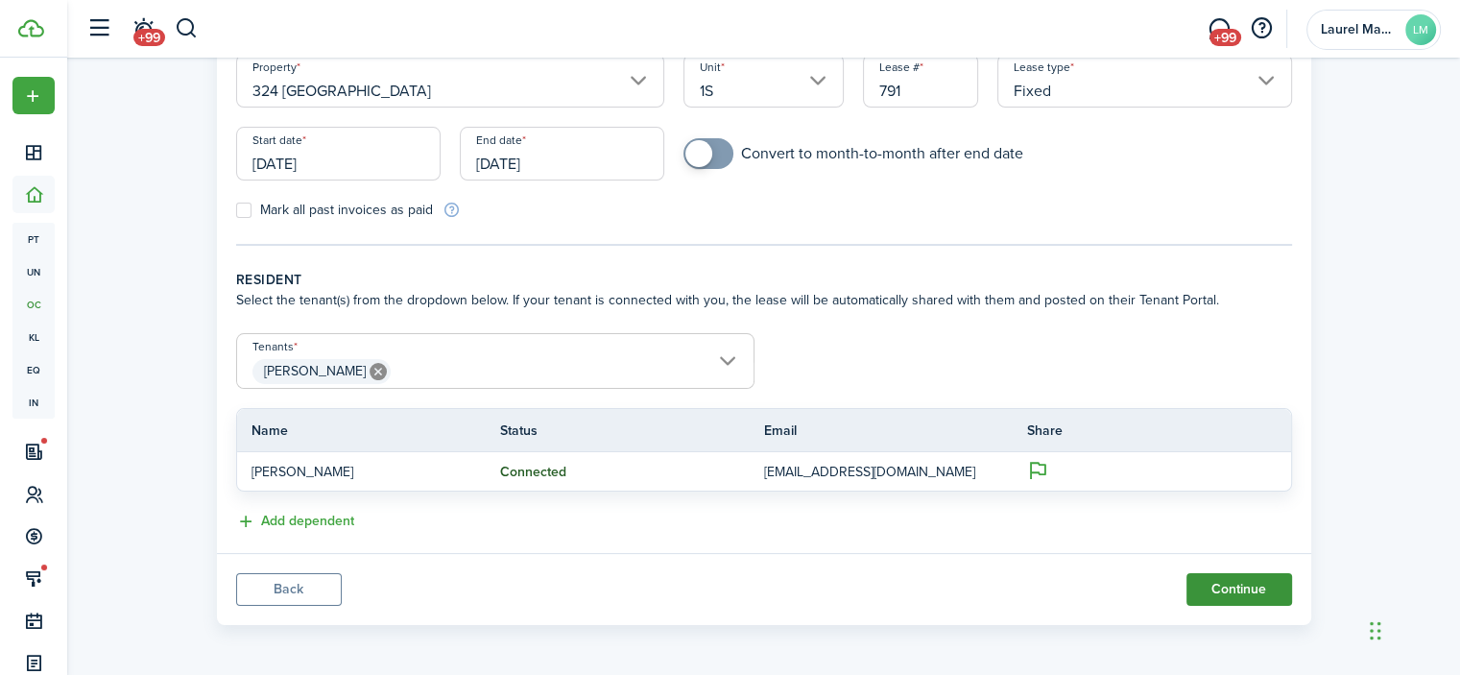
click at [1255, 587] on button "Continue" at bounding box center [1240, 589] width 106 height 33
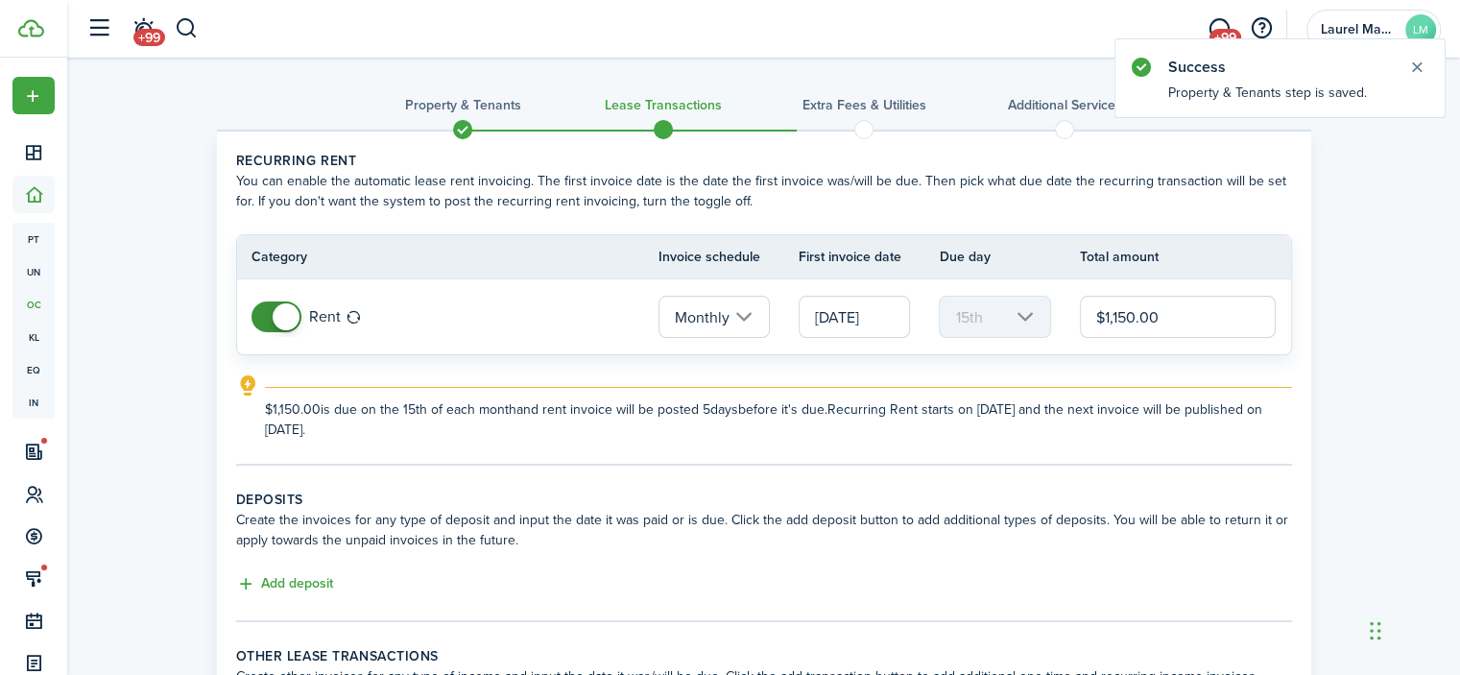
click at [1140, 315] on input "$1,150.00" at bounding box center [1178, 317] width 197 height 42
click at [1140, 314] on input "$1,150.00" at bounding box center [1178, 317] width 197 height 42
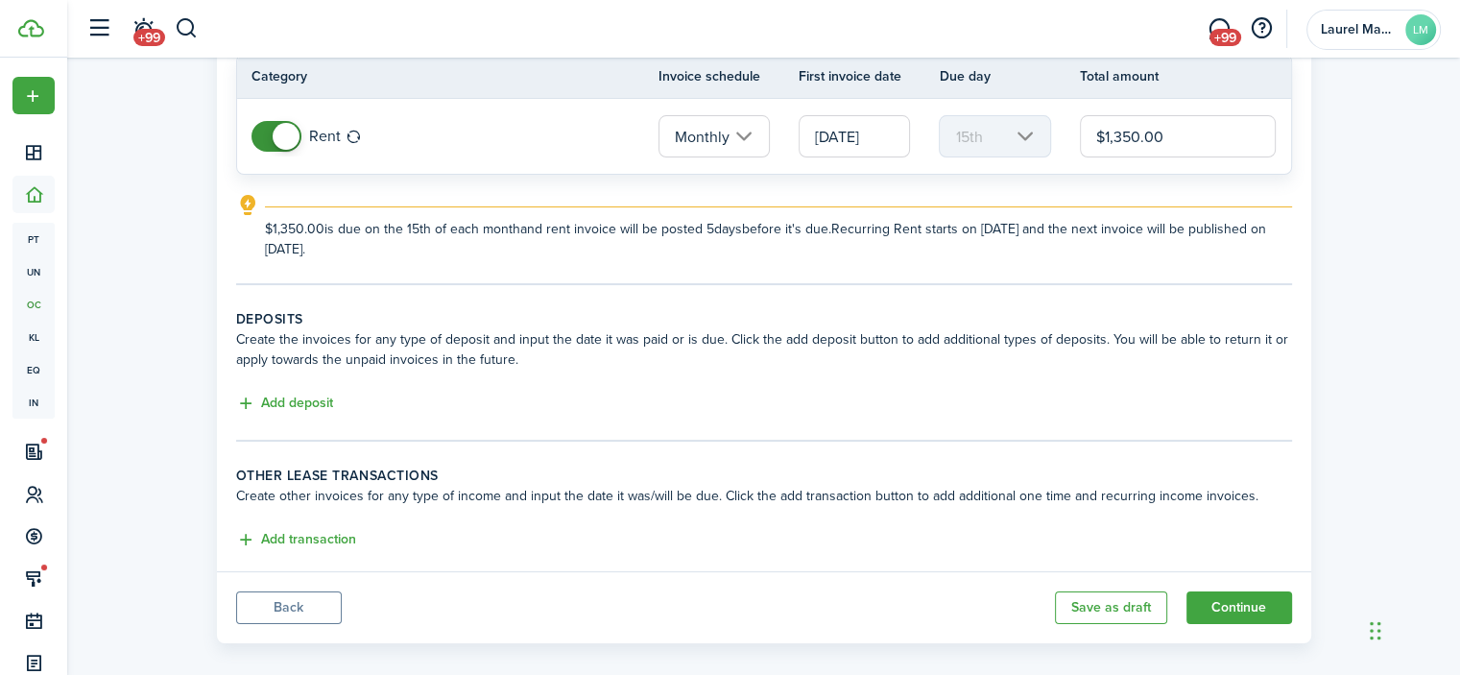
scroll to position [192, 0]
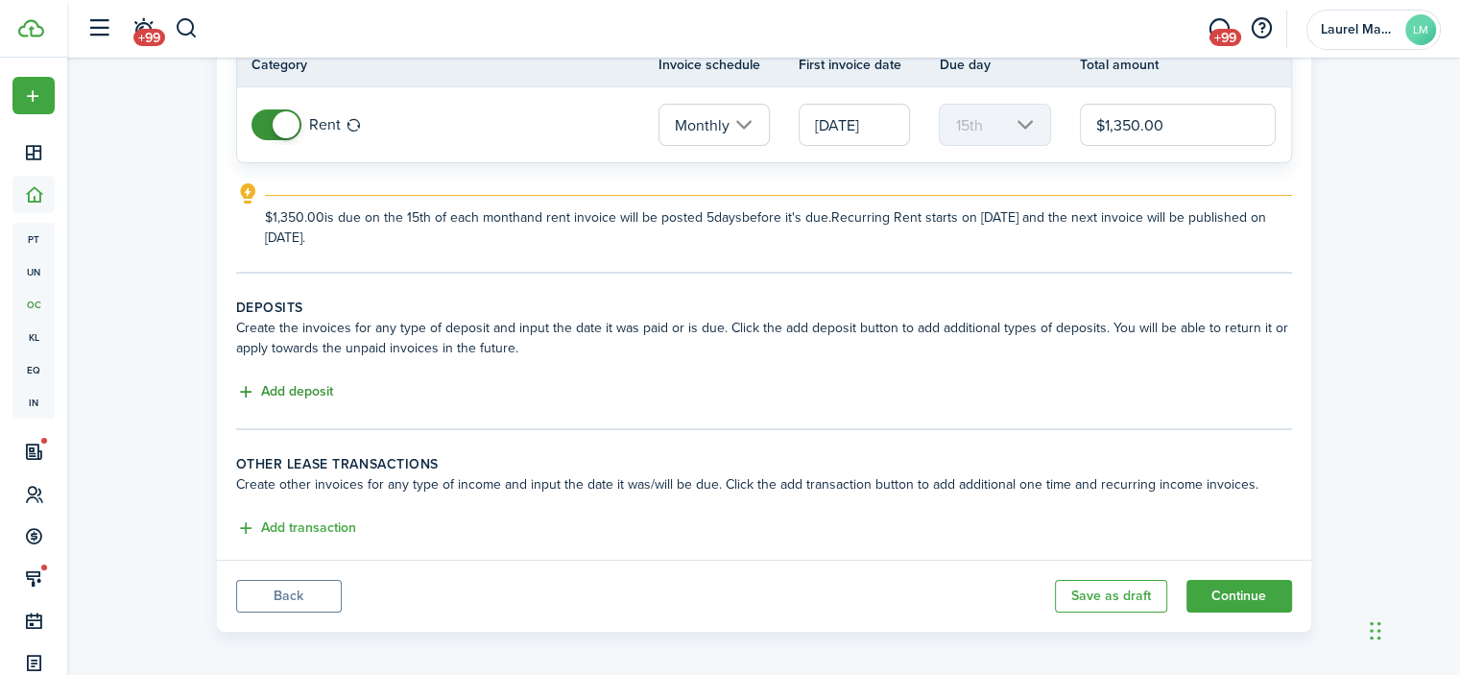
type input "$1,350.00"
click at [286, 383] on button "Add deposit" at bounding box center [284, 392] width 97 height 22
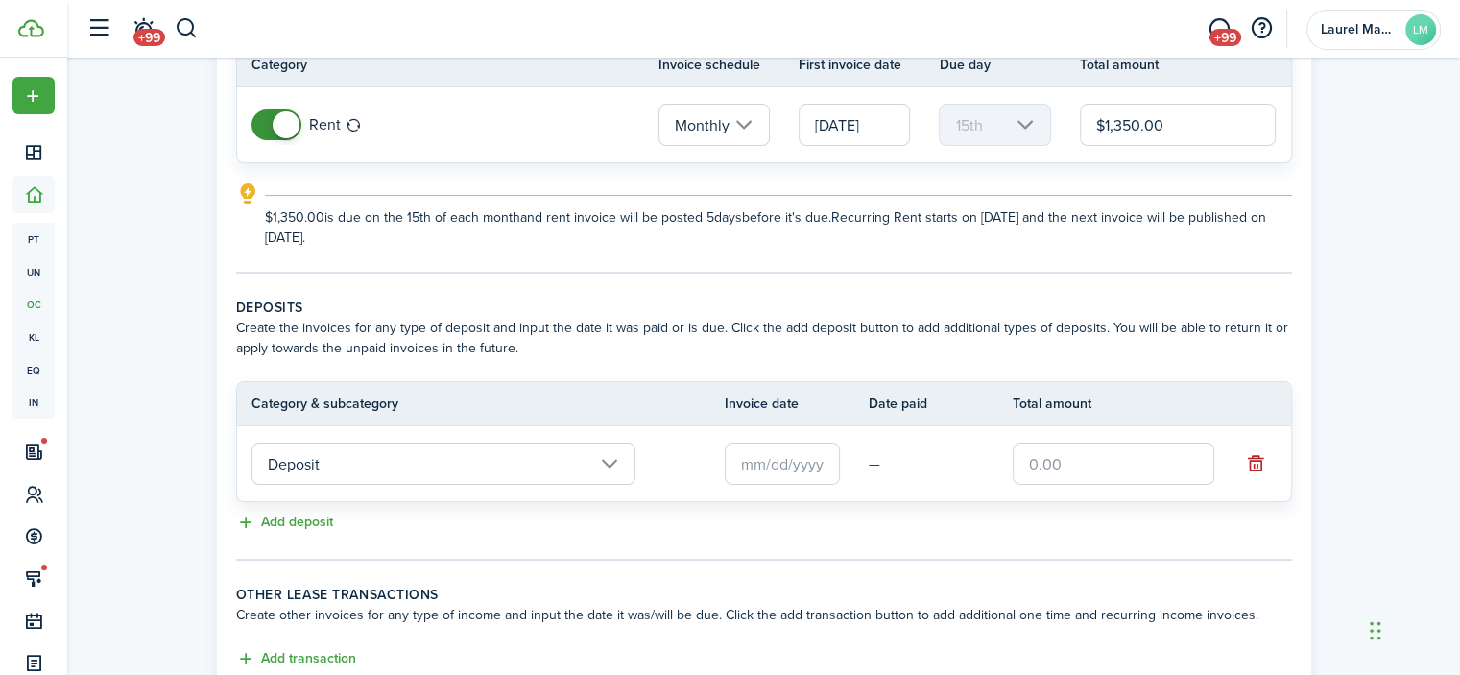
click at [809, 444] on input "text" at bounding box center [782, 464] width 115 height 42
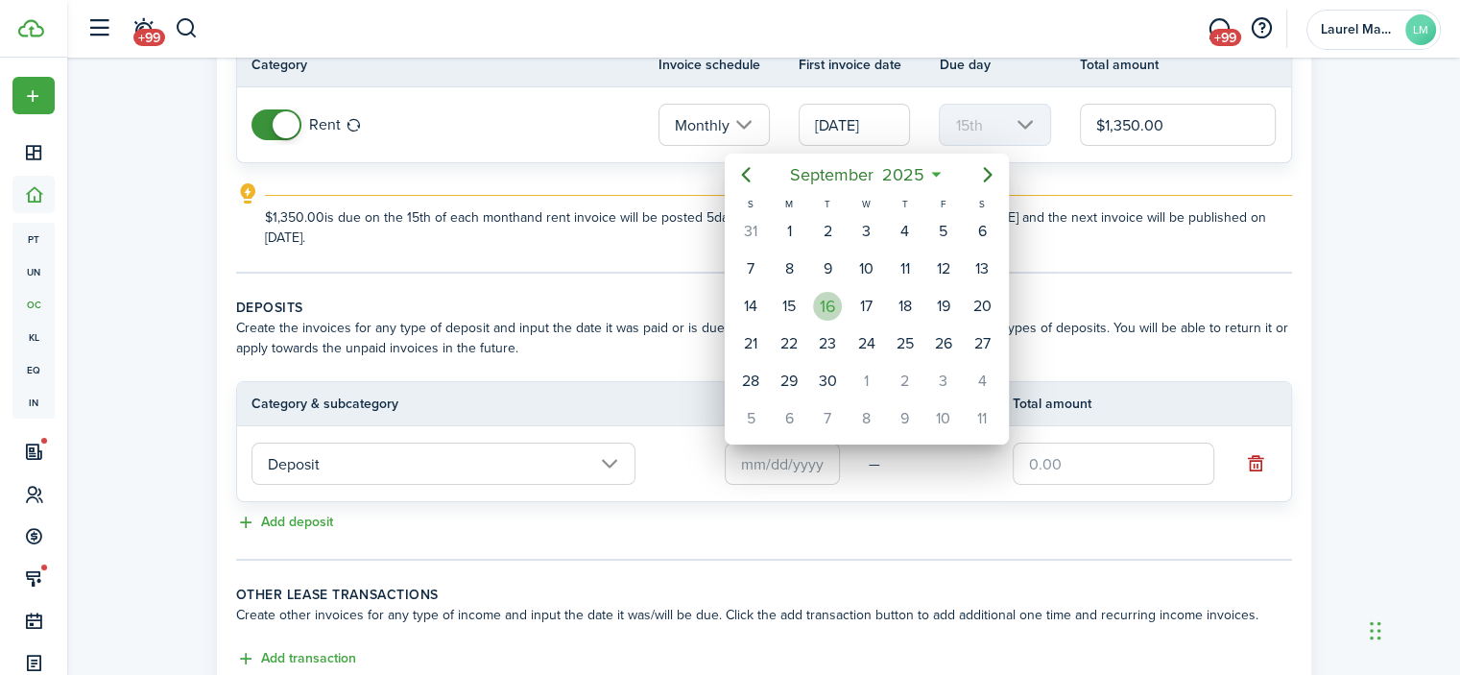
click at [825, 310] on div "16" at bounding box center [827, 306] width 29 height 29
type input "[DATE]"
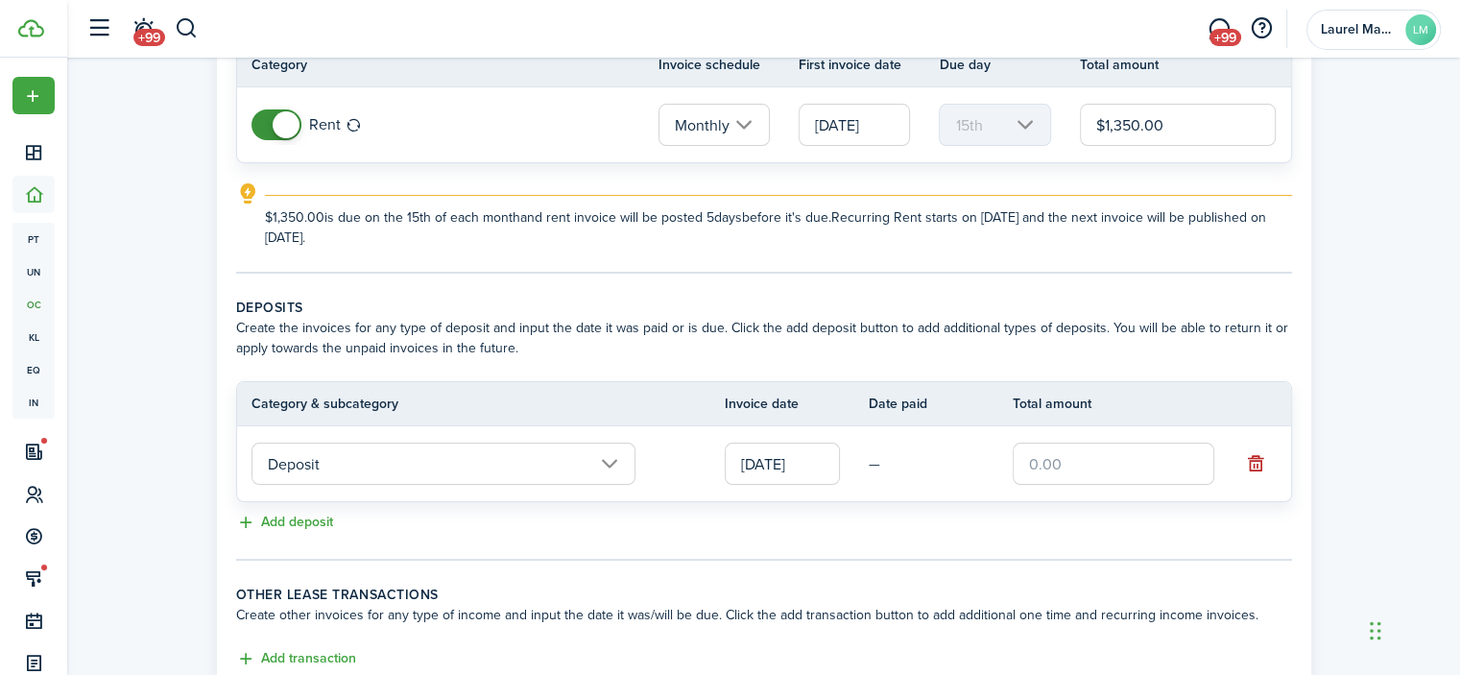
click at [1048, 473] on input "text" at bounding box center [1114, 464] width 202 height 42
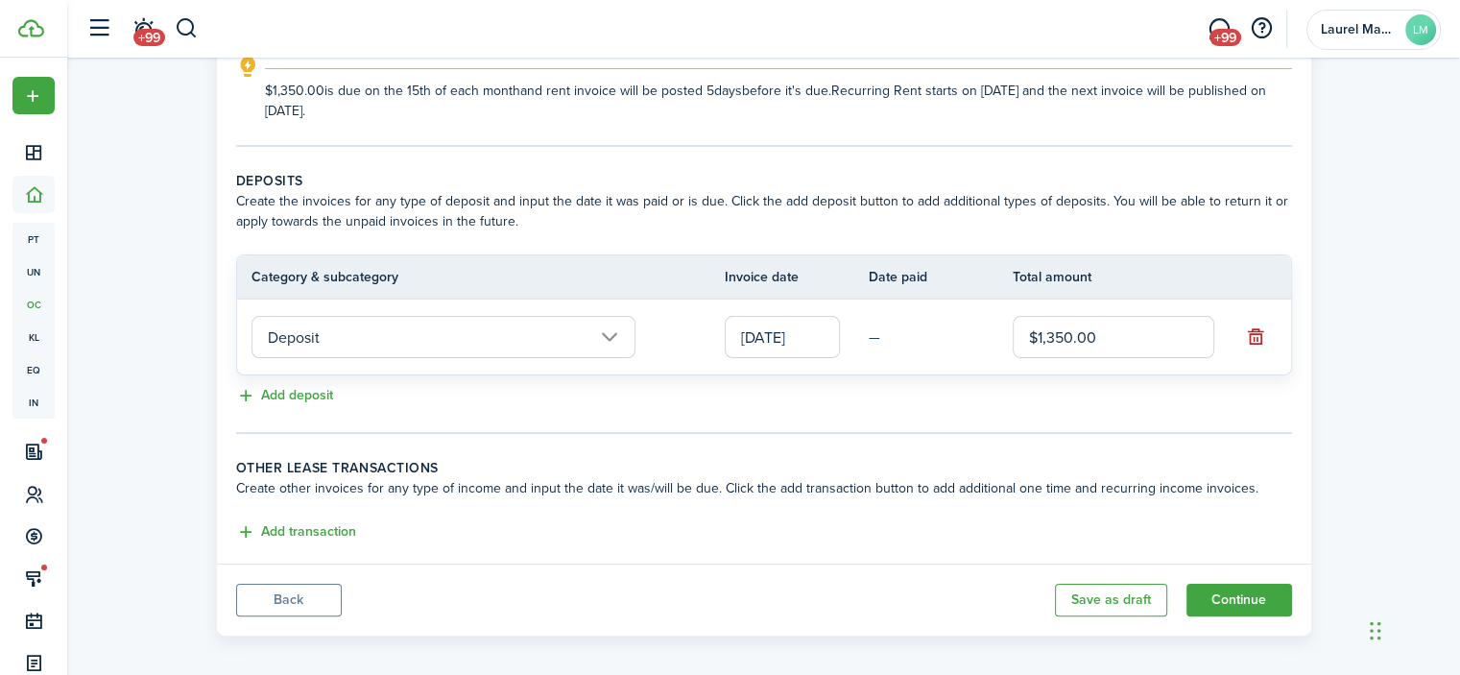
scroll to position [327, 0]
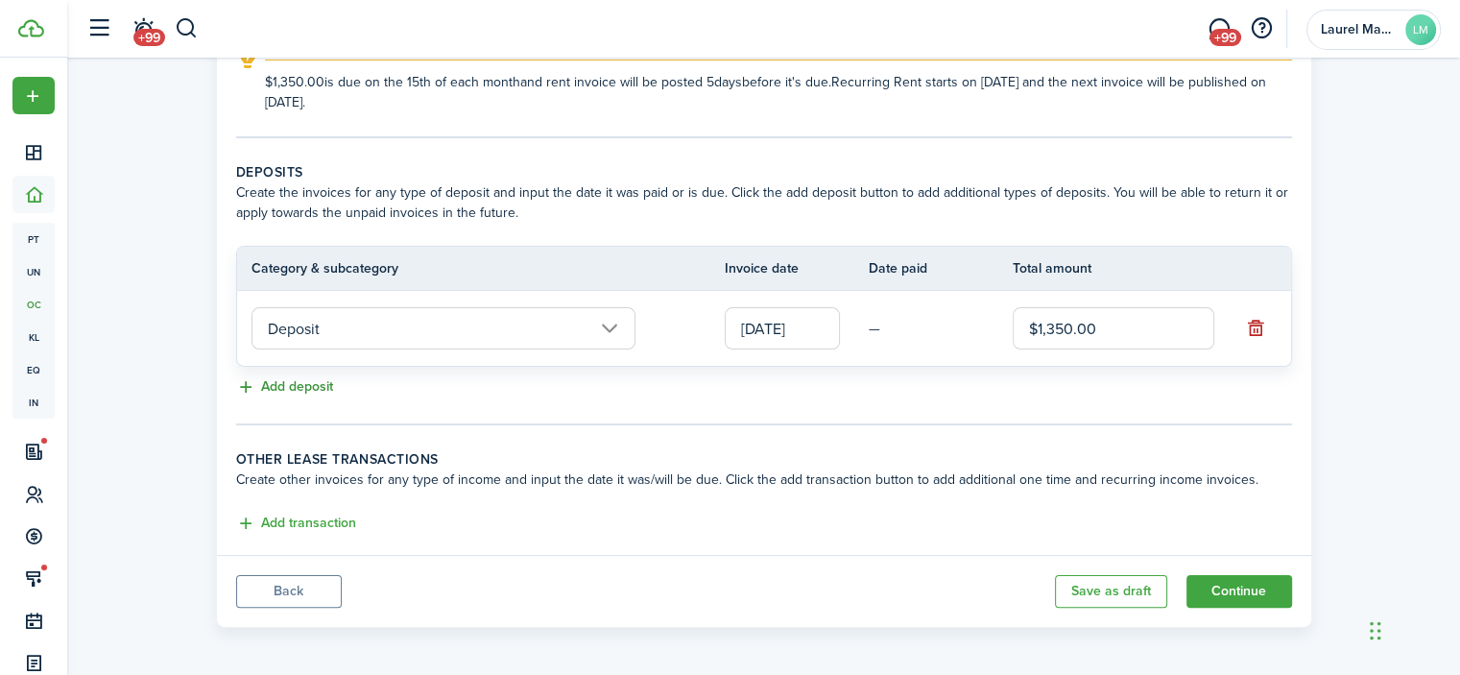
type input "$1,350.00"
click at [283, 383] on button "Add deposit" at bounding box center [284, 387] width 97 height 22
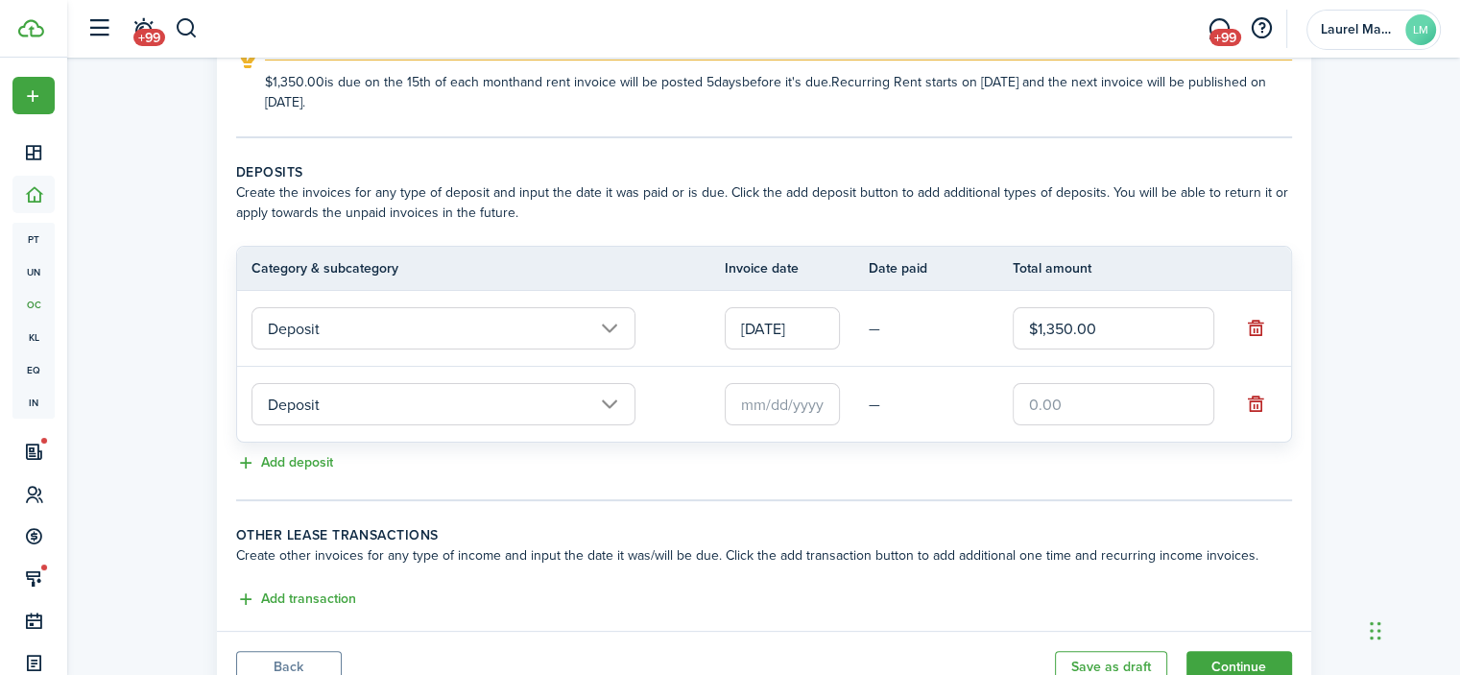
click at [365, 400] on input "Deposit" at bounding box center [444, 404] width 384 height 42
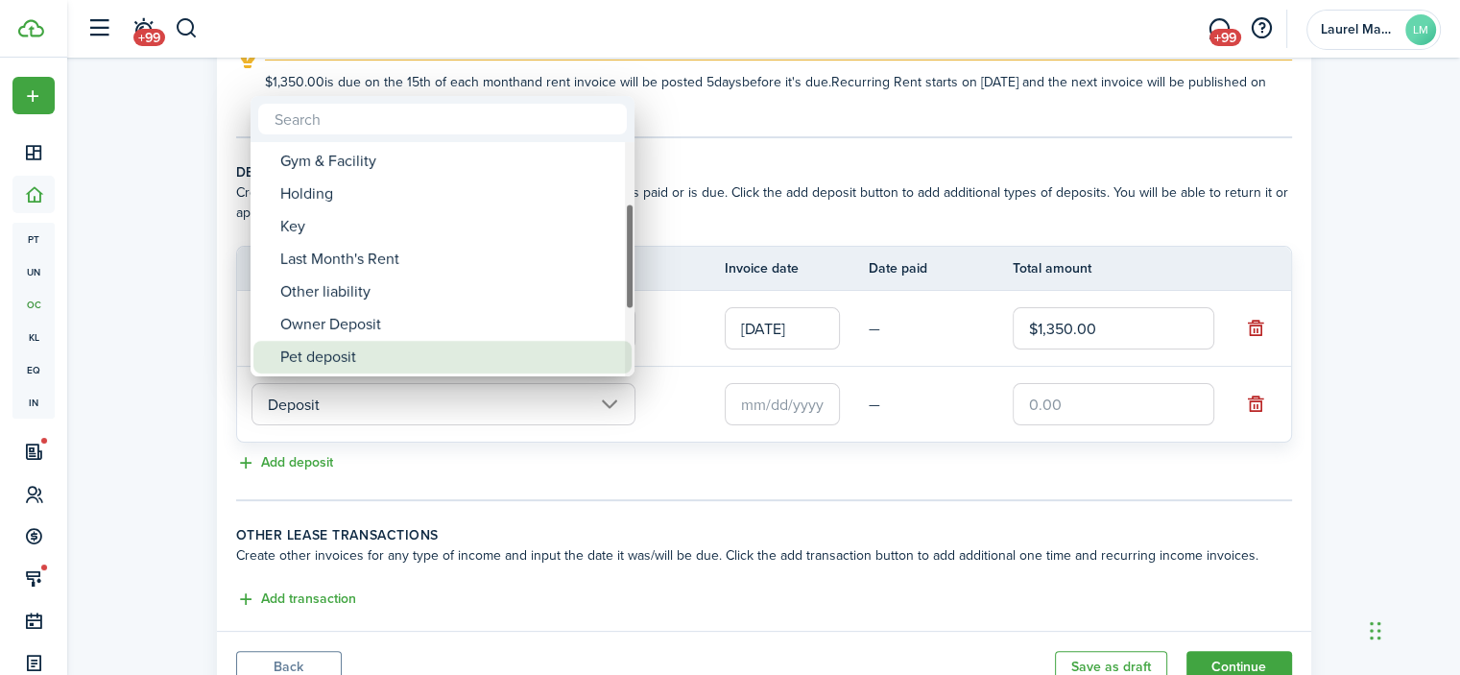
click at [350, 349] on div "Pet deposit" at bounding box center [450, 357] width 340 height 33
type input "Deposit / Pet deposit"
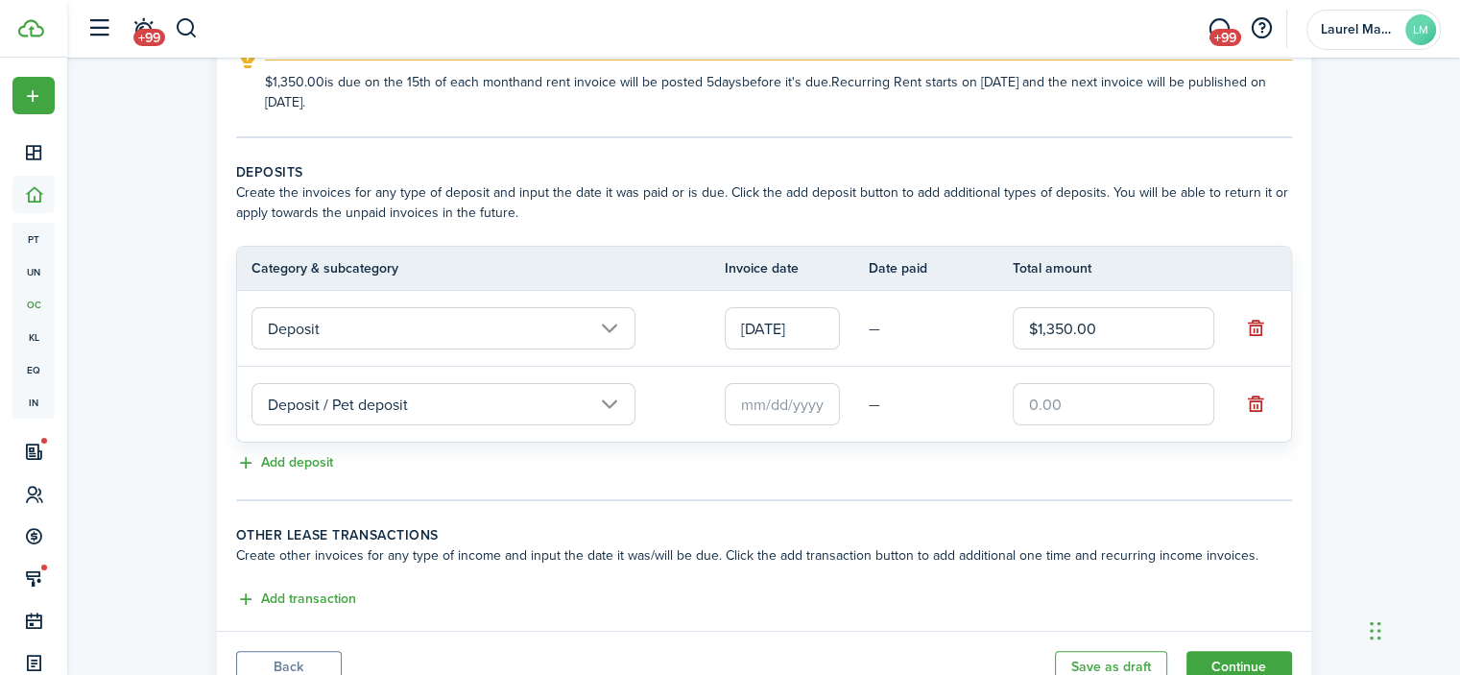
click at [776, 394] on input "text" at bounding box center [782, 404] width 115 height 42
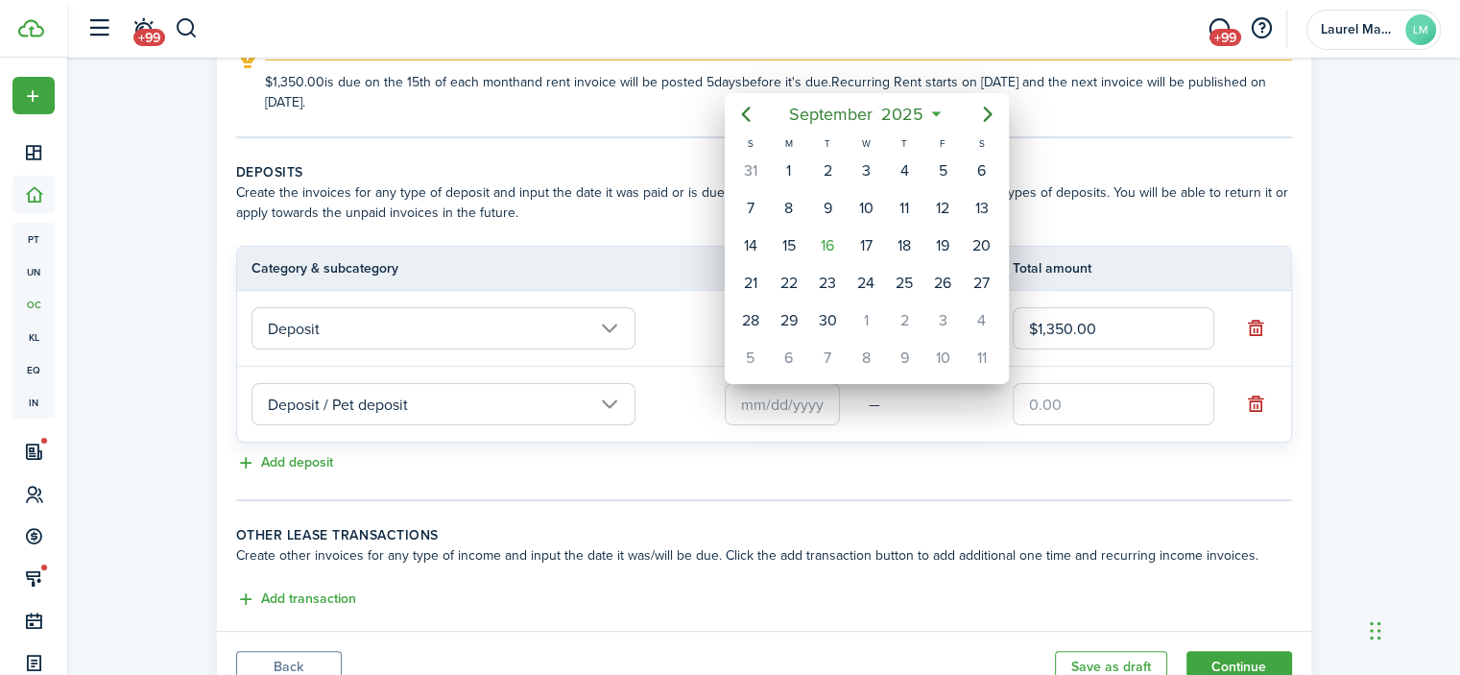
click at [824, 402] on div at bounding box center [729, 337] width 1767 height 982
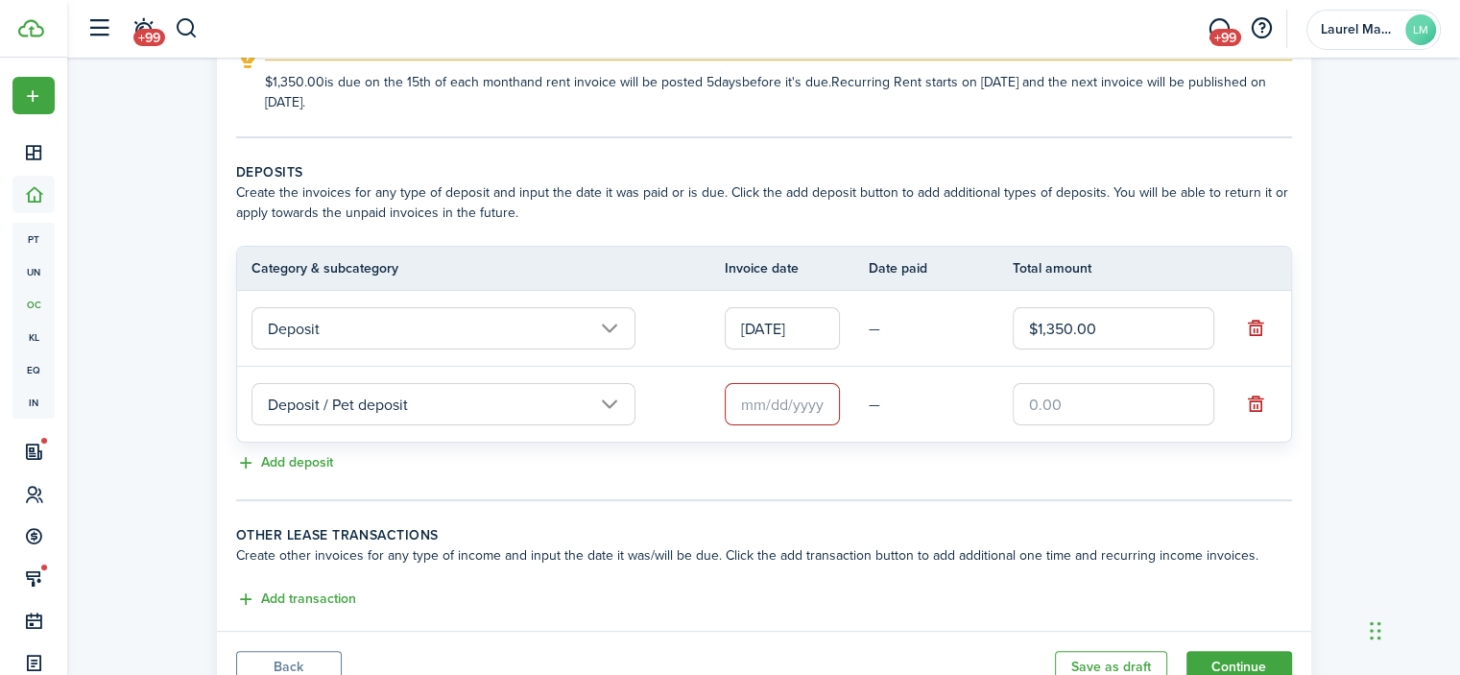
click at [824, 402] on input "text" at bounding box center [782, 404] width 115 height 42
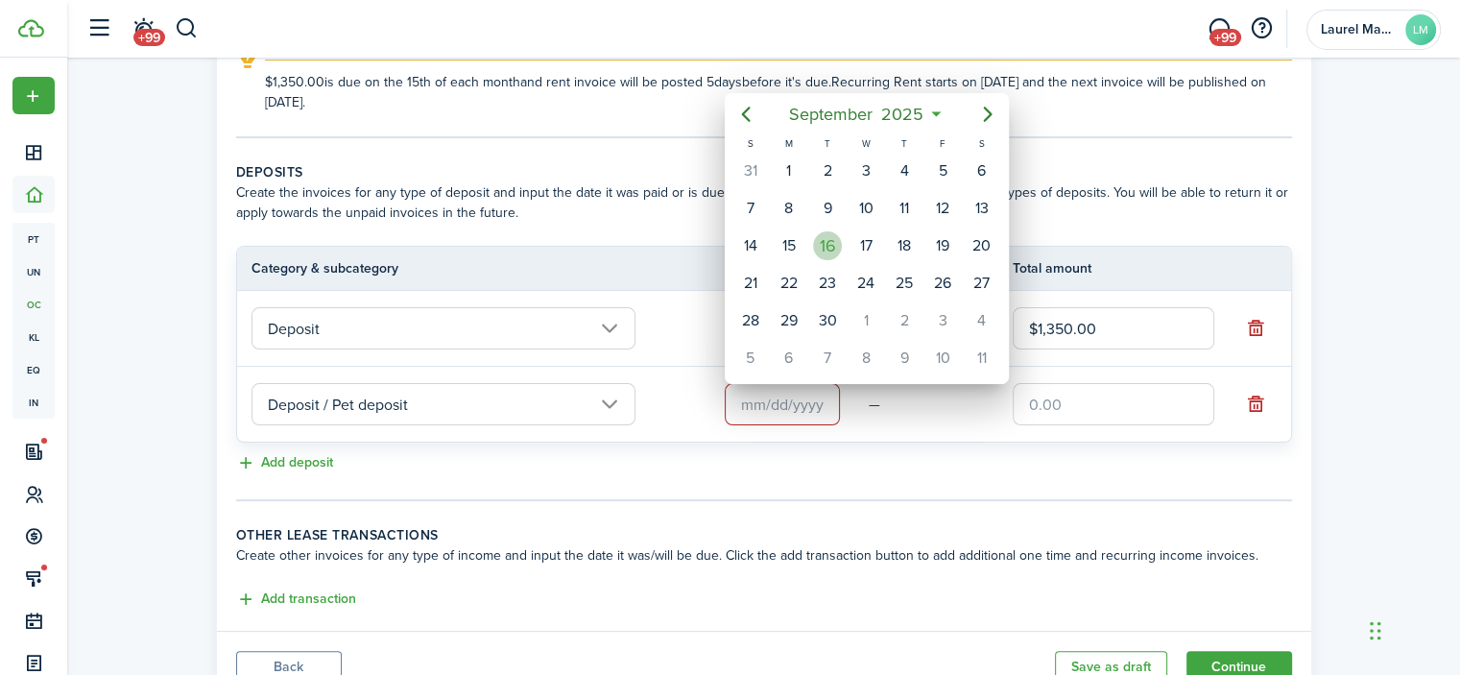
click at [837, 252] on div "16" at bounding box center [827, 245] width 29 height 29
type input "[DATE]"
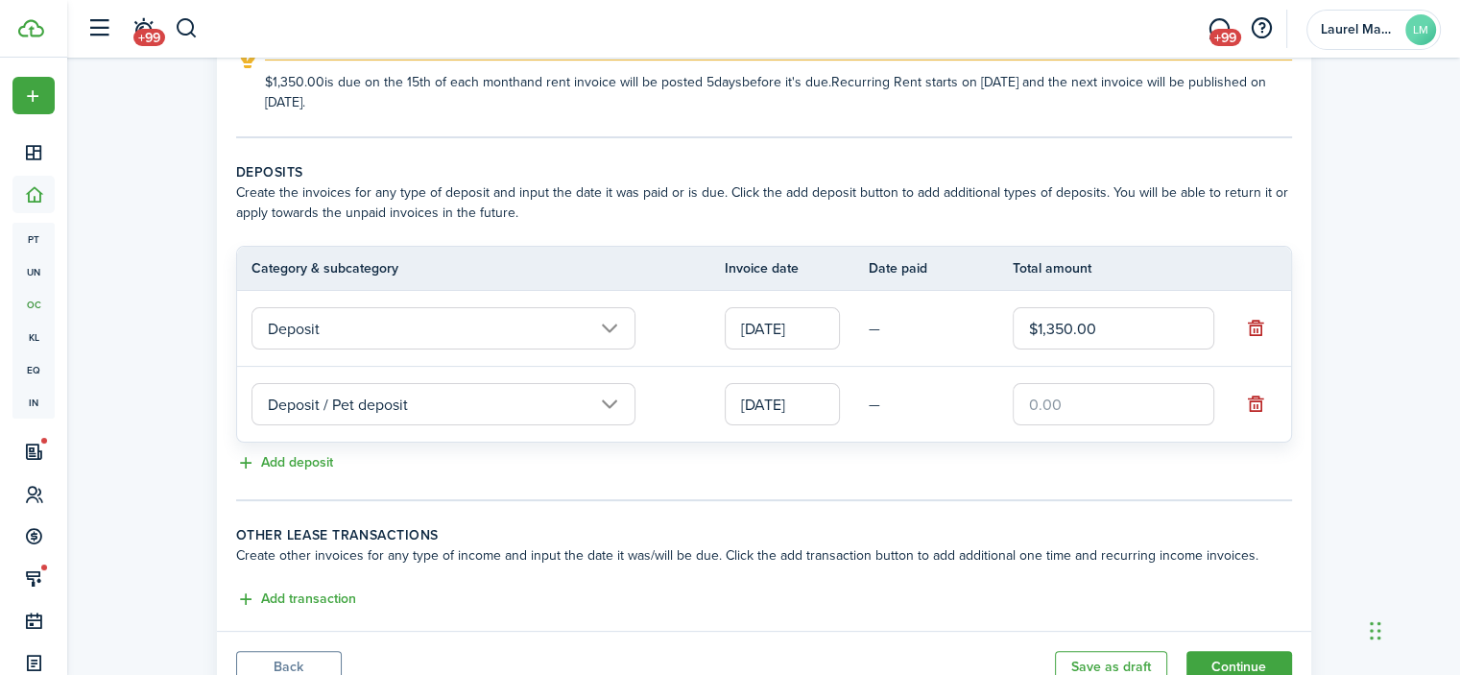
click at [1112, 401] on input "text" at bounding box center [1114, 404] width 202 height 42
type input "$200.00"
click at [862, 464] on div "Add deposit" at bounding box center [764, 463] width 1056 height 23
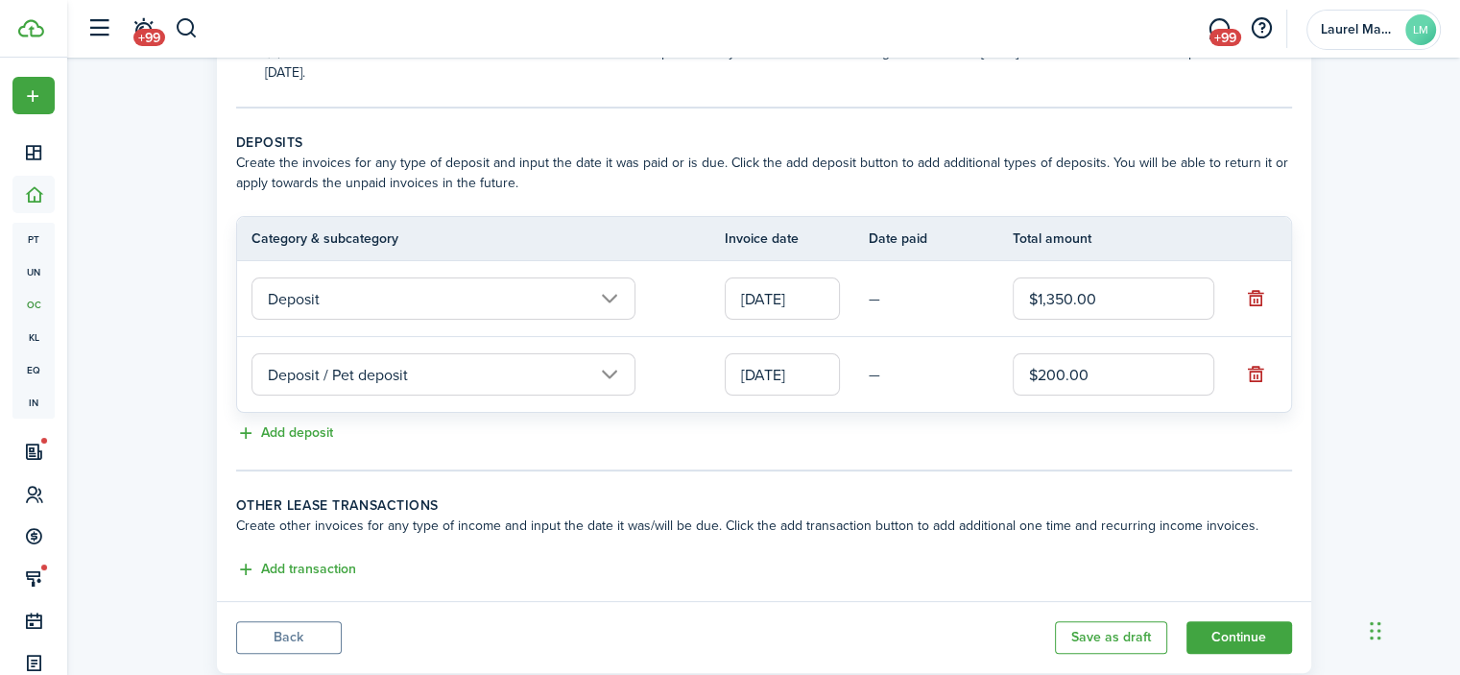
scroll to position [403, 0]
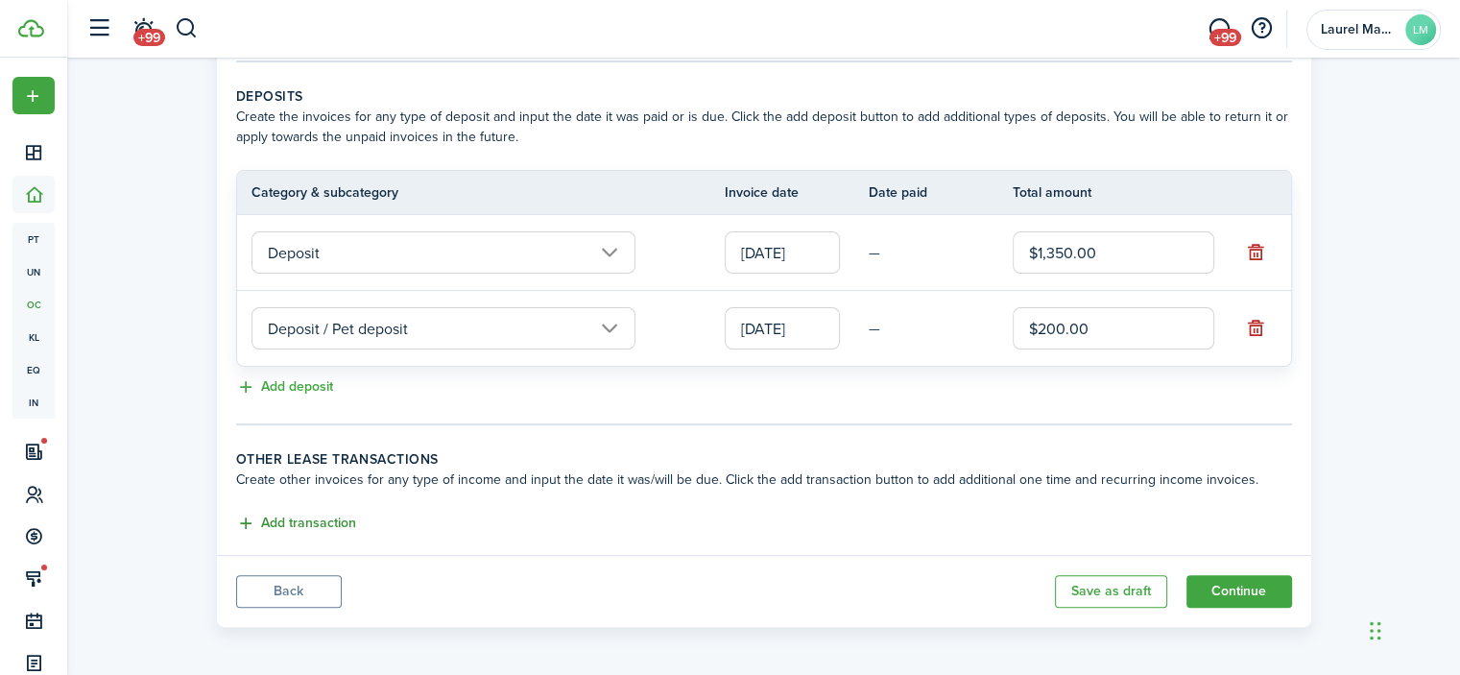
click at [328, 520] on button "Add transaction" at bounding box center [296, 524] width 120 height 22
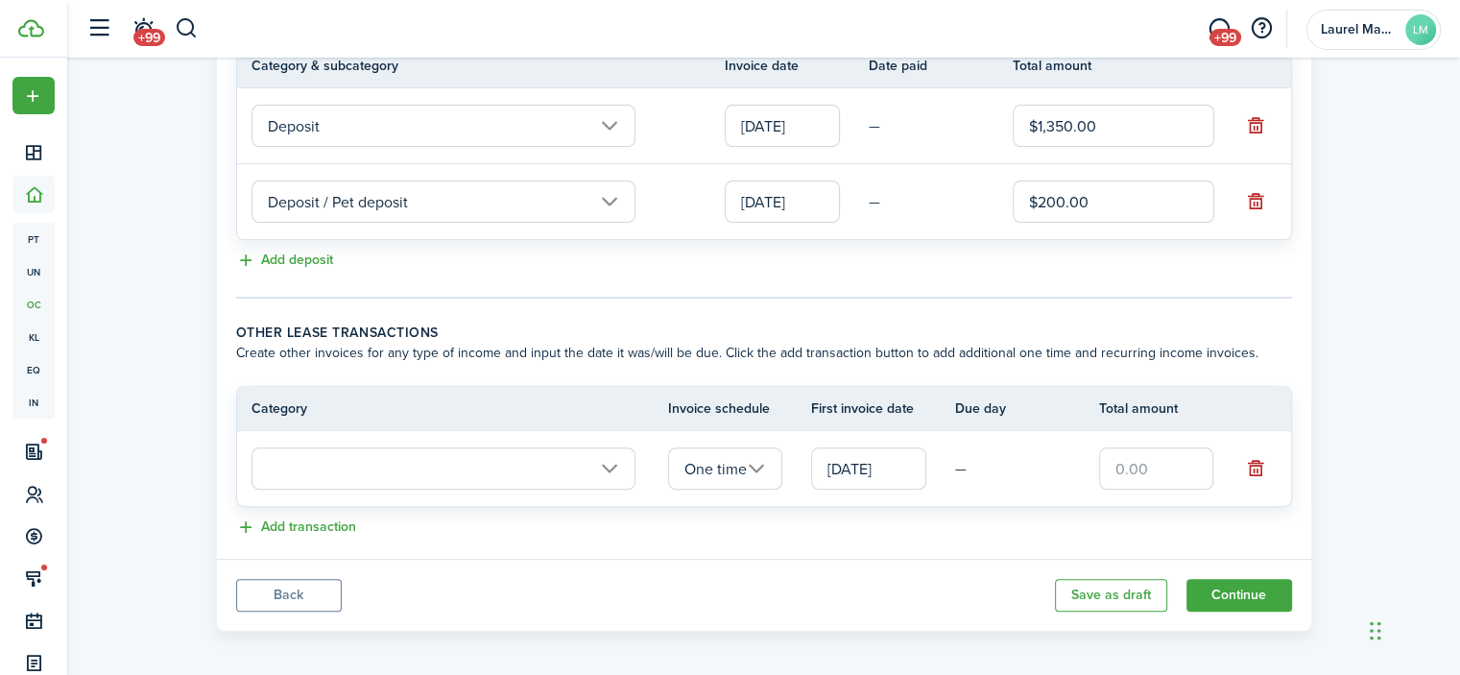
scroll to position [534, 0]
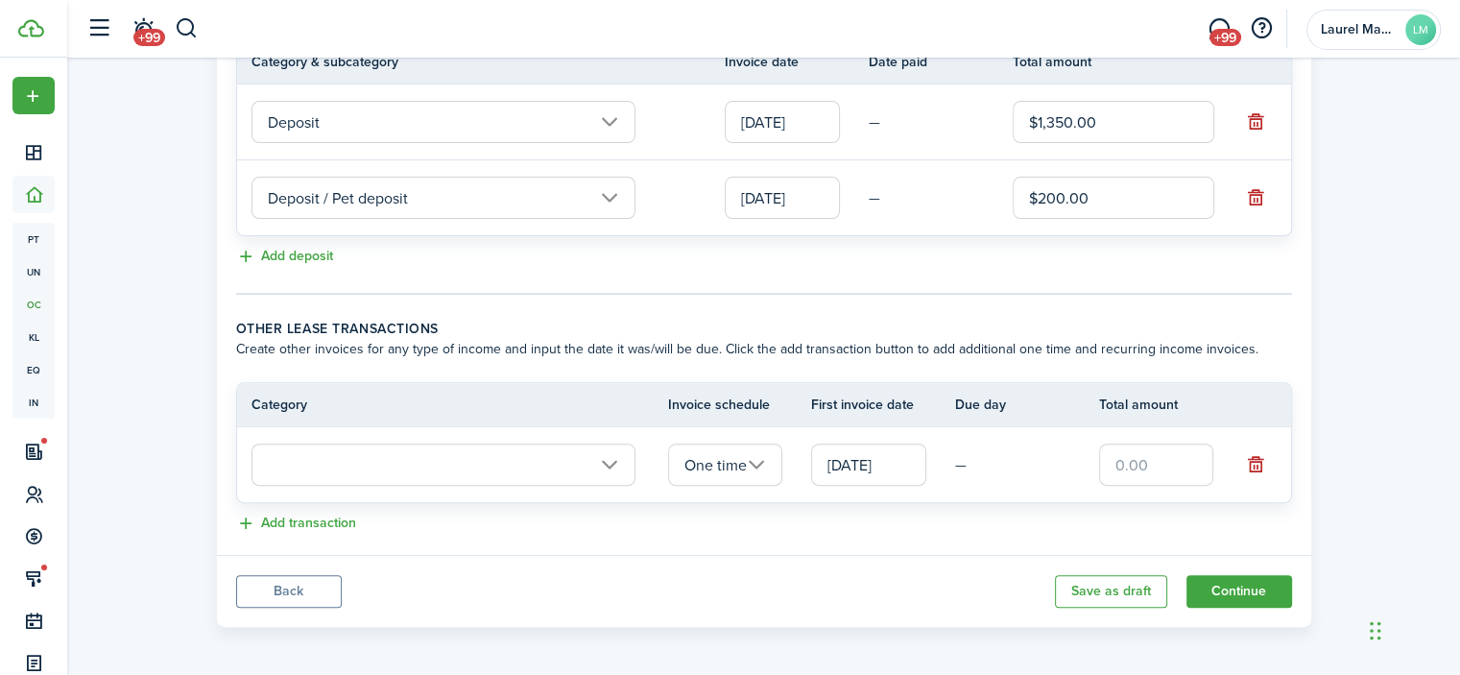
click at [481, 460] on input "text" at bounding box center [444, 465] width 384 height 42
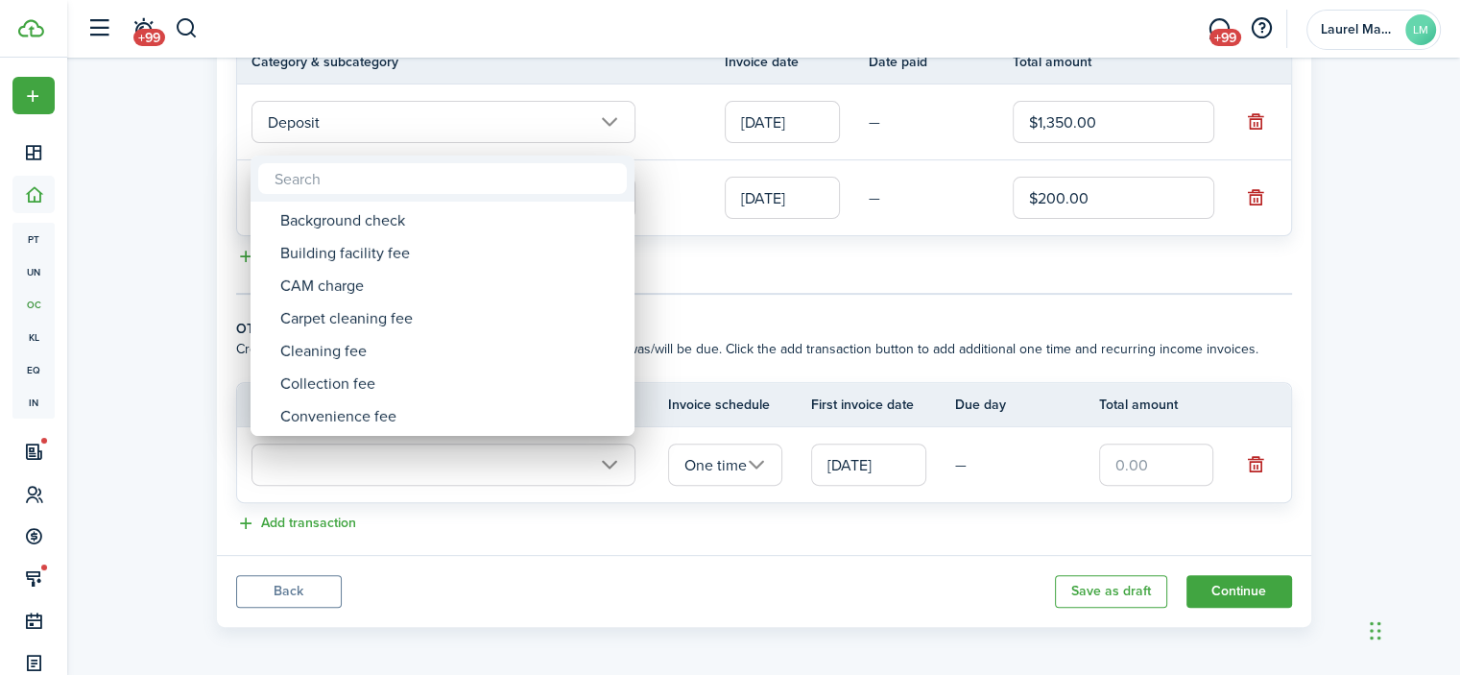
click at [458, 477] on div at bounding box center [729, 337] width 1767 height 982
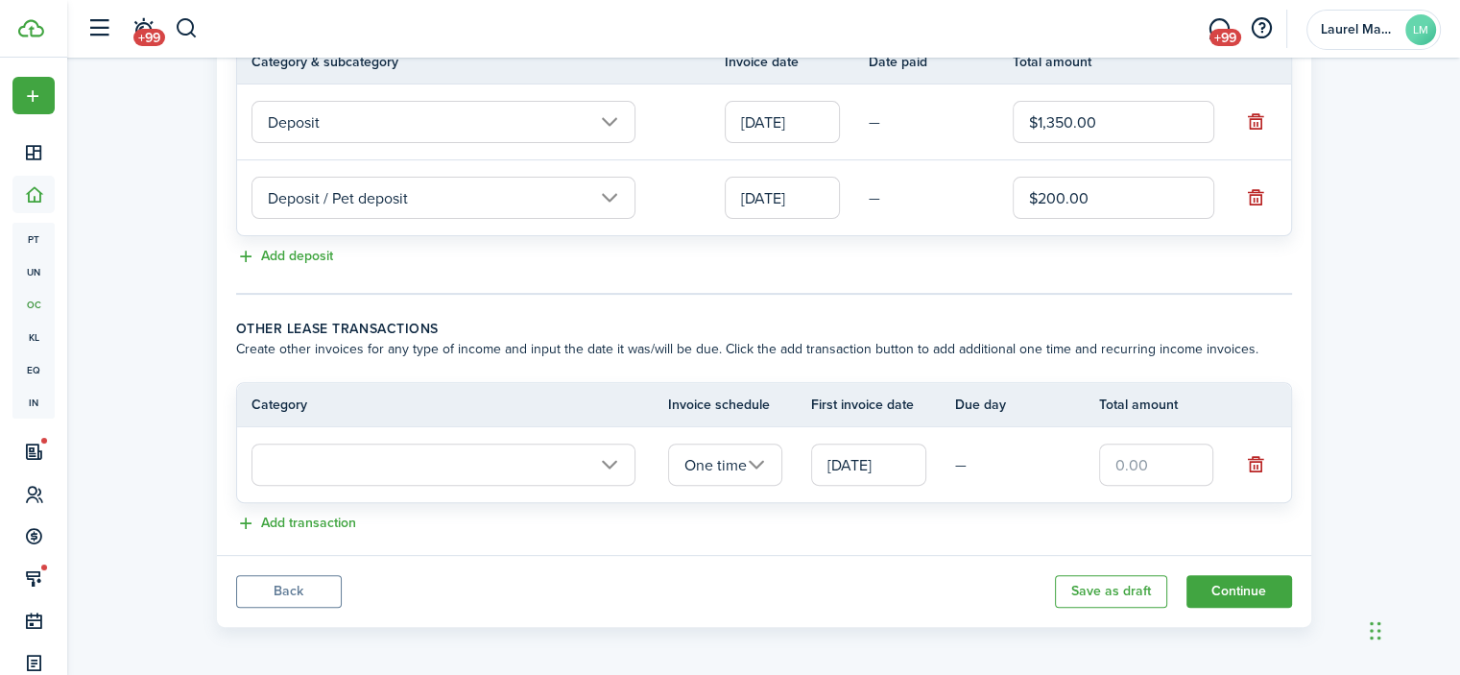
click at [453, 464] on input "text" at bounding box center [444, 465] width 384 height 42
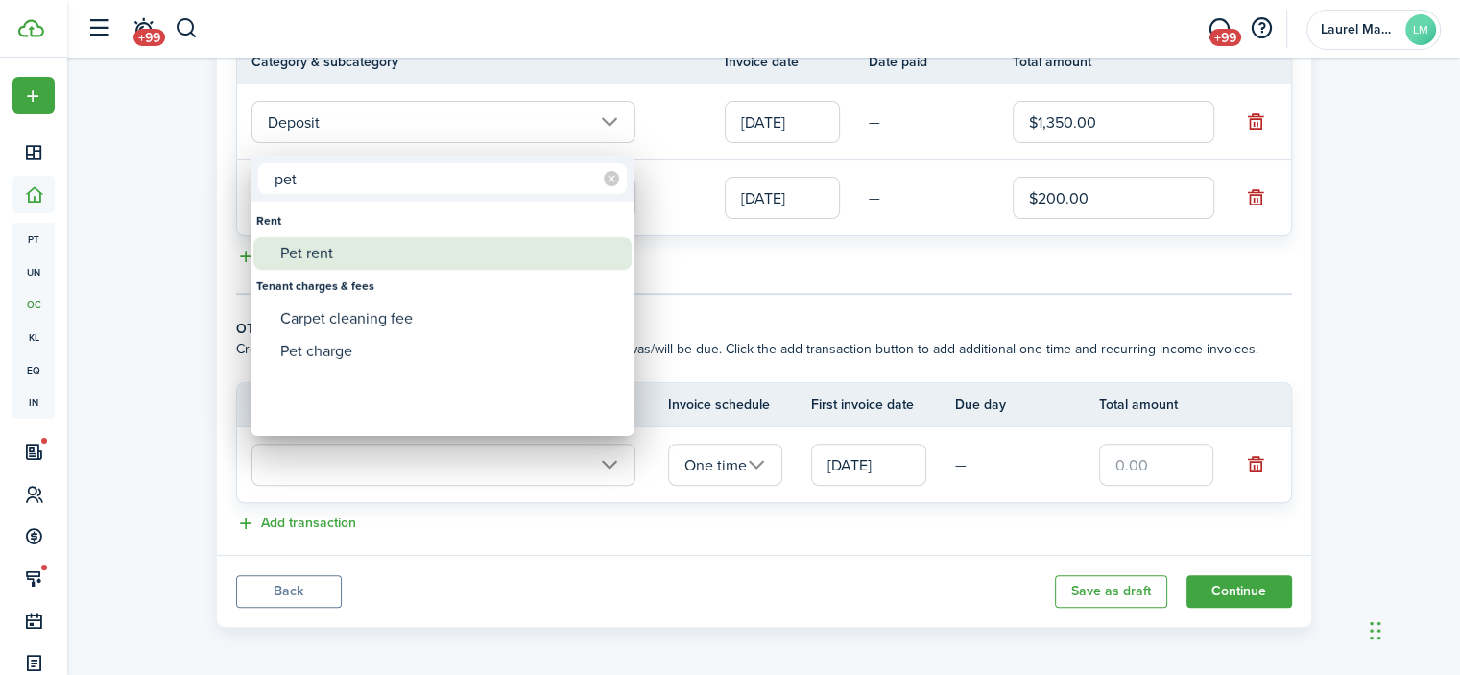
type input "pet"
click at [322, 264] on div "Pet rent" at bounding box center [450, 253] width 340 height 33
type input "Rent / Pet rent"
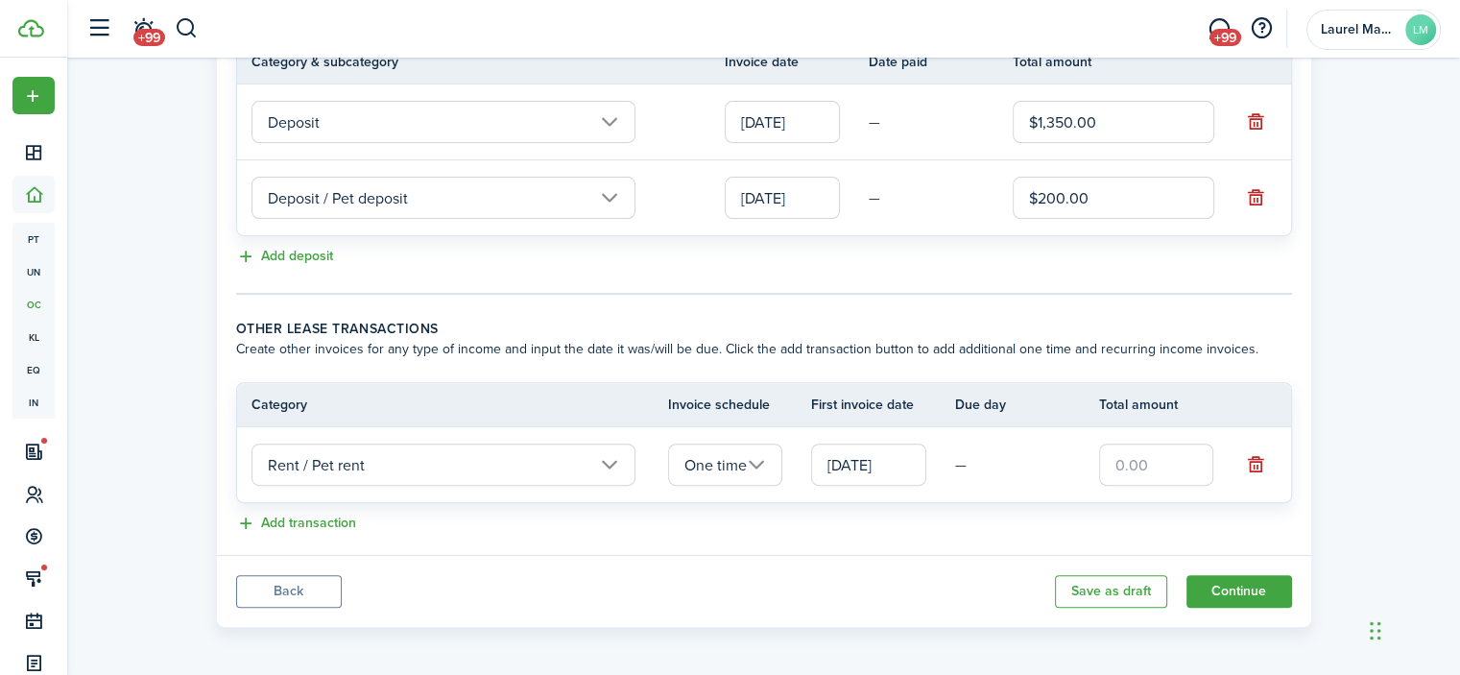
click at [733, 464] on input "One time" at bounding box center [725, 465] width 115 height 42
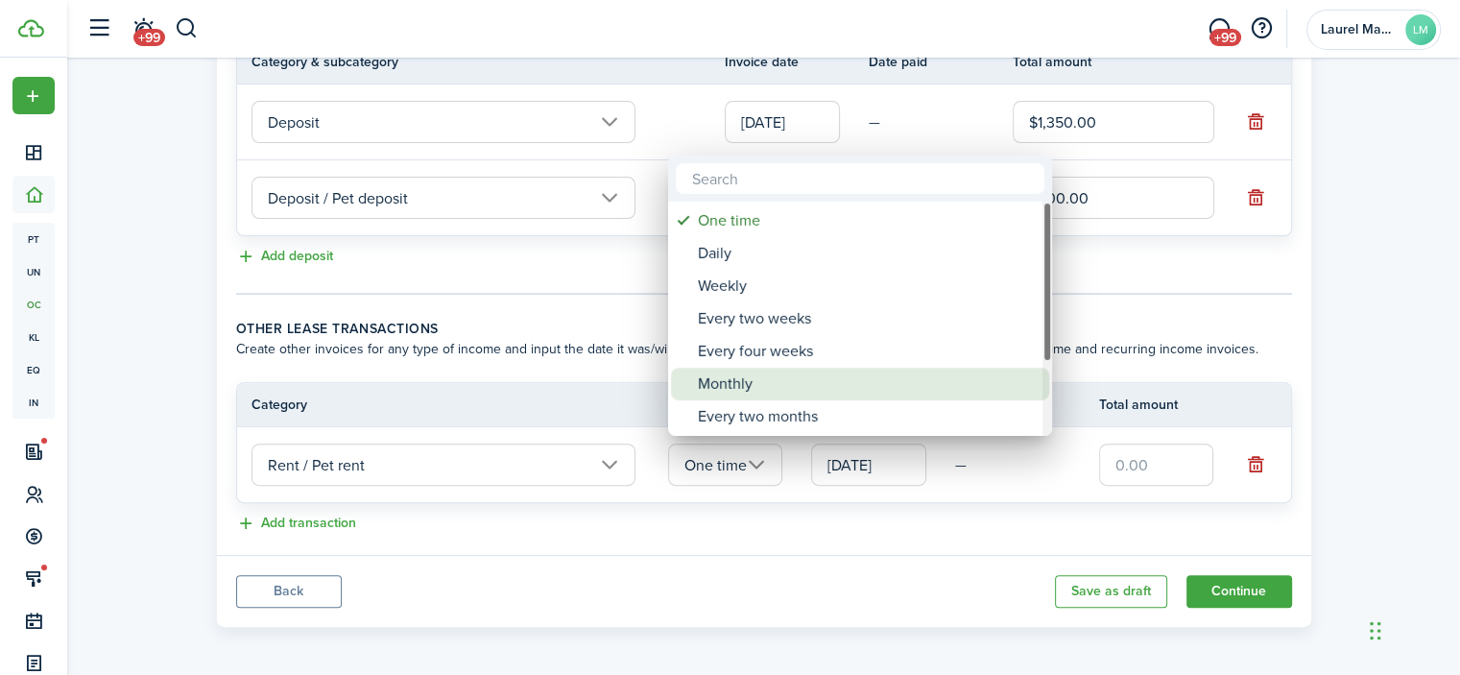
click at [737, 387] on div "Monthly" at bounding box center [868, 384] width 340 height 33
type input "Monthly"
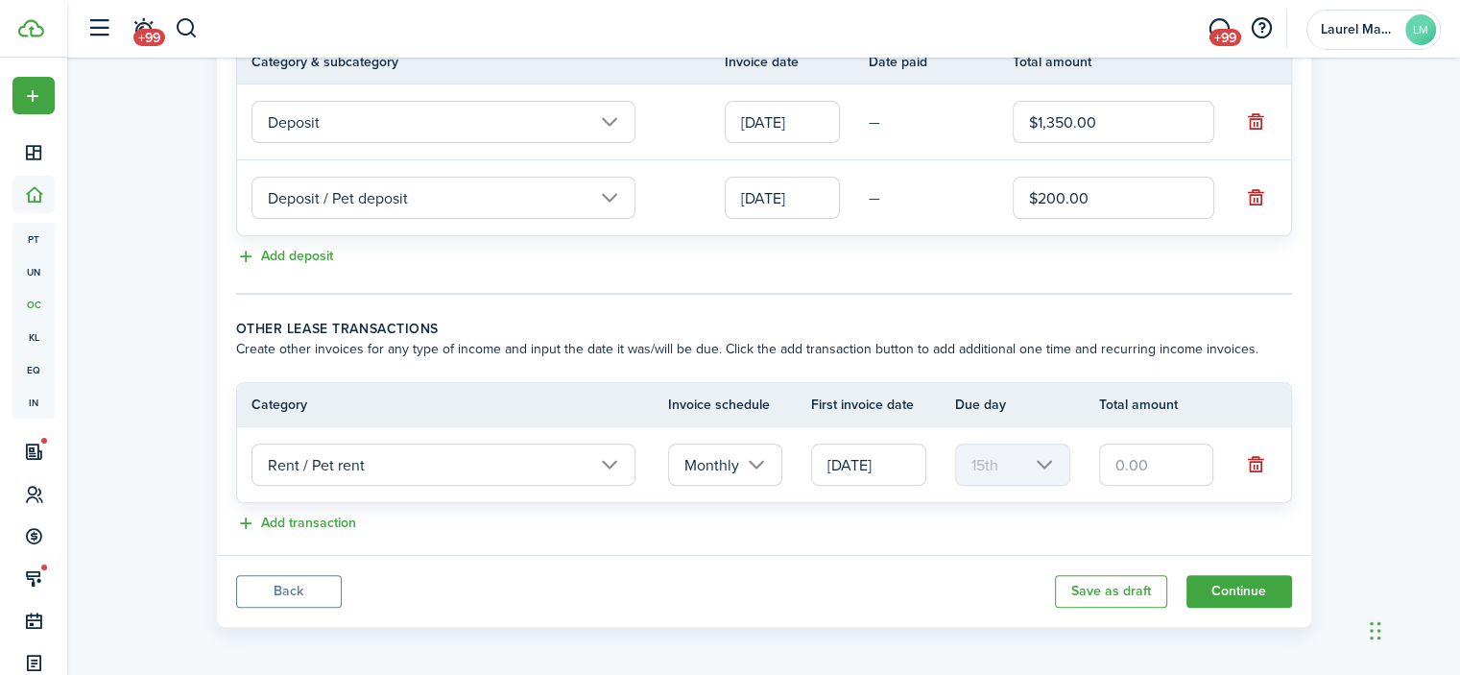
click at [869, 460] on input "[DATE]" at bounding box center [868, 465] width 115 height 42
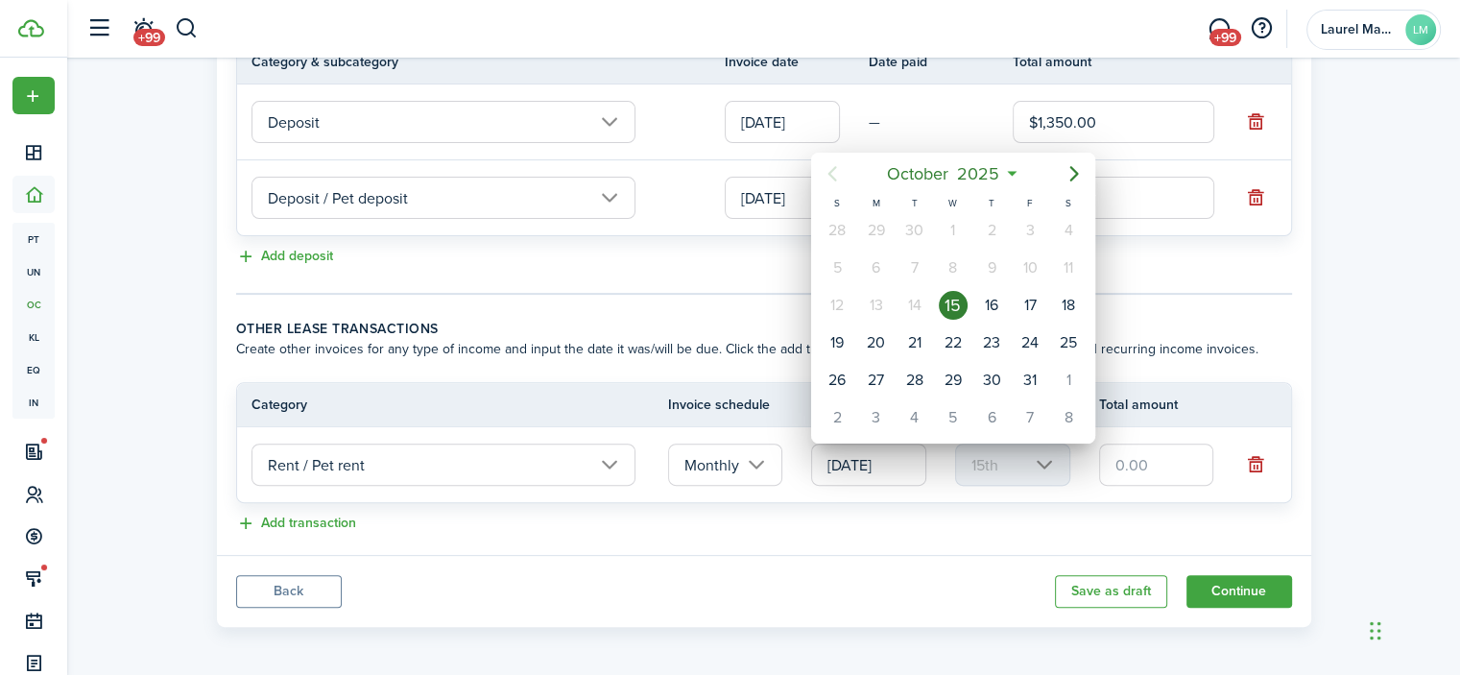
drag, startPoint x: 883, startPoint y: 564, endPoint x: 1075, endPoint y: 461, distance: 218.2
click at [889, 564] on div at bounding box center [729, 337] width 1767 height 982
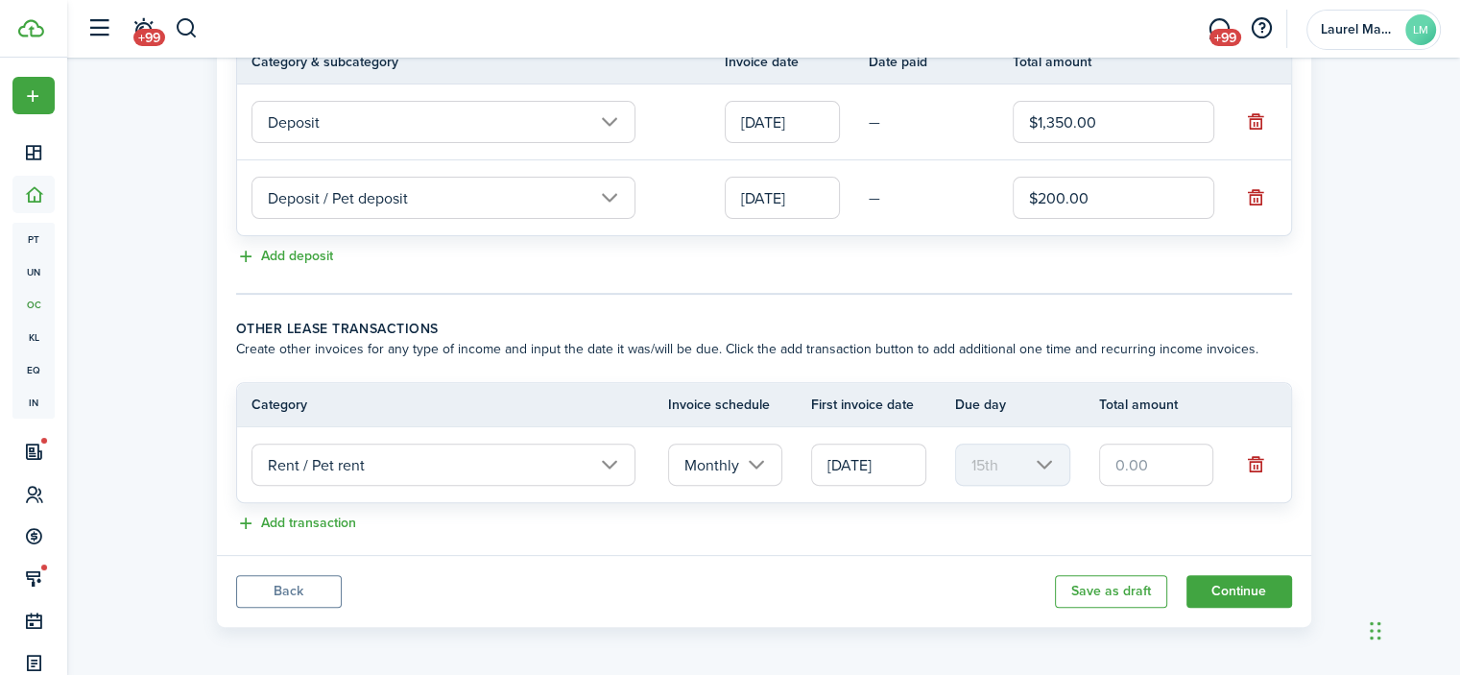
click at [1118, 468] on input "text" at bounding box center [1156, 465] width 115 height 42
type input "$20.00"
click at [1219, 580] on button "Continue" at bounding box center [1240, 591] width 106 height 33
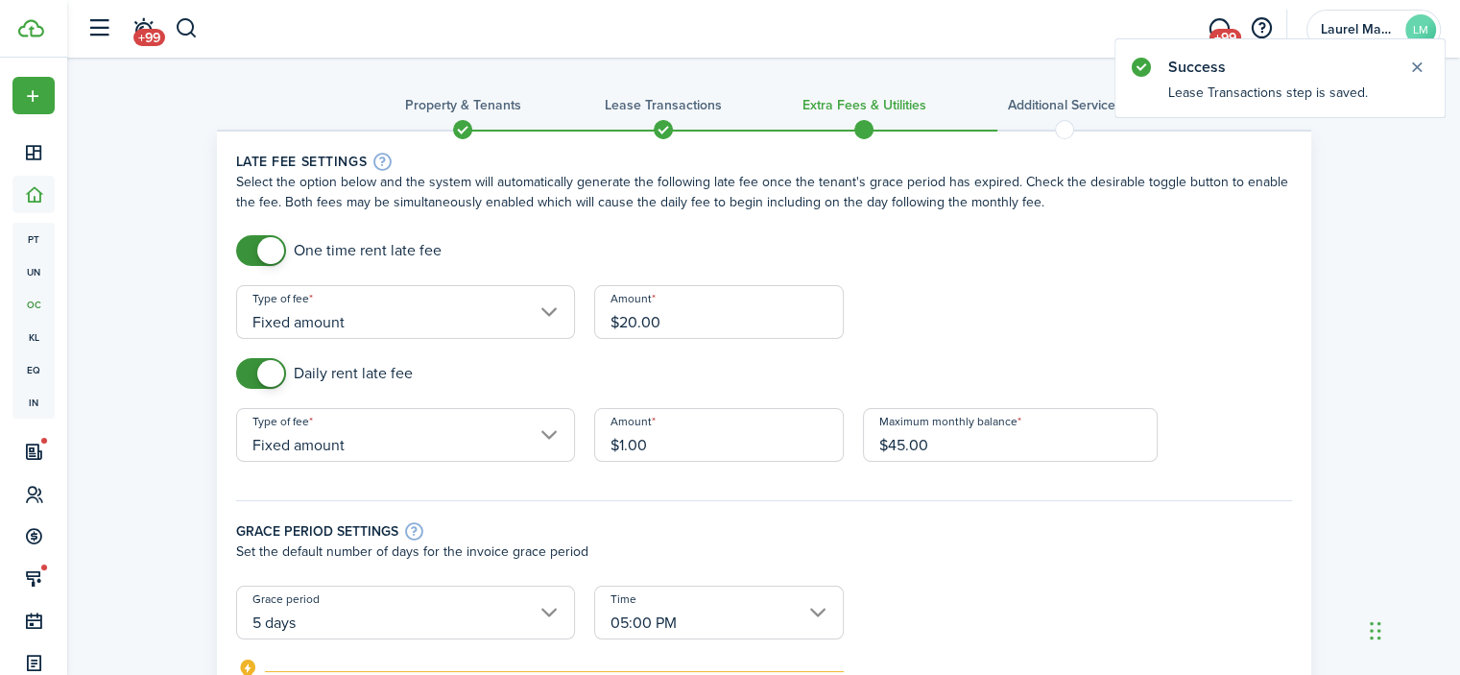
checkbox input "false"
click at [252, 367] on span at bounding box center [261, 373] width 19 height 31
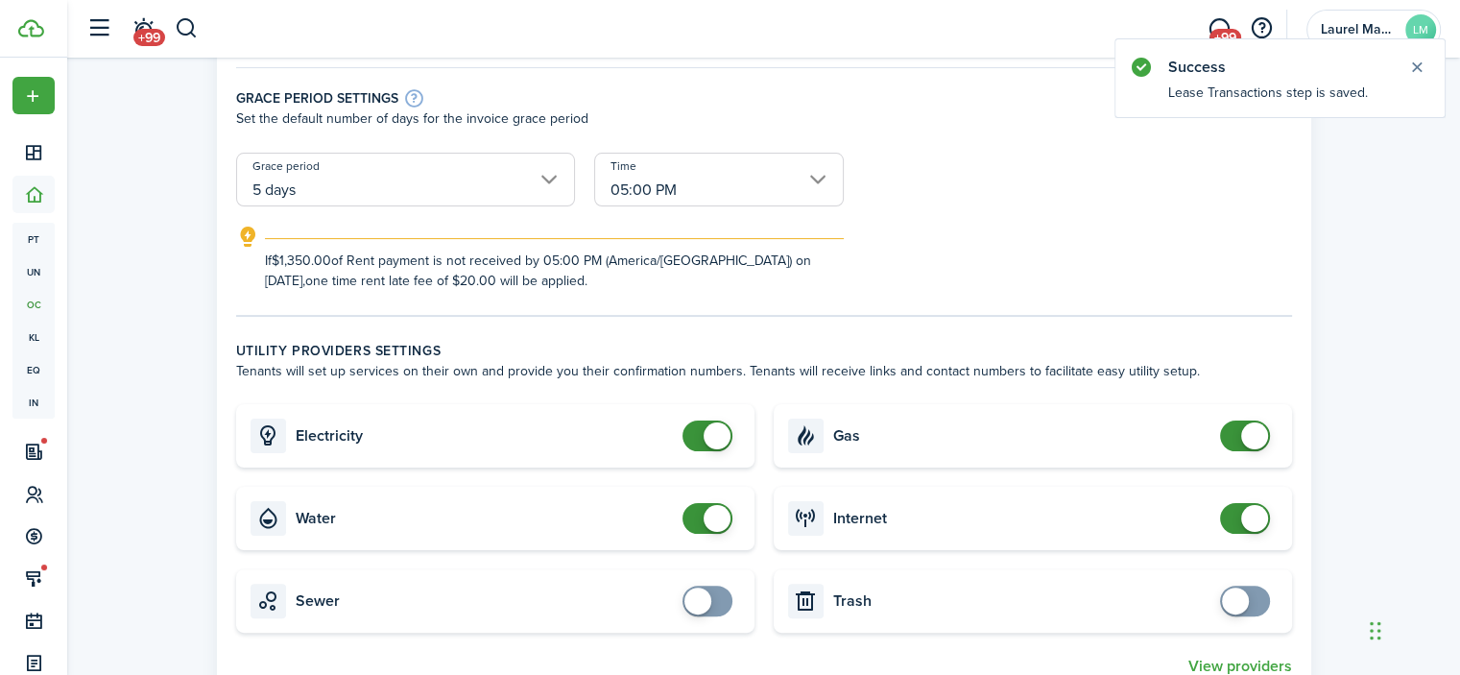
scroll to position [384, 0]
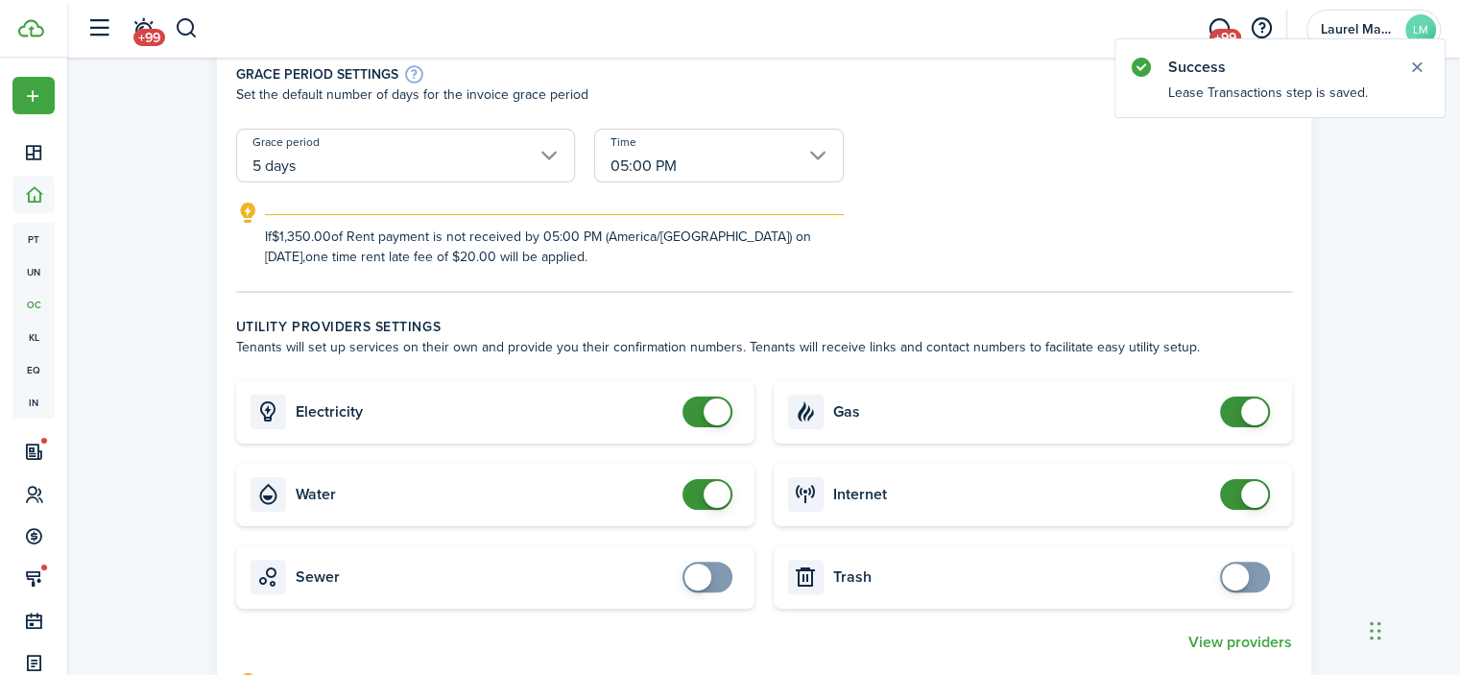
checkbox input "false"
click at [701, 414] on span at bounding box center [707, 411] width 19 height 31
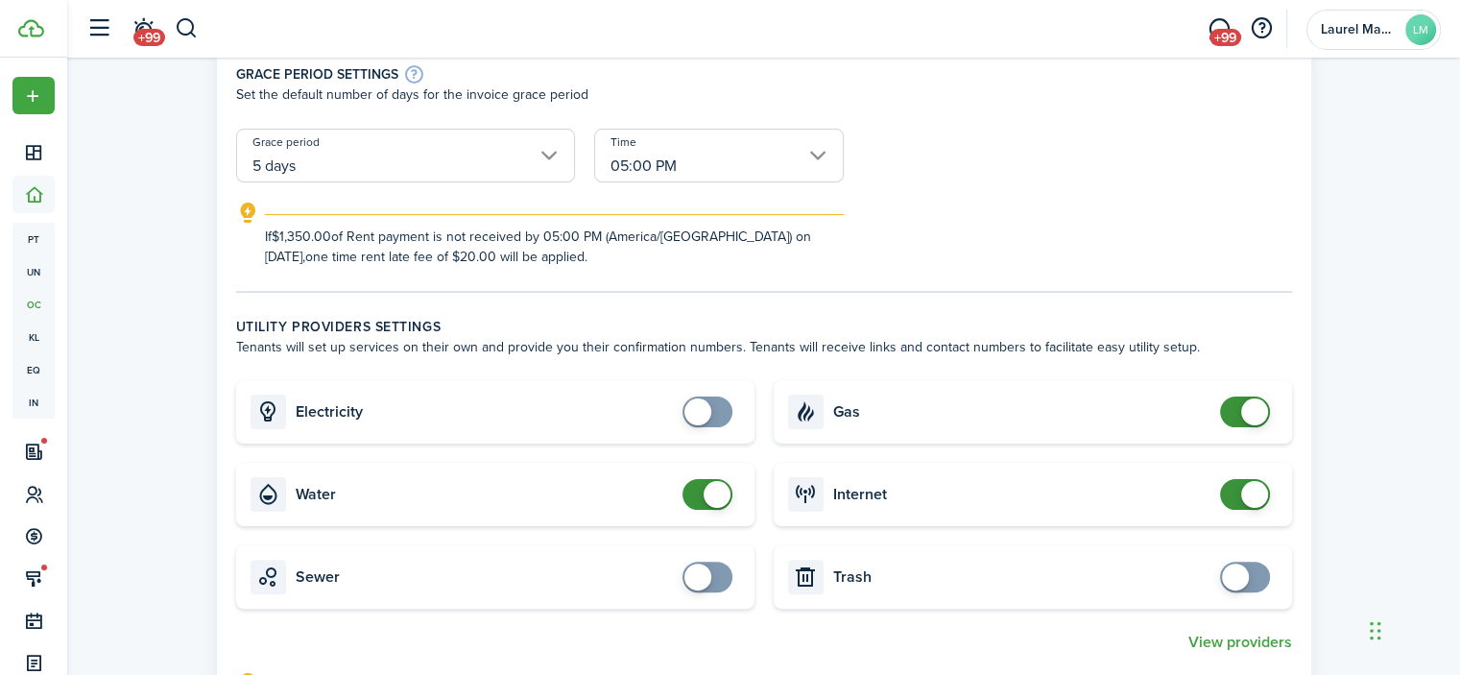
checkbox input "false"
click at [703, 496] on span at bounding box center [707, 494] width 19 height 31
checkbox input "false"
click at [1240, 413] on span at bounding box center [1245, 411] width 19 height 31
checkbox input "false"
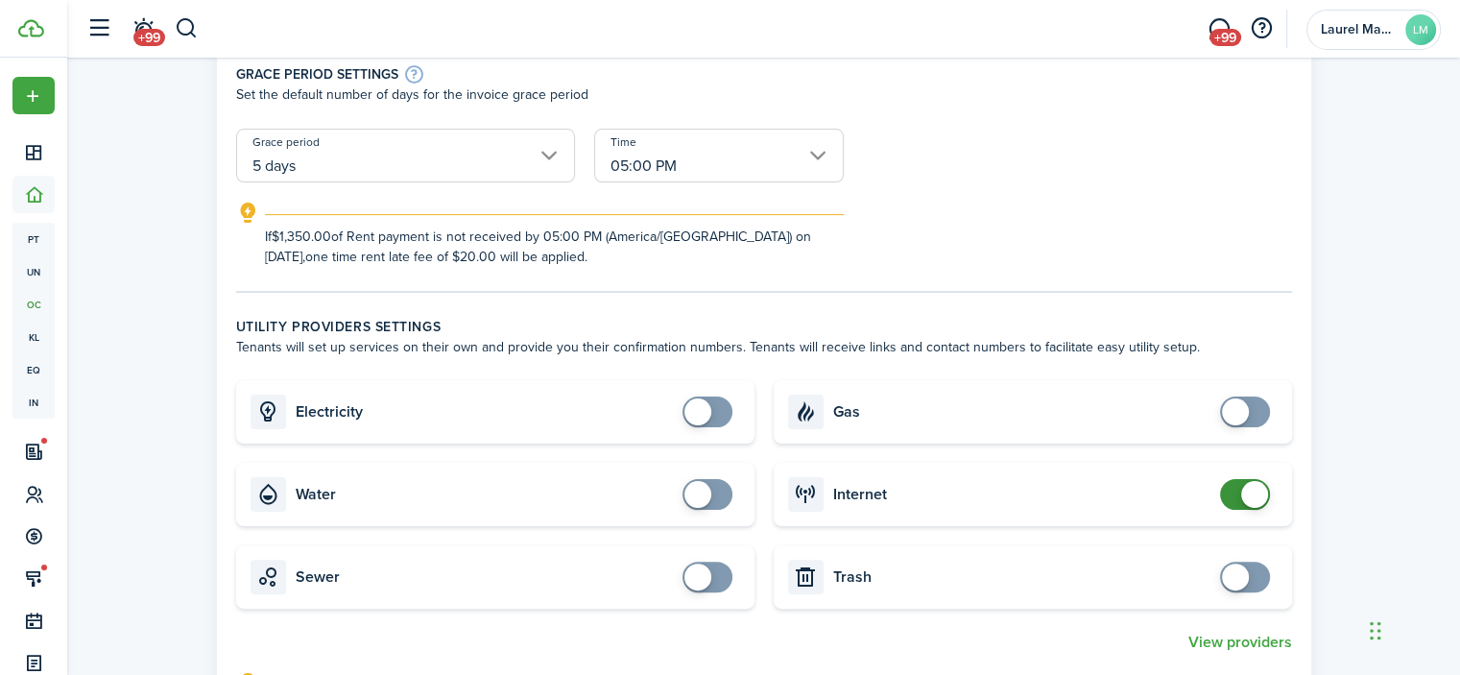
click at [1241, 501] on span at bounding box center [1245, 494] width 19 height 31
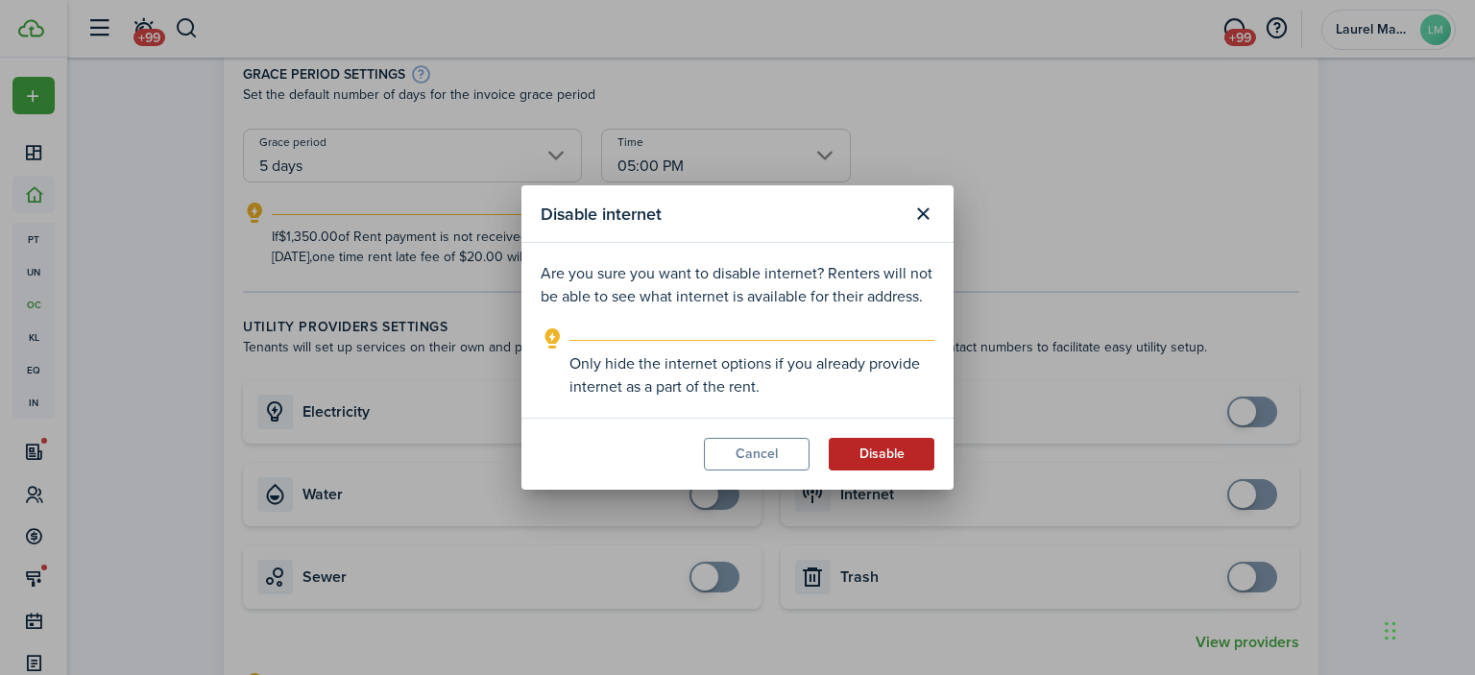
click at [876, 457] on button "Disable" at bounding box center [881, 454] width 106 height 33
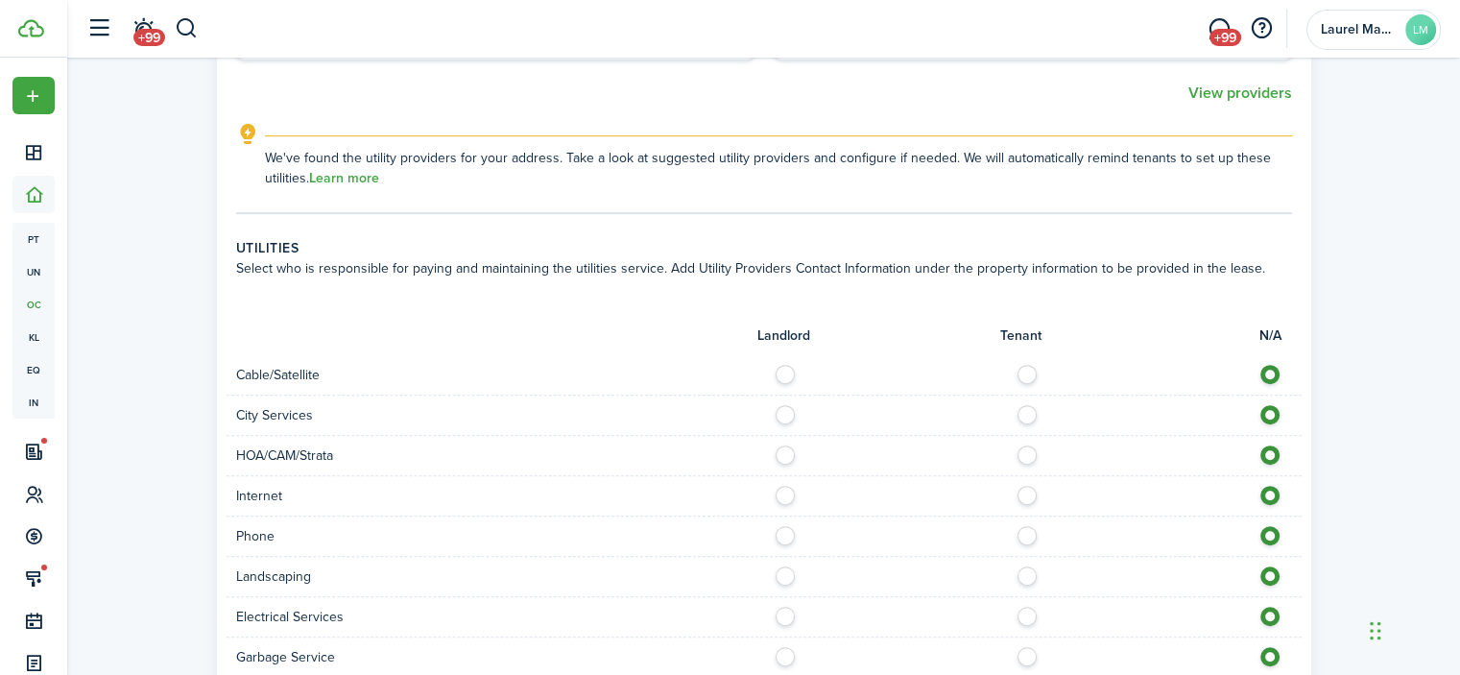
scroll to position [960, 0]
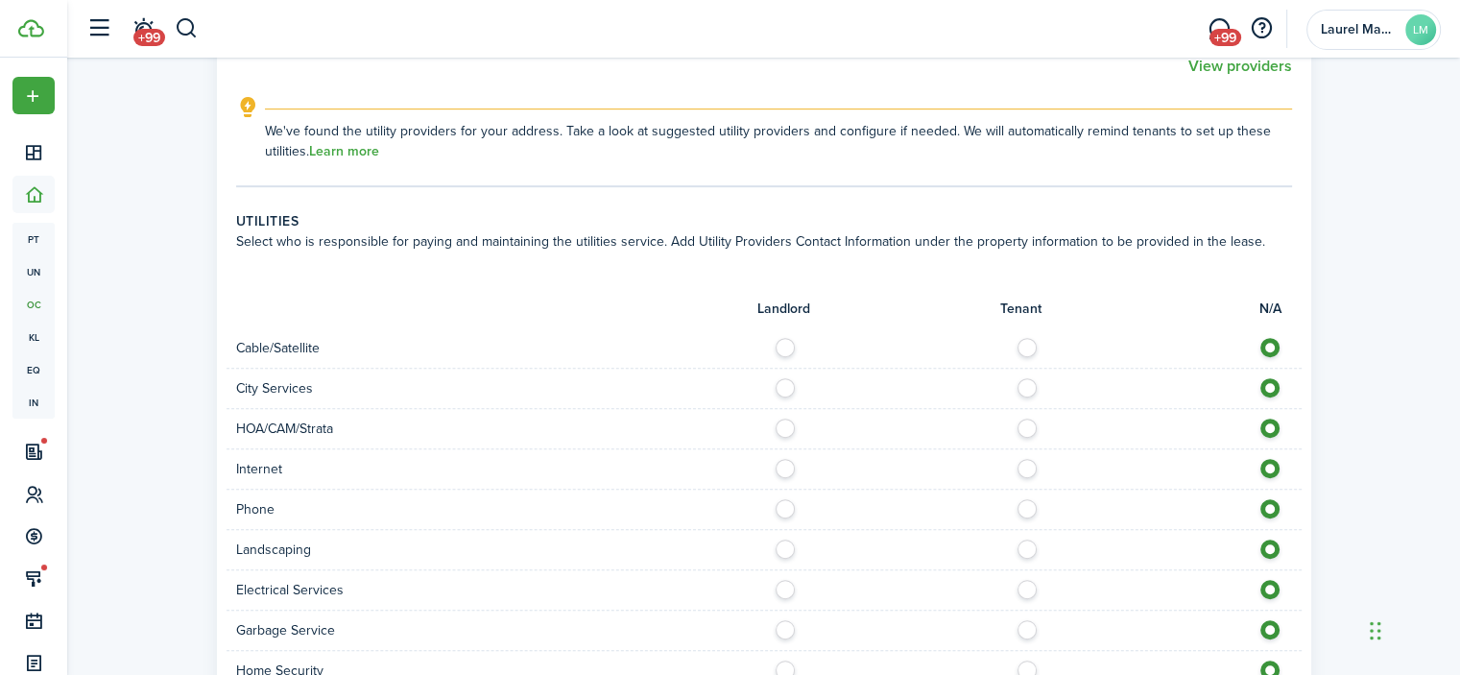
click at [1033, 348] on label at bounding box center [1033, 343] width 34 height 10
radio input "true"
click at [780, 385] on label at bounding box center [791, 383] width 34 height 10
radio input "true"
click at [783, 426] on label at bounding box center [791, 424] width 34 height 10
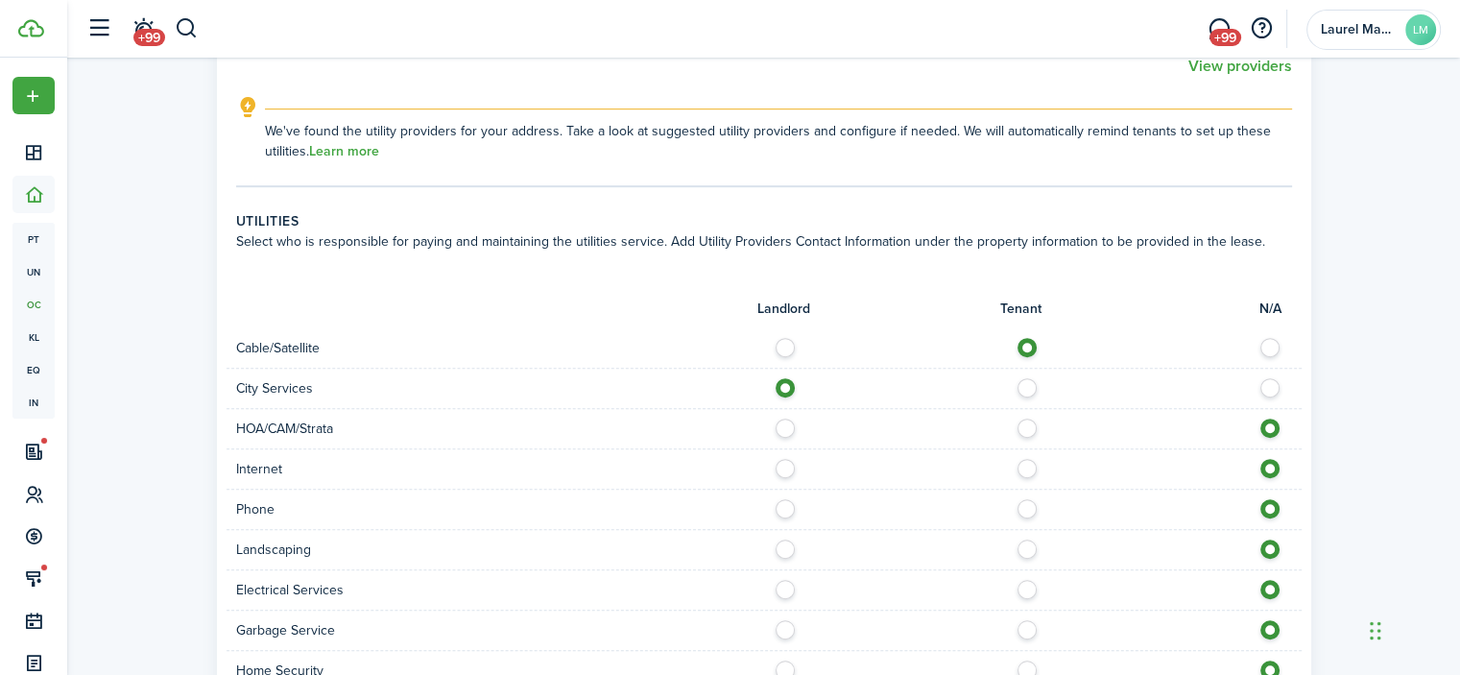
radio input "true"
click at [1027, 468] on label at bounding box center [1033, 464] width 34 height 10
radio input "true"
click at [1023, 506] on label at bounding box center [1033, 504] width 34 height 10
radio input "true"
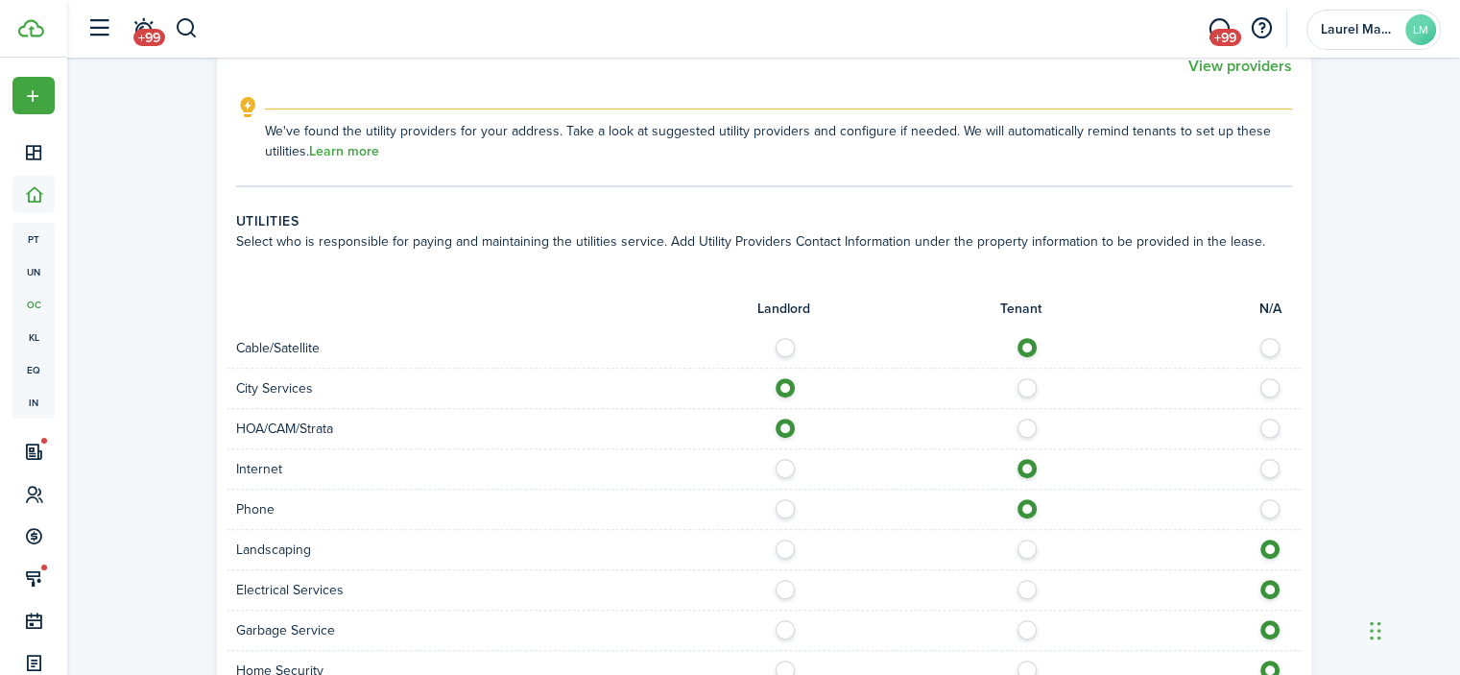
click at [1031, 548] on label at bounding box center [1033, 545] width 34 height 10
radio input "true"
click at [788, 549] on label at bounding box center [791, 545] width 34 height 10
radio input "true"
click at [1027, 587] on label at bounding box center [1033, 585] width 34 height 10
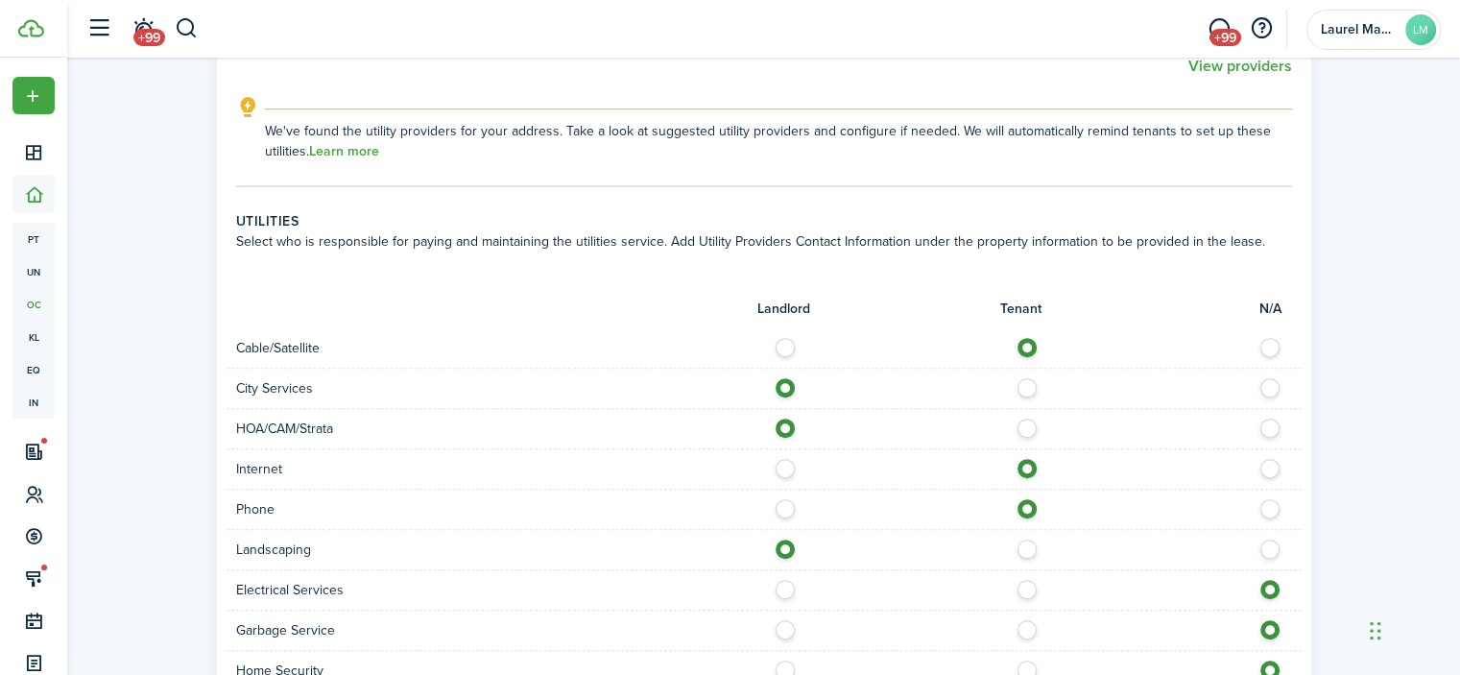
radio input "true"
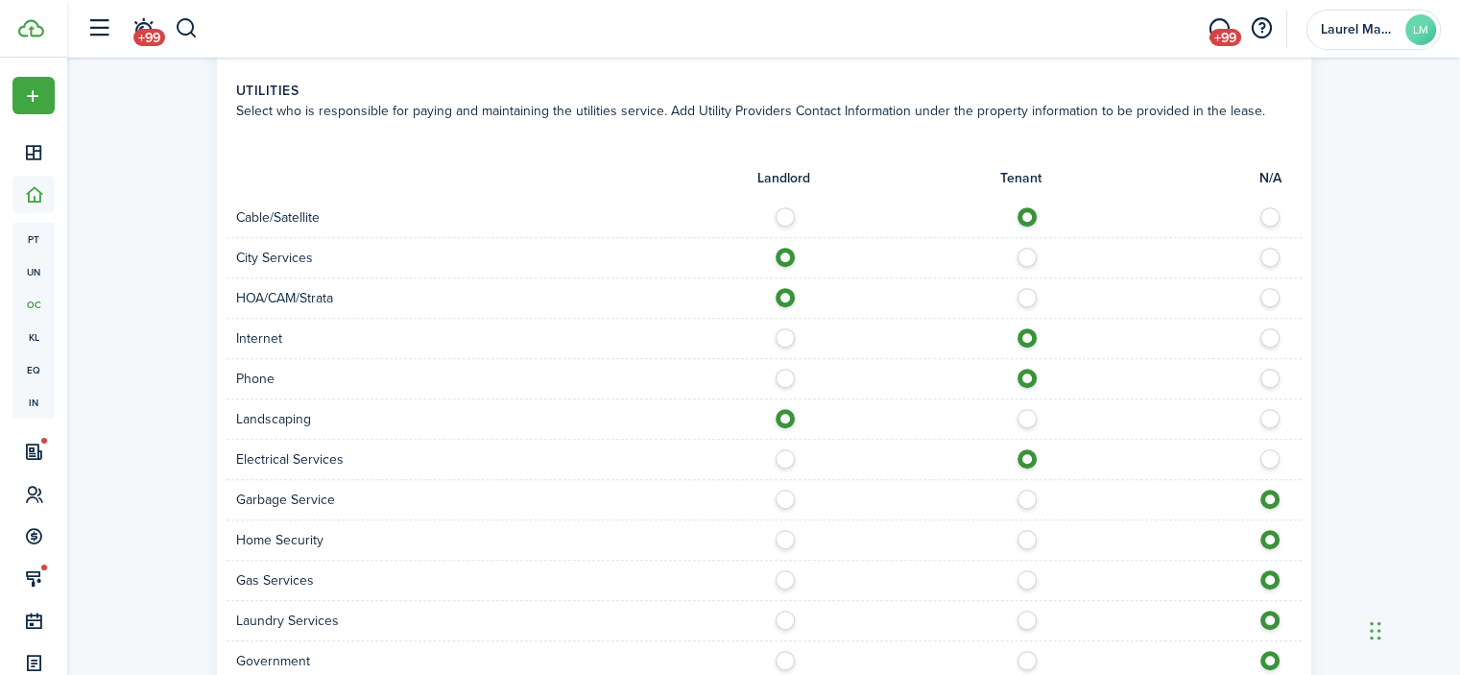
scroll to position [1152, 0]
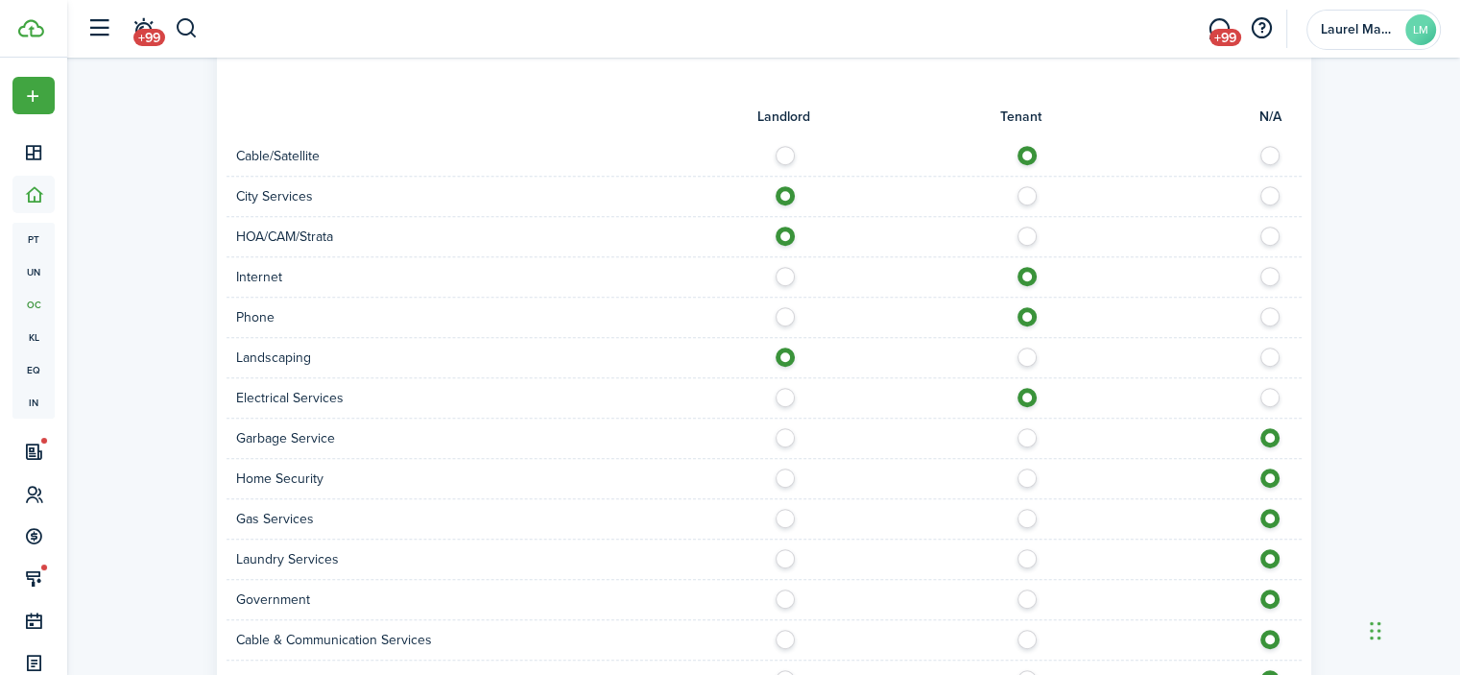
click at [1021, 438] on label at bounding box center [1033, 433] width 34 height 10
radio input "true"
click at [785, 429] on label at bounding box center [791, 433] width 34 height 10
radio input "true"
click at [1025, 478] on label at bounding box center [1033, 473] width 34 height 10
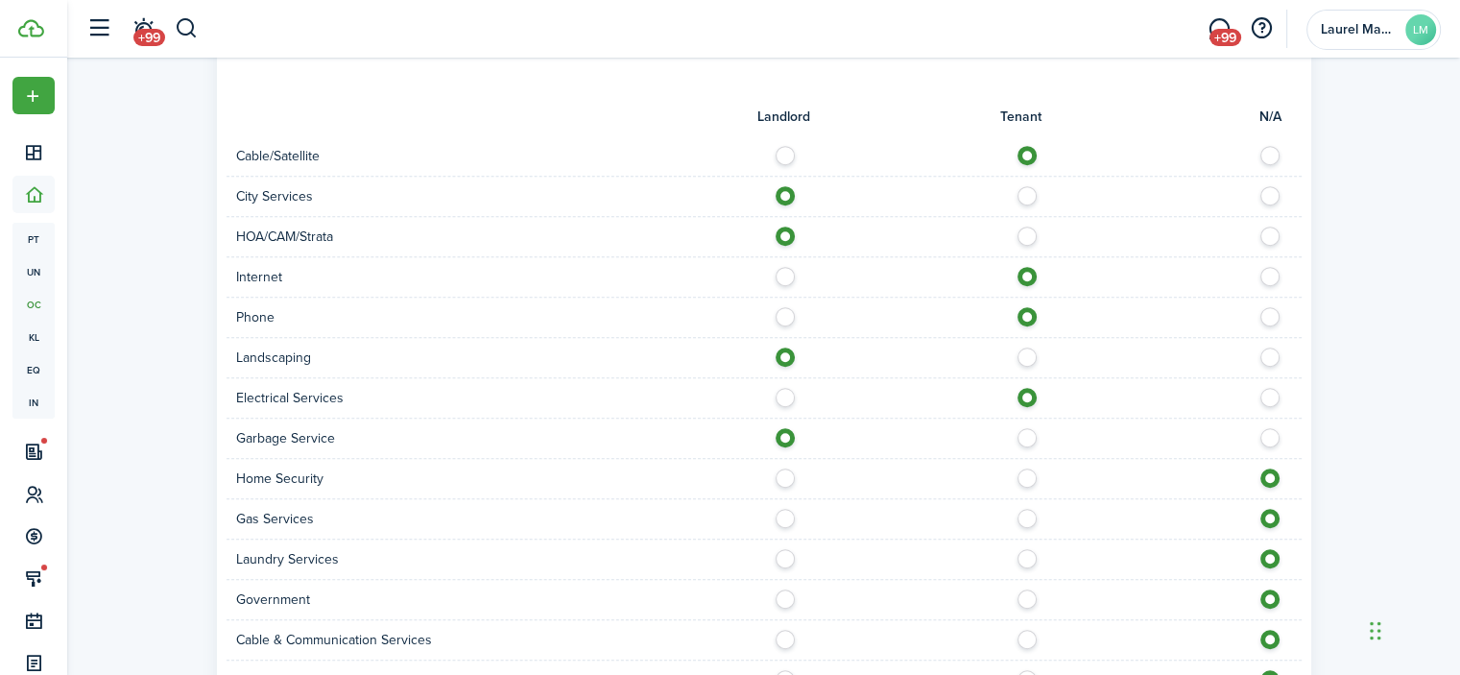
radio input "true"
click at [1033, 509] on label at bounding box center [1033, 514] width 34 height 10
radio input "true"
click at [1029, 555] on label at bounding box center [1033, 554] width 34 height 10
radio input "true"
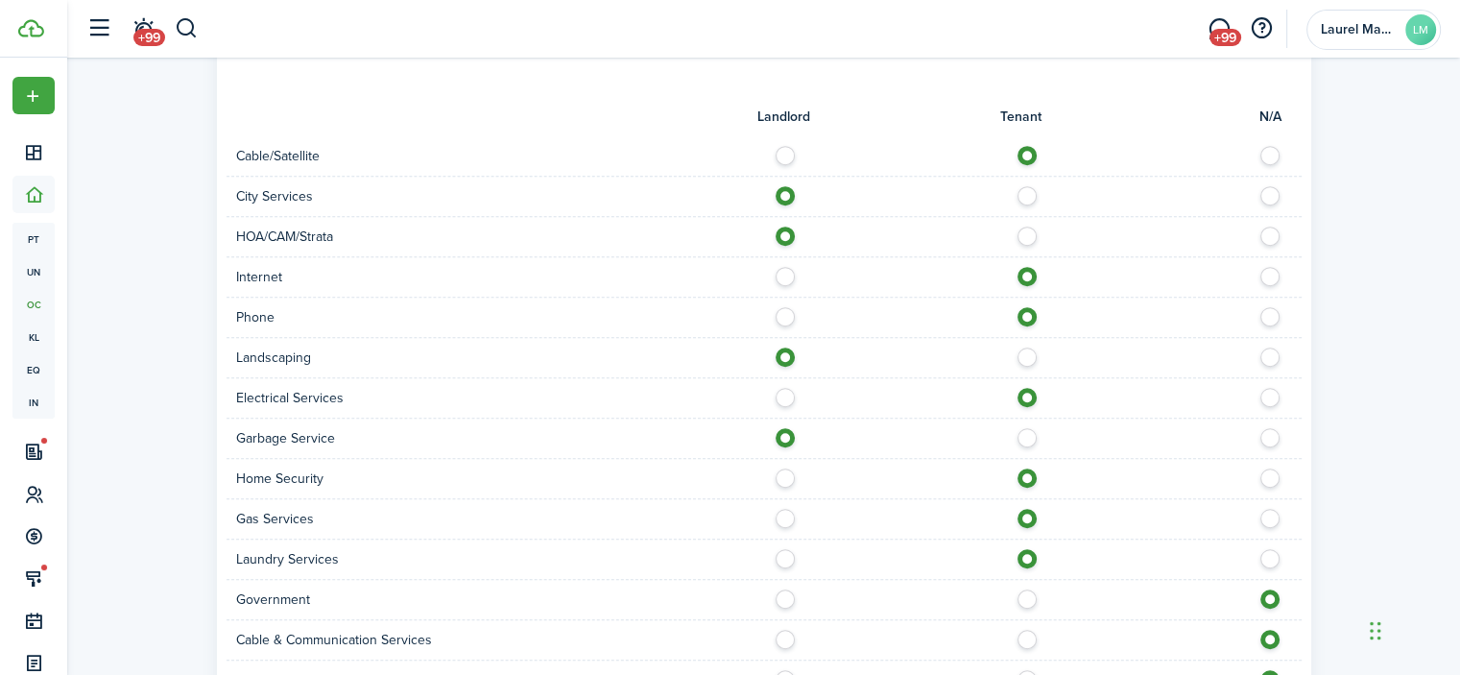
click at [787, 590] on label at bounding box center [791, 594] width 34 height 10
radio input "true"
click at [781, 633] on label at bounding box center [791, 635] width 34 height 10
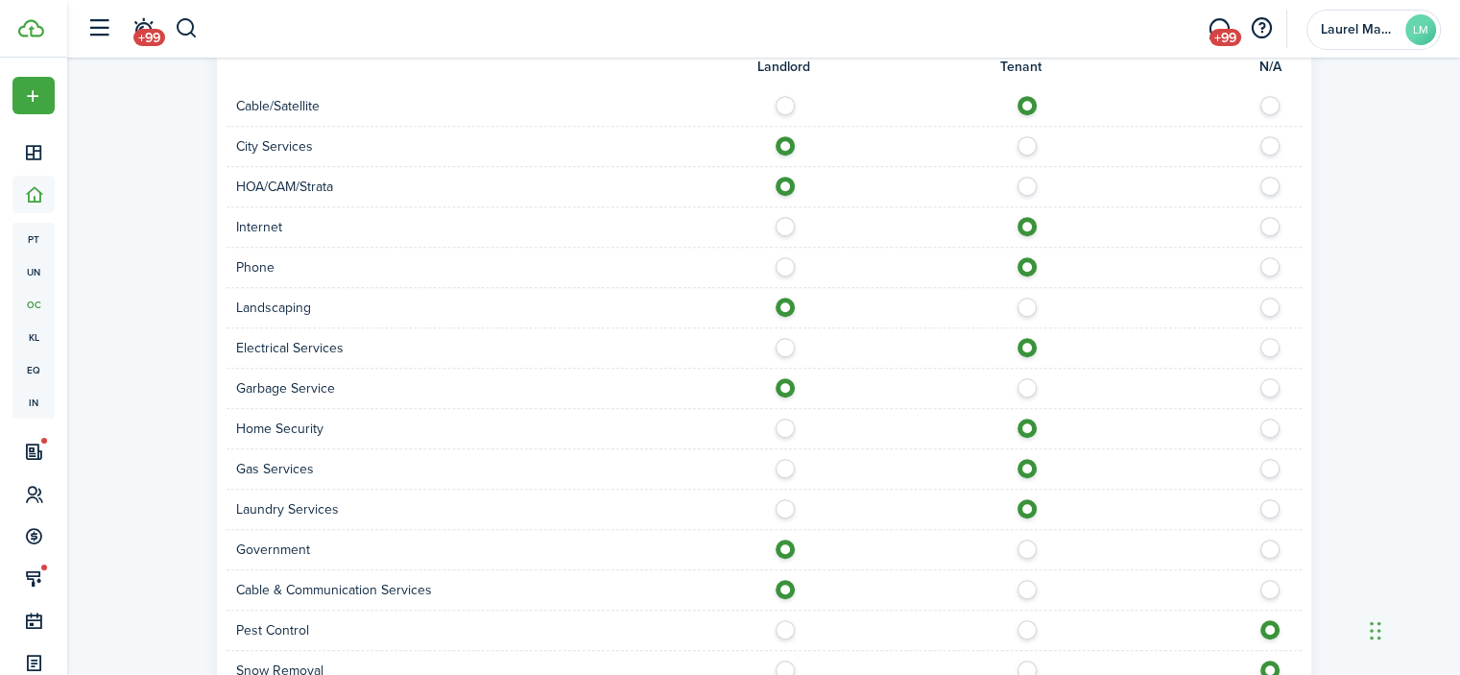
scroll to position [1344, 0]
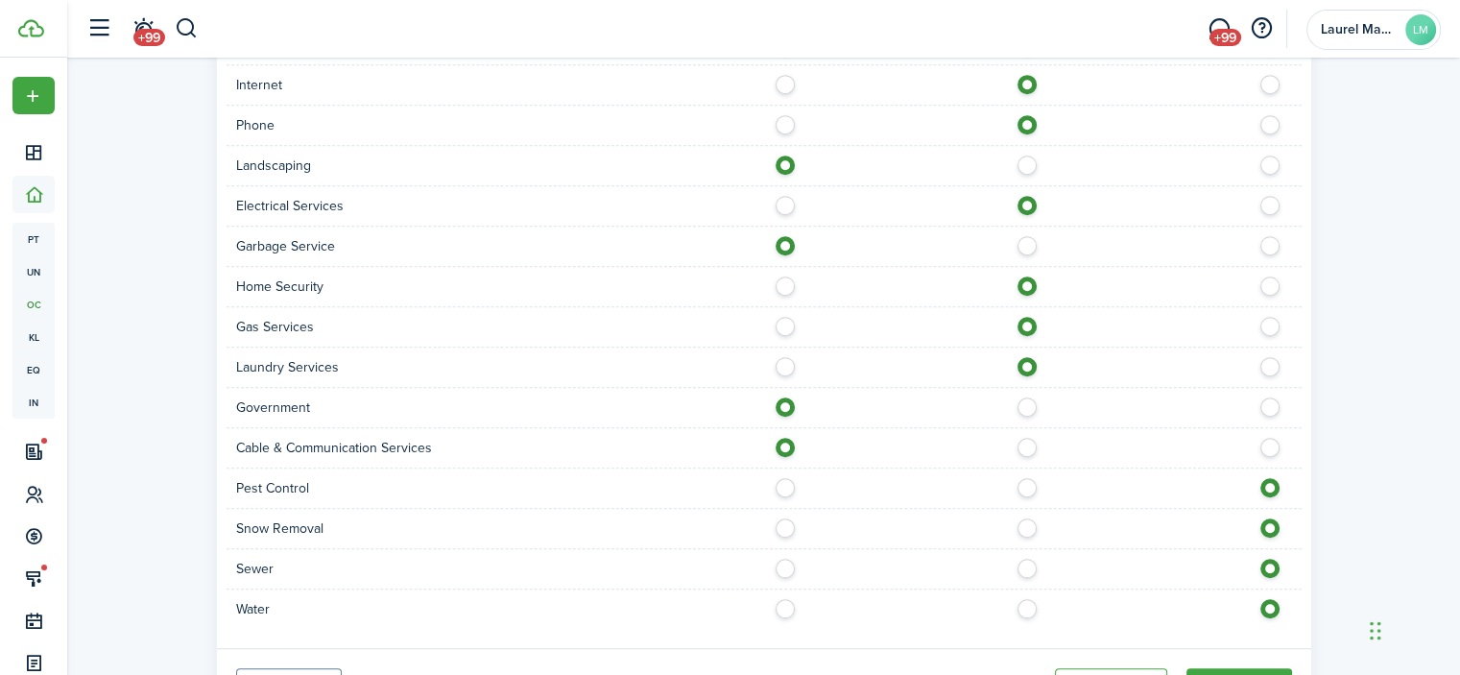
click at [1032, 446] on label at bounding box center [1033, 443] width 34 height 10
radio input "false"
radio input "true"
click at [784, 483] on label at bounding box center [791, 483] width 34 height 10
radio input "true"
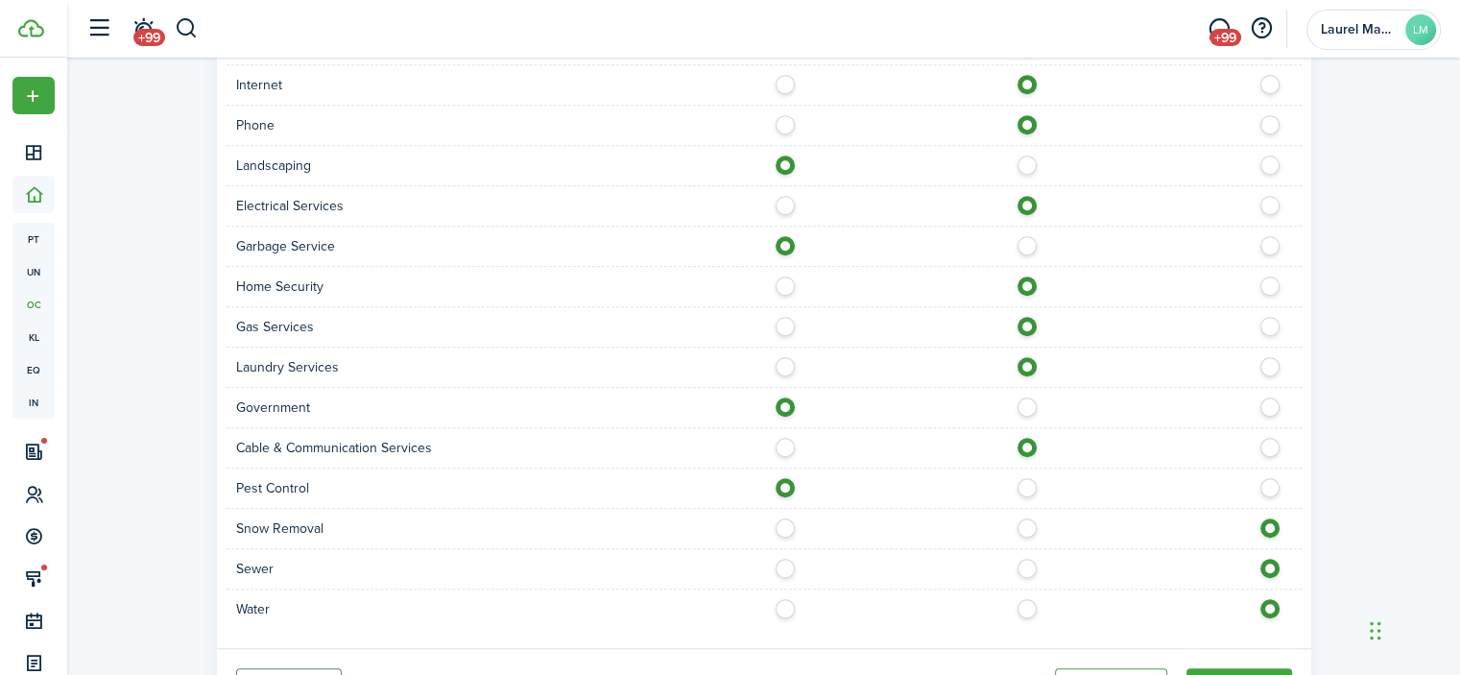
drag, startPoint x: 783, startPoint y: 517, endPoint x: 786, endPoint y: 527, distance: 10.0
click at [783, 518] on label at bounding box center [791, 523] width 34 height 10
radio input "true"
click at [783, 564] on label at bounding box center [791, 564] width 34 height 10
radio input "true"
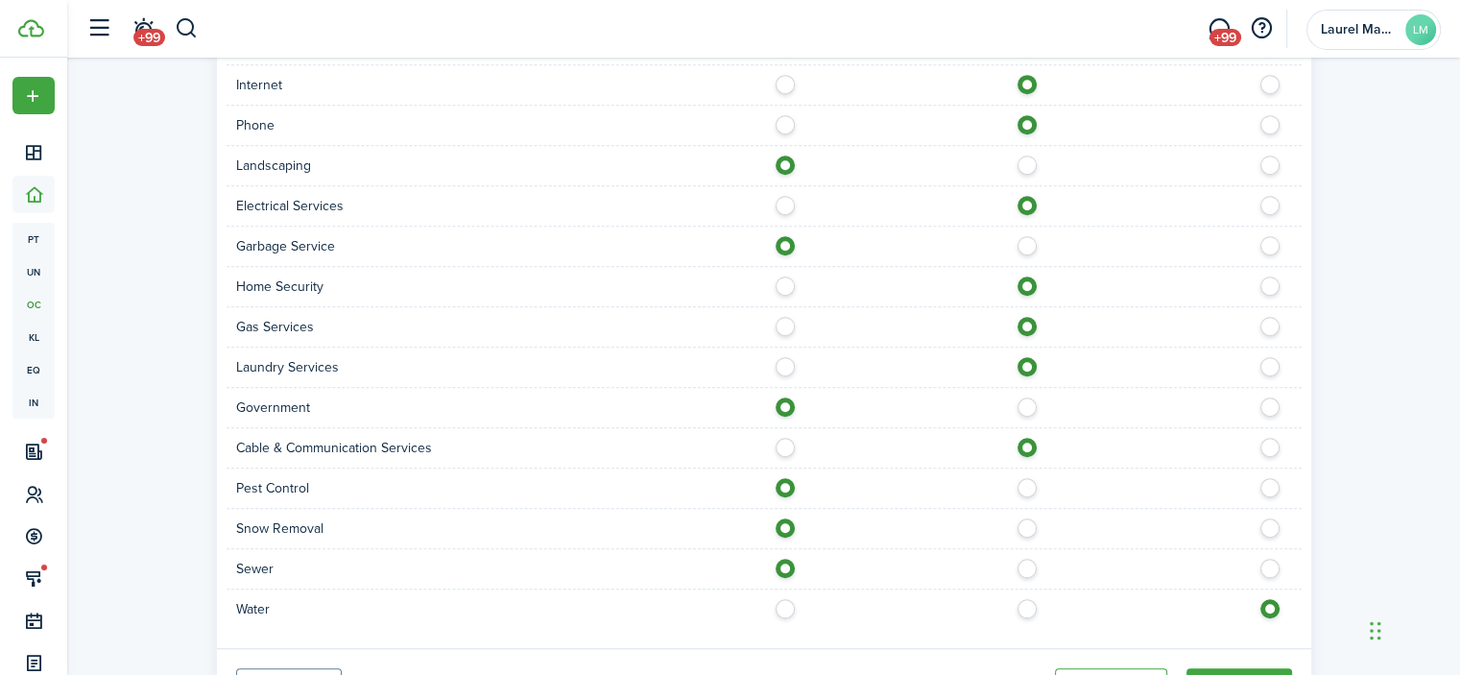
click at [779, 602] on label at bounding box center [791, 604] width 34 height 10
radio input "true"
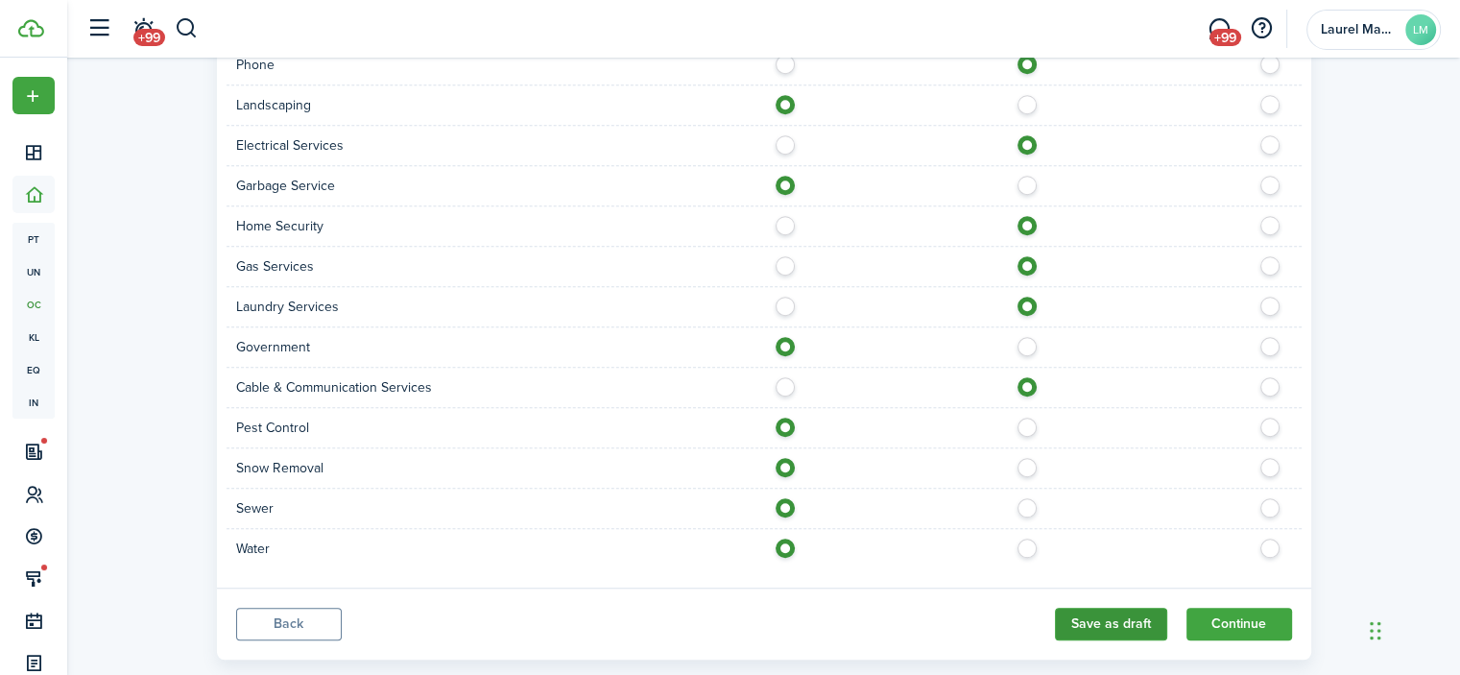
scroll to position [1436, 0]
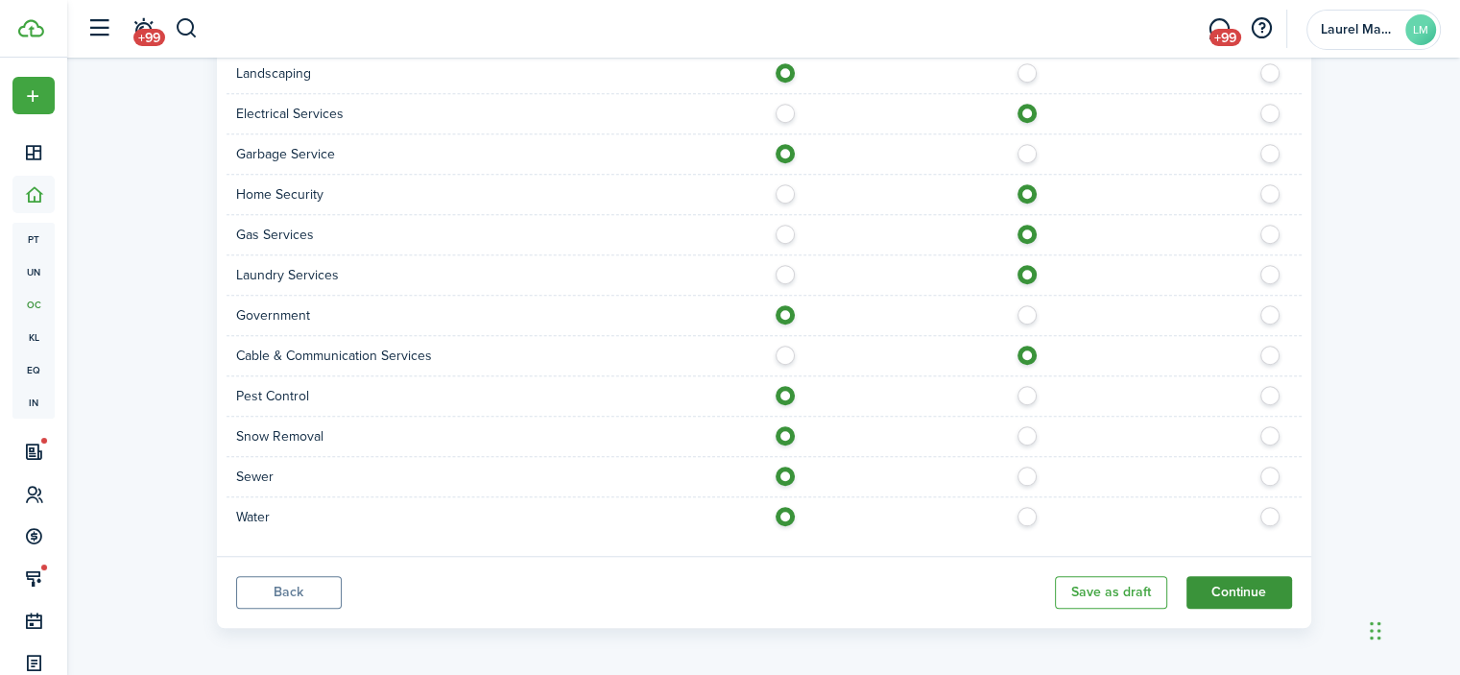
click at [1255, 588] on button "Continue" at bounding box center [1240, 592] width 106 height 33
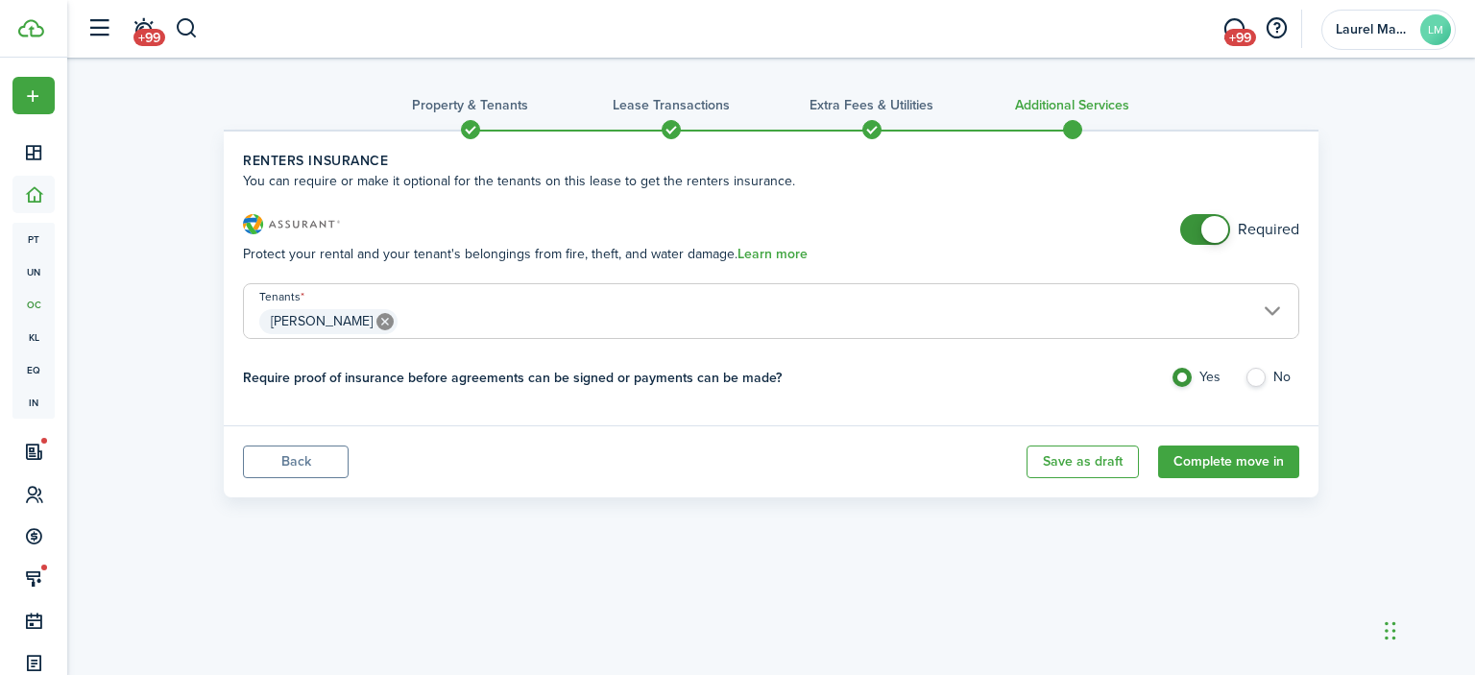
click at [1267, 380] on label "No" at bounding box center [1271, 382] width 55 height 29
radio input "false"
radio input "true"
click at [1206, 238] on span at bounding box center [1214, 229] width 27 height 27
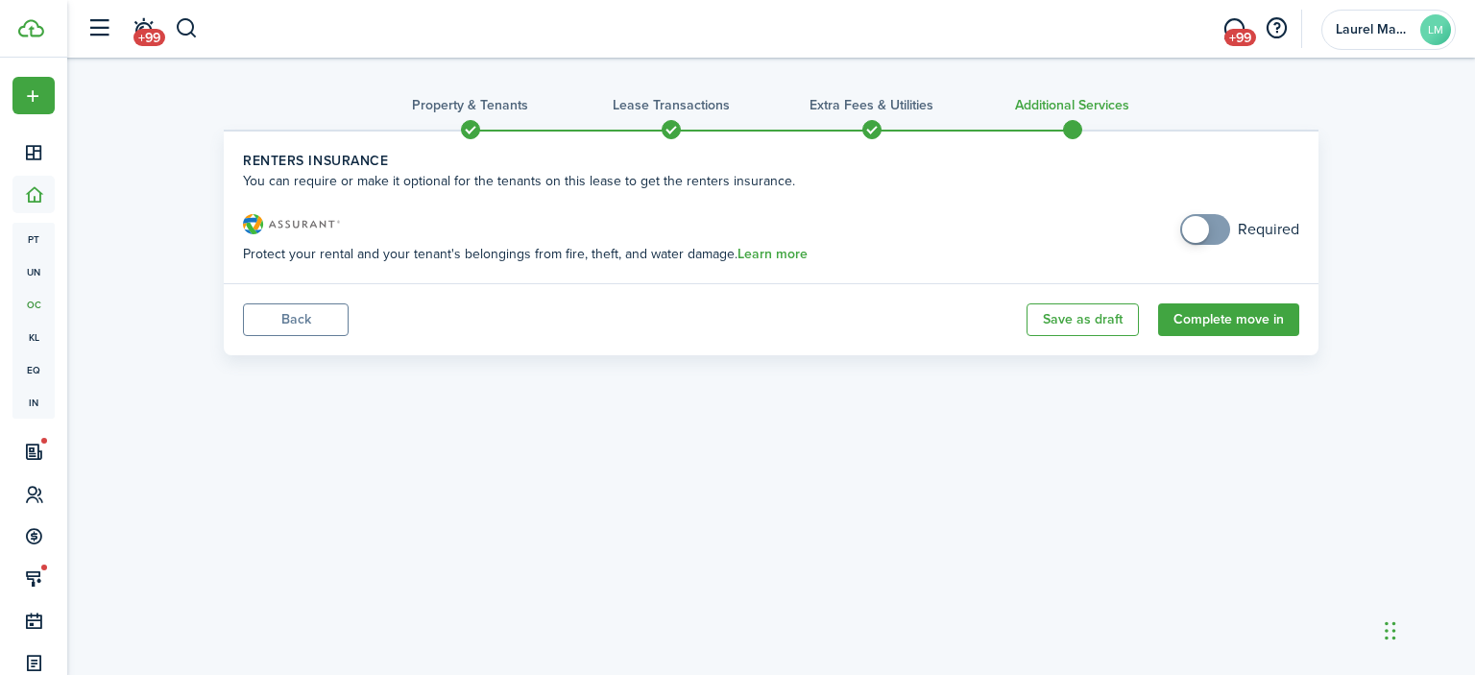
drag, startPoint x: 1199, startPoint y: 310, endPoint x: 1223, endPoint y: 219, distance: 94.3
click at [1223, 219] on panel-main "Renters Insurance You can require or make it optional for the tenants on this l…" at bounding box center [771, 243] width 1094 height 226
checkbox input "true"
click at [1214, 225] on span at bounding box center [1204, 229] width 19 height 31
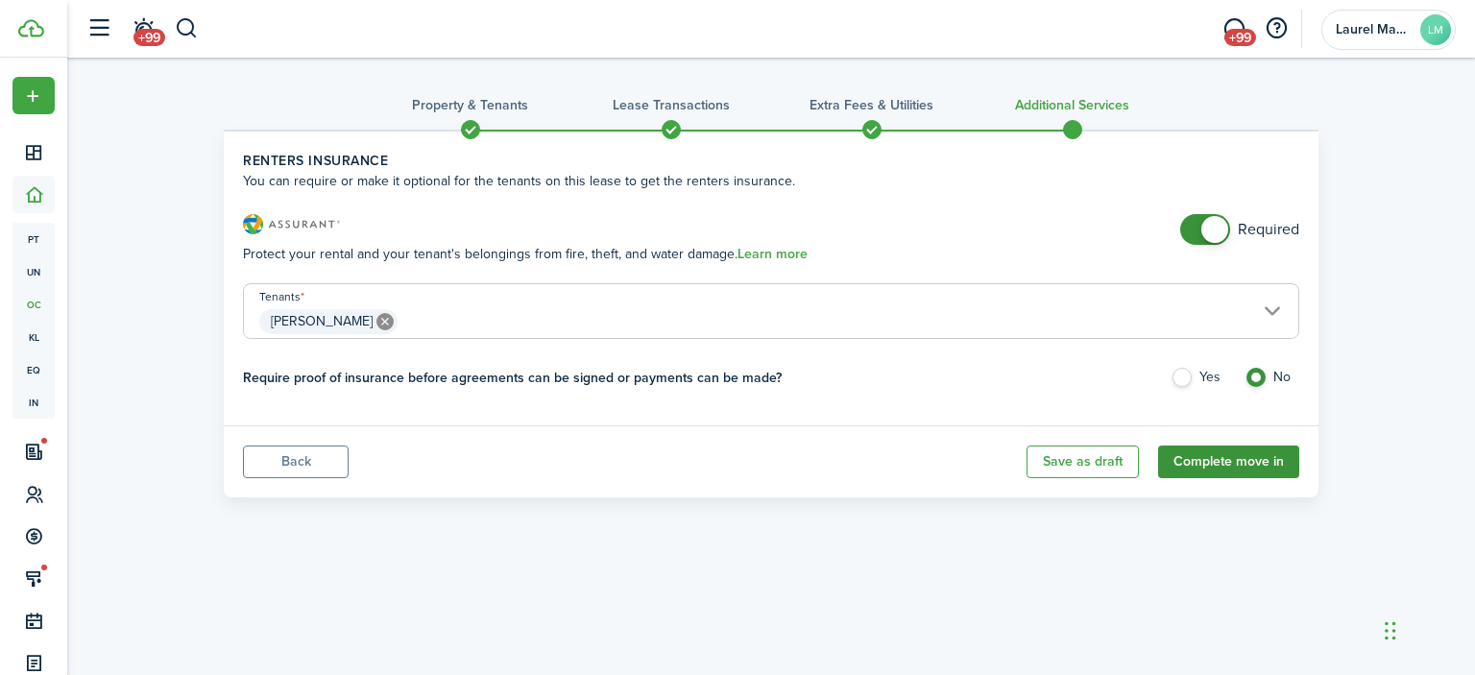
click at [1226, 463] on button "Complete move in" at bounding box center [1228, 461] width 141 height 33
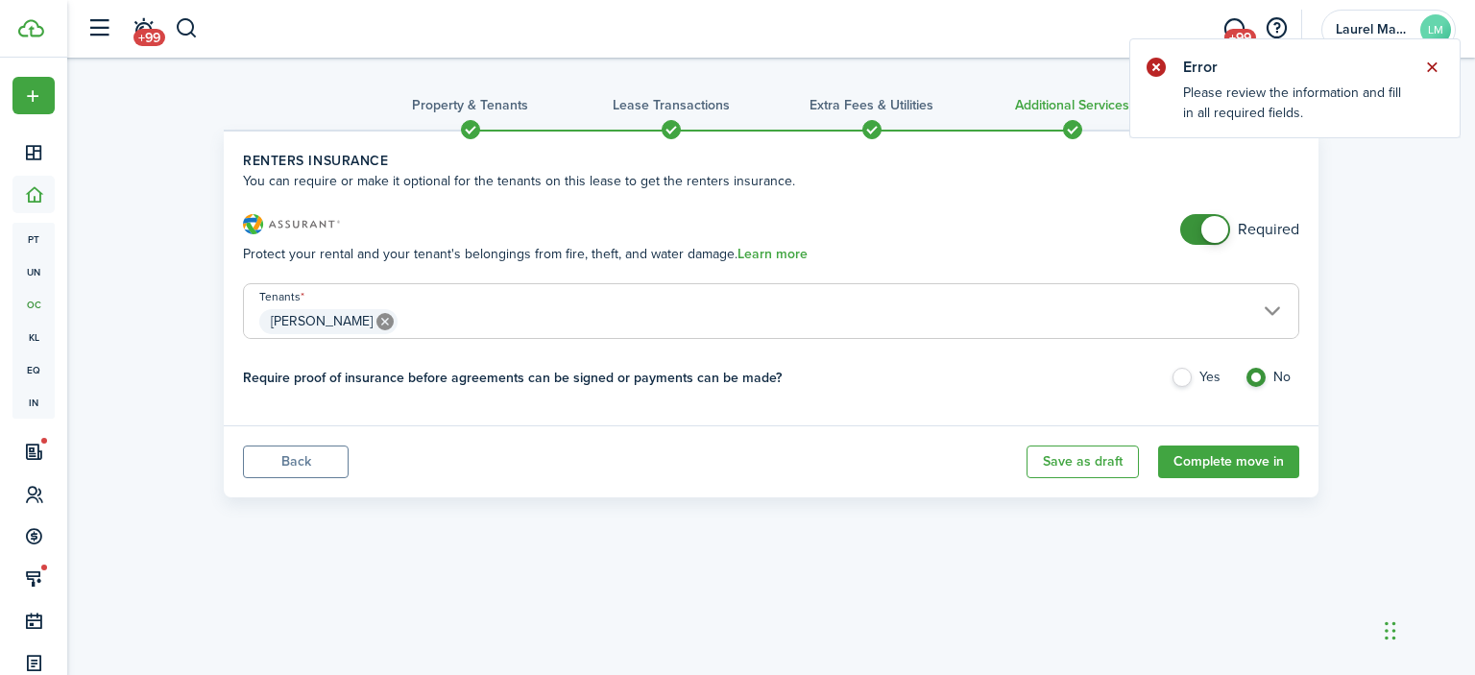
click at [1428, 59] on button "Close notify" at bounding box center [1431, 67] width 27 height 27
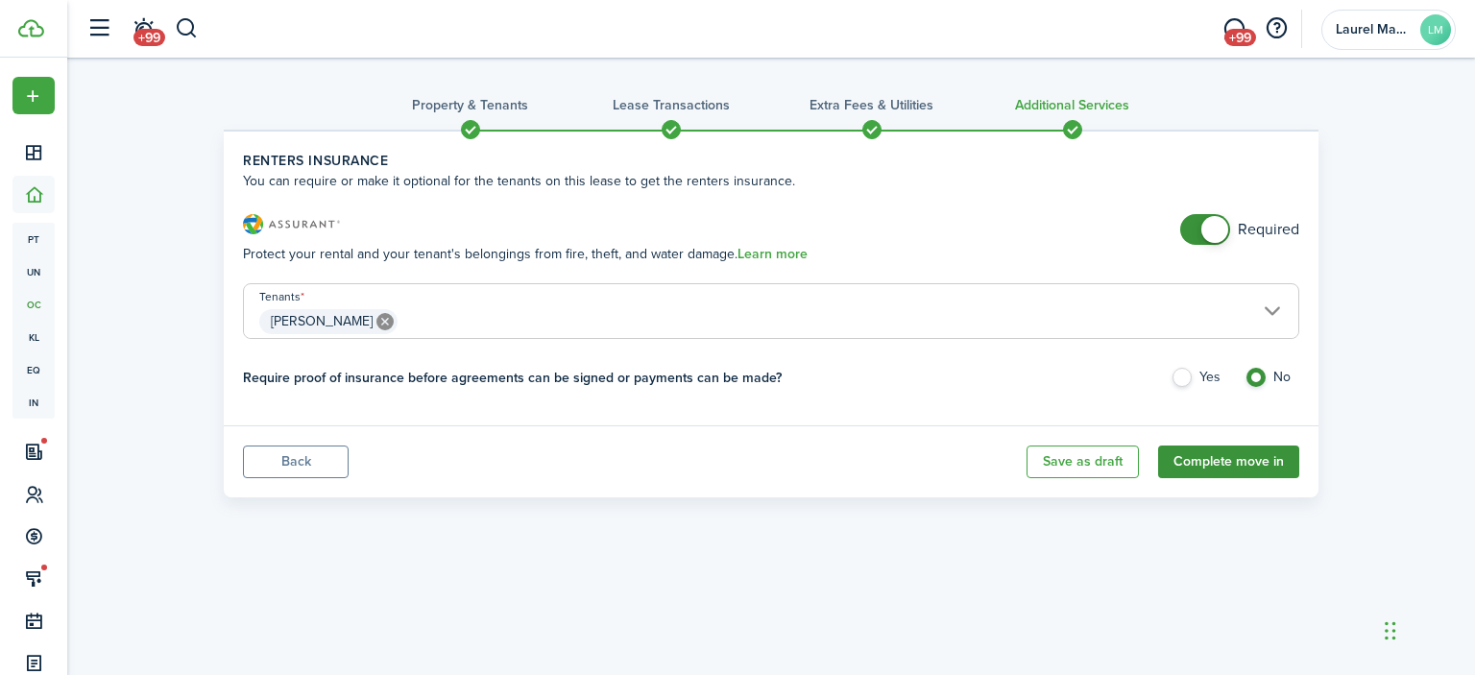
click at [1260, 460] on button "Complete move in" at bounding box center [1228, 461] width 141 height 33
